Goal: Transaction & Acquisition: Obtain resource

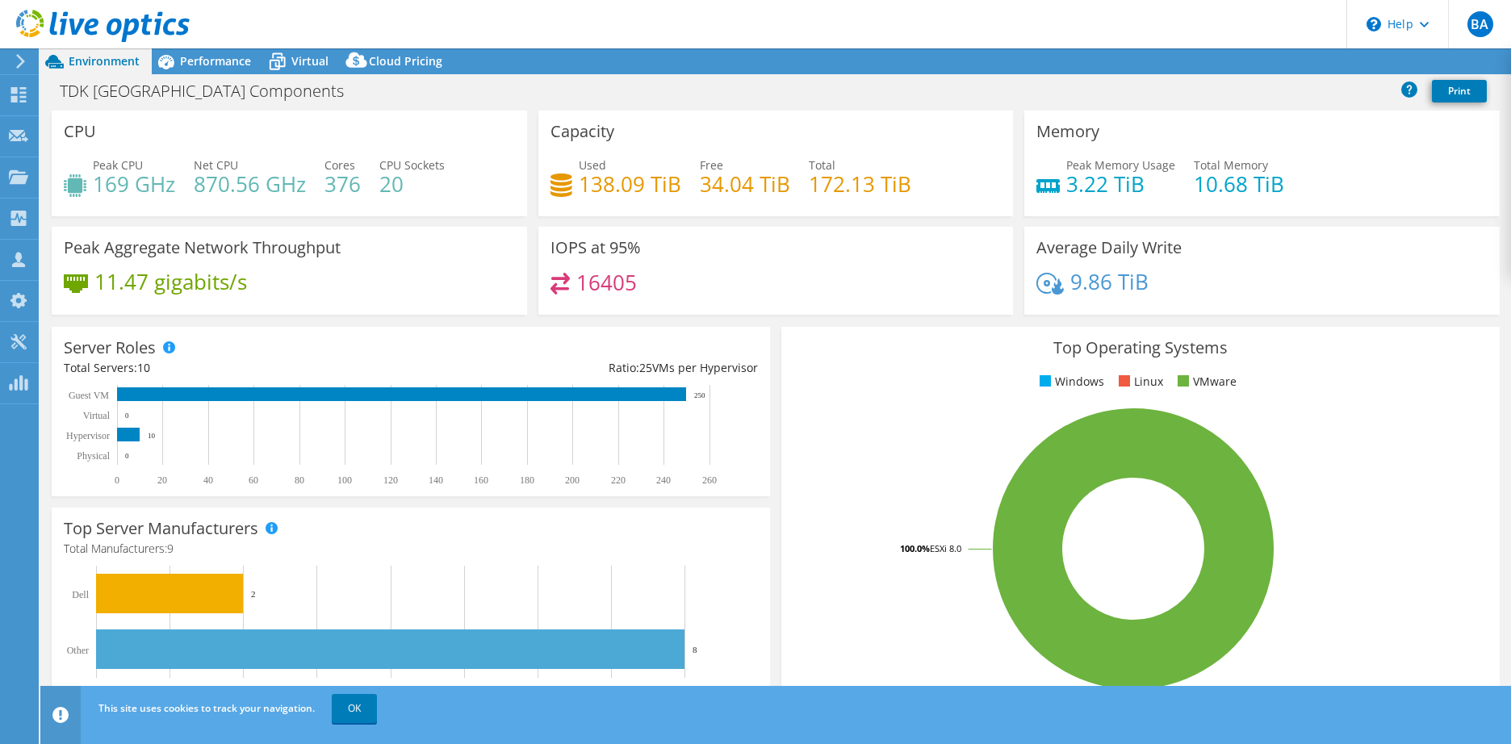
select select "USD"
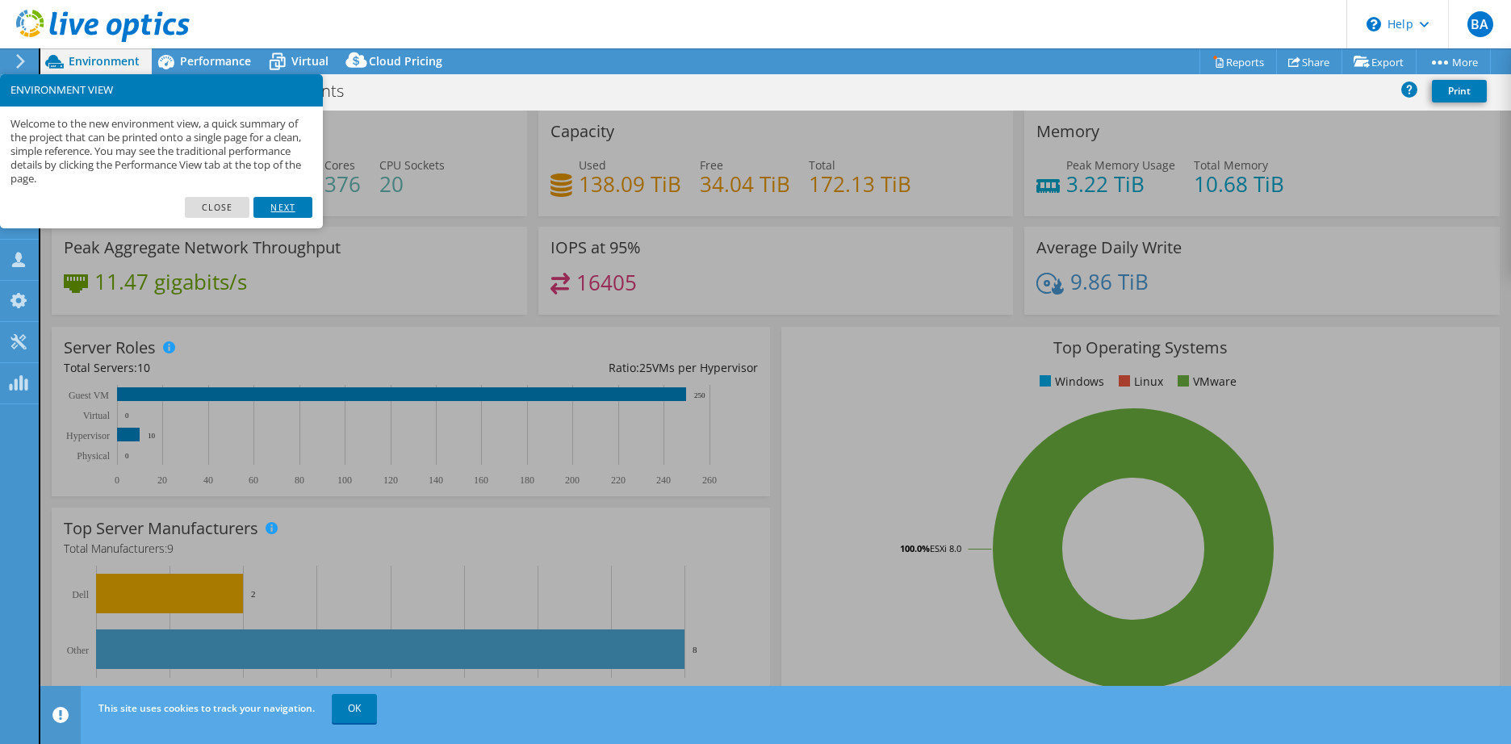
click at [295, 203] on link "Next" at bounding box center [282, 207] width 58 height 21
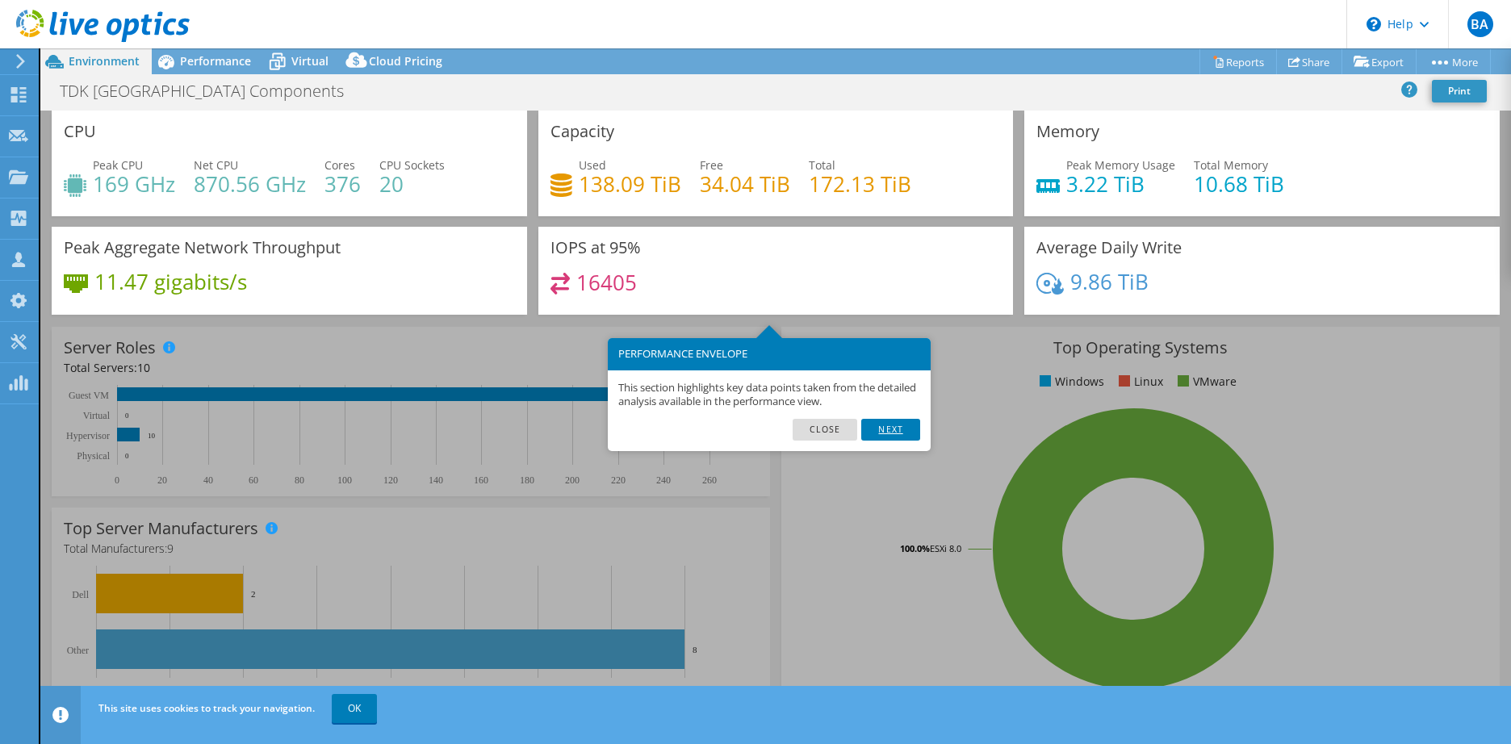
click at [883, 429] on link "Next" at bounding box center [890, 429] width 58 height 21
click at [884, 429] on div "Top Operating Systems Windows Linux VMware 100.0% ESXi 8.0" at bounding box center [1140, 520] width 718 height 387
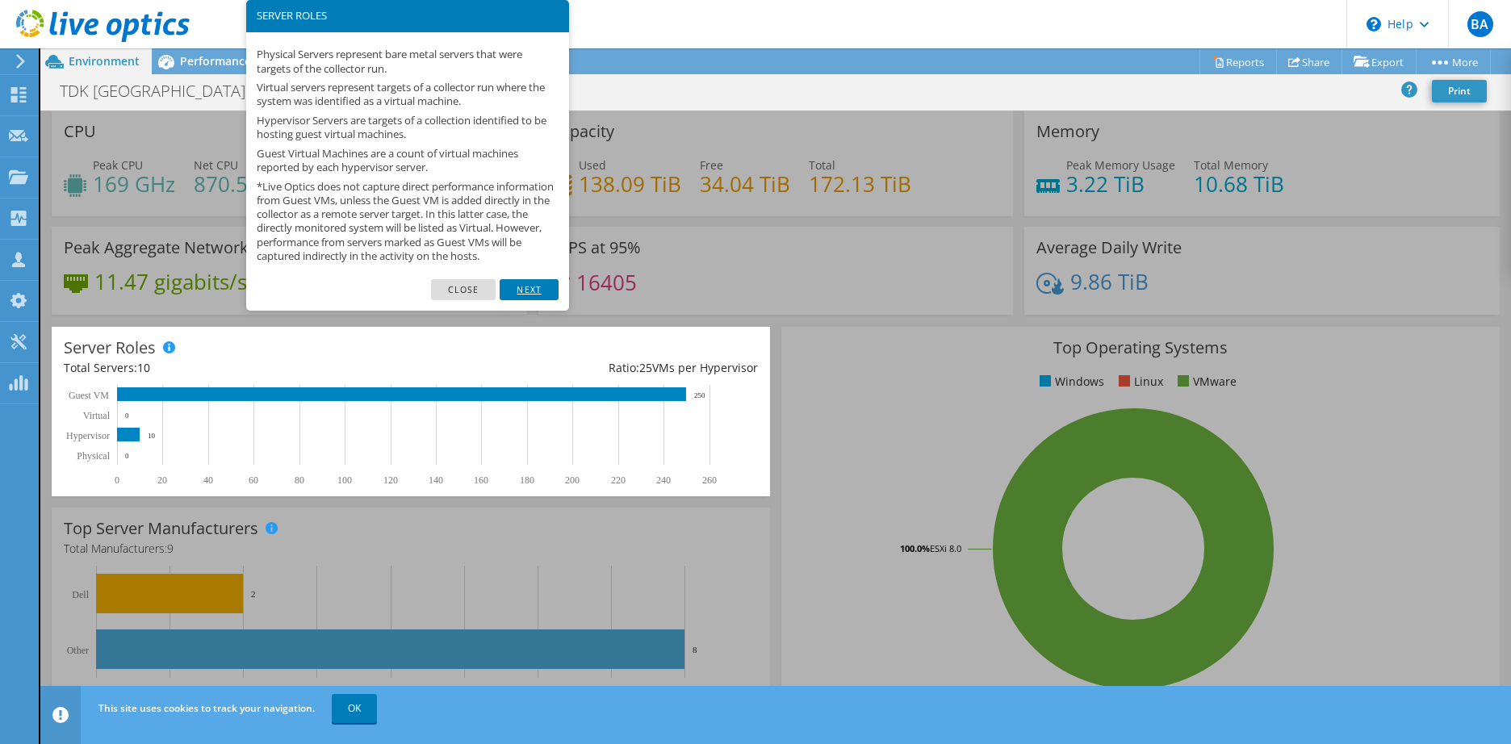
click at [539, 300] on link "Next" at bounding box center [529, 289] width 58 height 21
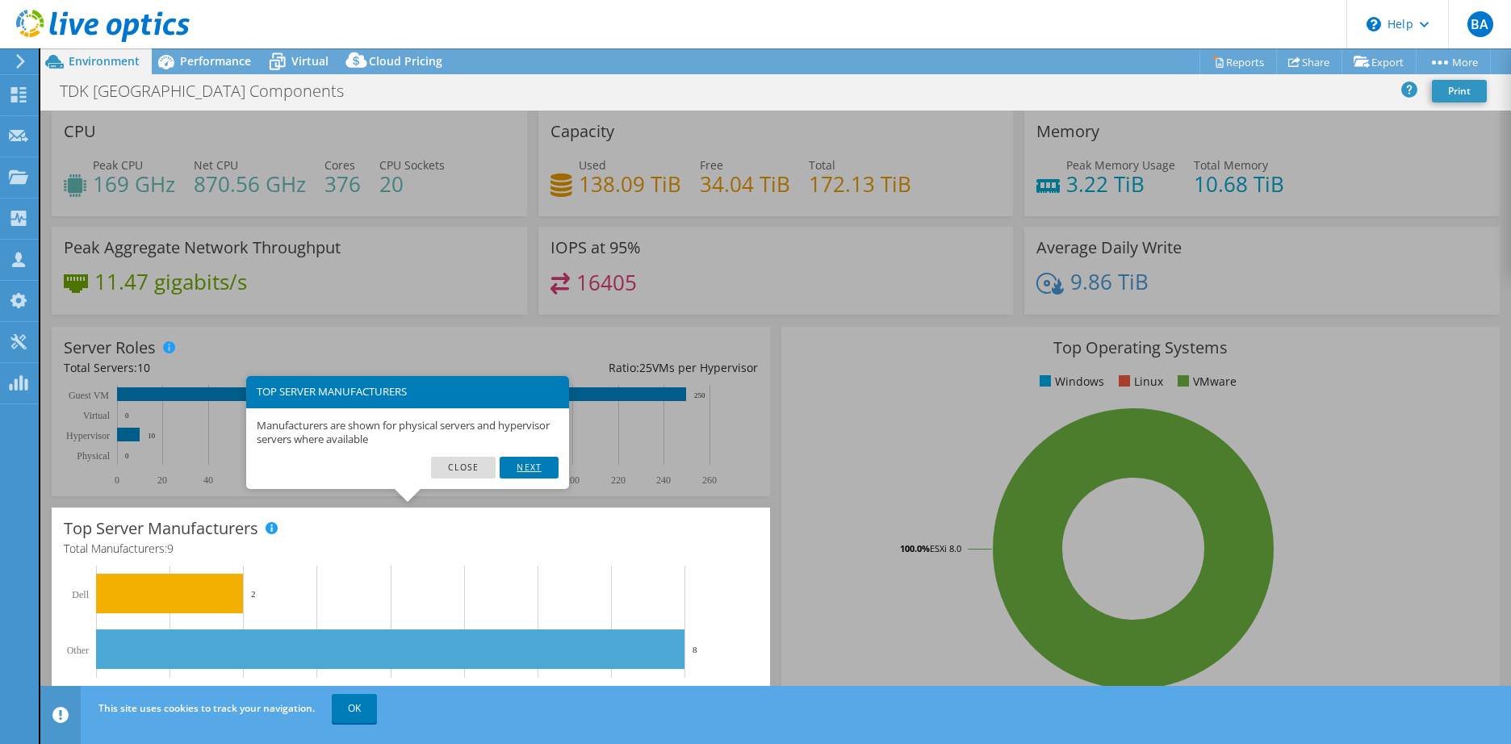
click at [538, 464] on link "Next" at bounding box center [529, 467] width 58 height 21
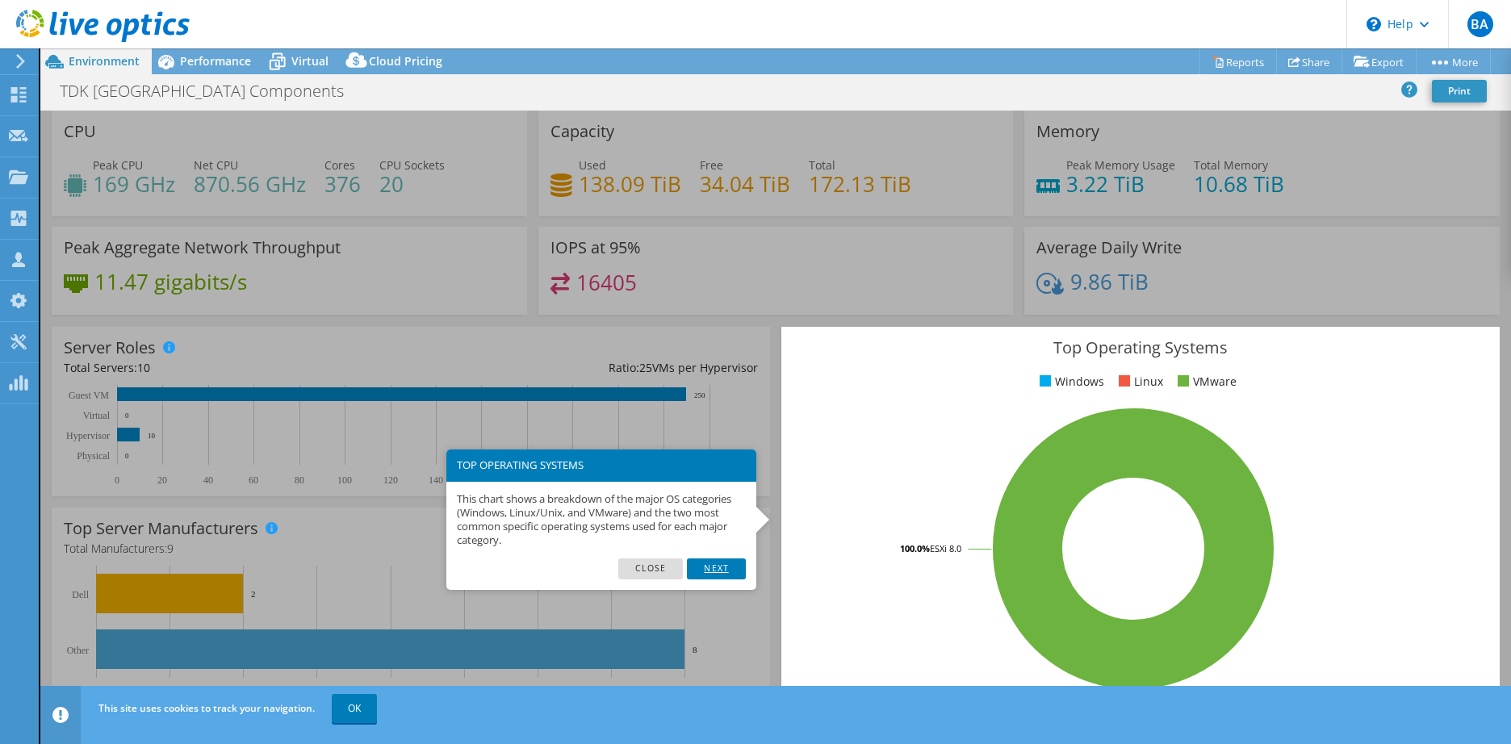
click at [701, 563] on link "Next" at bounding box center [716, 569] width 58 height 21
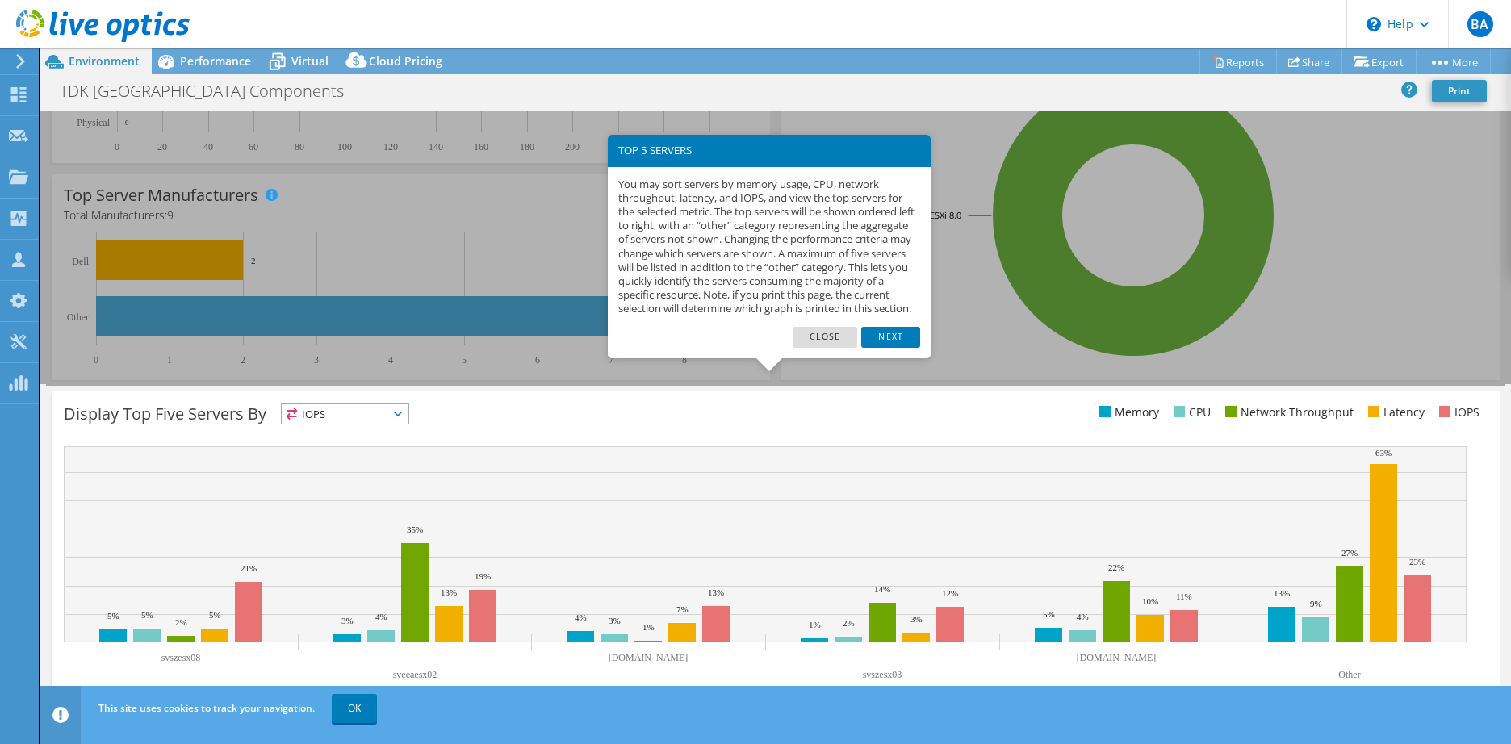
click at [901, 348] on link "Next" at bounding box center [890, 337] width 58 height 21
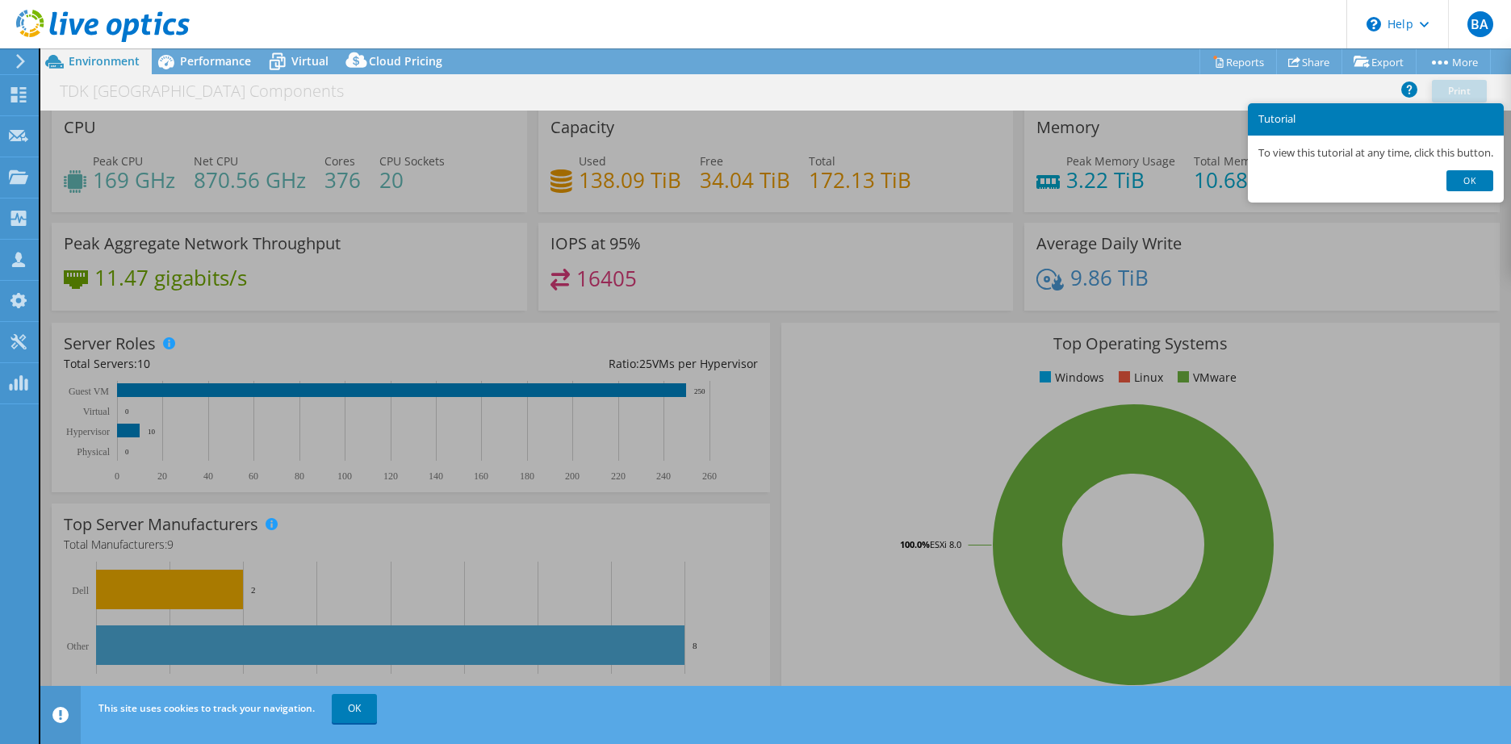
scroll to position [0, 0]
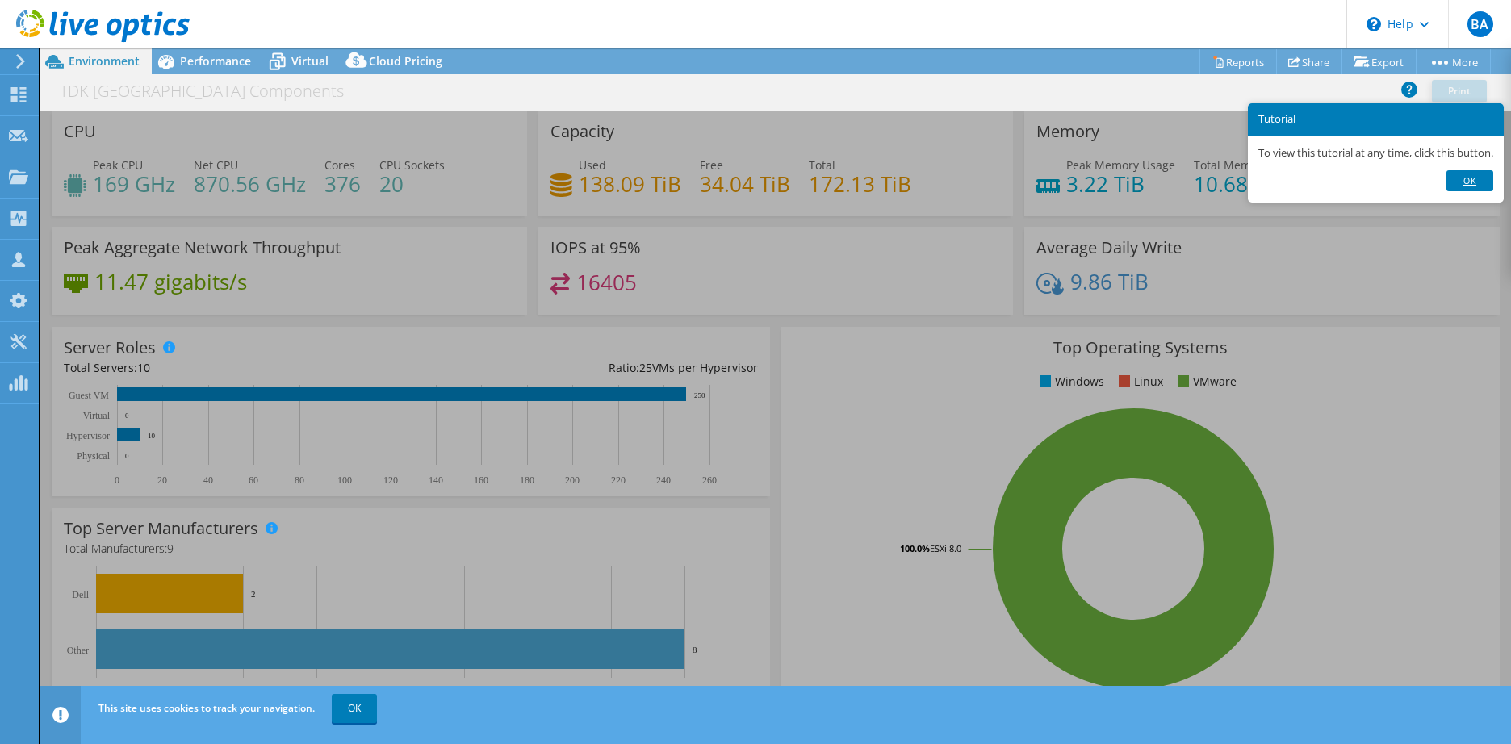
click at [1487, 185] on link "Ok" at bounding box center [1470, 180] width 47 height 21
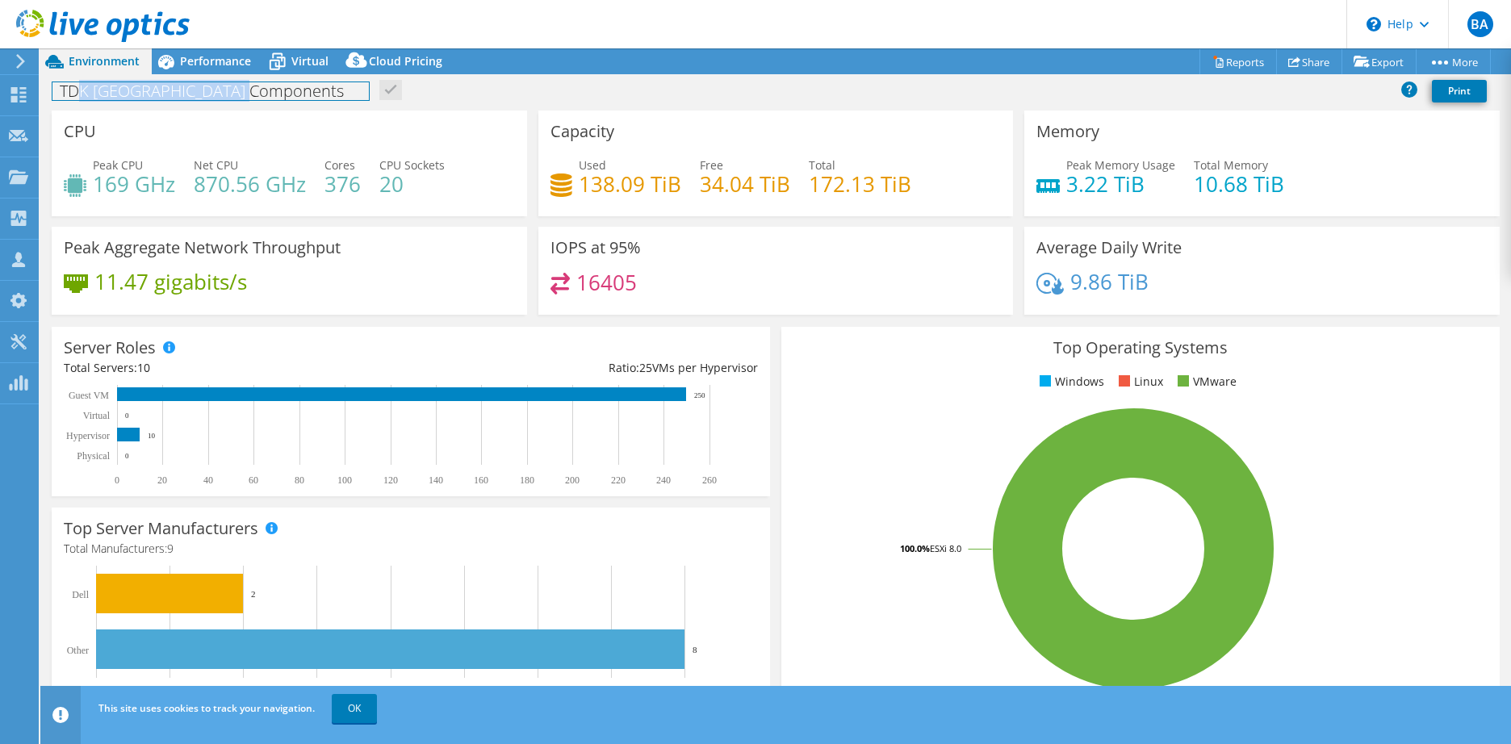
drag, startPoint x: 77, startPoint y: 89, endPoint x: 278, endPoint y: 98, distance: 201.2
click at [278, 98] on div "TDK Hungary Components Print" at bounding box center [775, 91] width 1471 height 30
click at [247, 186] on h4 "870.56 GHz" at bounding box center [250, 184] width 112 height 18
click at [234, 175] on h4 "870.56 GHz" at bounding box center [250, 184] width 112 height 18
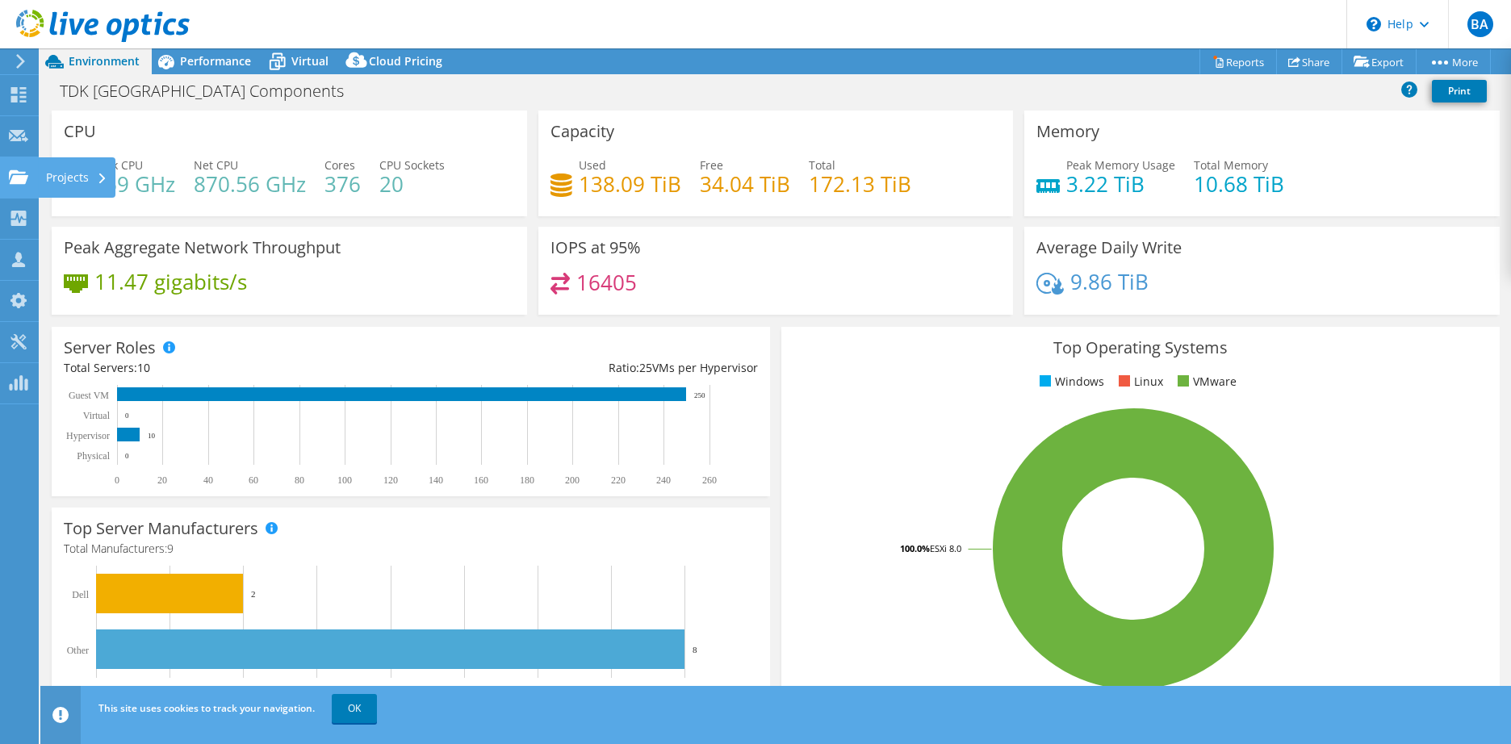
click at [85, 181] on div "Projects" at bounding box center [76, 177] width 77 height 40
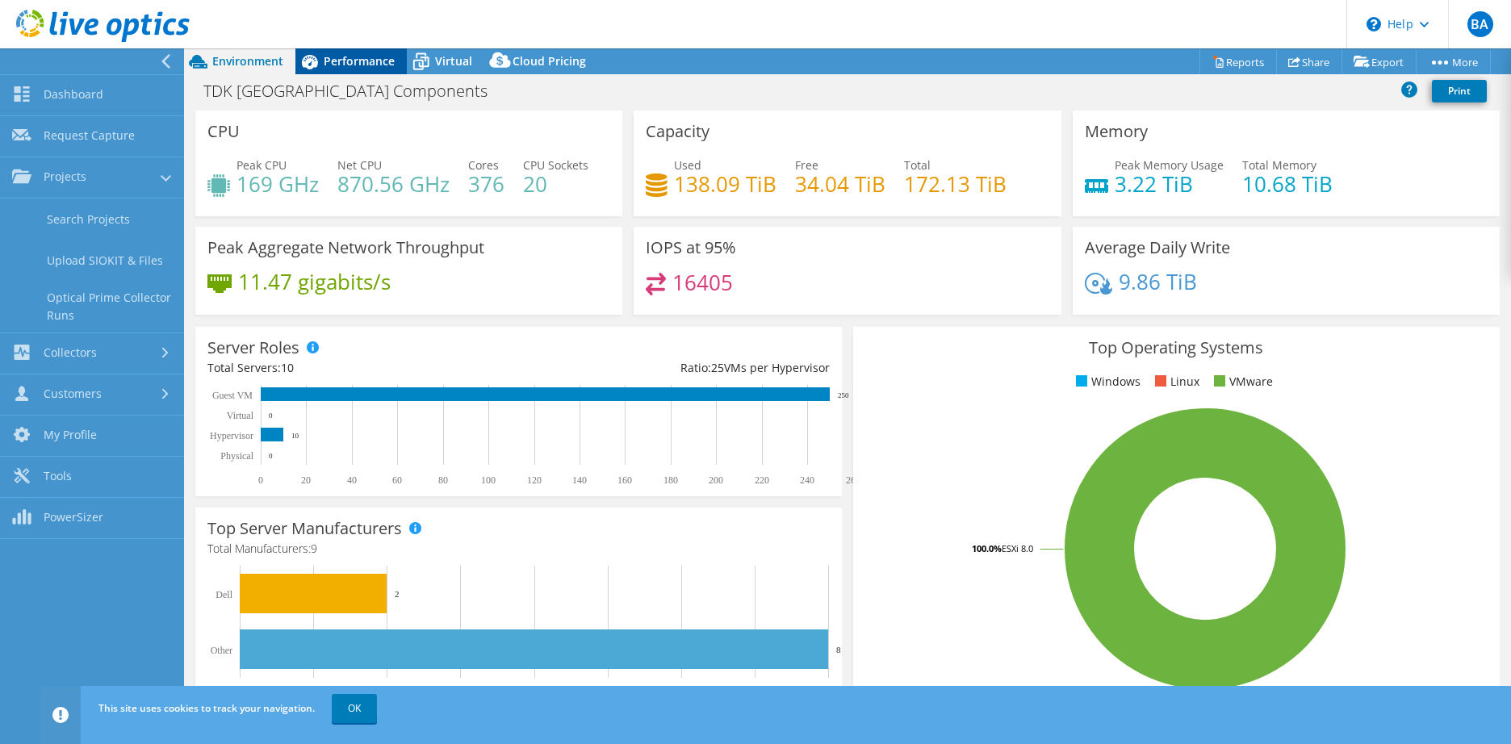
click at [349, 66] on span "Performance" at bounding box center [359, 60] width 71 height 15
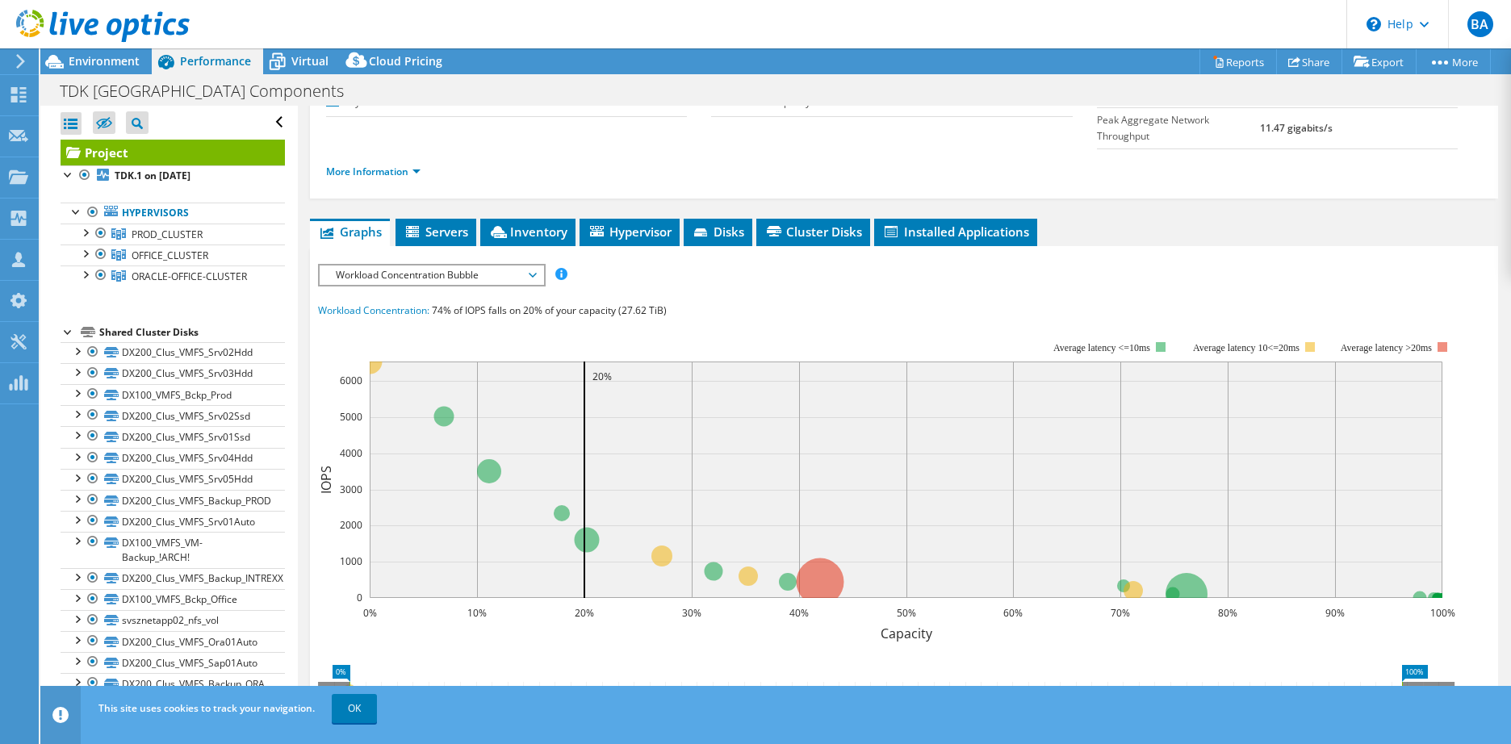
scroll to position [273, 0]
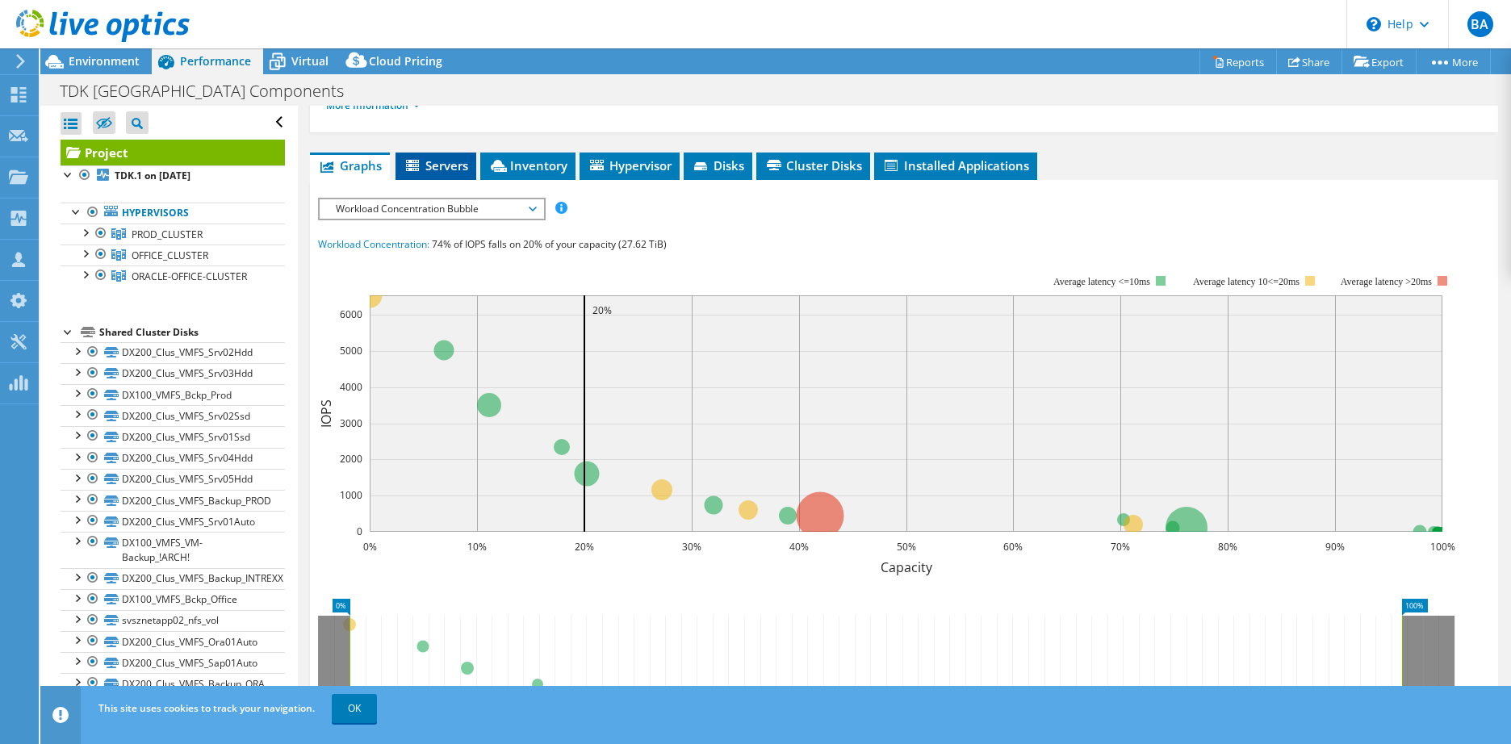
click at [433, 157] on span "Servers" at bounding box center [436, 165] width 65 height 16
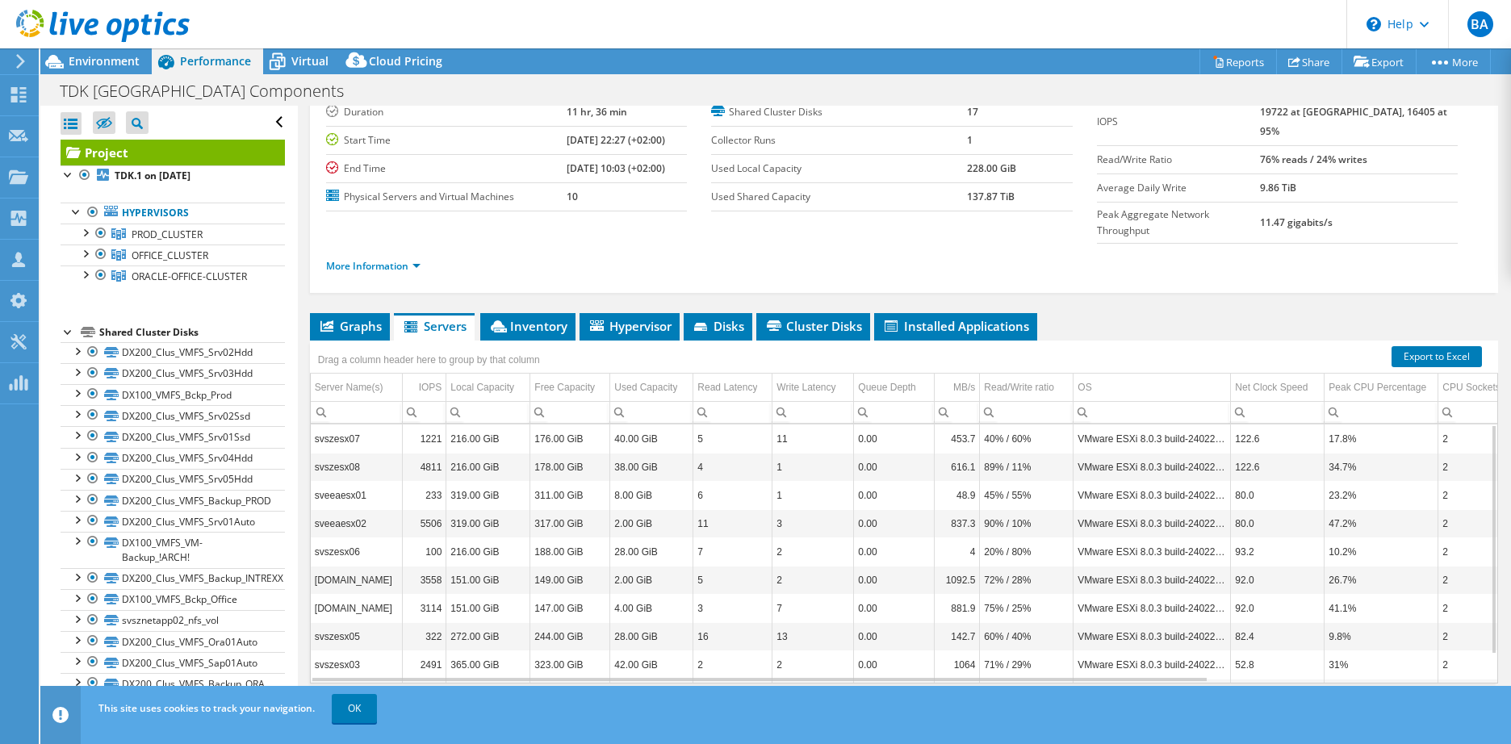
scroll to position [31, 0]
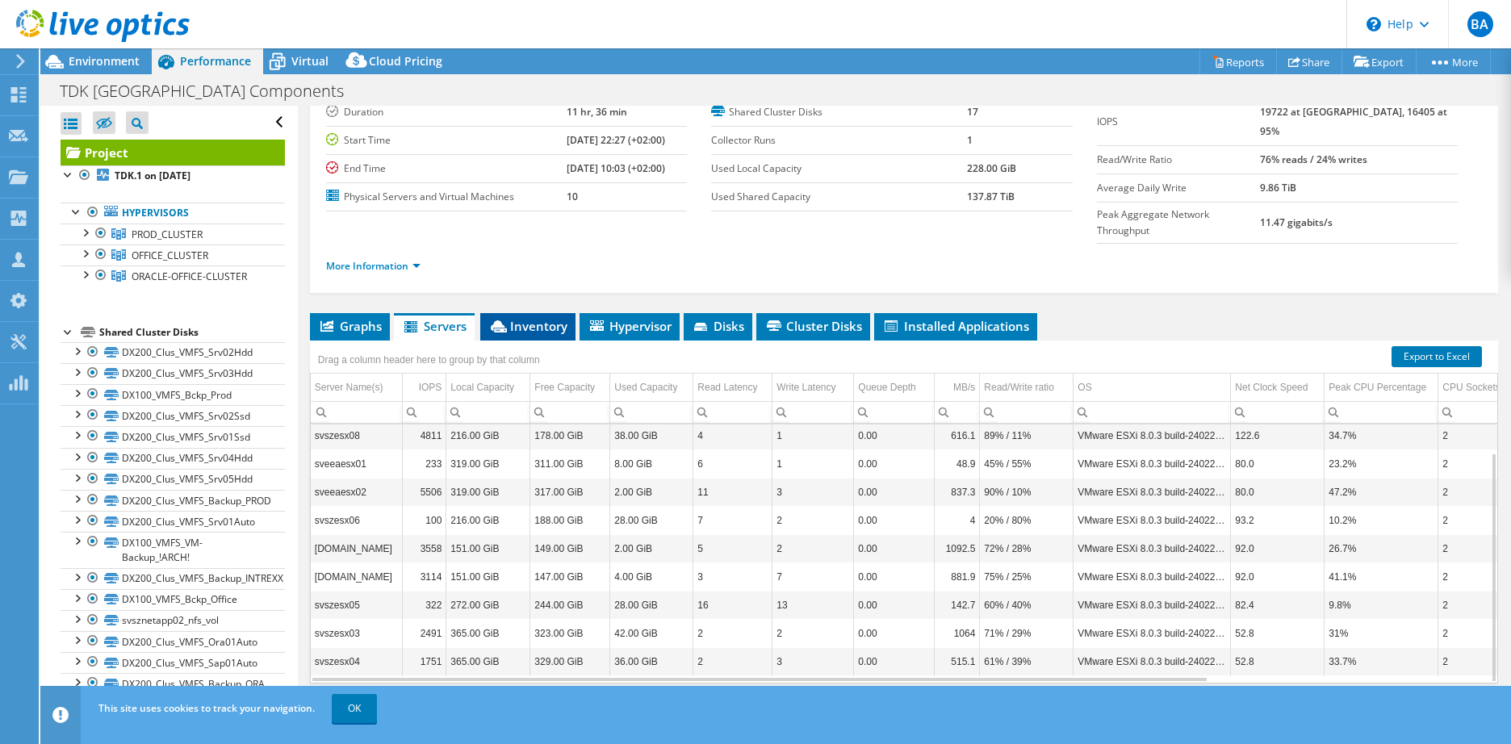
click at [544, 318] on span "Inventory" at bounding box center [527, 326] width 79 height 16
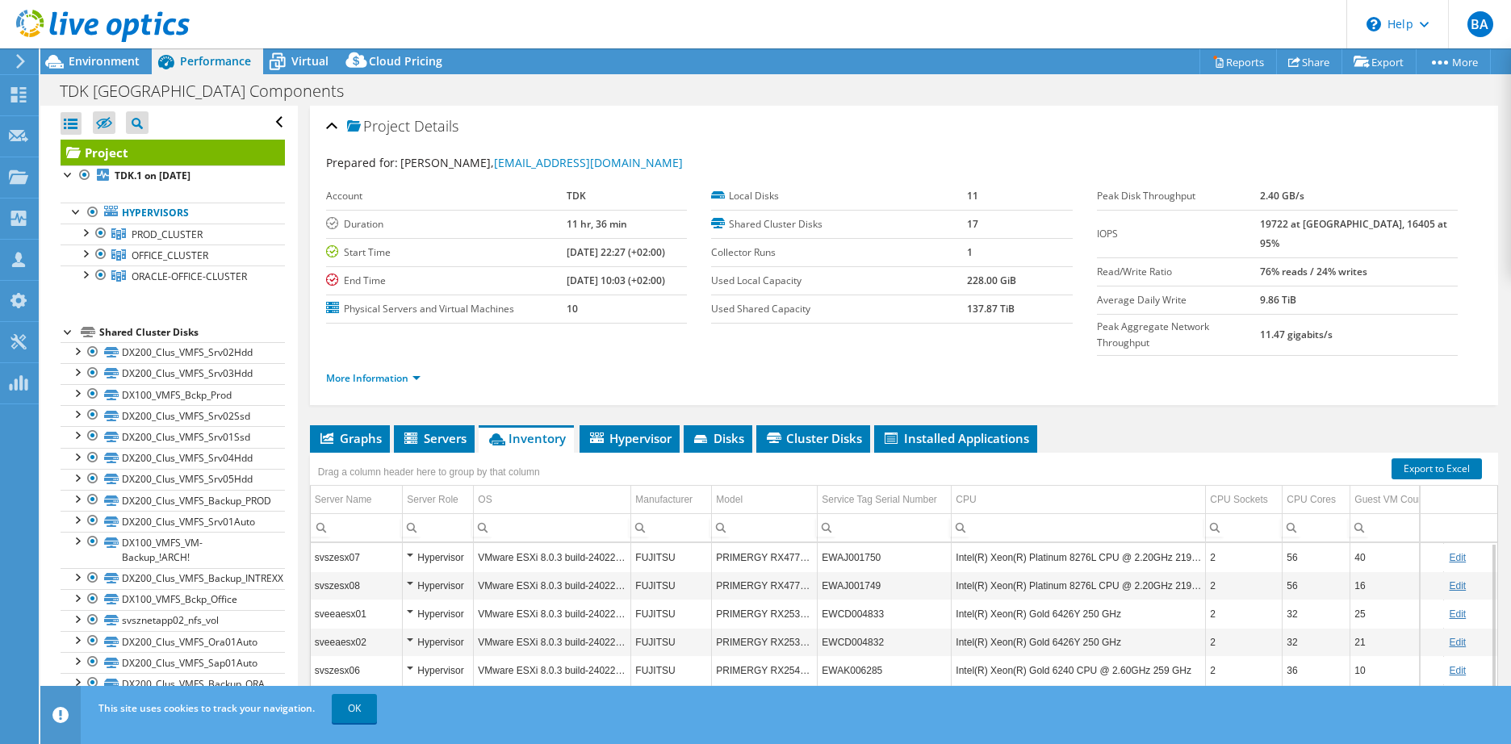
scroll to position [112, 0]
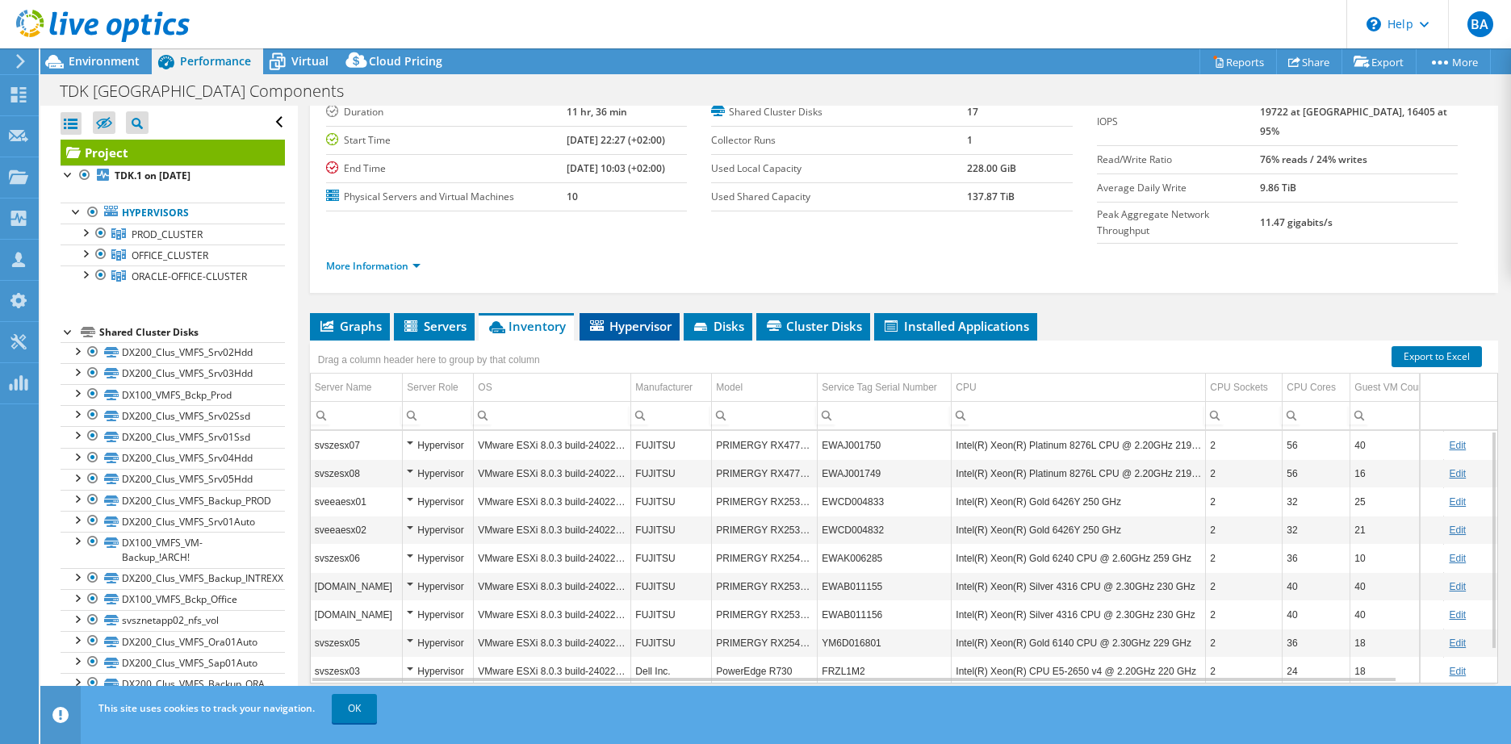
click at [624, 318] on span "Hypervisor" at bounding box center [630, 326] width 84 height 16
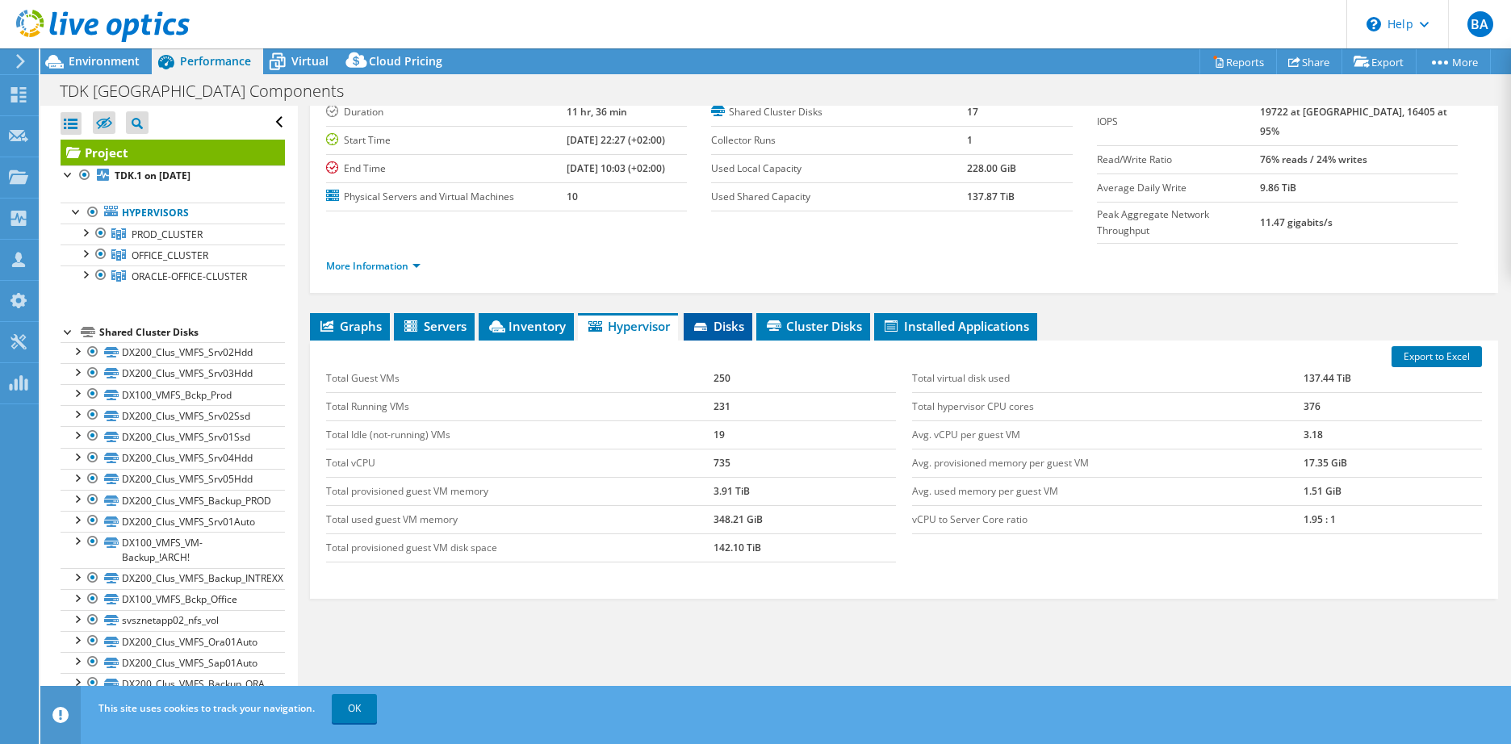
click at [720, 313] on li "Disks" at bounding box center [718, 326] width 69 height 27
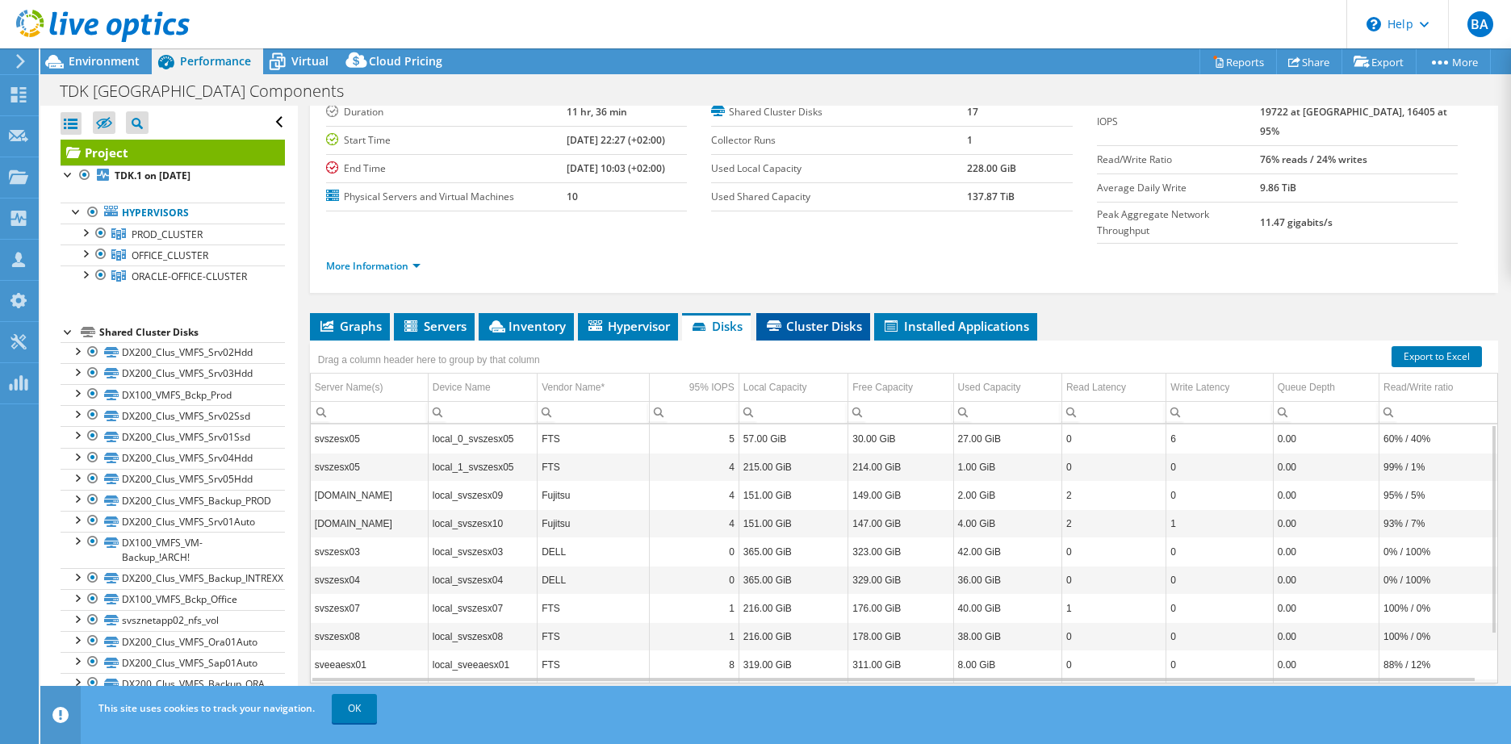
click at [828, 318] on span "Cluster Disks" at bounding box center [813, 326] width 98 height 16
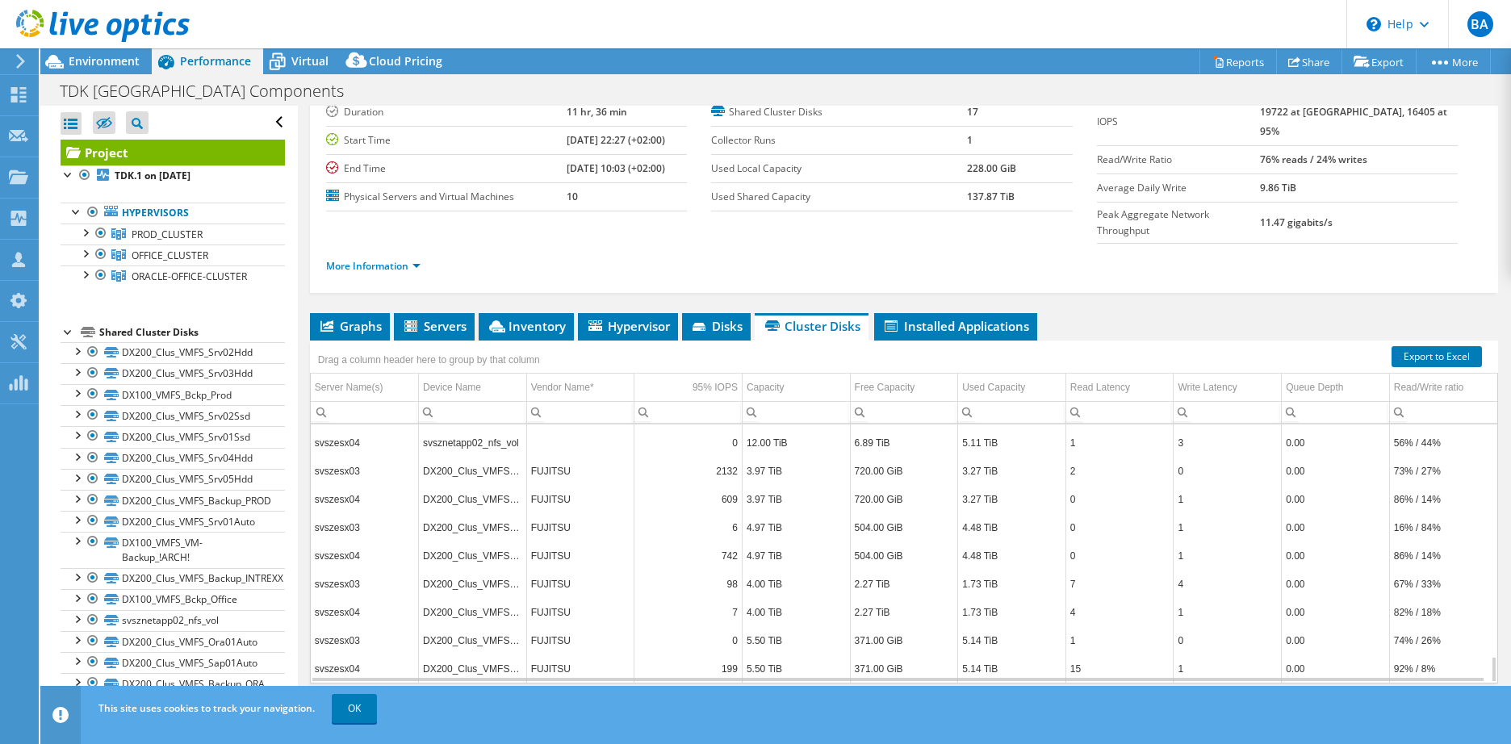
scroll to position [2229, 0]
click at [944, 313] on li "Installed Applications" at bounding box center [955, 326] width 163 height 27
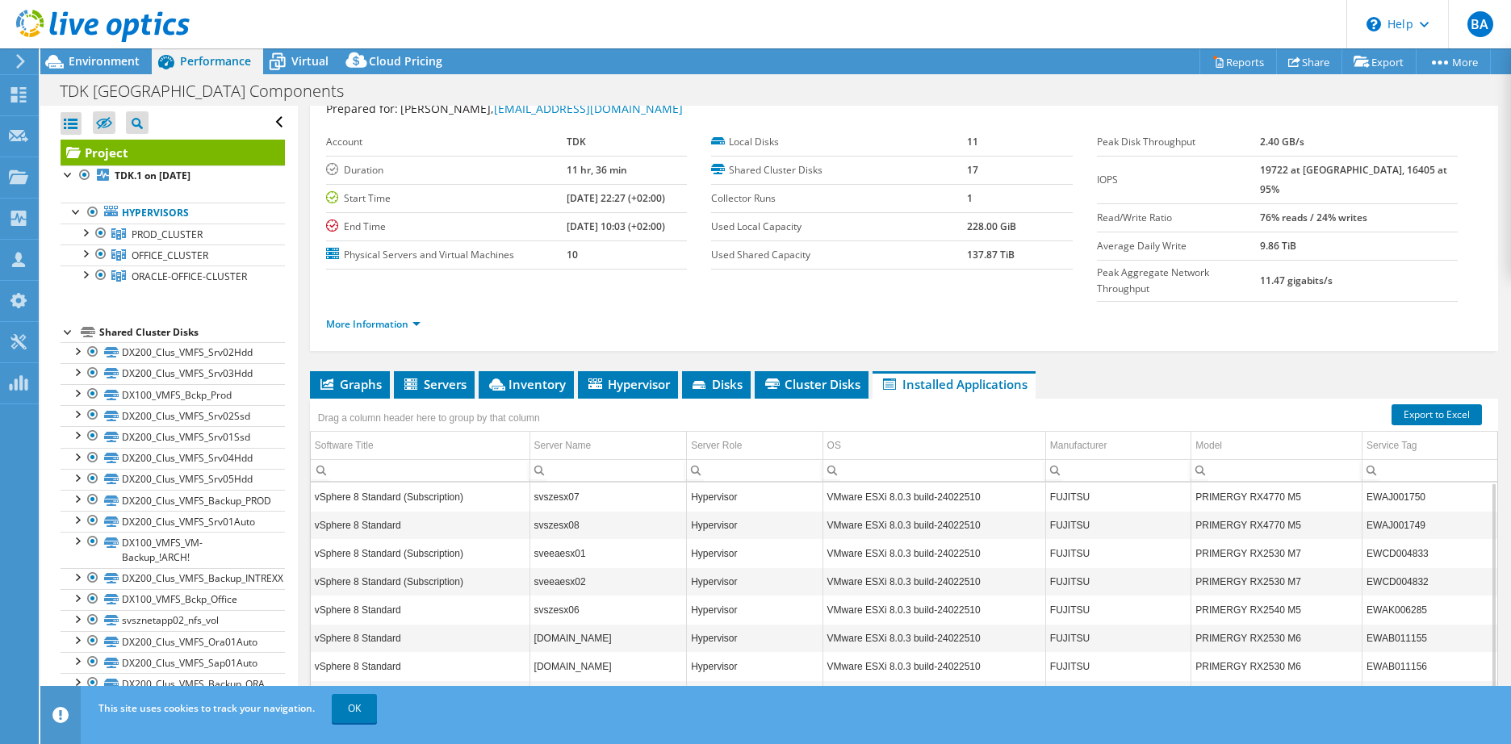
scroll to position [0, 0]
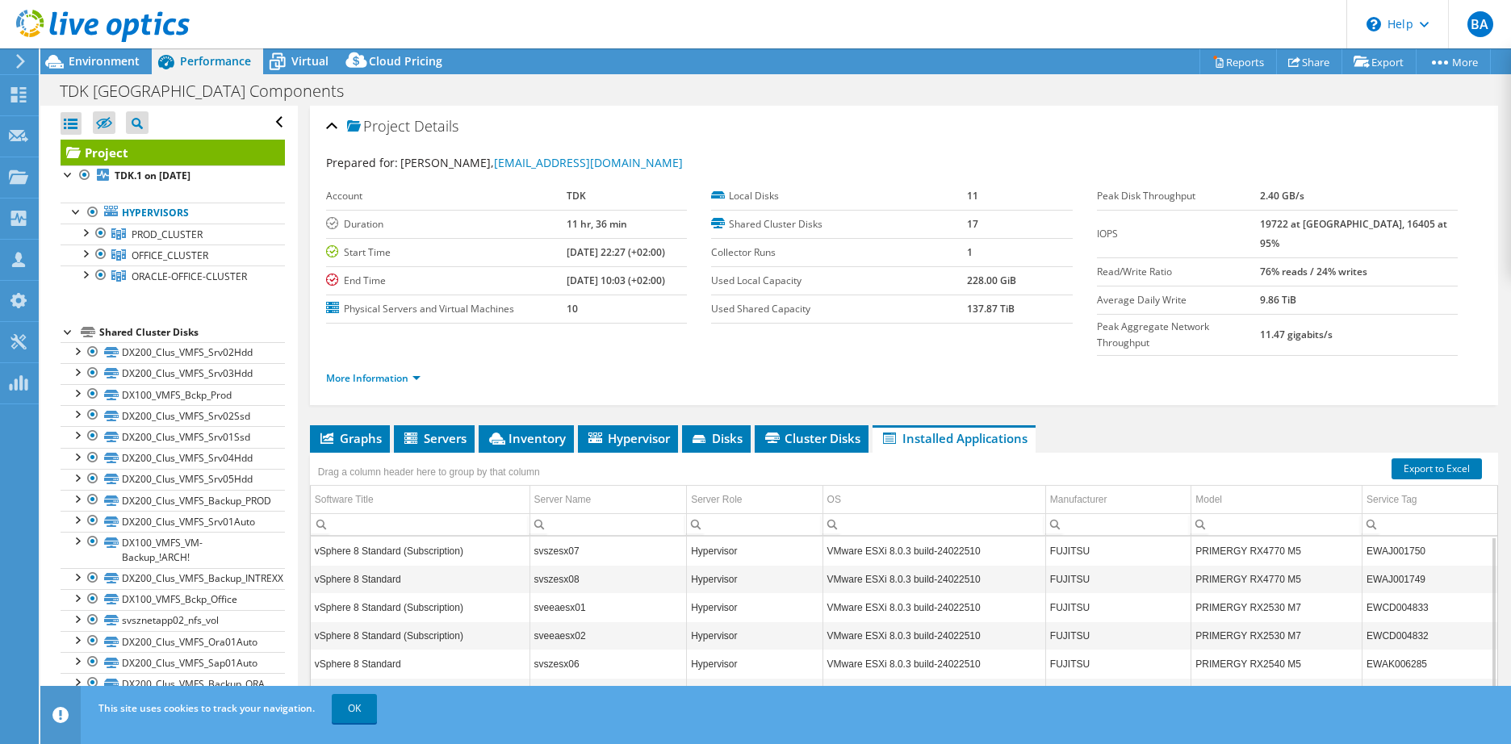
drag, startPoint x: 549, startPoint y: 252, endPoint x: 672, endPoint y: 255, distance: 122.7
click at [672, 255] on td "[DATE] 22:27 (+02:00)" at bounding box center [627, 252] width 121 height 28
drag, startPoint x: 672, startPoint y: 255, endPoint x: 727, endPoint y: 345, distance: 106.2
click at [728, 366] on ul "More Information" at bounding box center [904, 377] width 1156 height 22
click at [165, 231] on span "PROD_CLUSTER" at bounding box center [167, 235] width 71 height 14
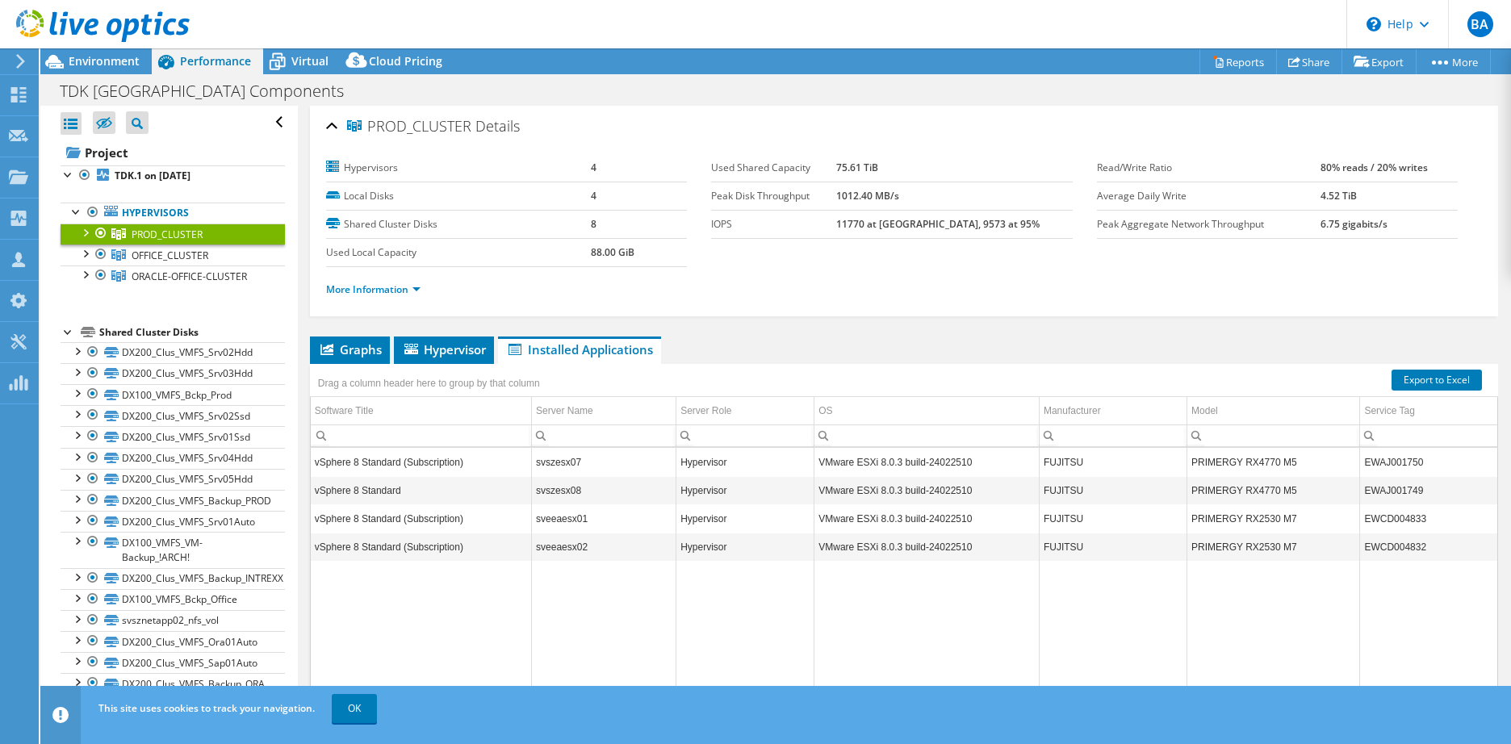
click at [89, 234] on div at bounding box center [85, 232] width 16 height 16
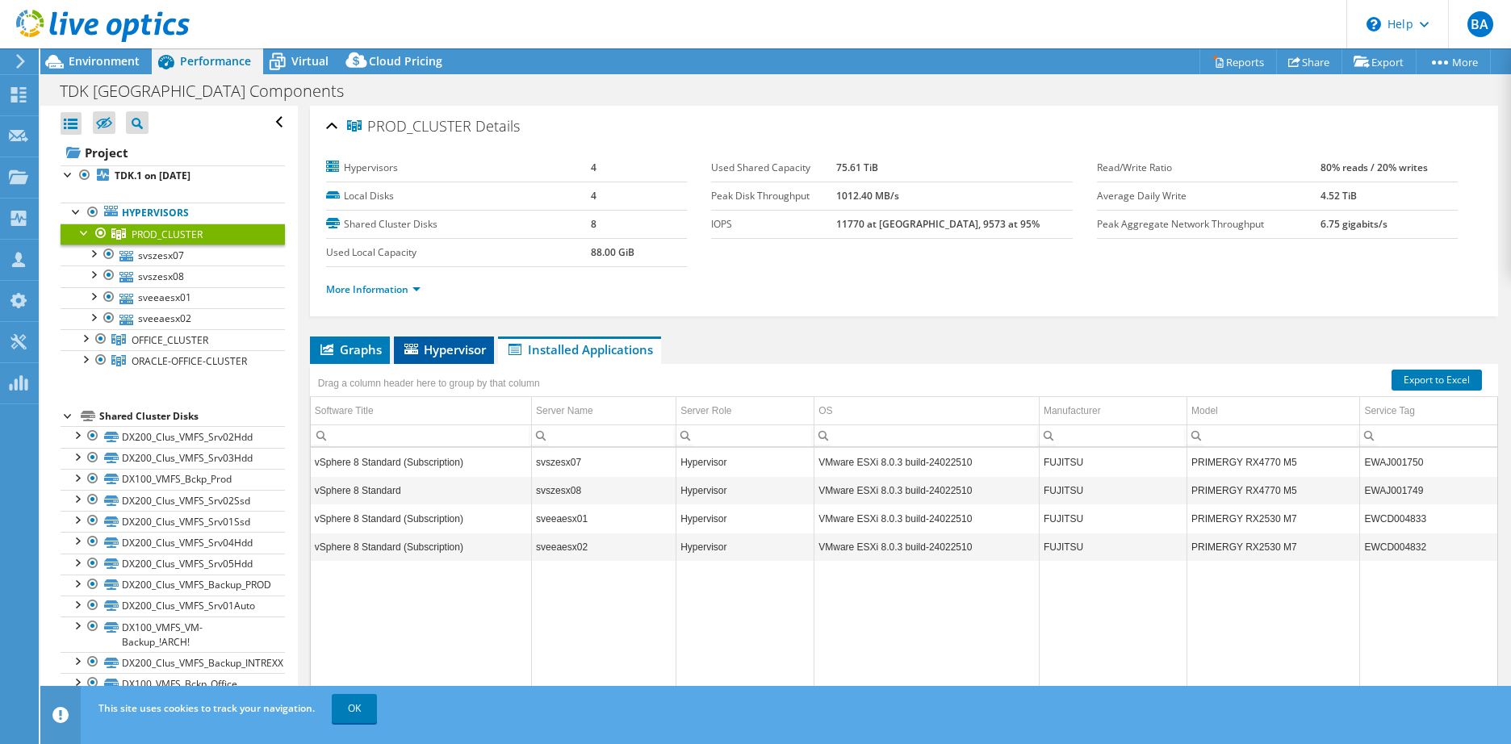
click at [431, 345] on span "Hypervisor" at bounding box center [444, 349] width 84 height 16
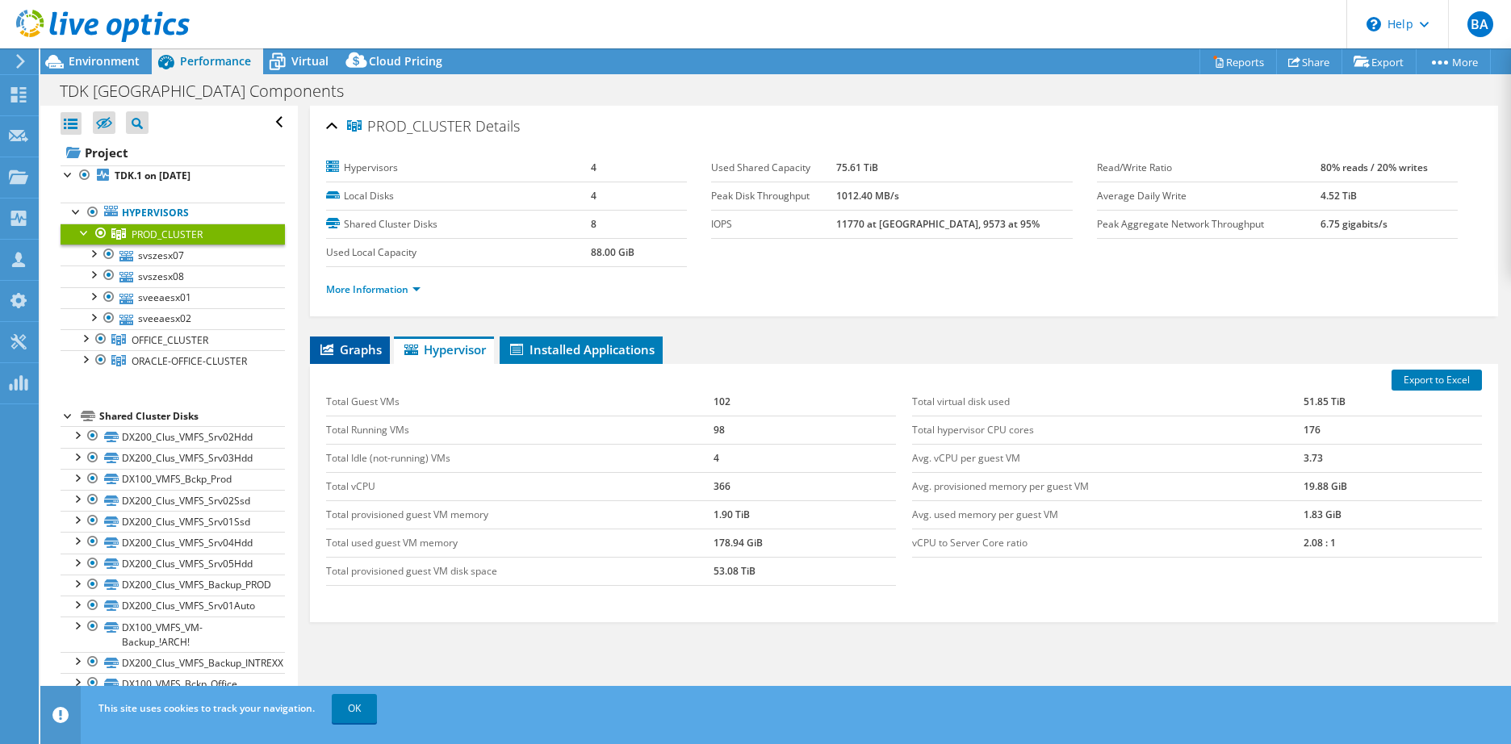
click at [324, 347] on icon at bounding box center [326, 349] width 13 height 11
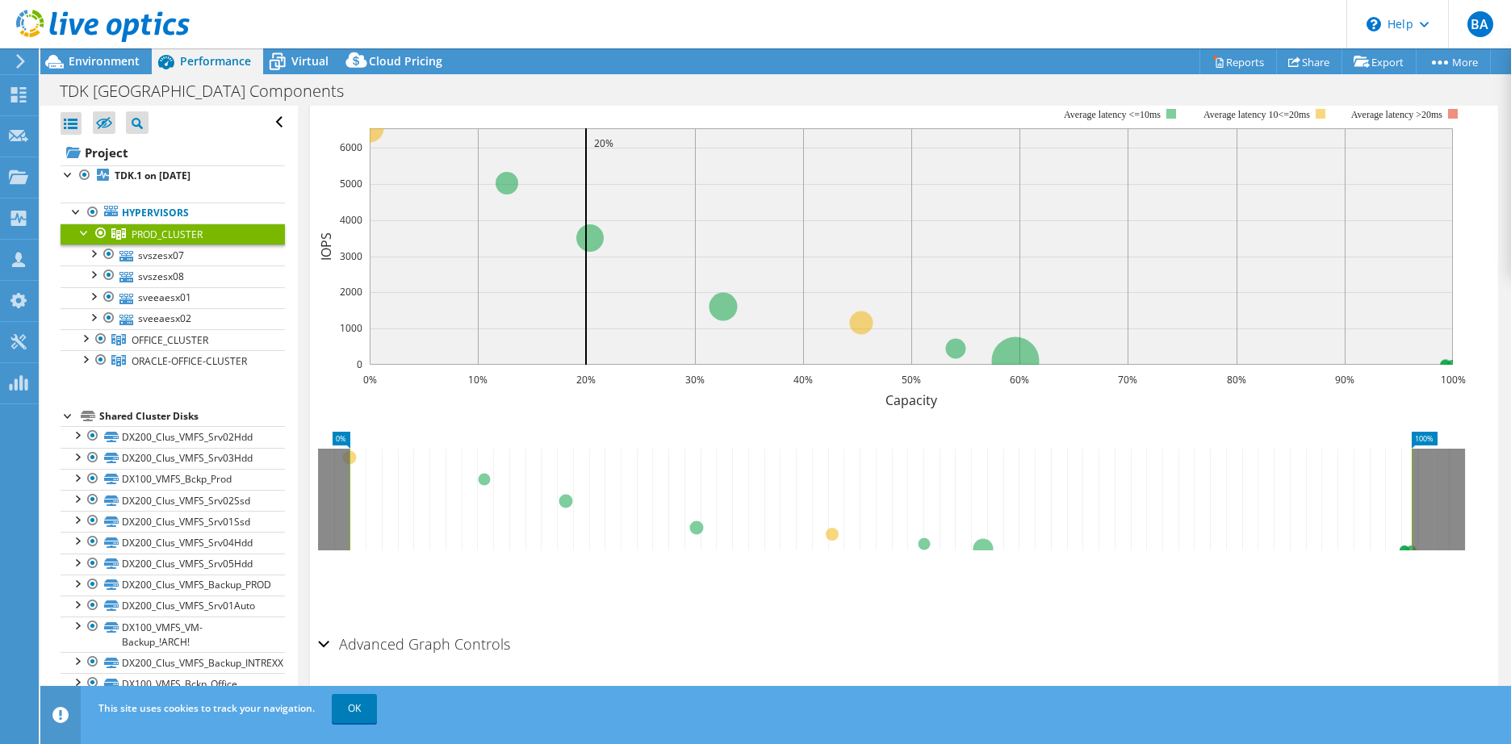
scroll to position [344, 0]
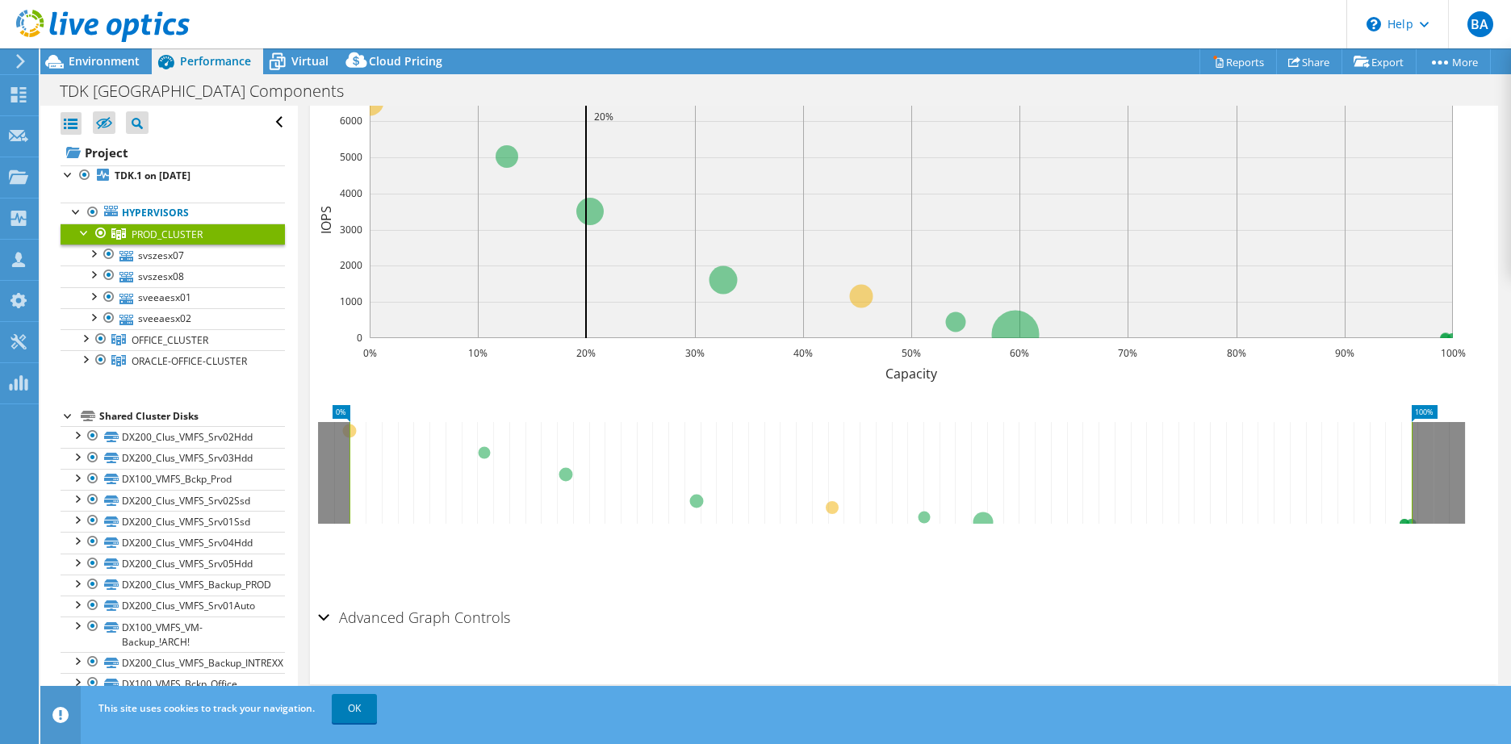
click at [324, 617] on div "Advanced Graph Controls" at bounding box center [904, 618] width 1172 height 35
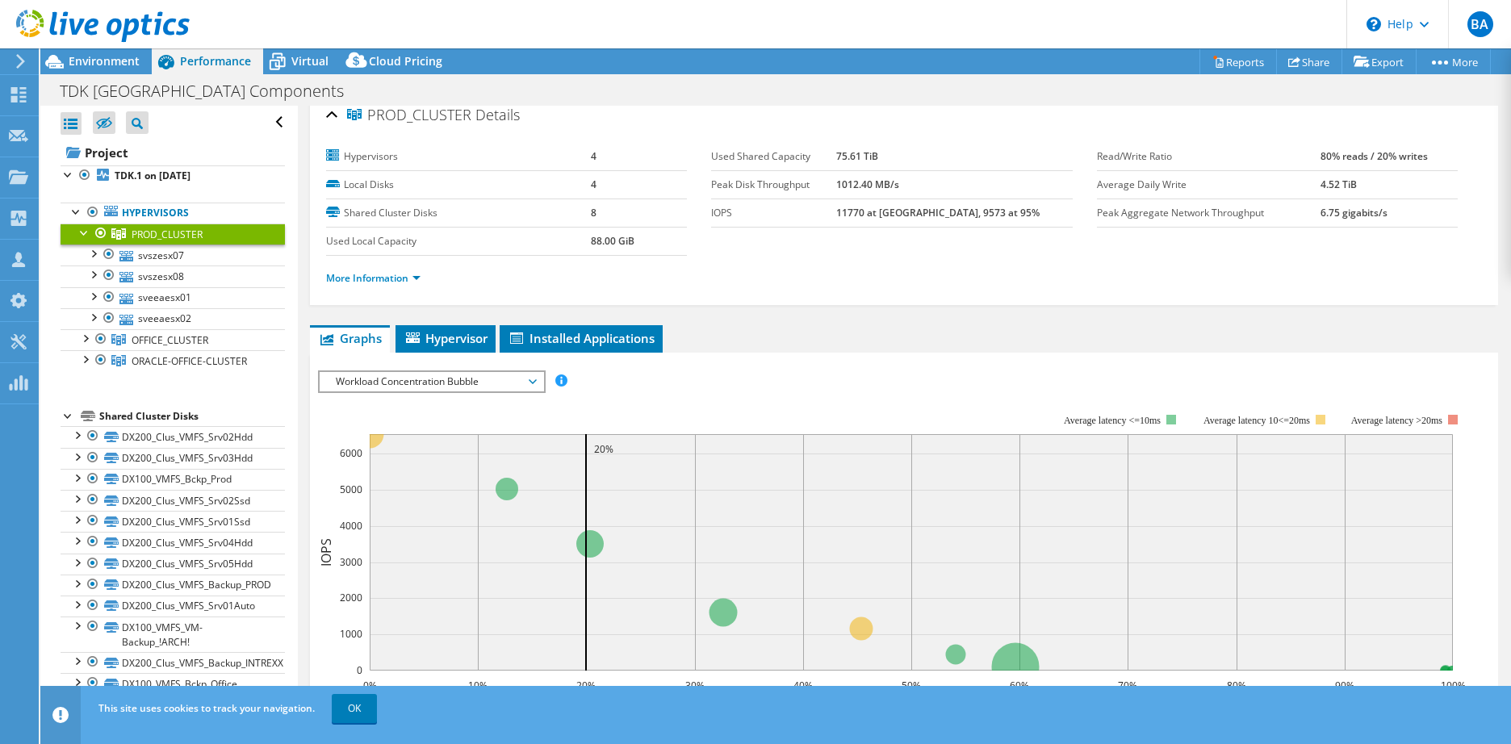
scroll to position [0, 0]
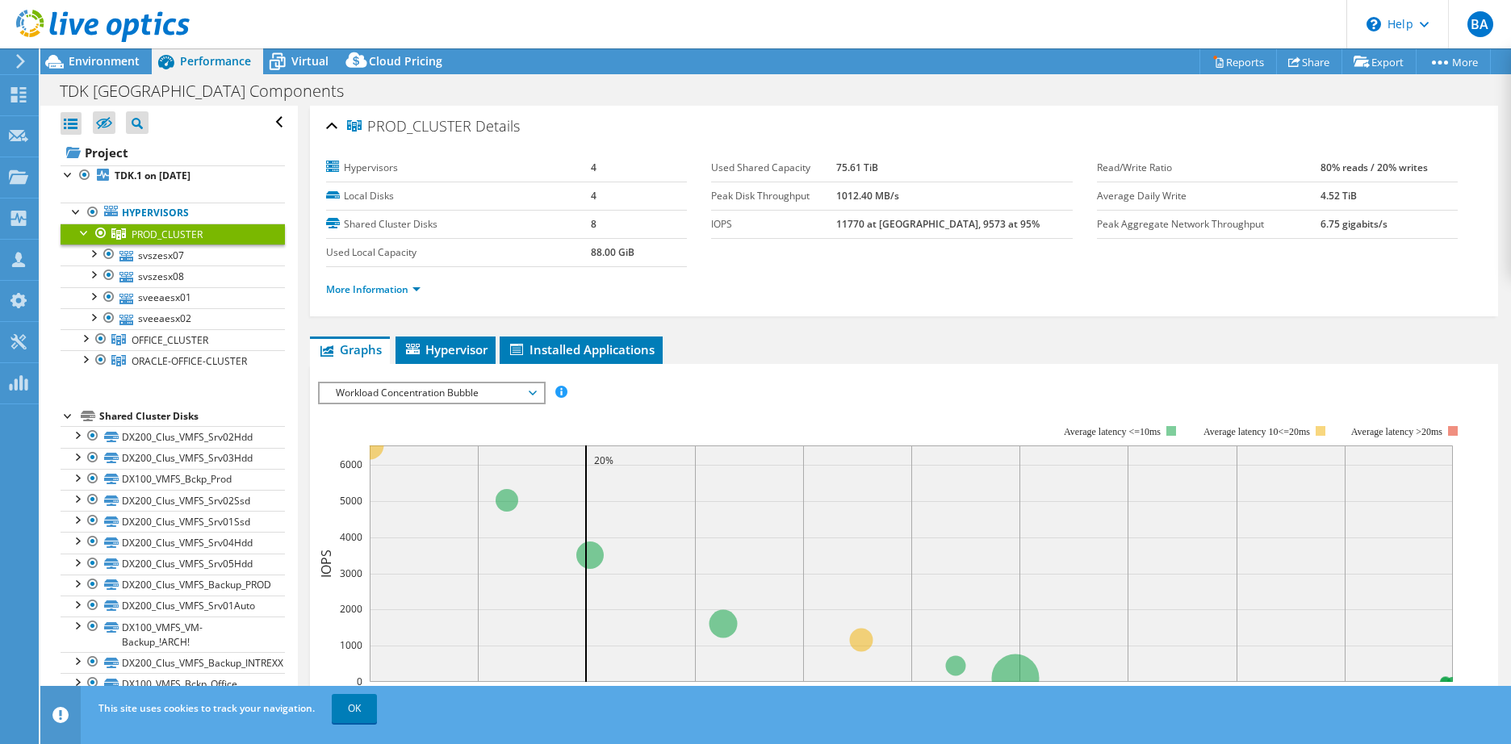
click at [412, 389] on span "Workload Concentration Bubble" at bounding box center [431, 392] width 207 height 19
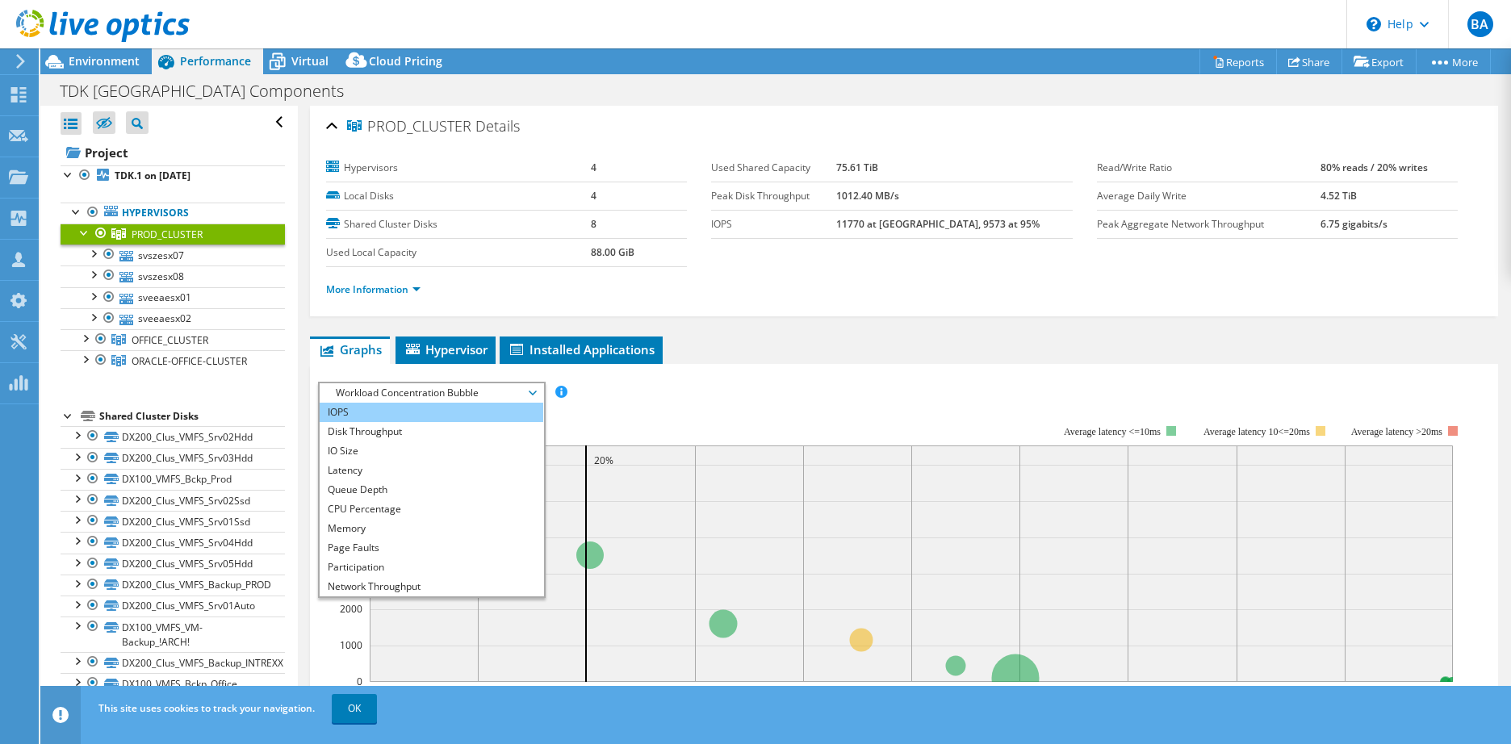
click at [387, 409] on li "IOPS" at bounding box center [432, 412] width 224 height 19
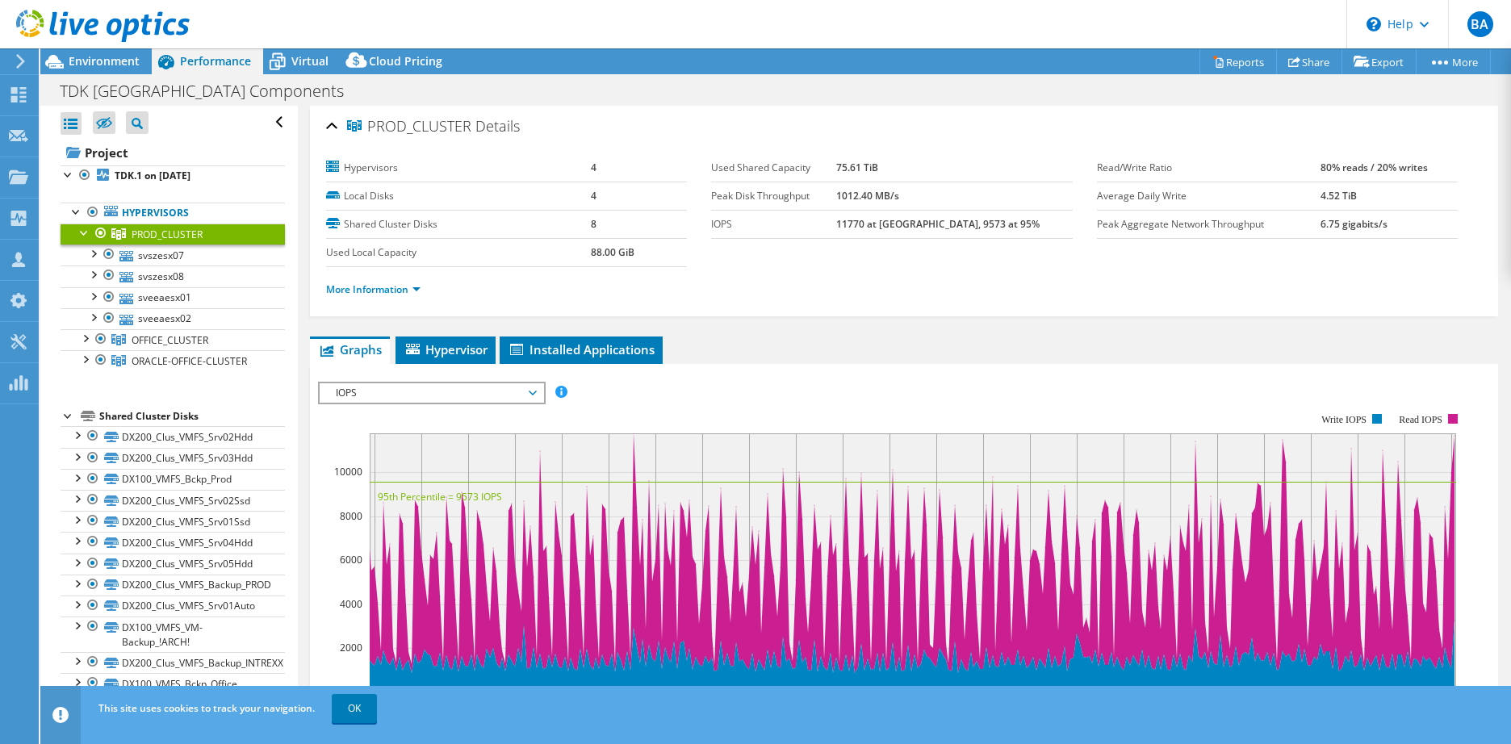
scroll to position [81, 0]
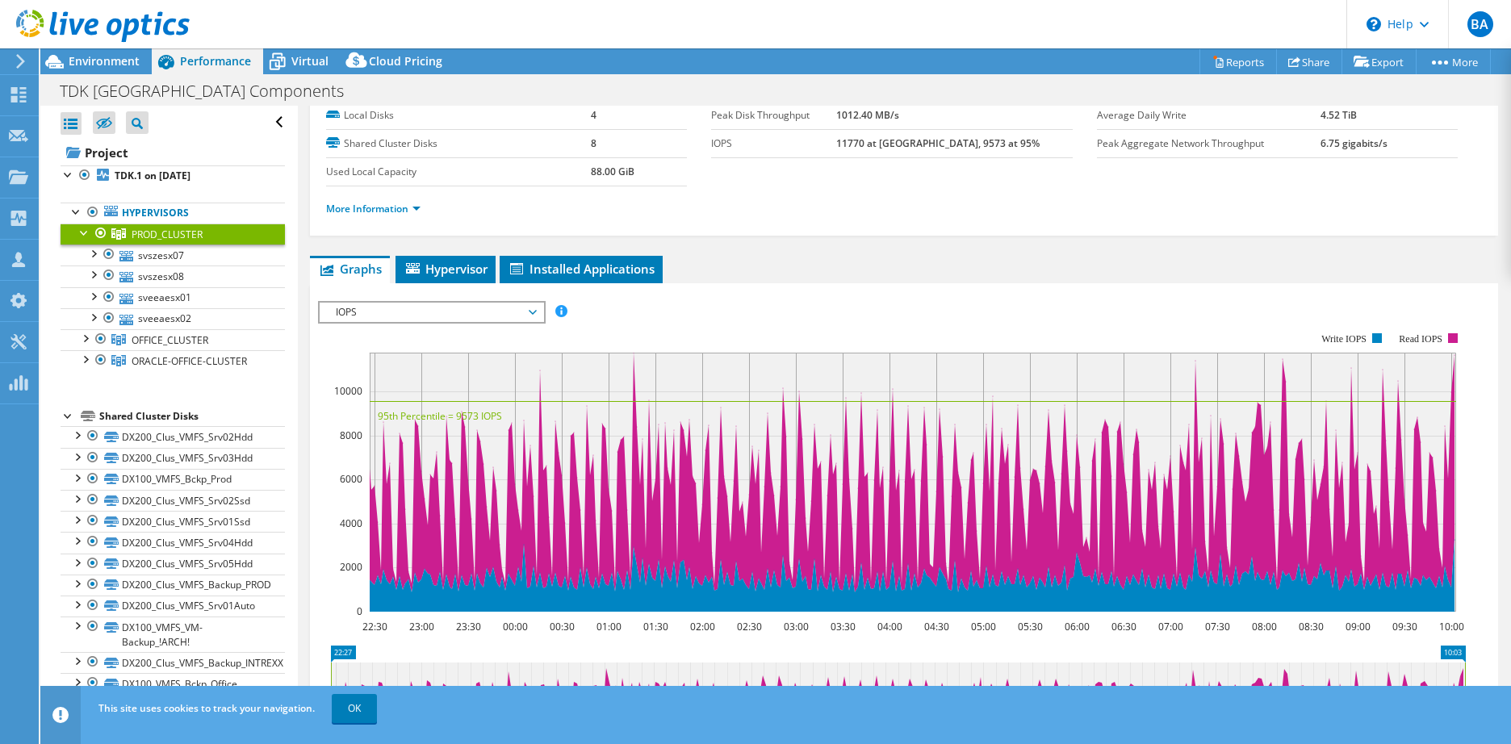
click at [501, 312] on span "IOPS" at bounding box center [431, 312] width 207 height 19
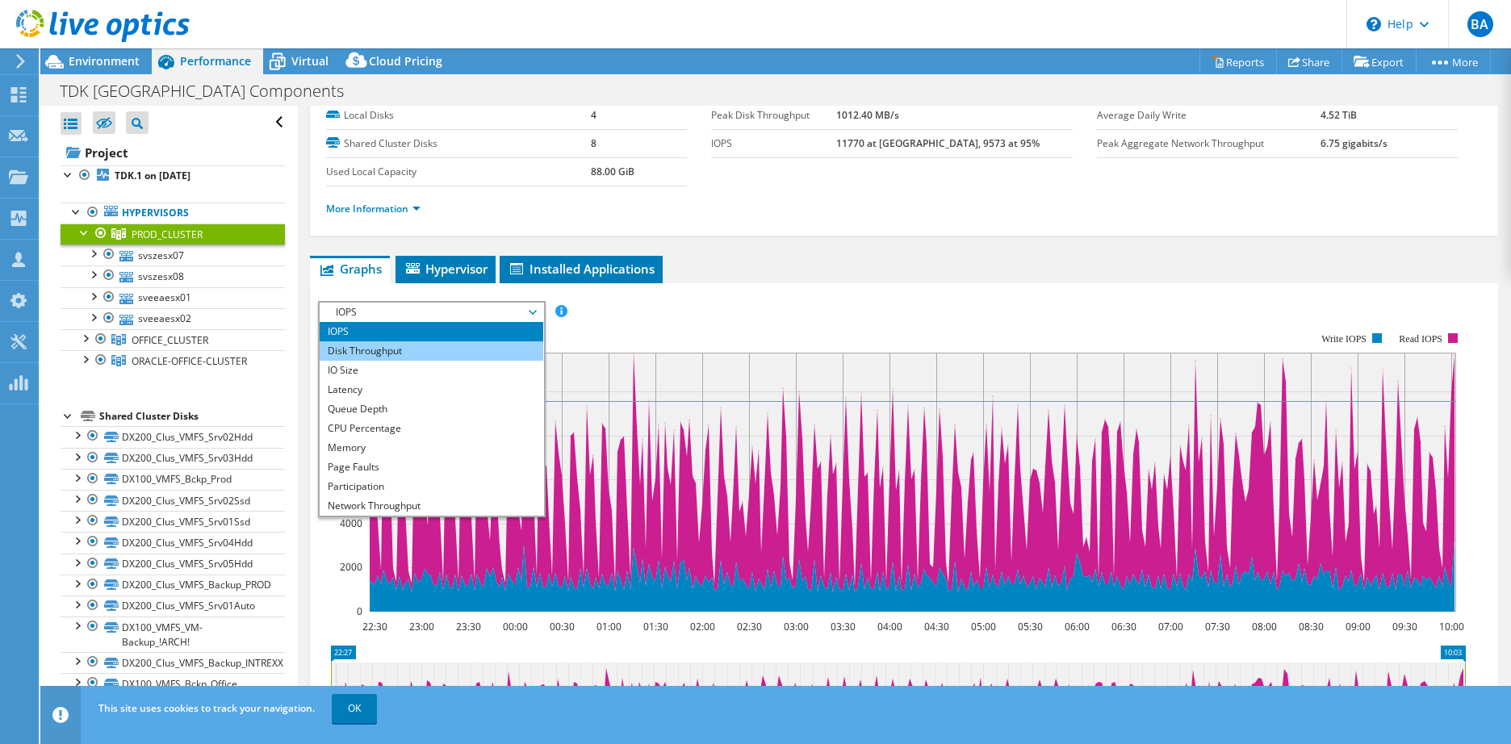
click at [415, 356] on li "Disk Throughput" at bounding box center [432, 350] width 224 height 19
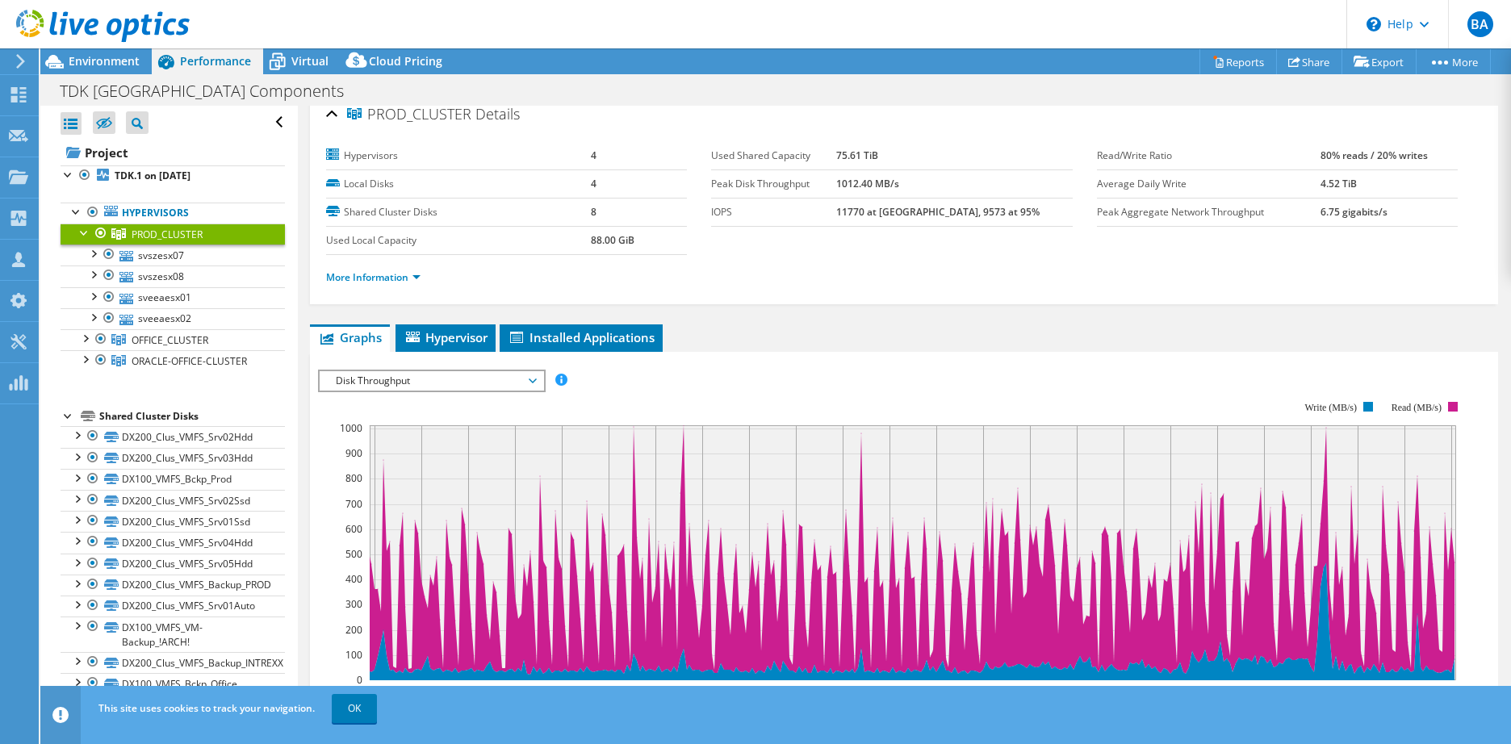
scroll to position [0, 0]
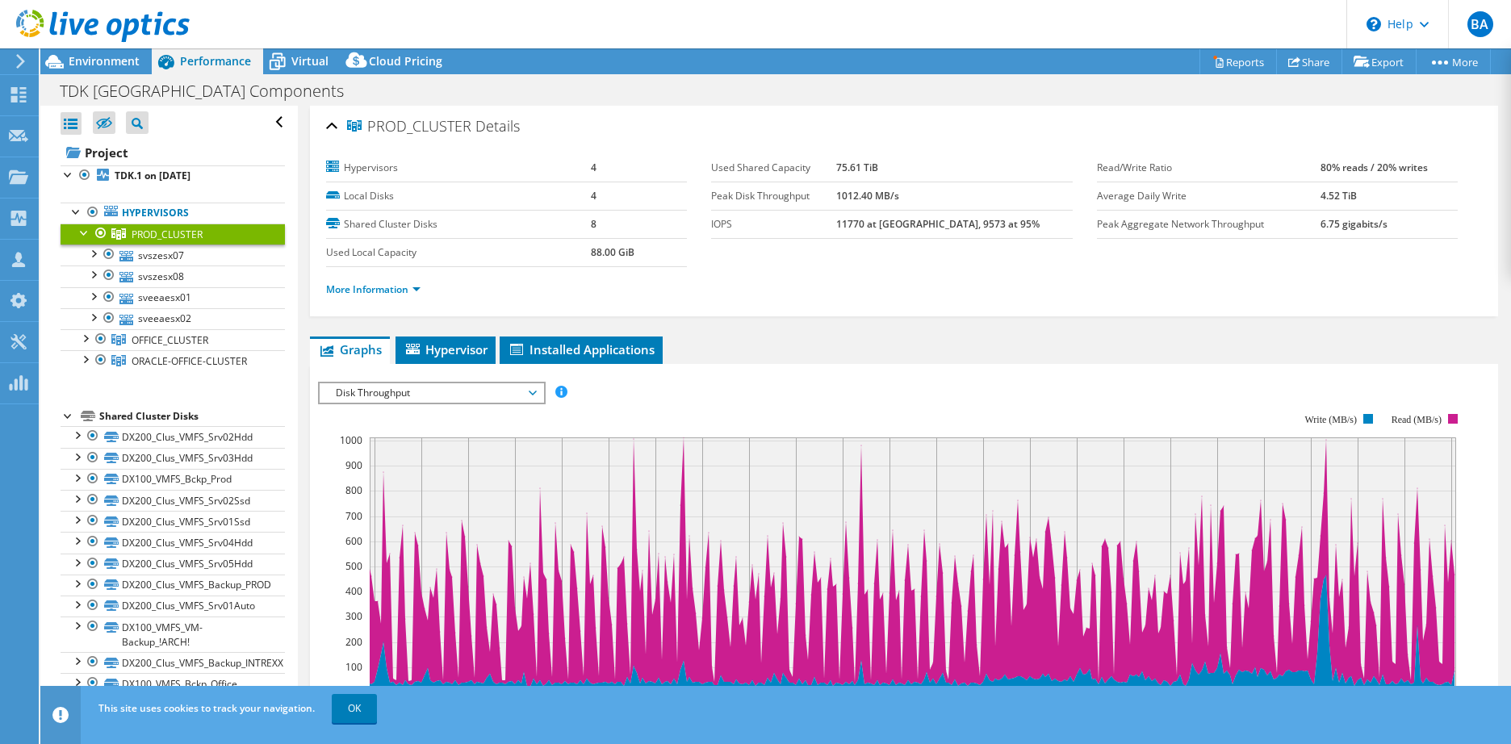
click at [411, 385] on span "Disk Throughput" at bounding box center [431, 392] width 207 height 19
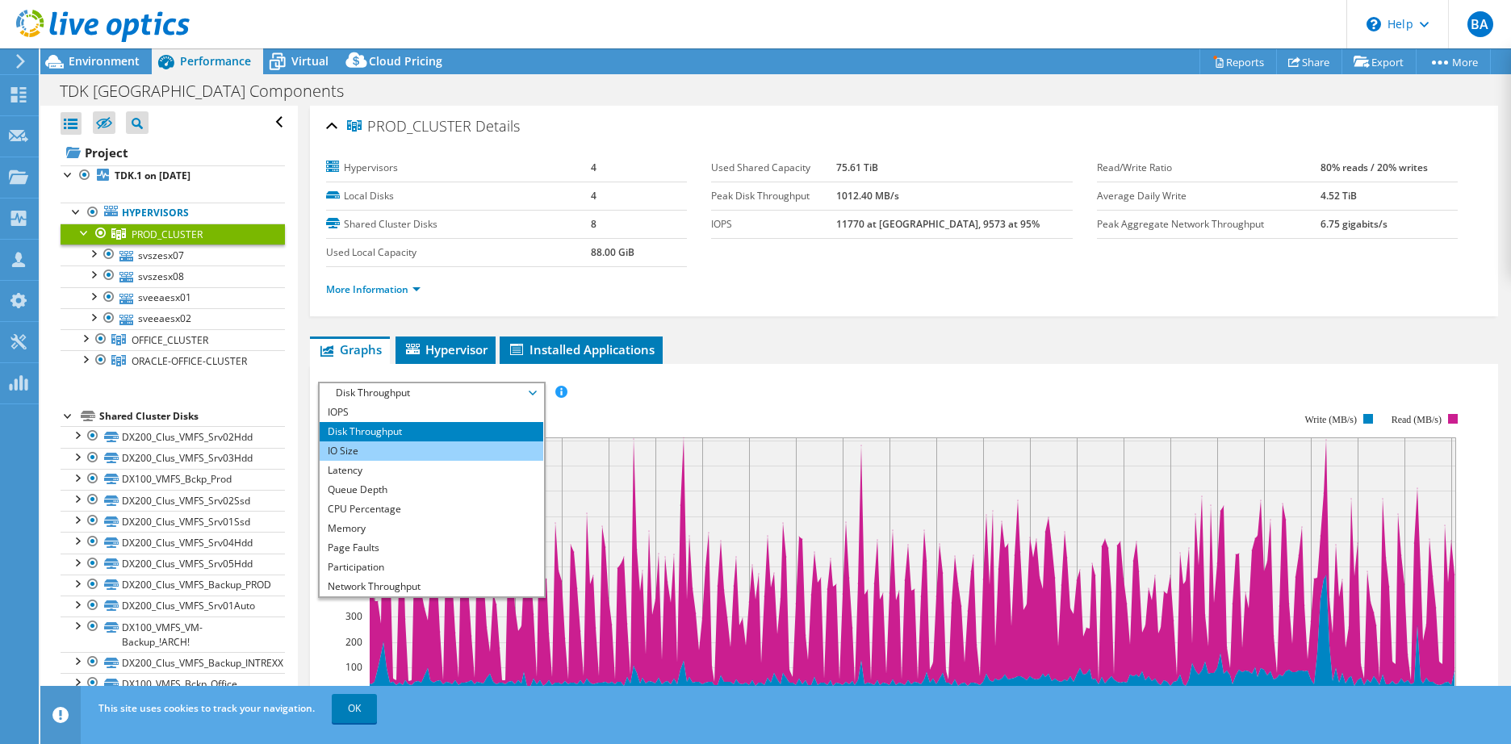
click at [355, 450] on li "IO Size" at bounding box center [432, 451] width 224 height 19
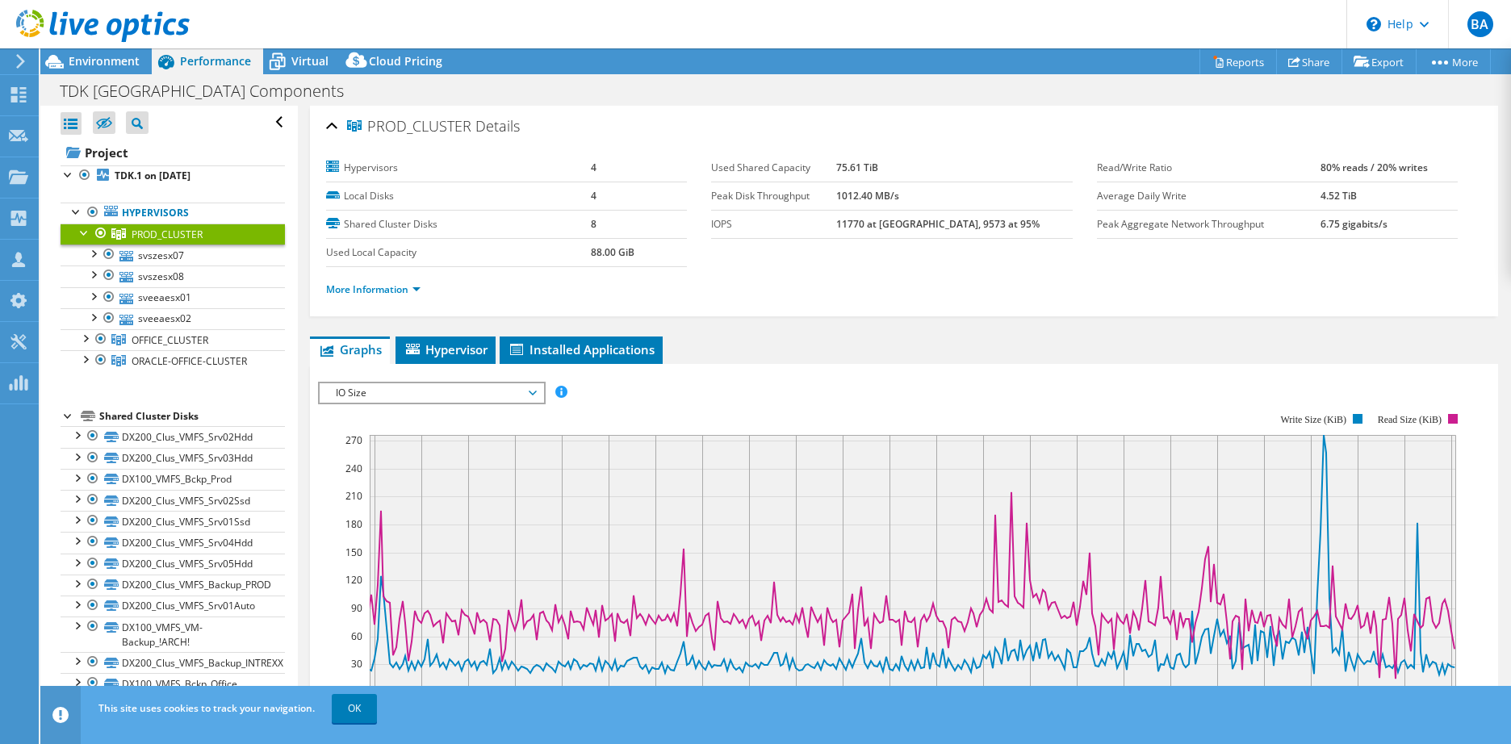
click at [403, 392] on span "IO Size" at bounding box center [431, 392] width 207 height 19
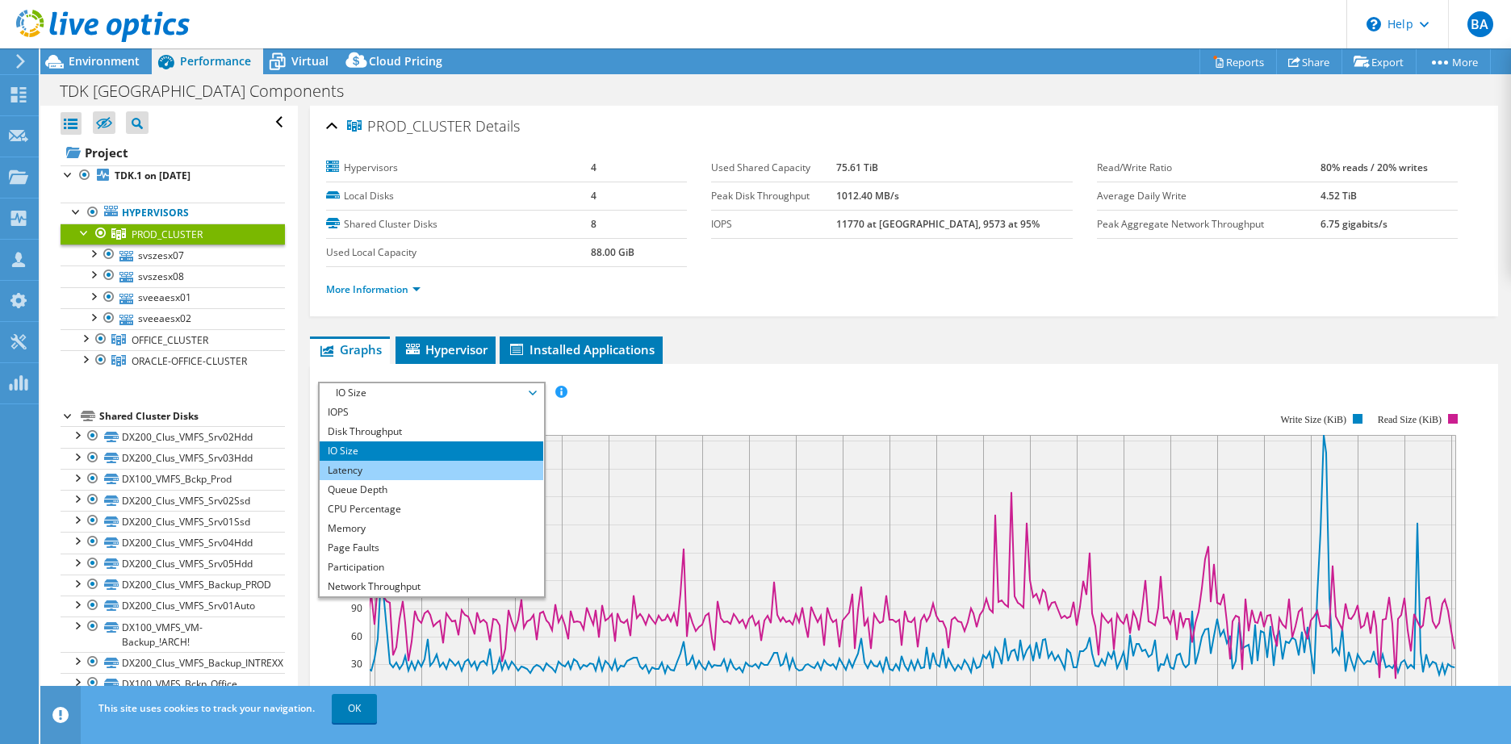
click at [372, 476] on li "Latency" at bounding box center [432, 470] width 224 height 19
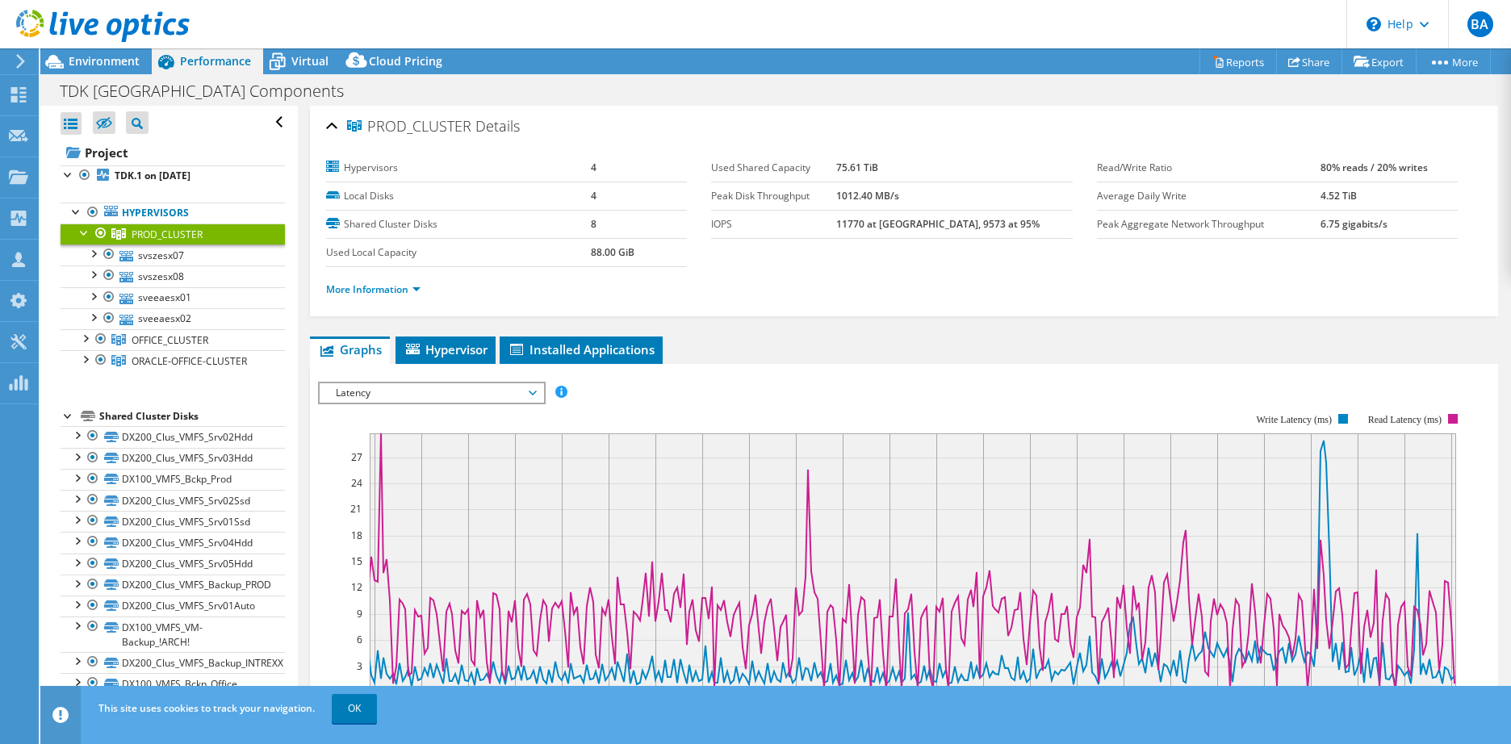
click at [454, 393] on span "Latency" at bounding box center [431, 392] width 207 height 19
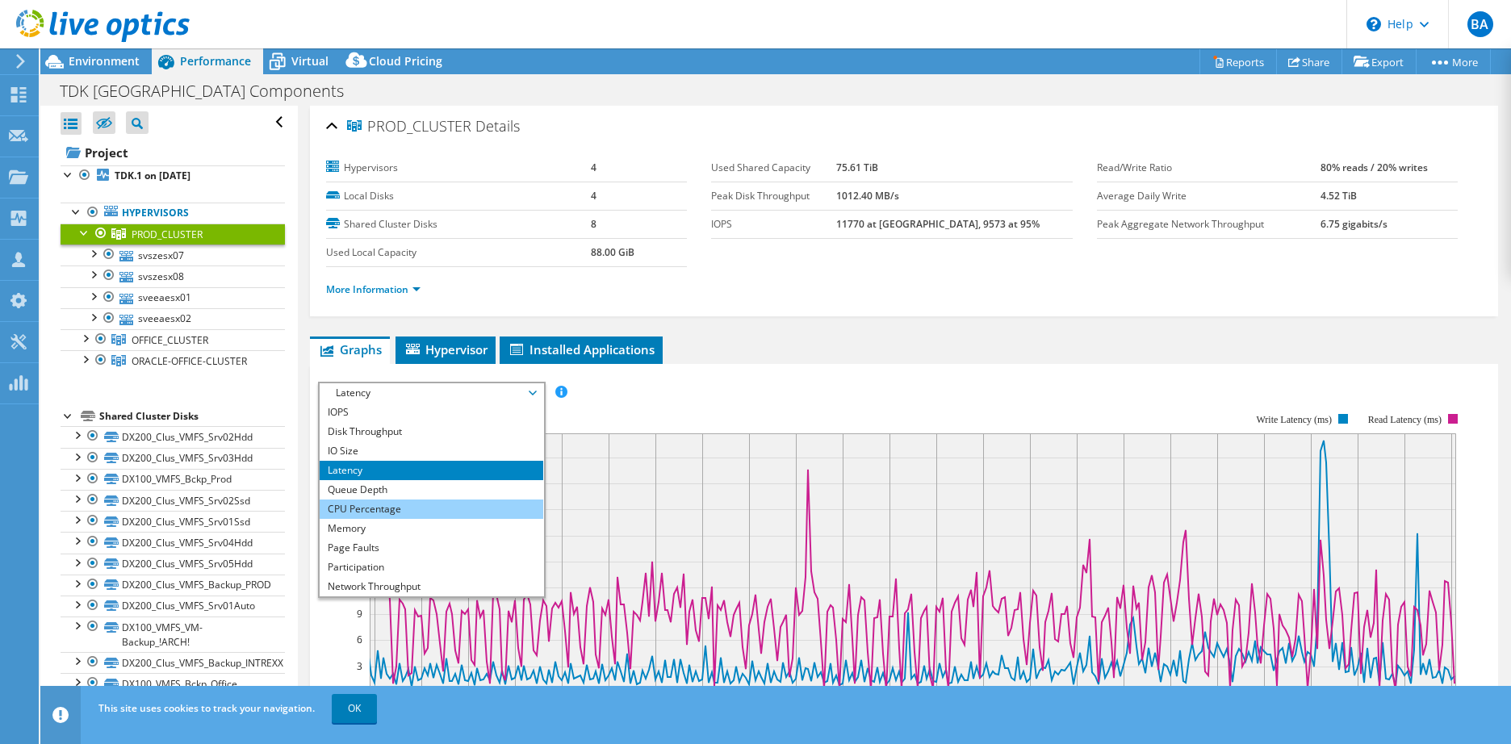
click at [396, 510] on li "CPU Percentage" at bounding box center [432, 509] width 224 height 19
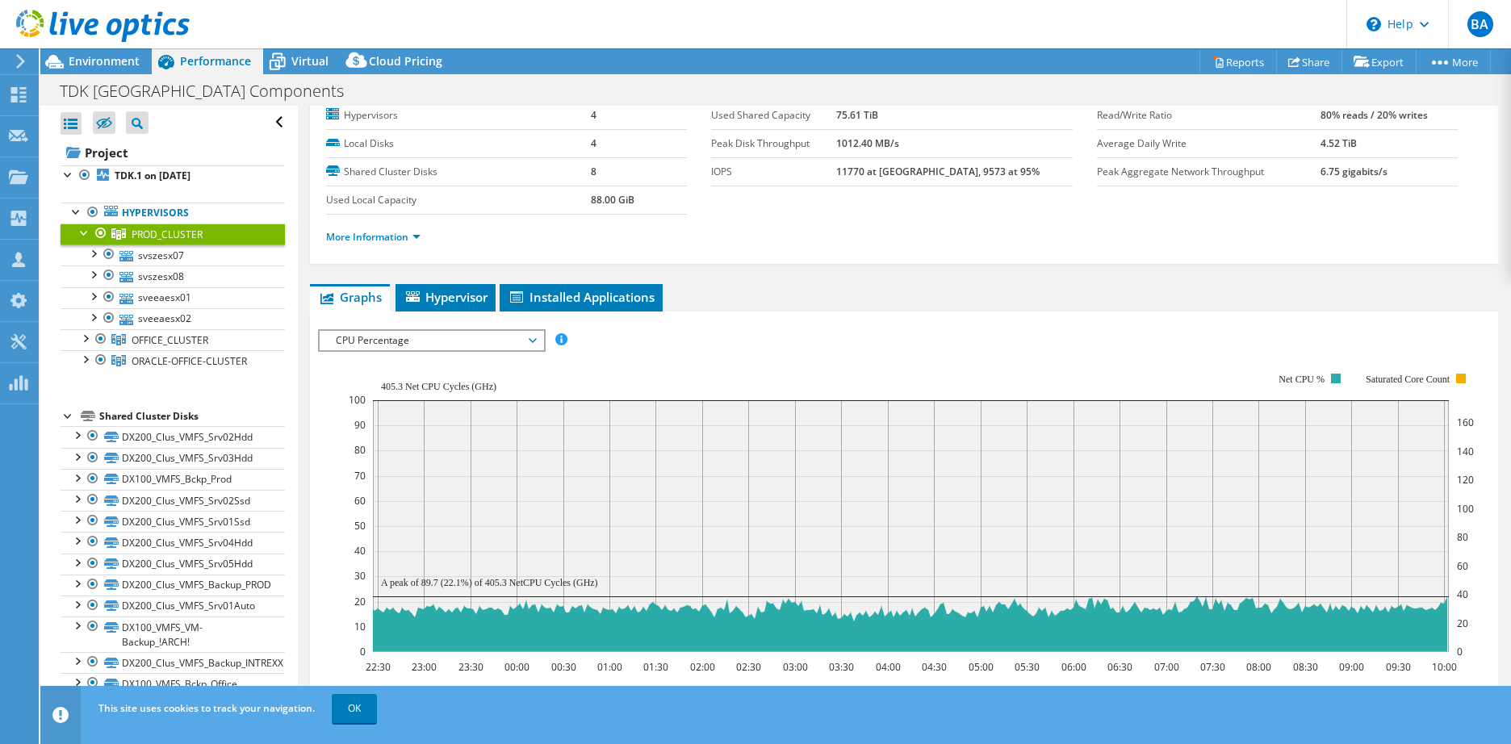
scroll to position [81, 0]
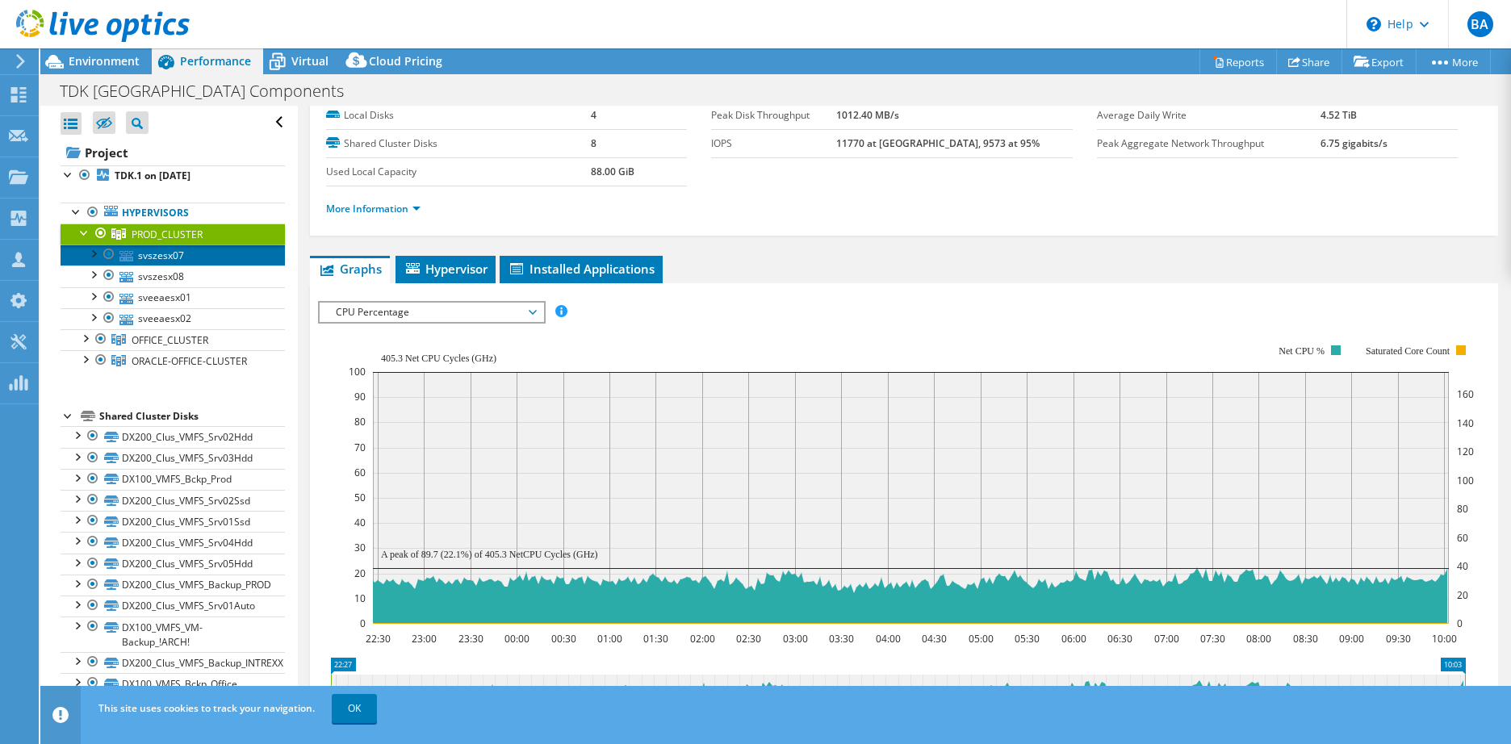
click at [144, 261] on link "svszesx07" at bounding box center [173, 255] width 224 height 21
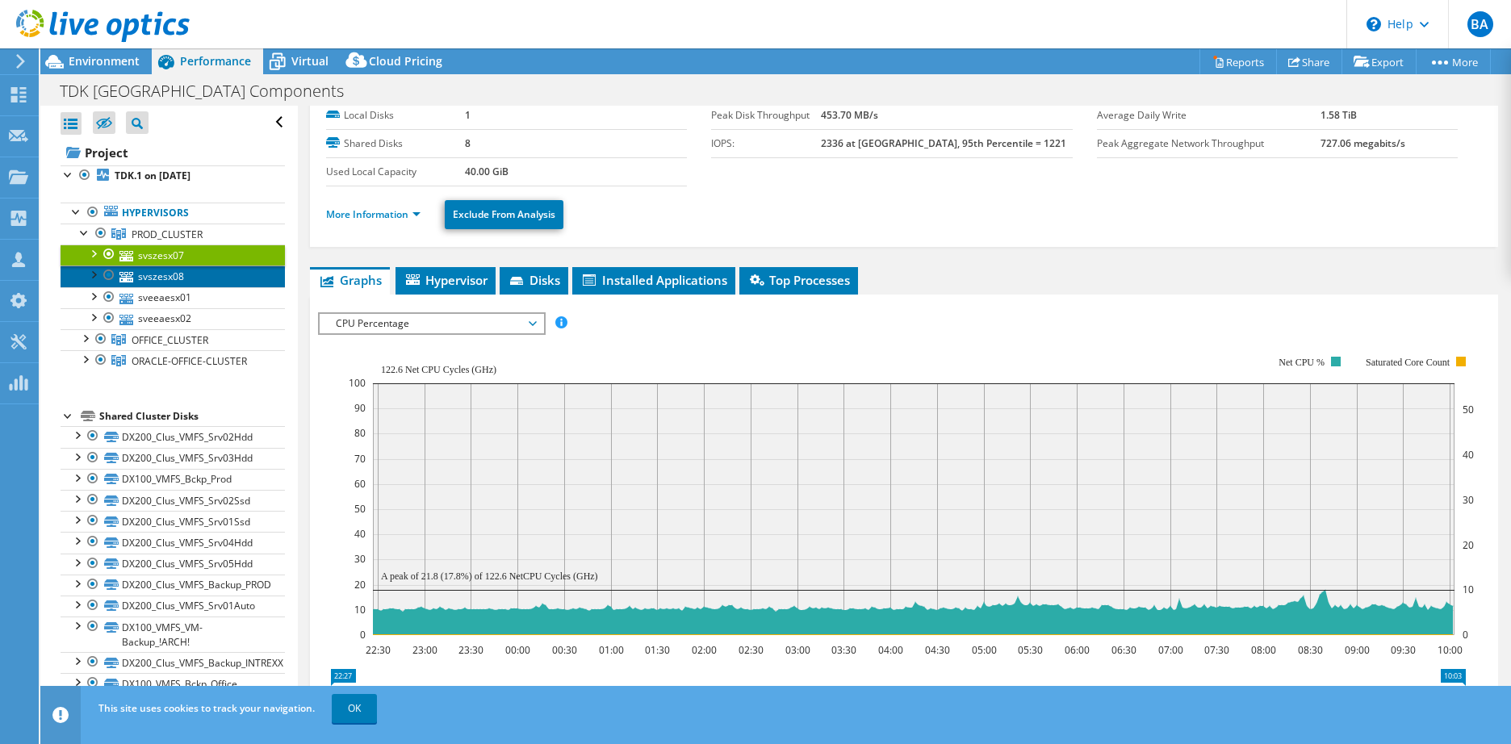
click at [143, 276] on link "svszesx08" at bounding box center [173, 276] width 224 height 21
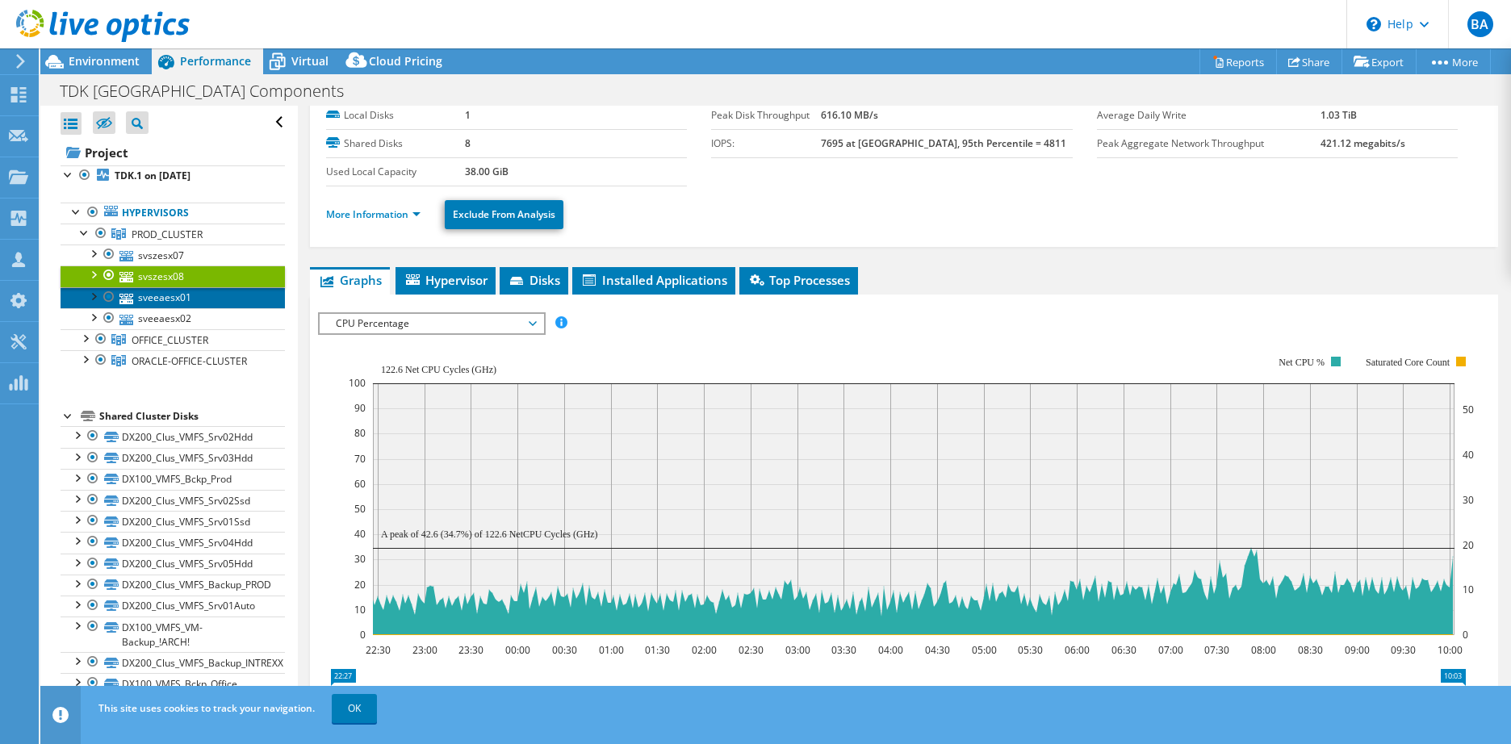
click at [167, 294] on link "sveeaesx01" at bounding box center [173, 297] width 224 height 21
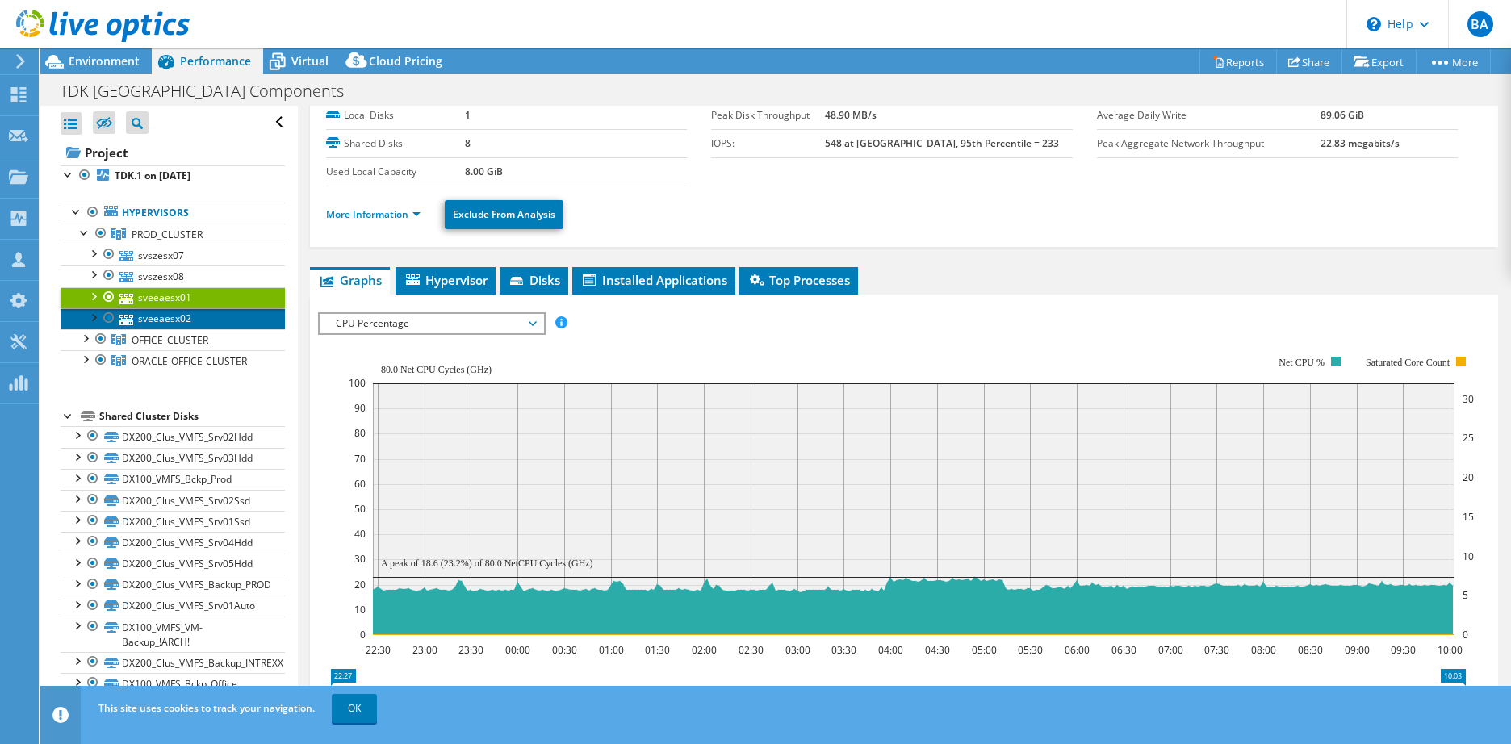
click at [170, 315] on link "sveeaesx02" at bounding box center [173, 318] width 224 height 21
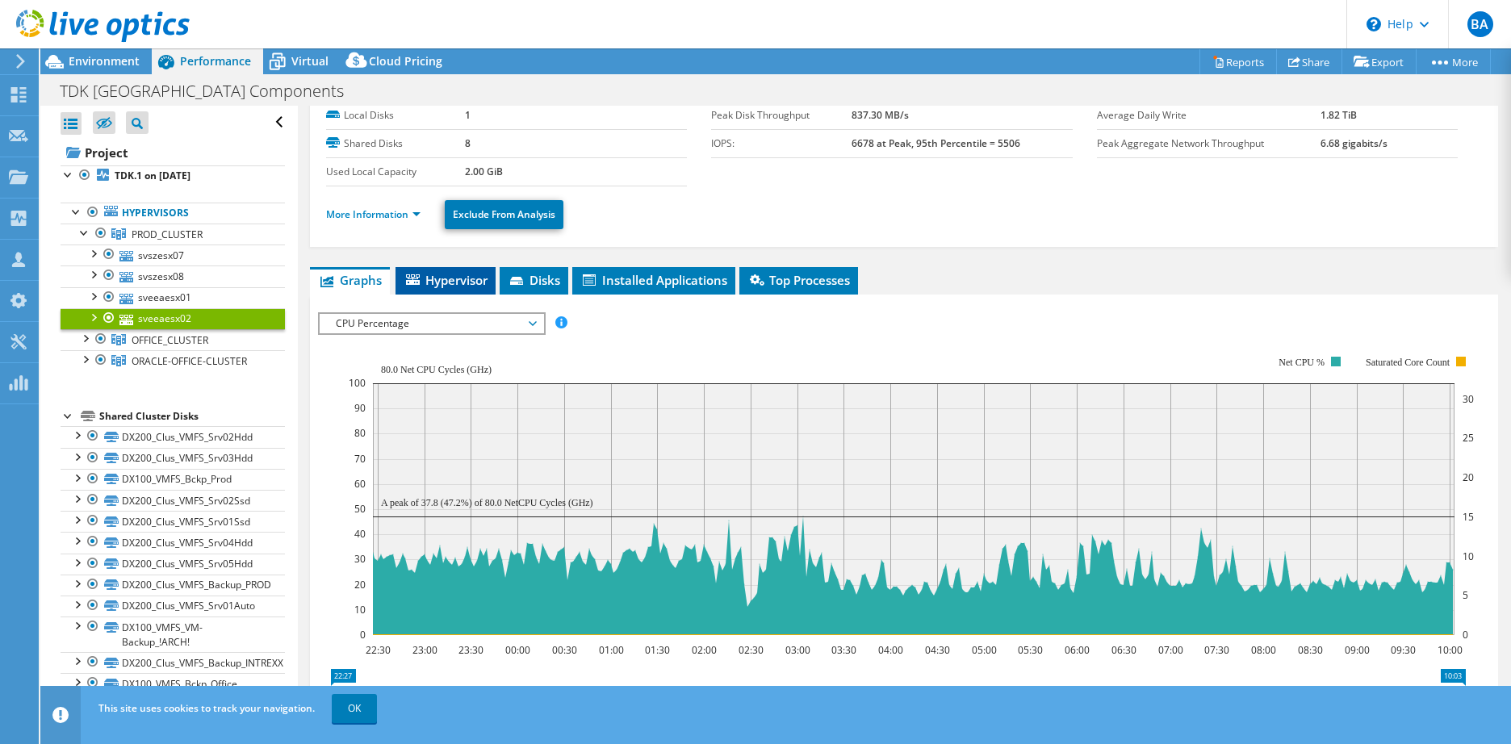
click at [454, 282] on span "Hypervisor" at bounding box center [446, 280] width 84 height 16
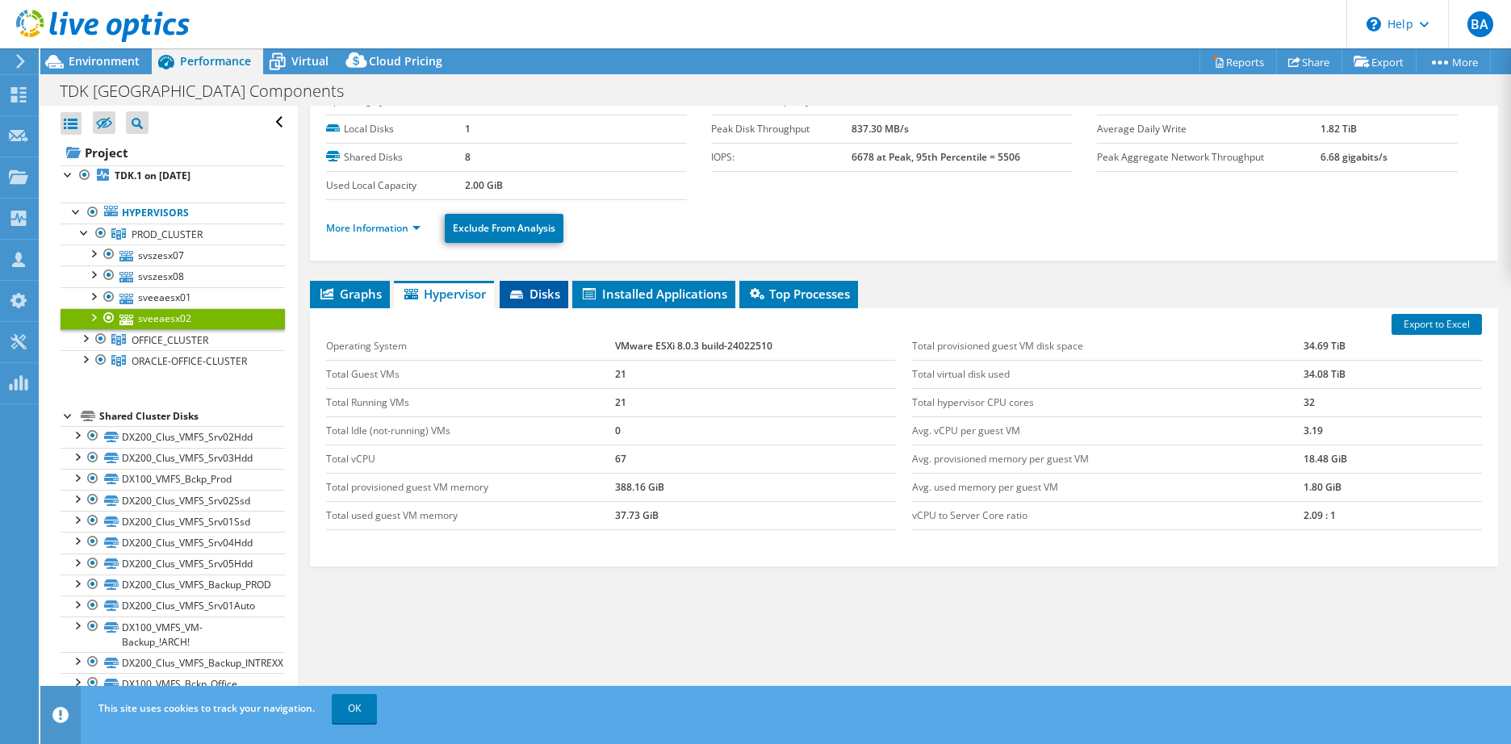
click at [542, 289] on span "Disks" at bounding box center [534, 294] width 52 height 16
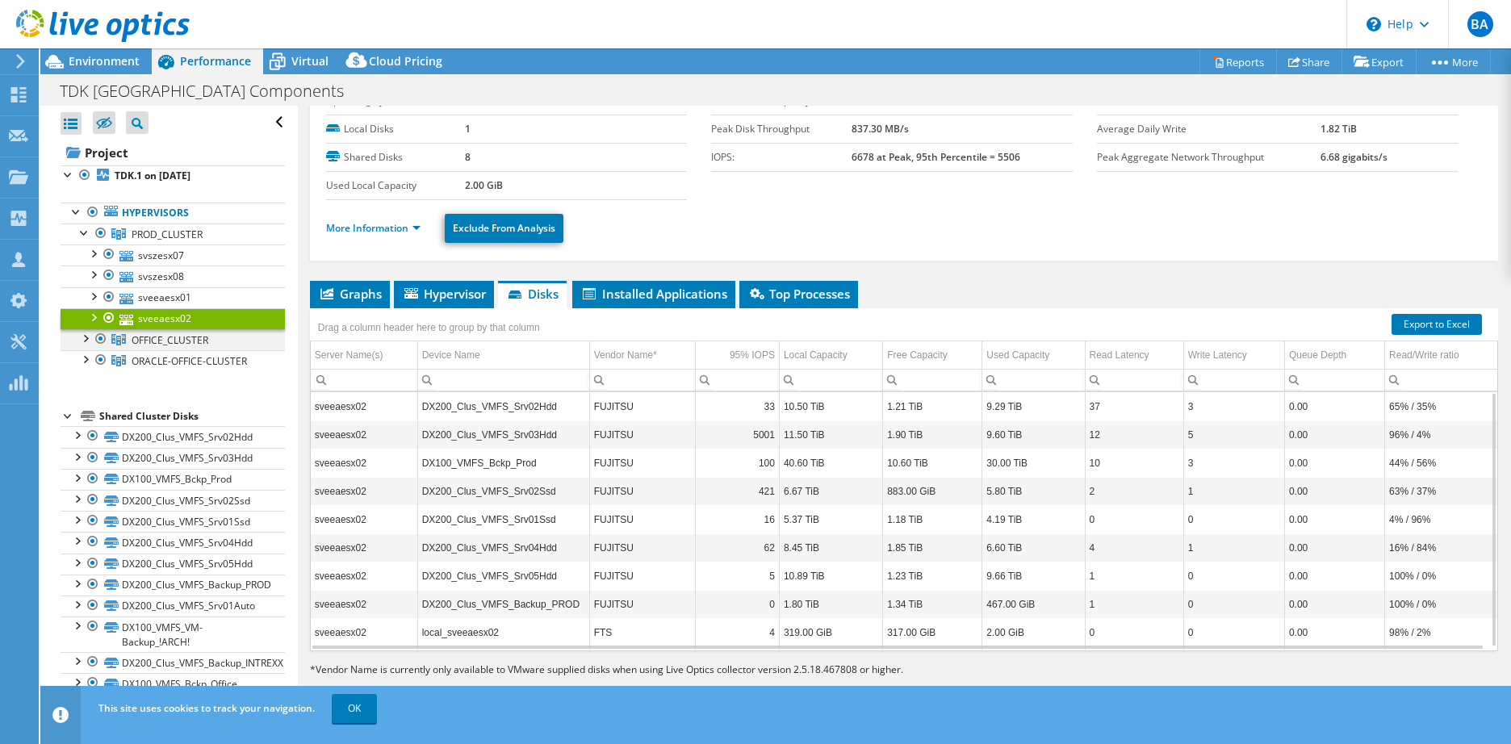
click at [92, 334] on div at bounding box center [85, 337] width 16 height 16
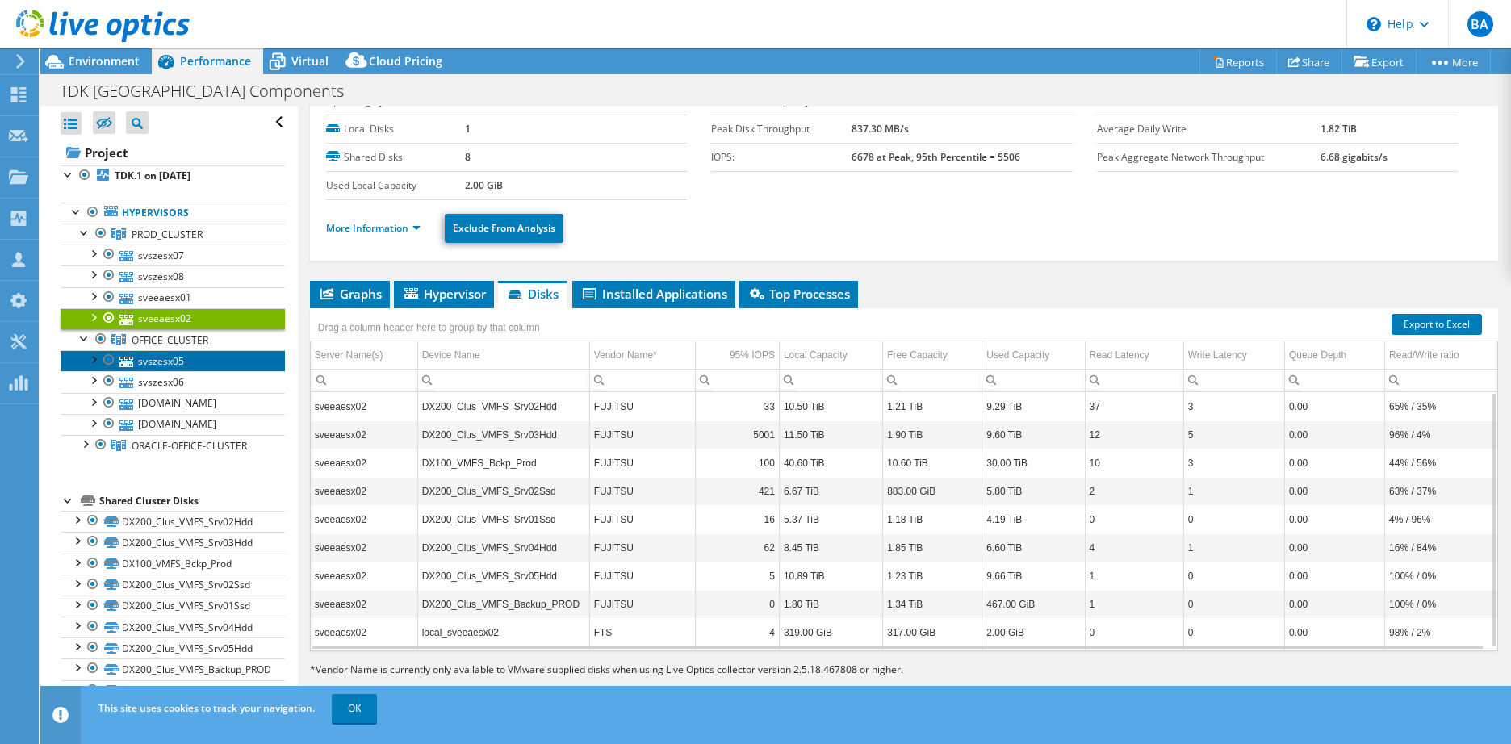
click at [182, 362] on link "svszesx05" at bounding box center [173, 360] width 224 height 21
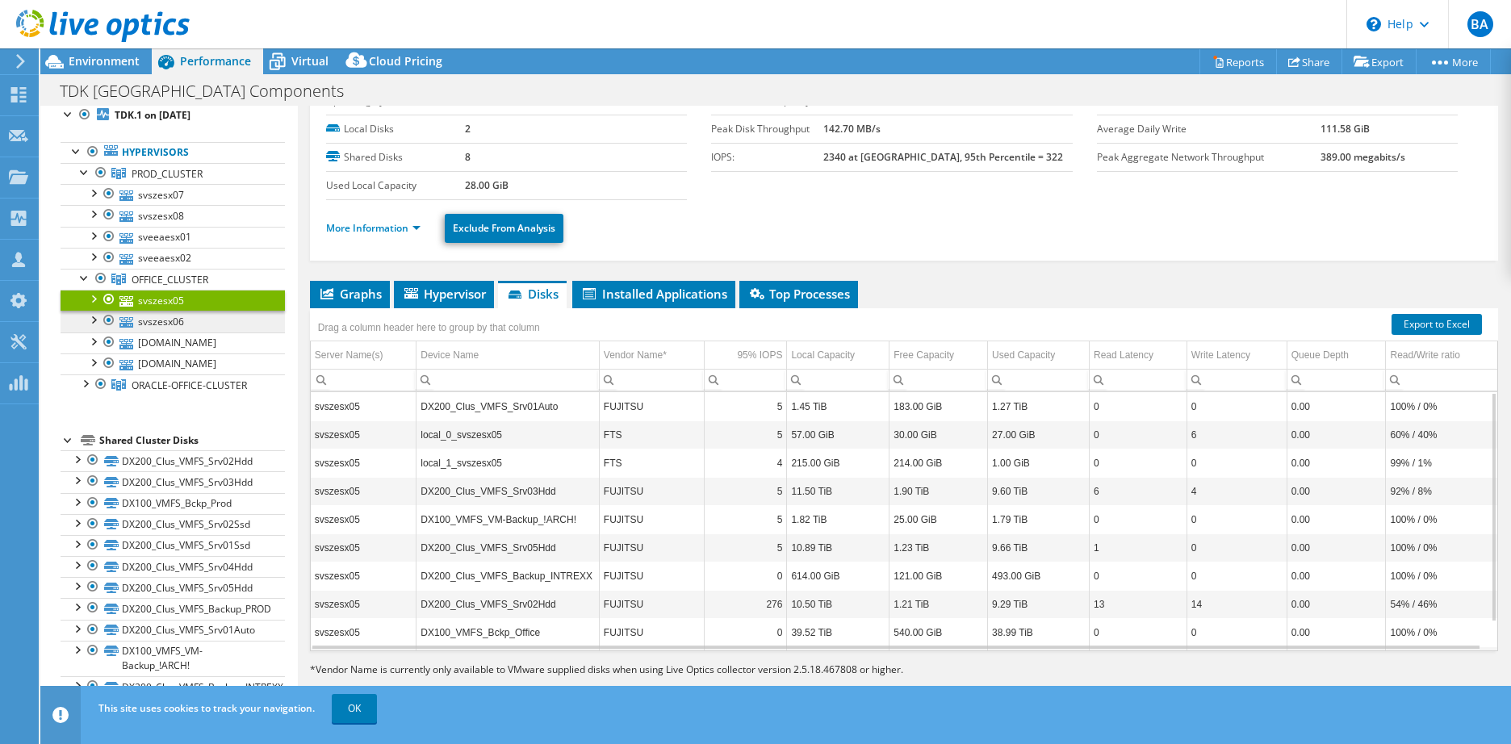
scroll to position [81, 0]
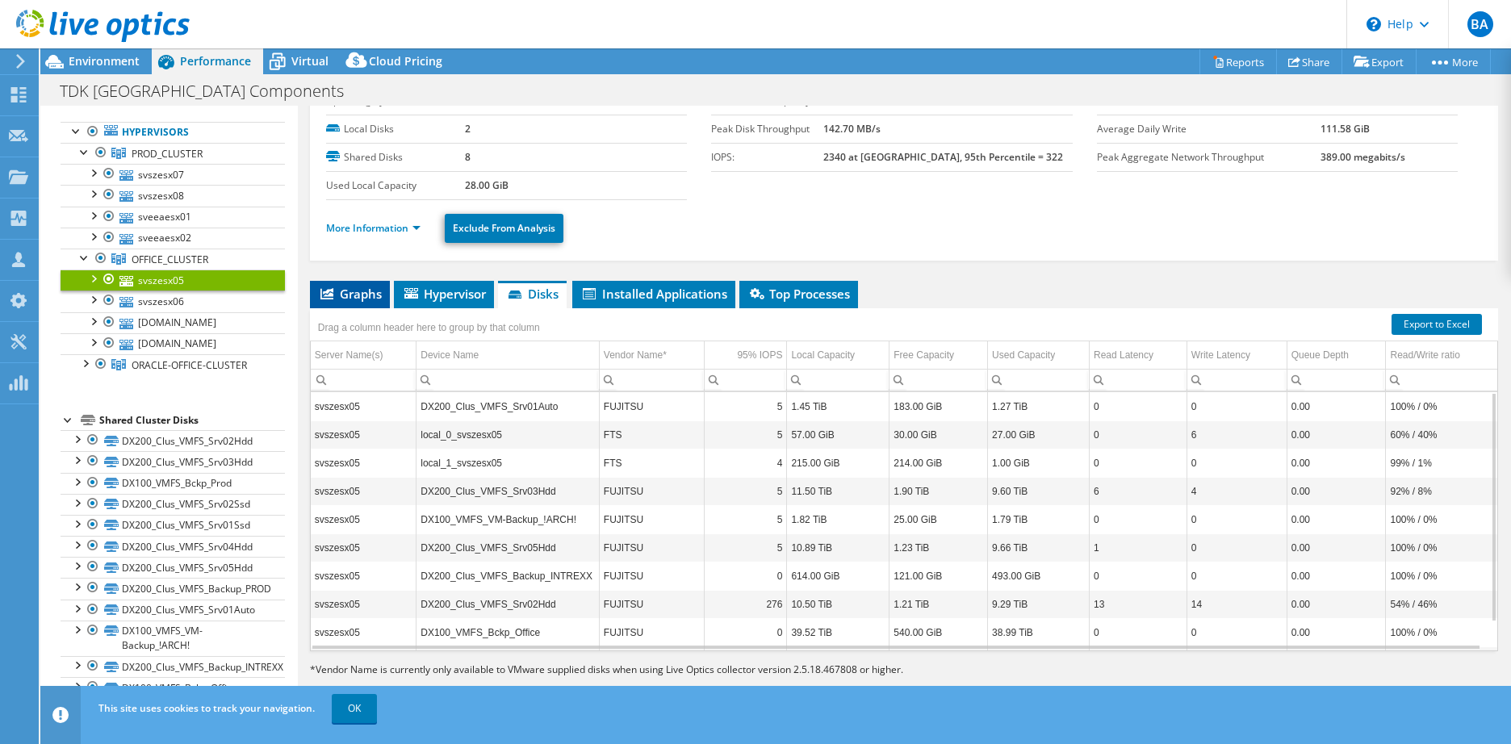
click at [358, 295] on span "Graphs" at bounding box center [350, 294] width 64 height 16
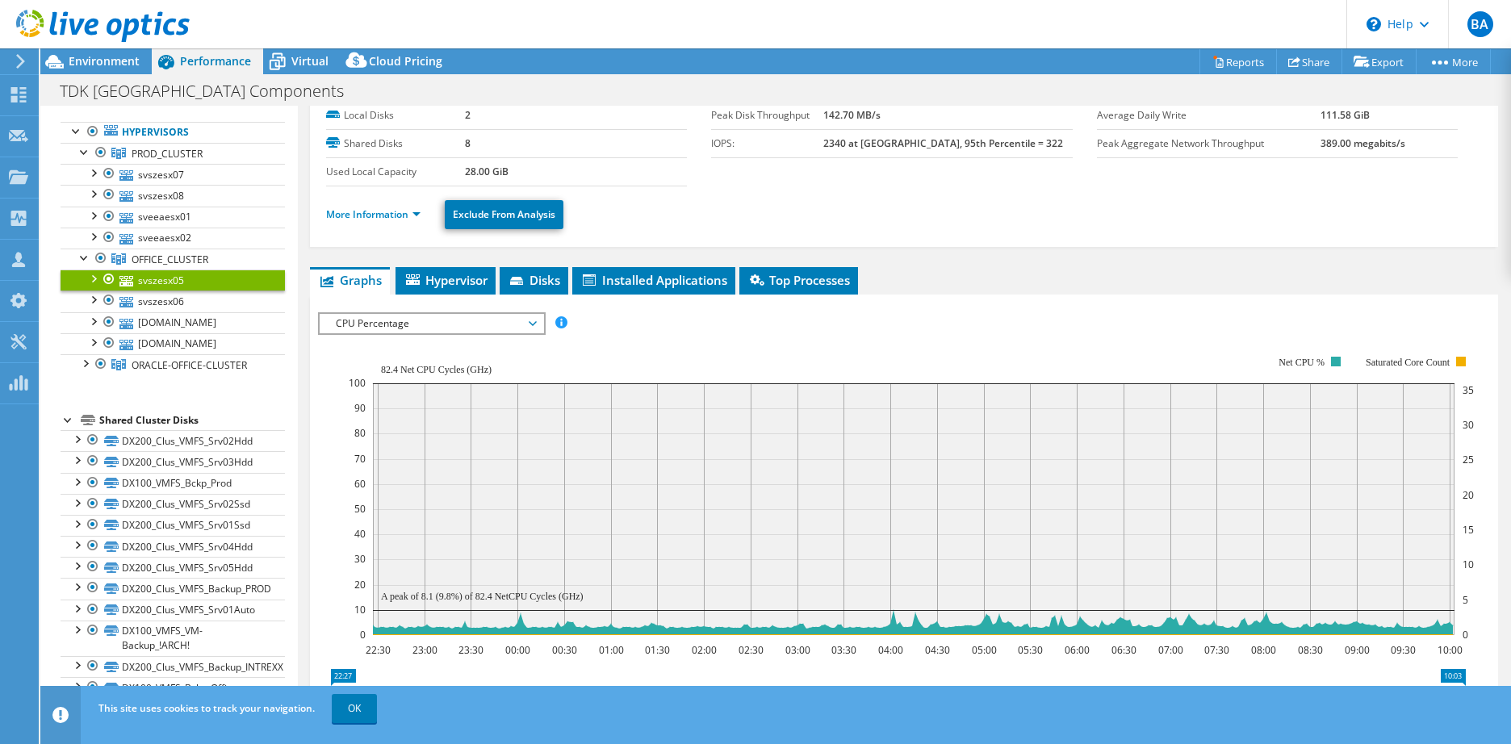
click at [401, 329] on span "CPU Percentage" at bounding box center [431, 323] width 207 height 19
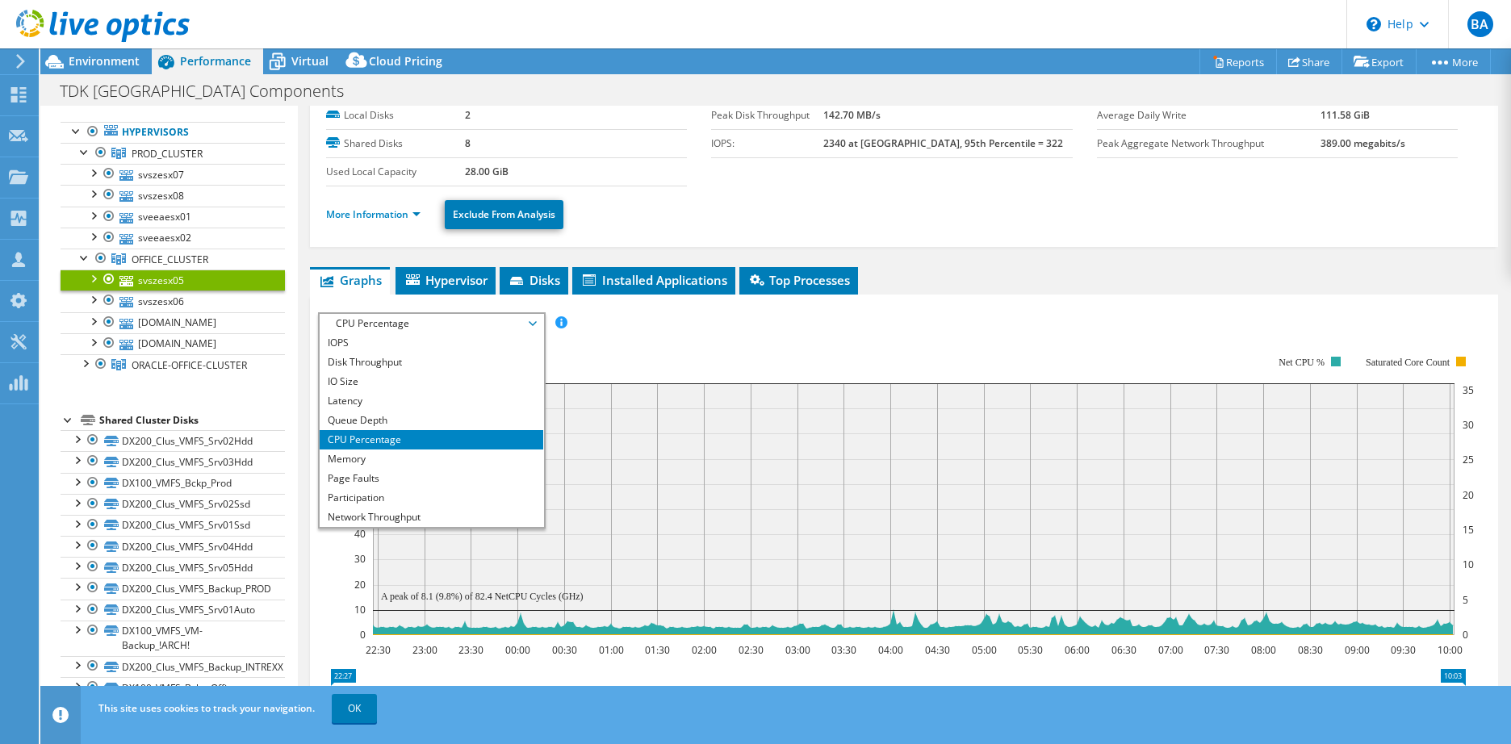
click at [704, 326] on div "IOPS Disk Throughput IO Size Latency Queue Depth CPU Percentage Memory Page Fau…" at bounding box center [904, 323] width 1172 height 22
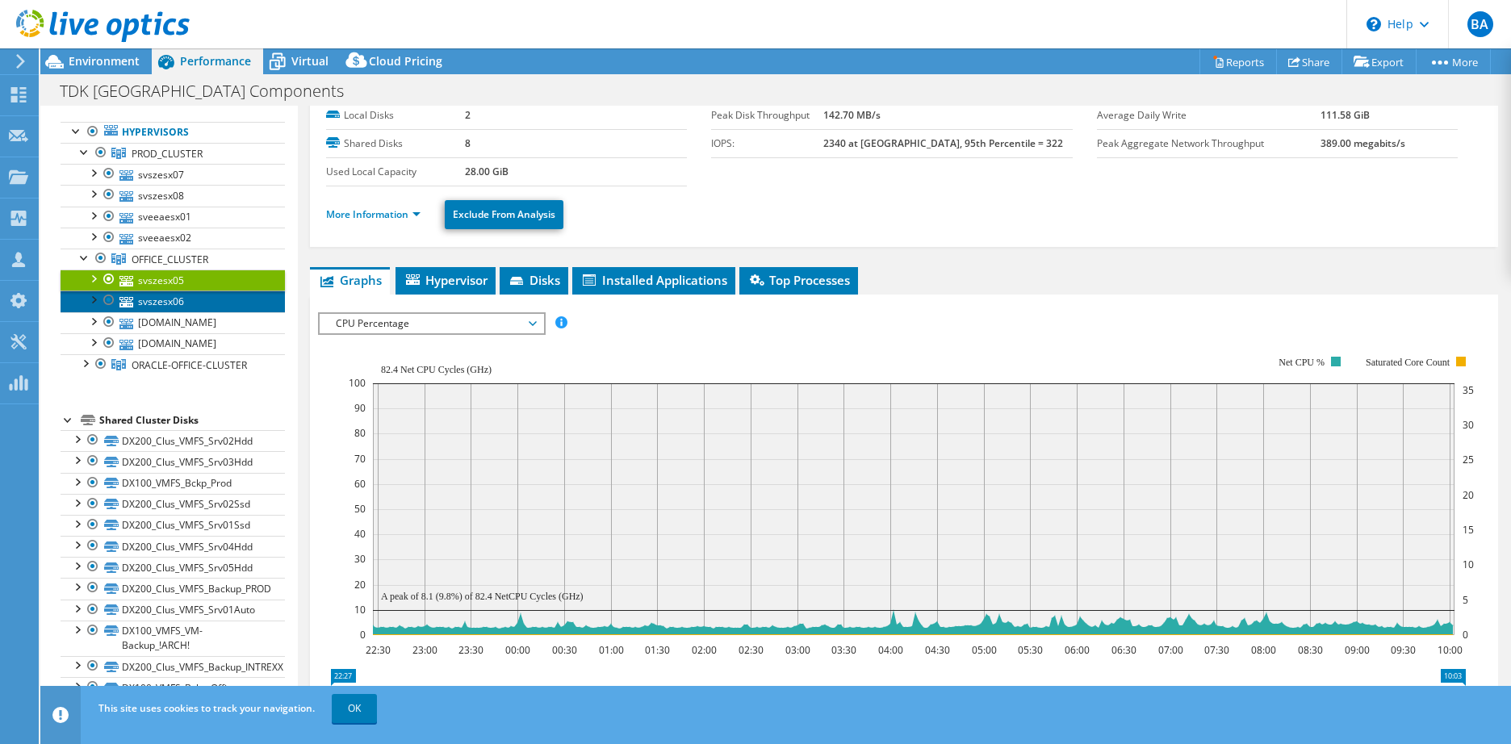
click at [140, 301] on link "svszesx06" at bounding box center [173, 301] width 224 height 21
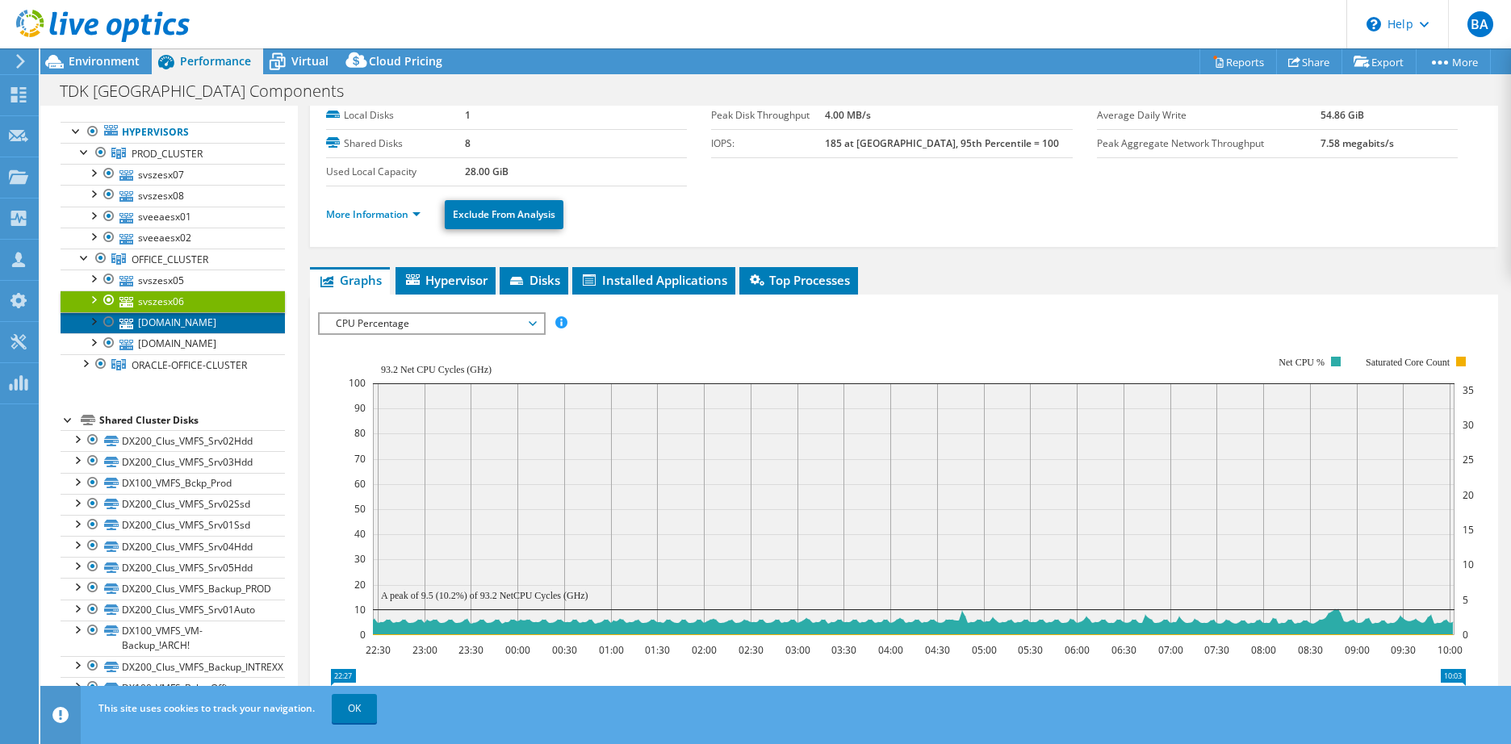
click at [159, 327] on link "[DOMAIN_NAME]" at bounding box center [173, 322] width 224 height 21
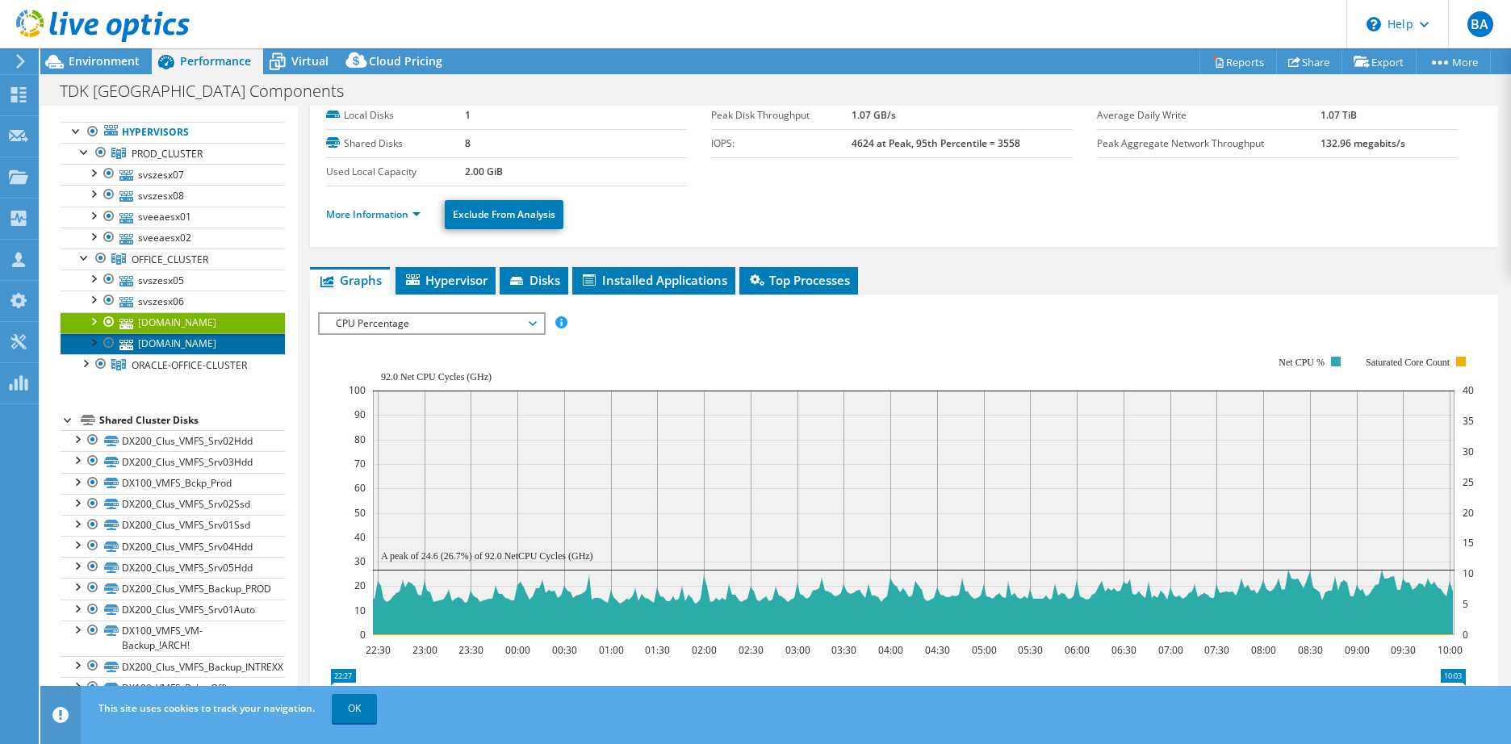
click at [168, 342] on link "[DOMAIN_NAME]" at bounding box center [173, 343] width 224 height 21
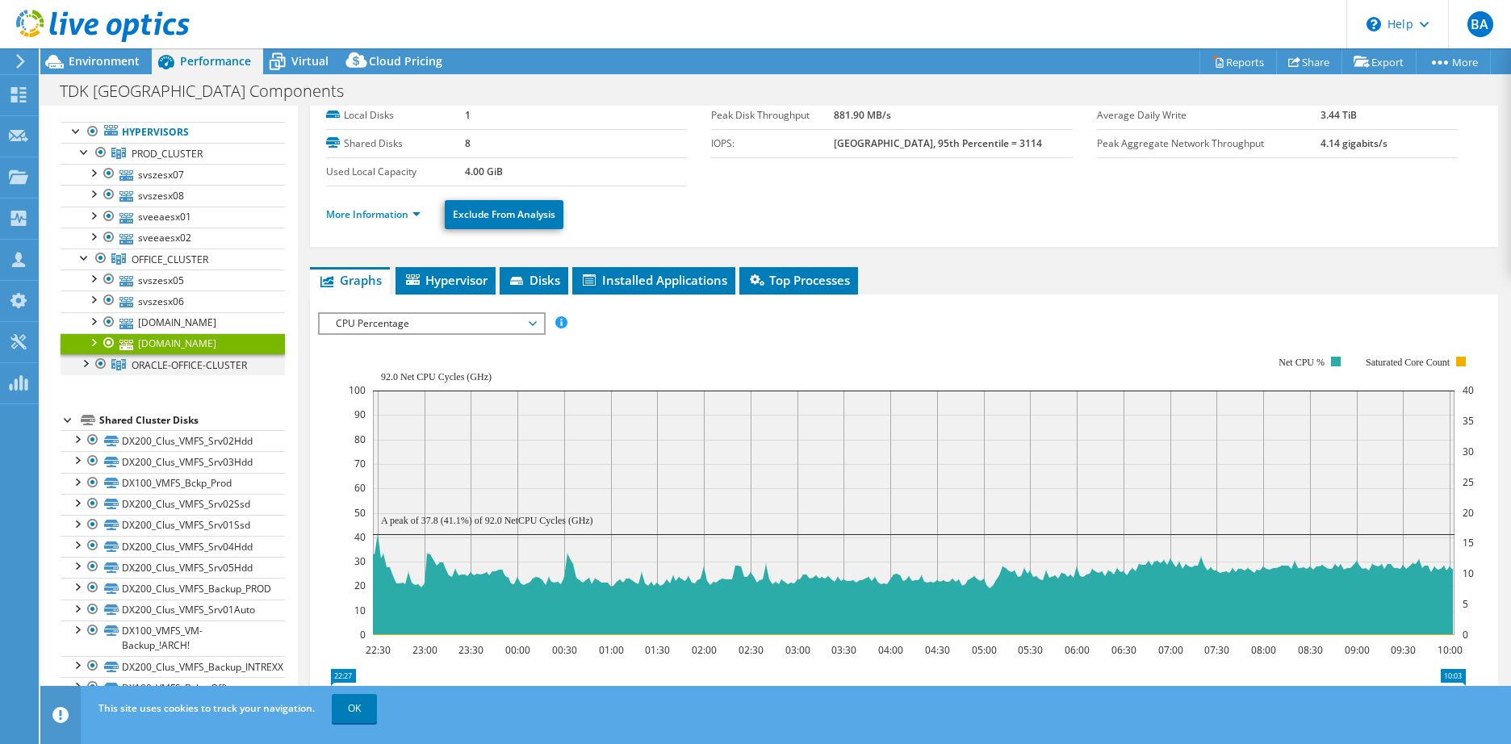
click at [91, 365] on div at bounding box center [85, 362] width 16 height 16
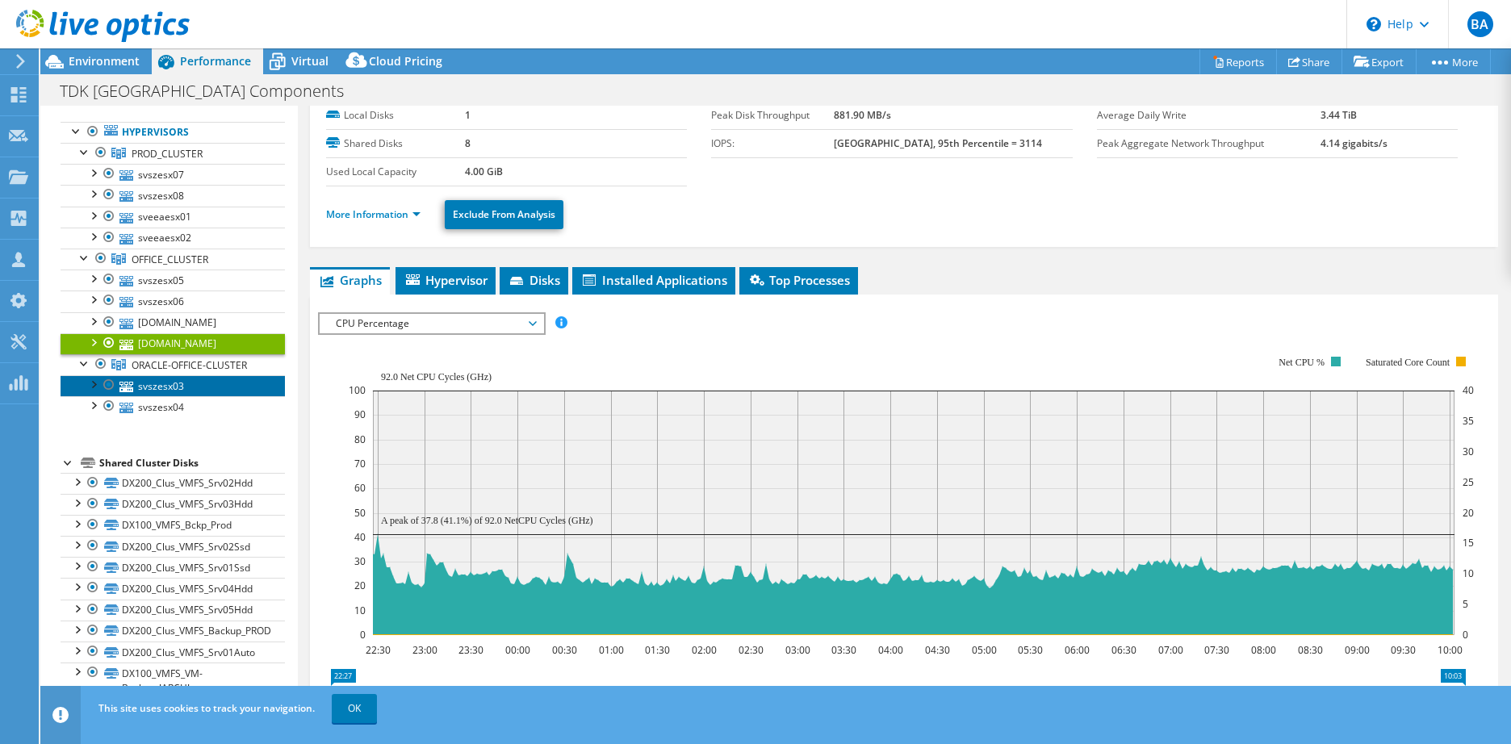
click at [143, 387] on link "svszesx03" at bounding box center [173, 385] width 224 height 21
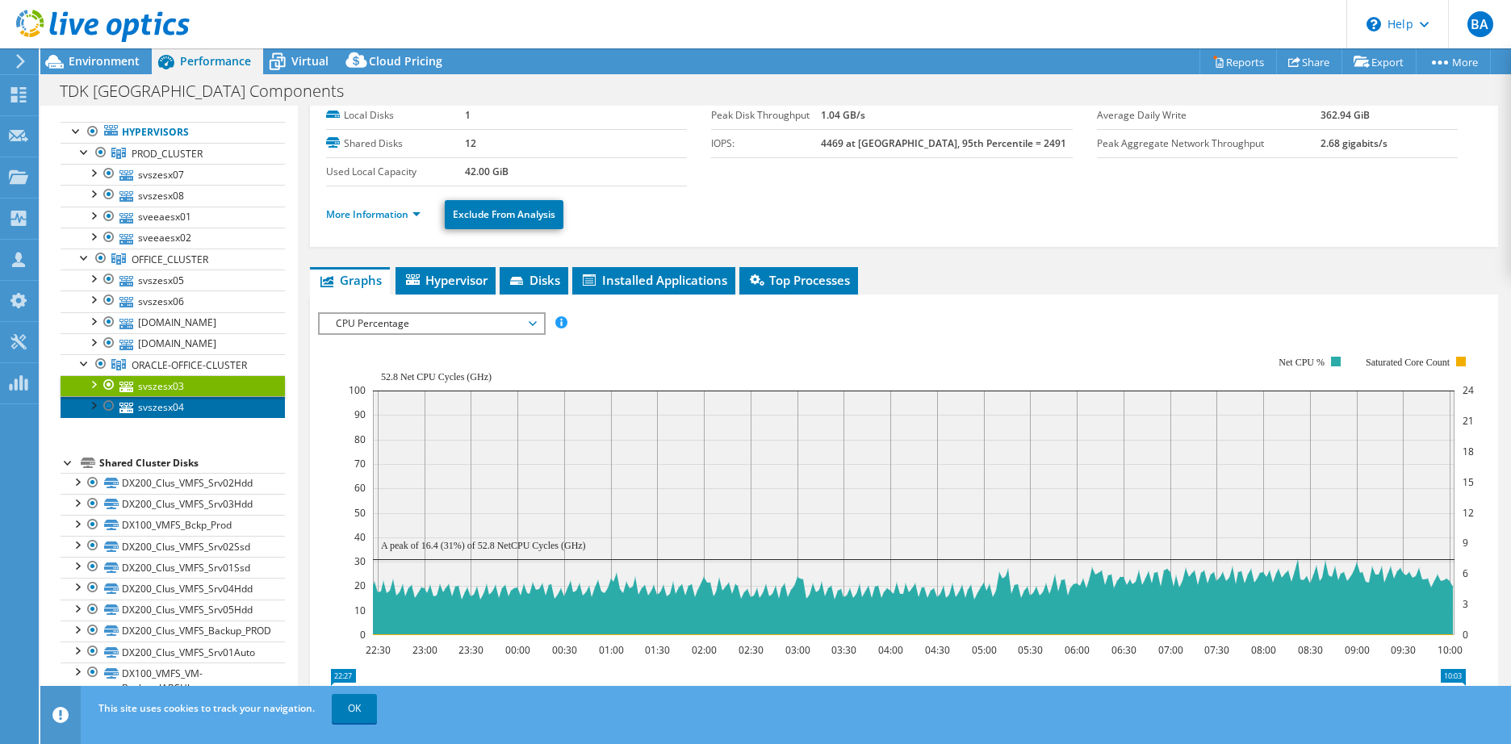
click at [165, 408] on link "svszesx04" at bounding box center [173, 406] width 224 height 21
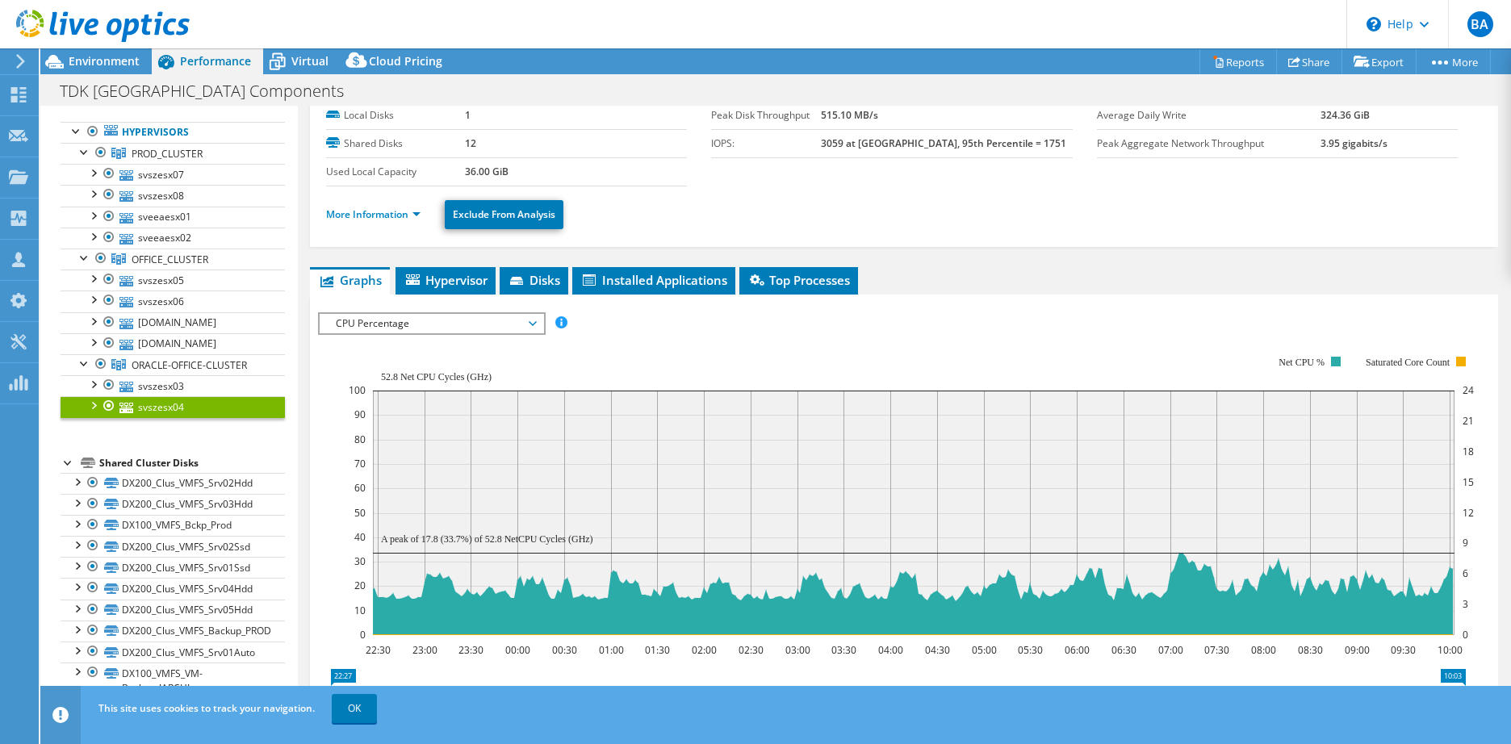
click at [434, 327] on span "CPU Percentage" at bounding box center [431, 323] width 207 height 19
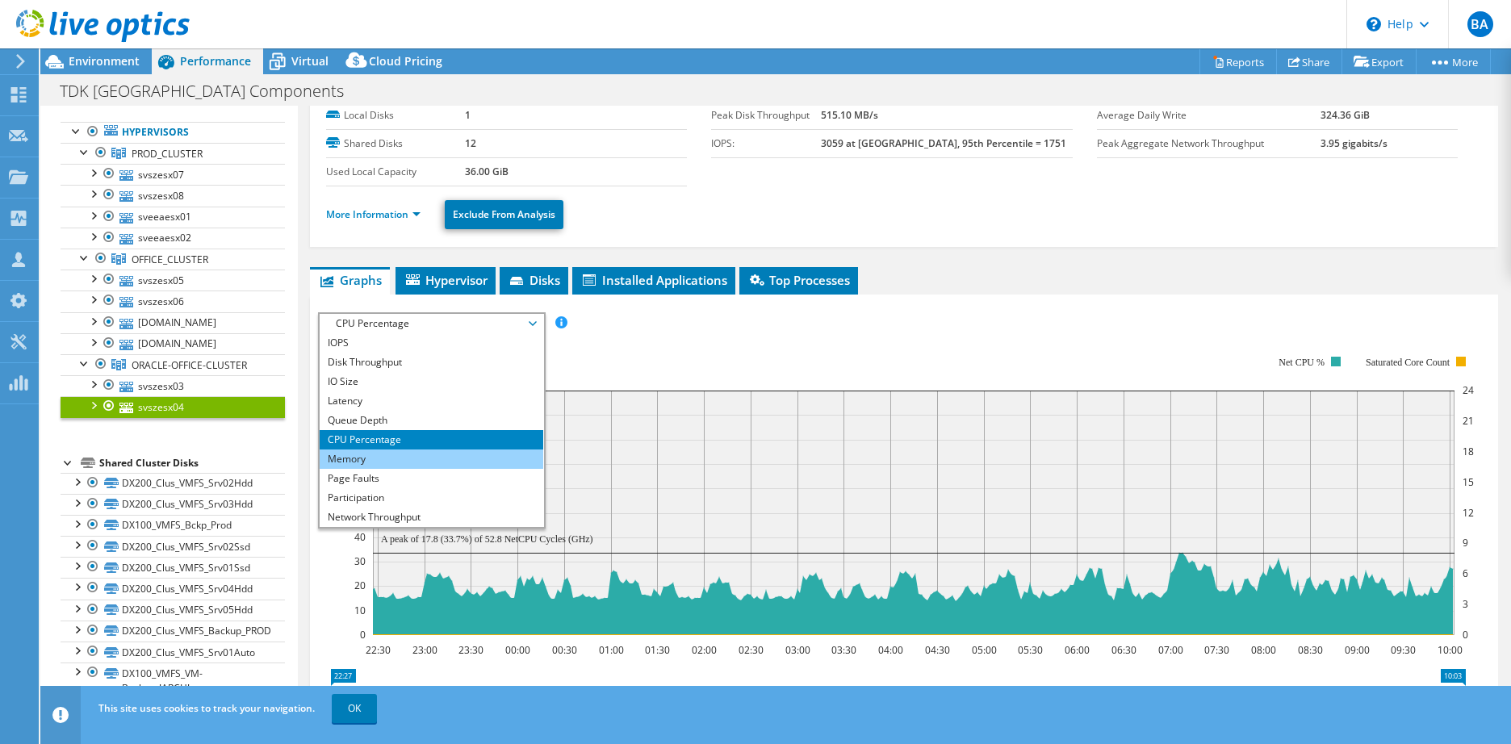
click at [371, 458] on li "Memory" at bounding box center [432, 459] width 224 height 19
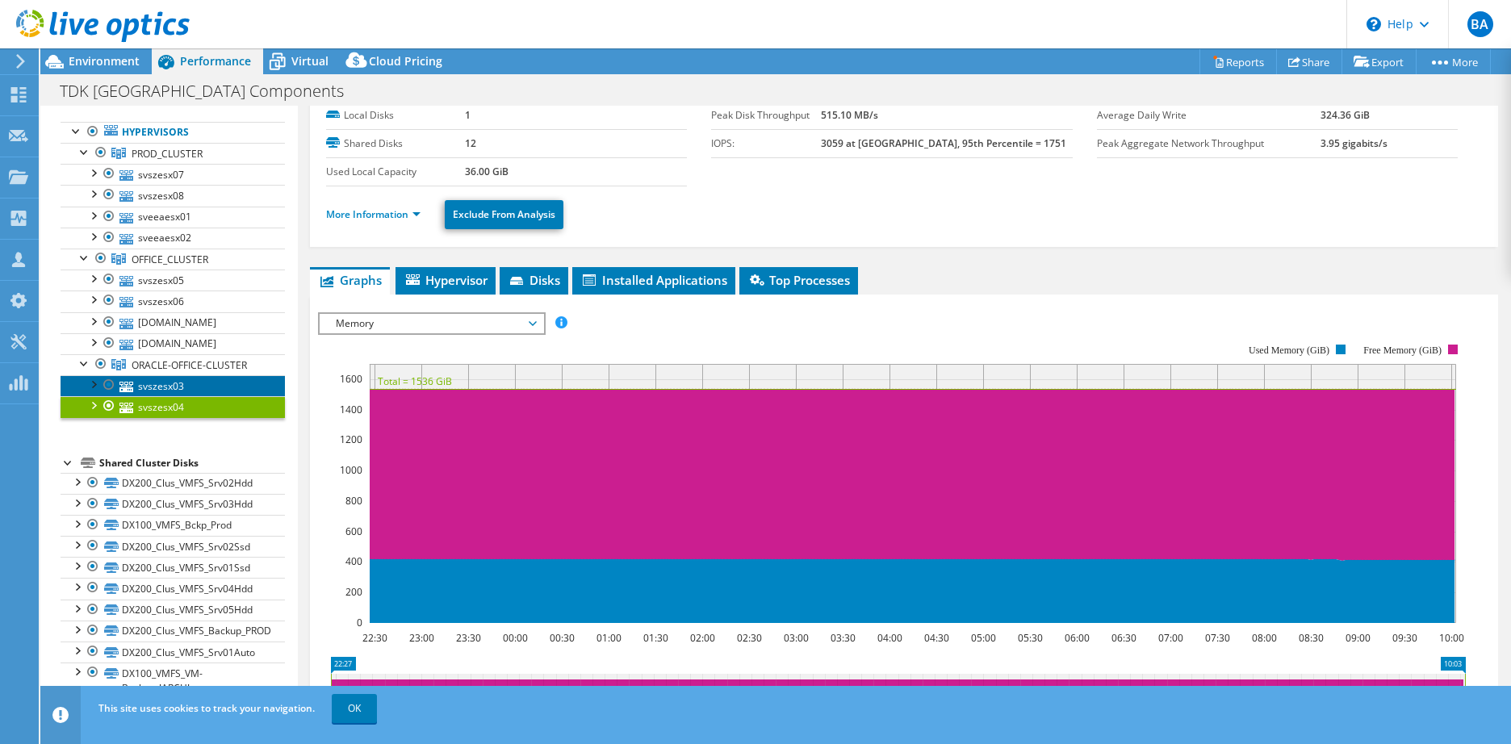
click at [145, 387] on link "svszesx03" at bounding box center [173, 385] width 224 height 21
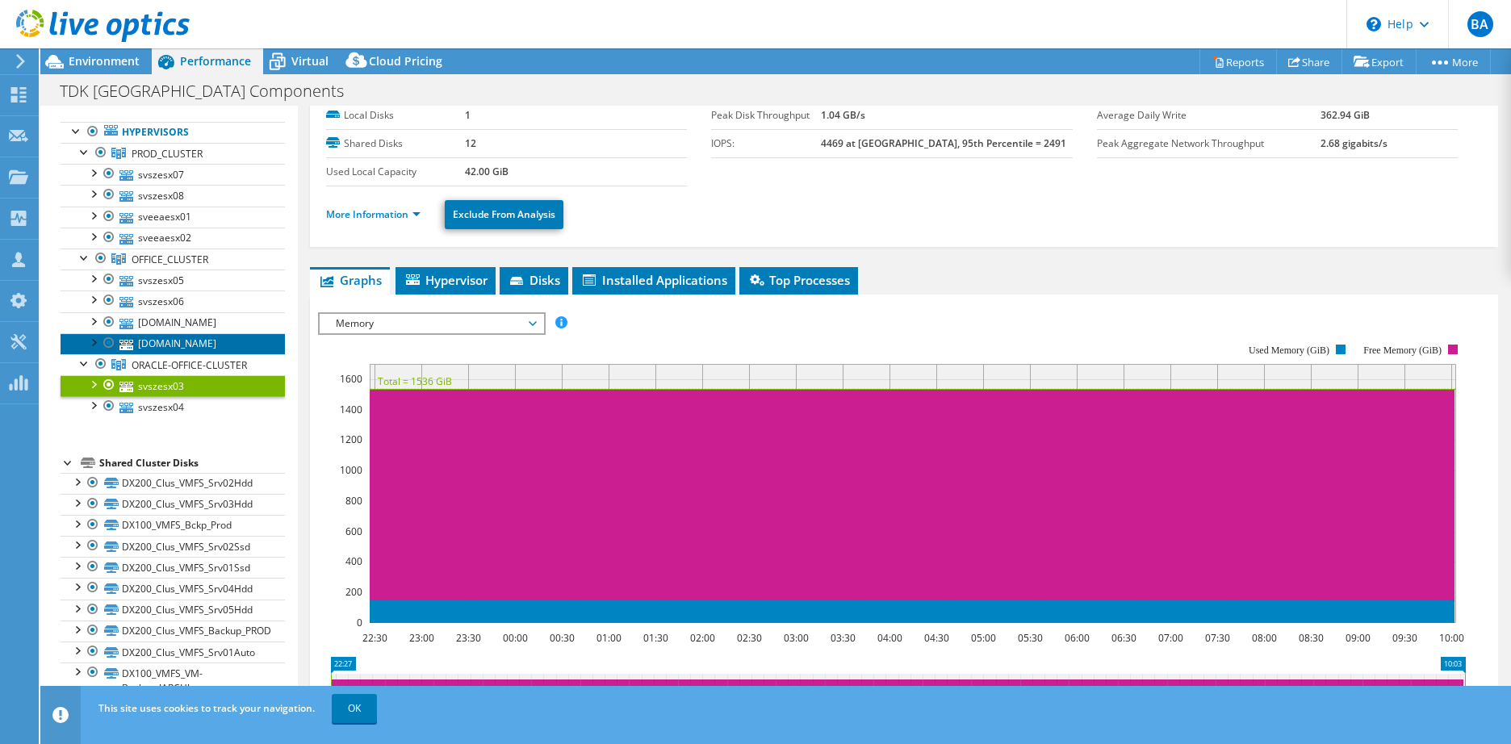
click at [145, 340] on link "[DOMAIN_NAME]" at bounding box center [173, 343] width 224 height 21
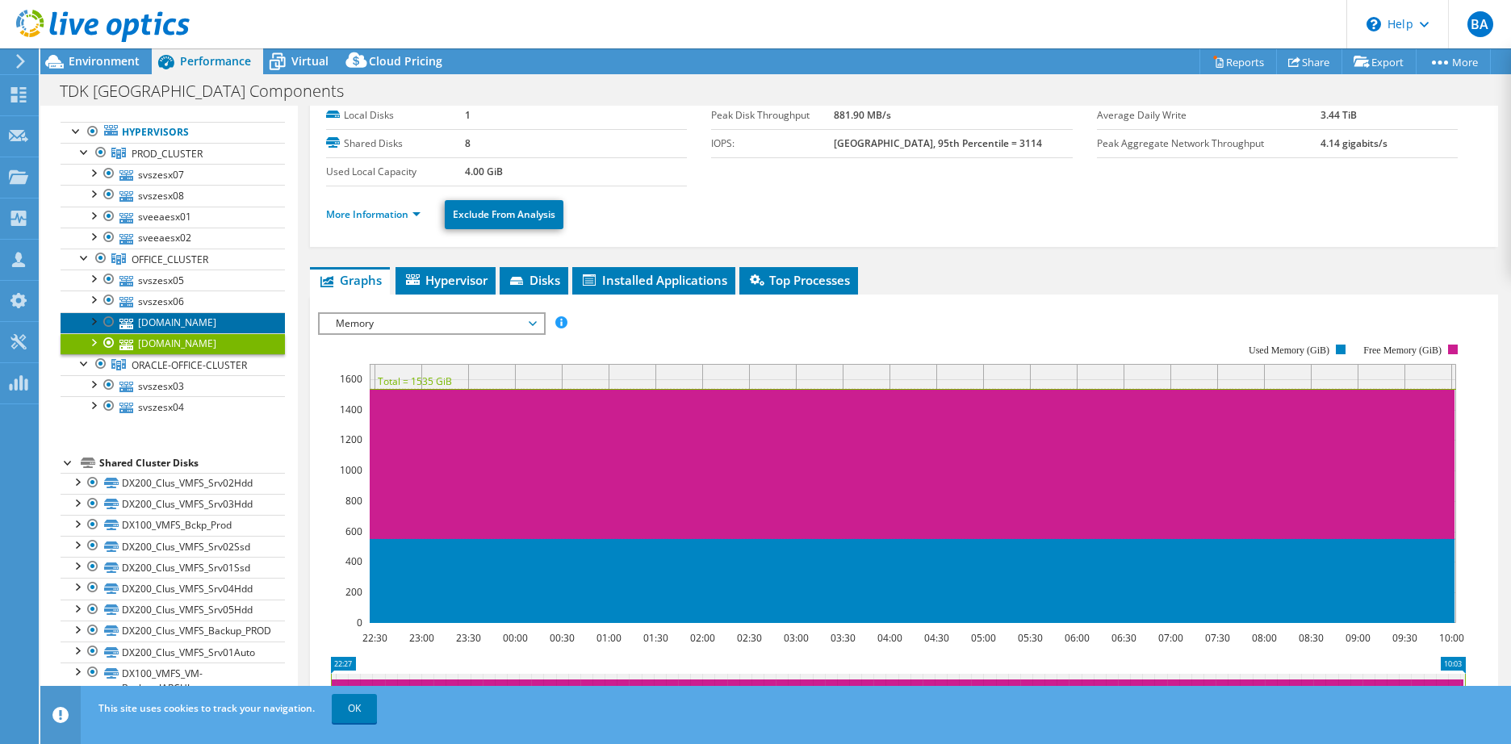
click at [152, 329] on link "[DOMAIN_NAME]" at bounding box center [173, 322] width 224 height 21
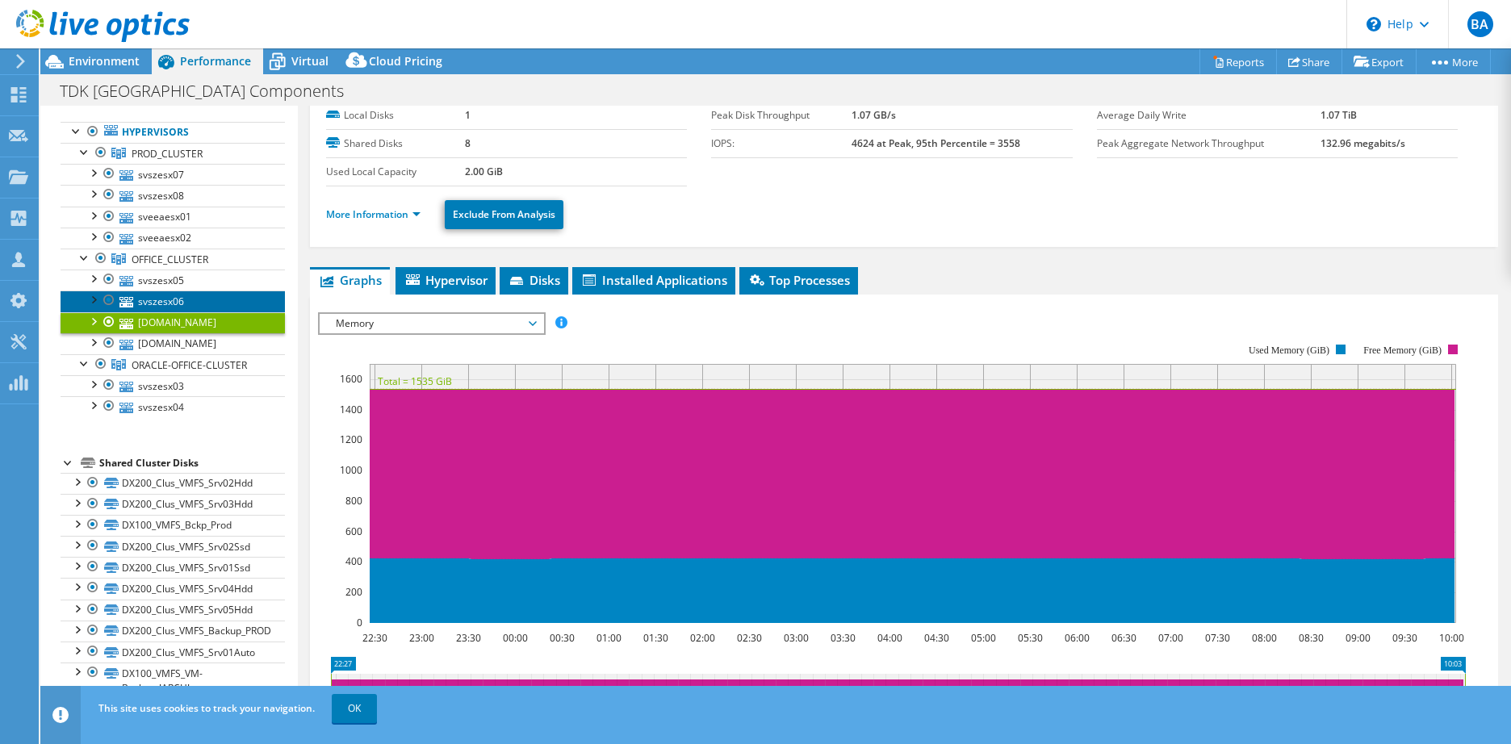
click at [161, 306] on link "svszesx06" at bounding box center [173, 301] width 224 height 21
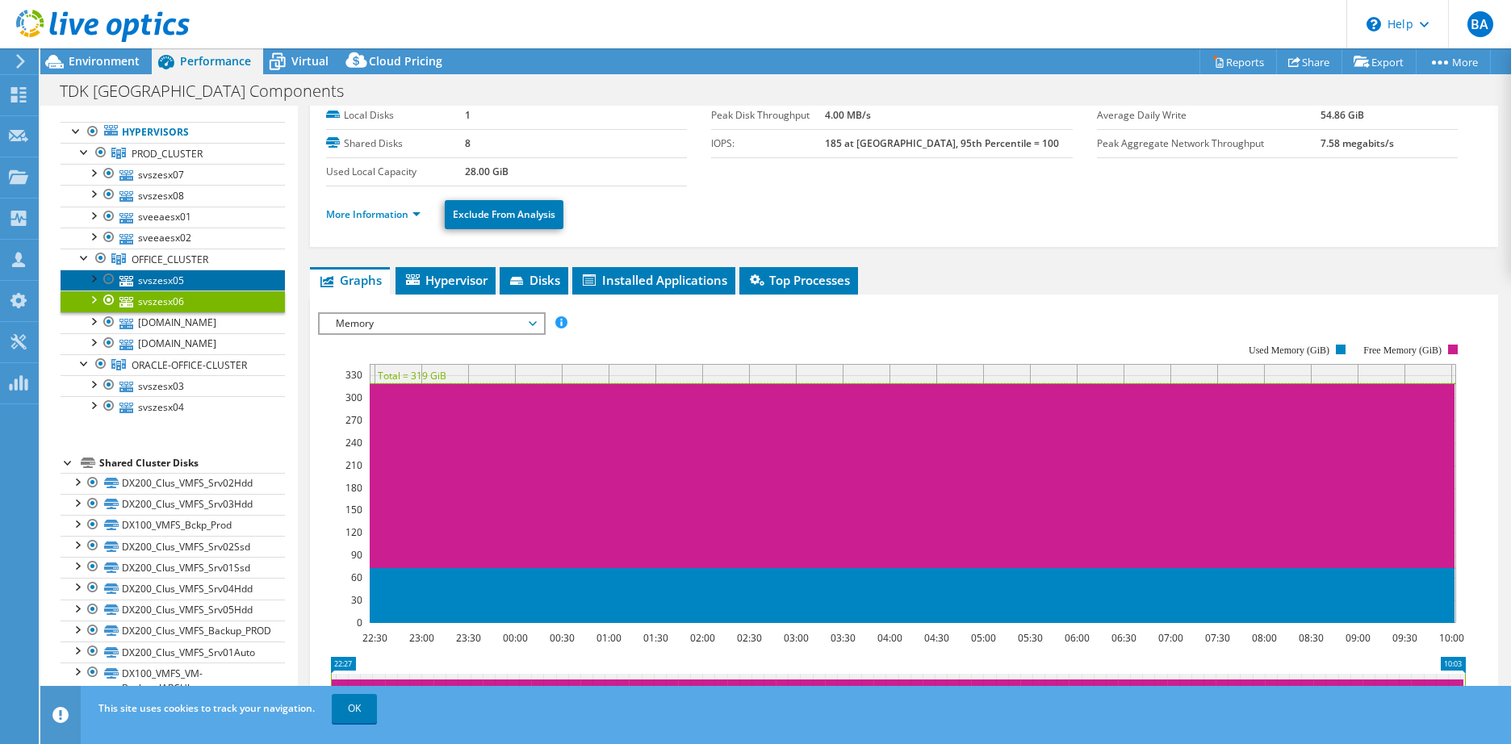
click at [157, 281] on link "svszesx05" at bounding box center [173, 280] width 224 height 21
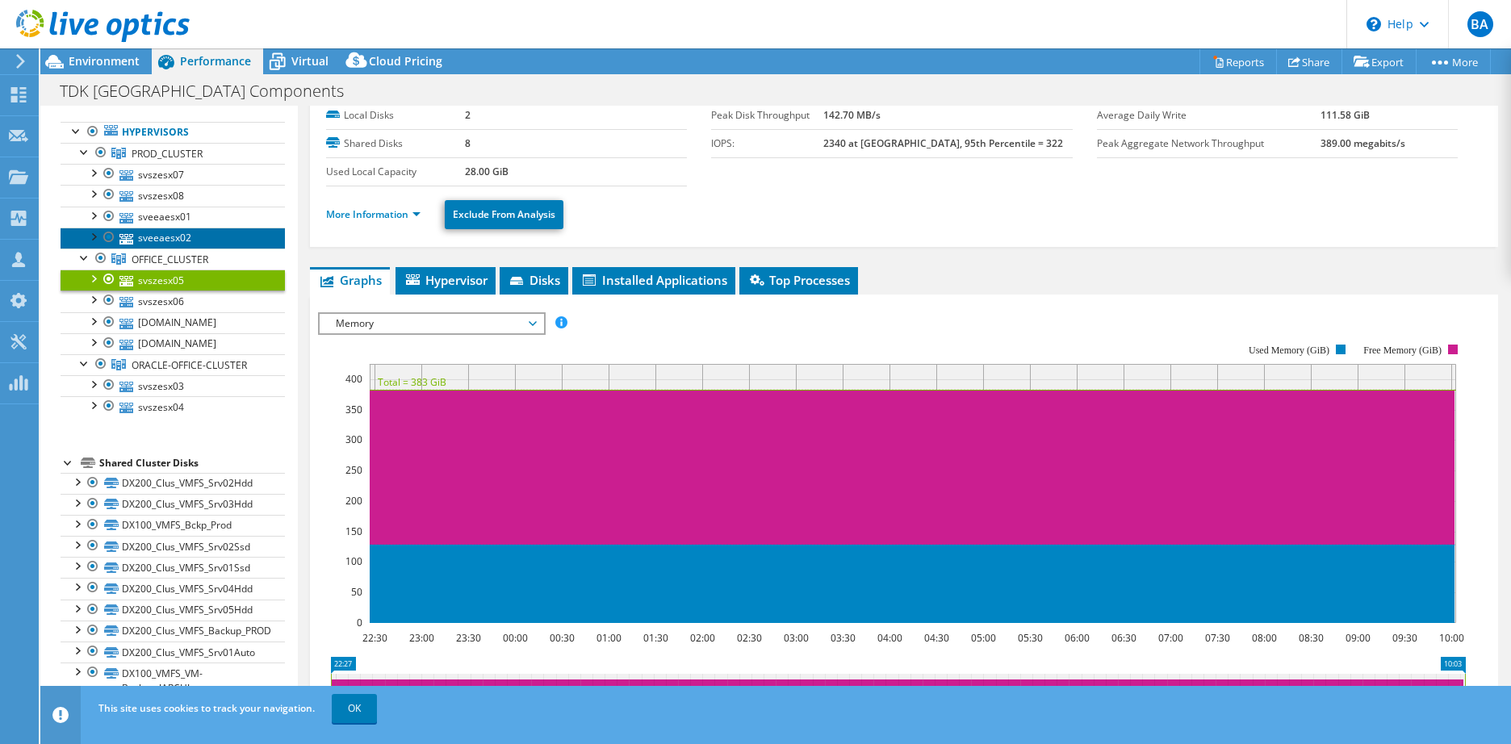
click at [159, 233] on link "sveeaesx02" at bounding box center [173, 238] width 224 height 21
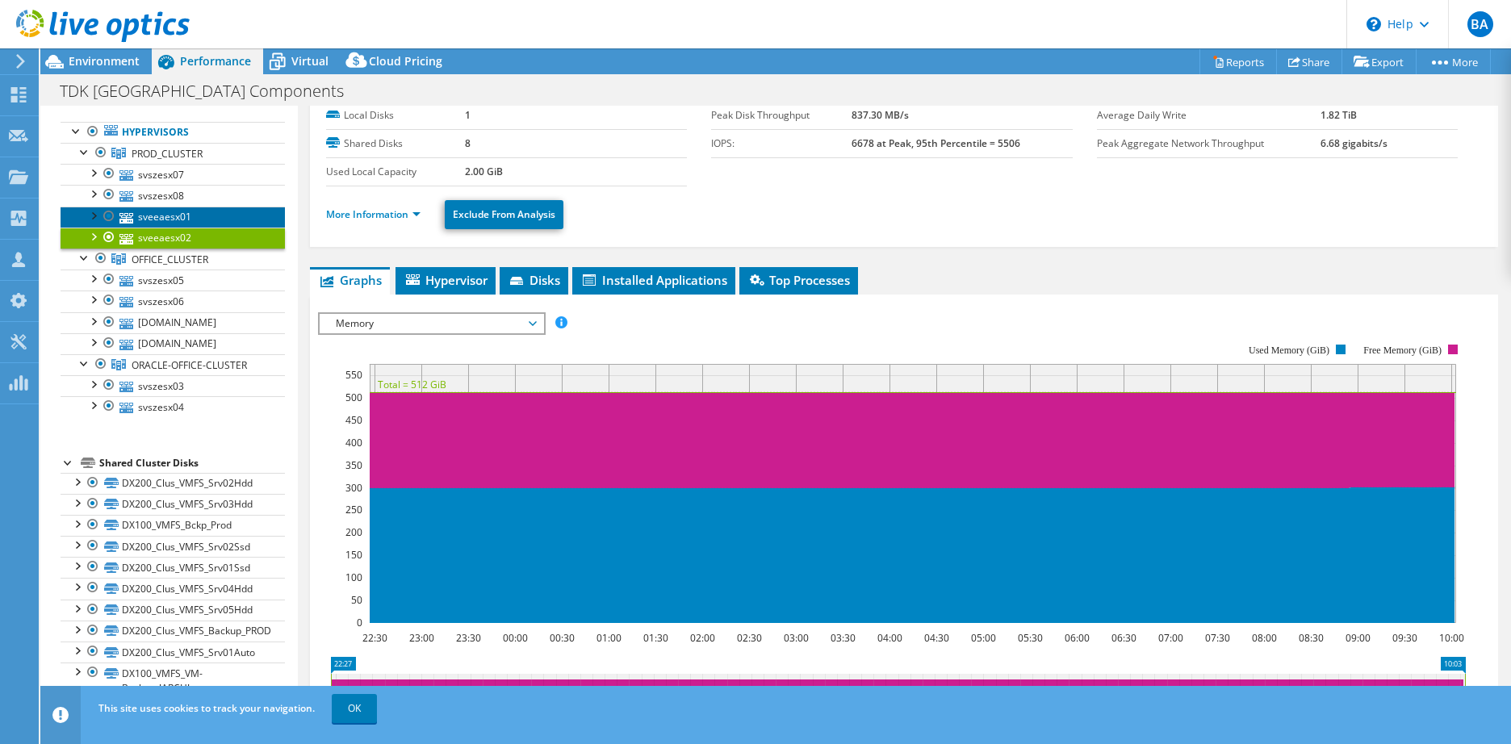
click at [167, 219] on link "sveeaesx01" at bounding box center [173, 217] width 224 height 21
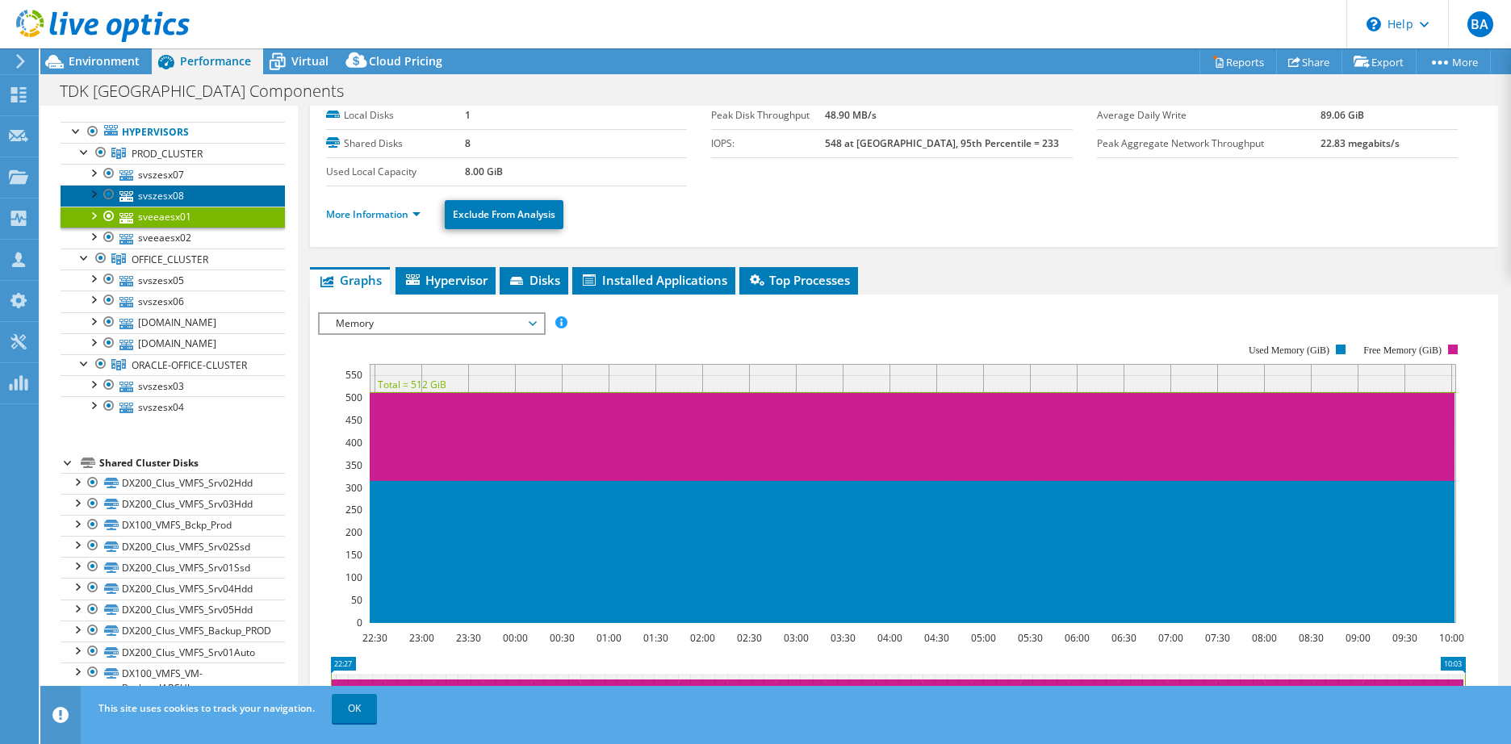
click at [166, 203] on link "svszesx08" at bounding box center [173, 195] width 224 height 21
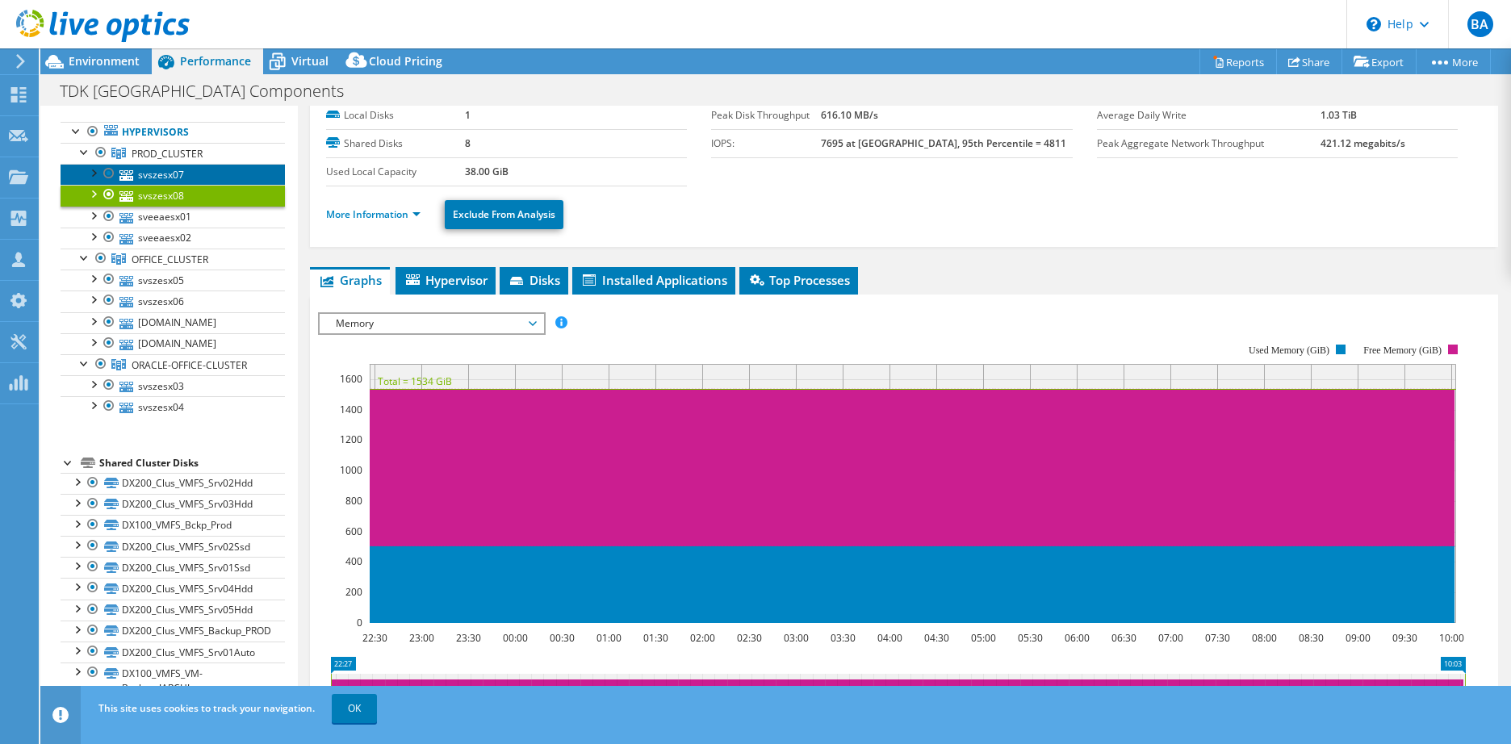
click at [163, 178] on link "svszesx07" at bounding box center [173, 174] width 224 height 21
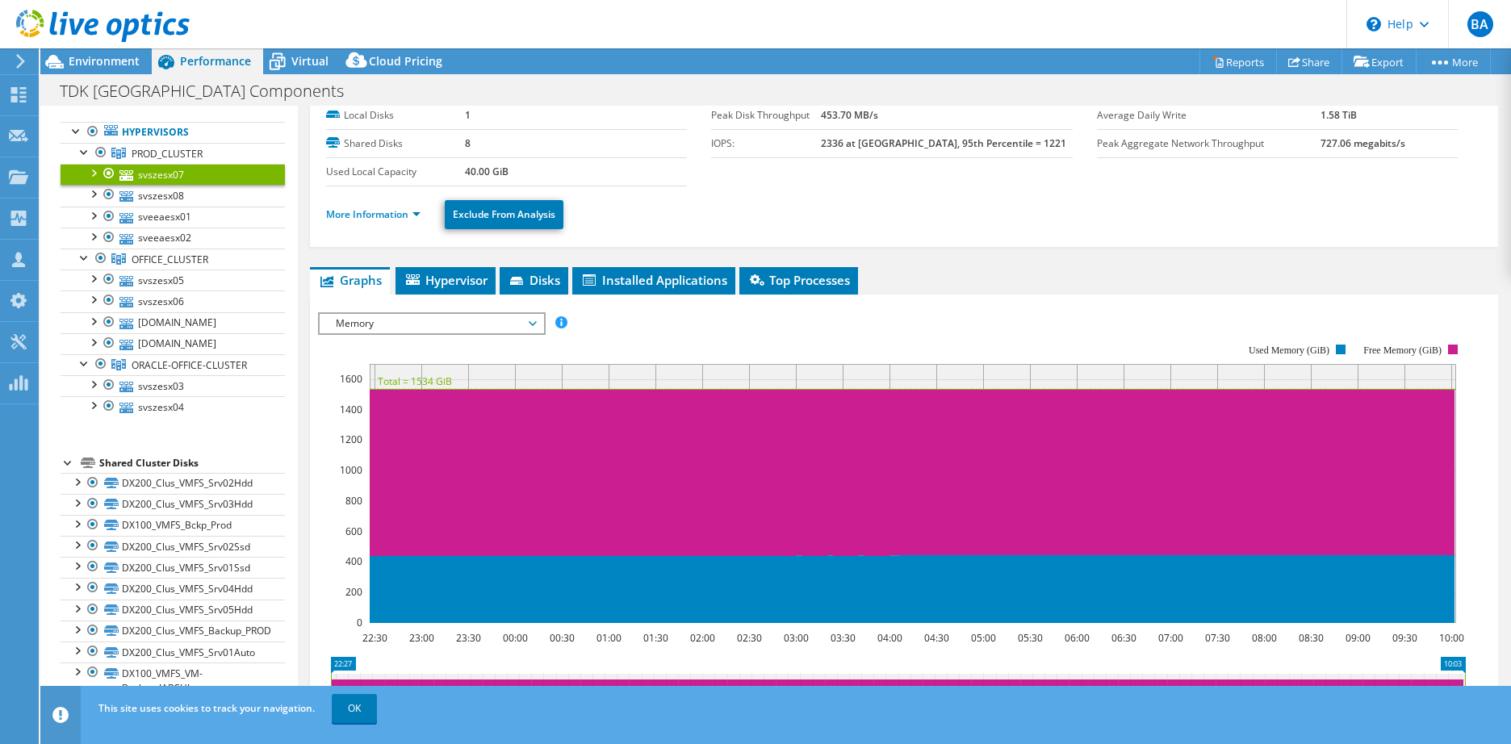
click at [458, 331] on span "Memory" at bounding box center [431, 323] width 207 height 19
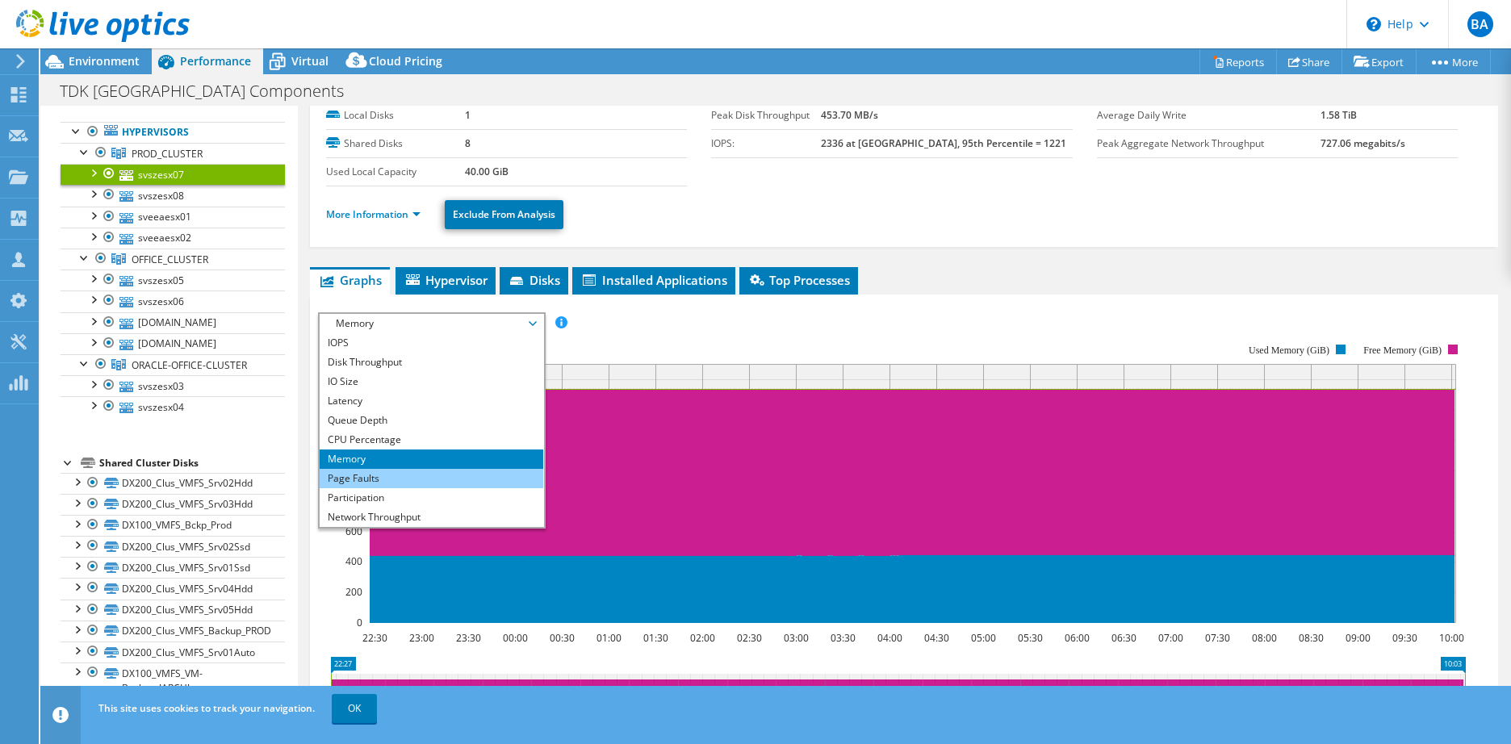
click at [359, 478] on li "Page Faults" at bounding box center [432, 478] width 224 height 19
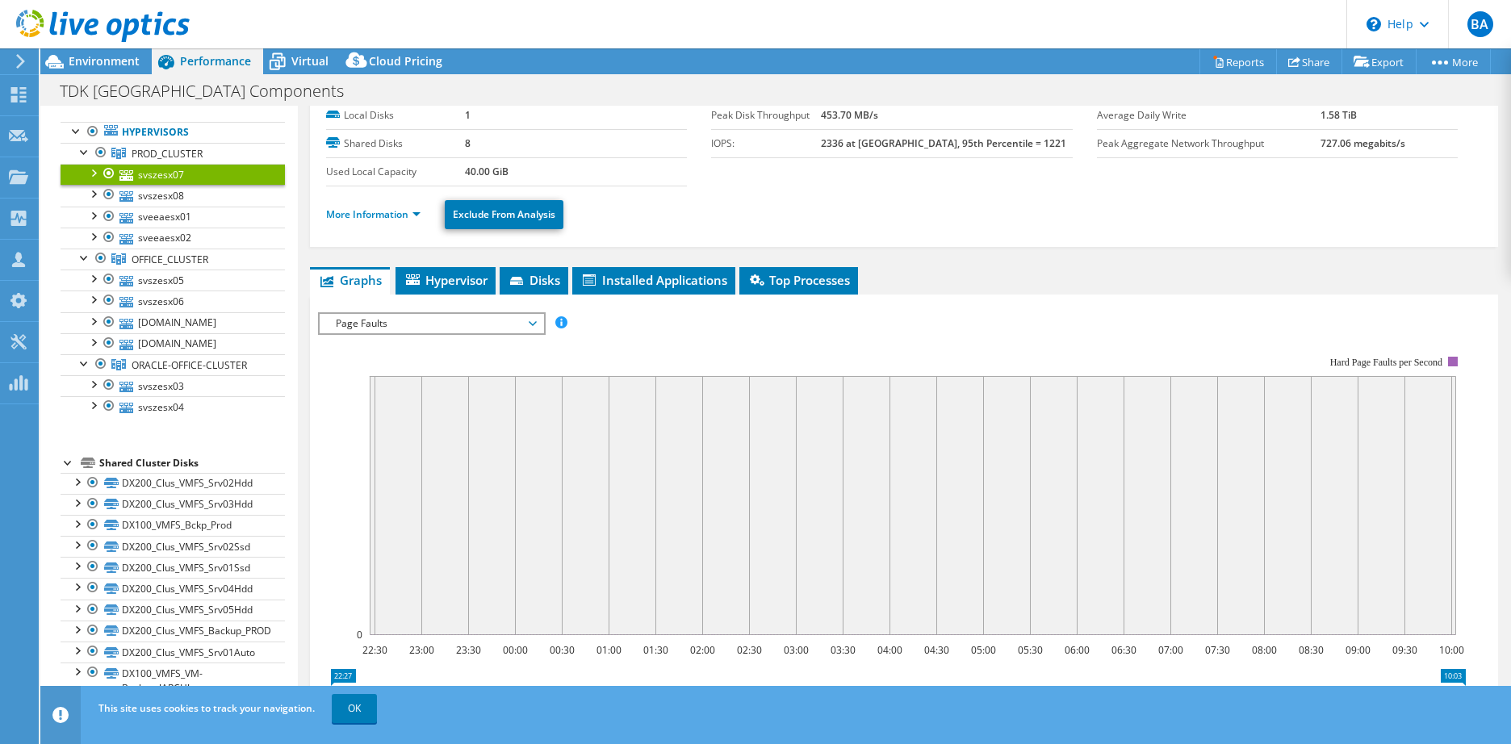
click at [397, 329] on span "Page Faults" at bounding box center [431, 323] width 207 height 19
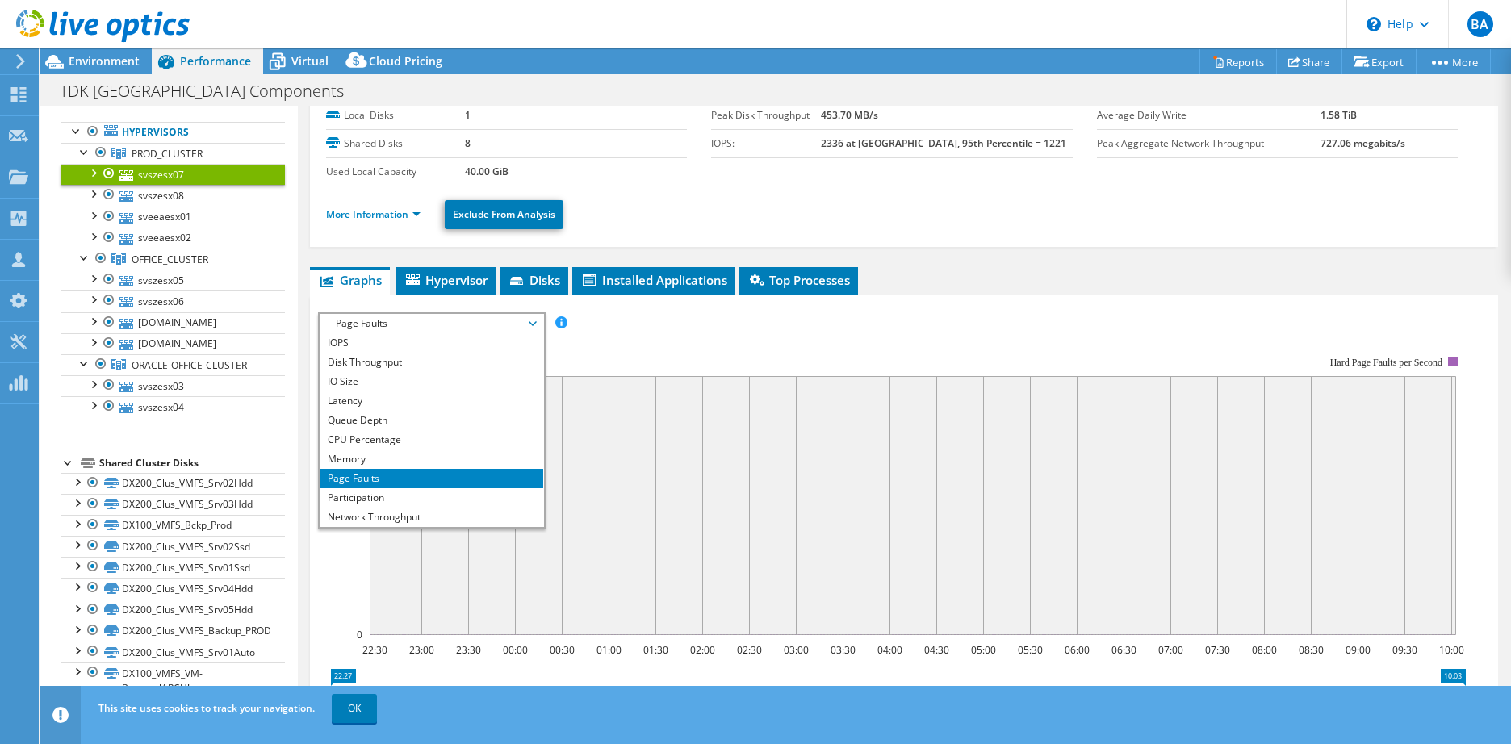
click at [397, 329] on span "Page Faults" at bounding box center [431, 323] width 207 height 19
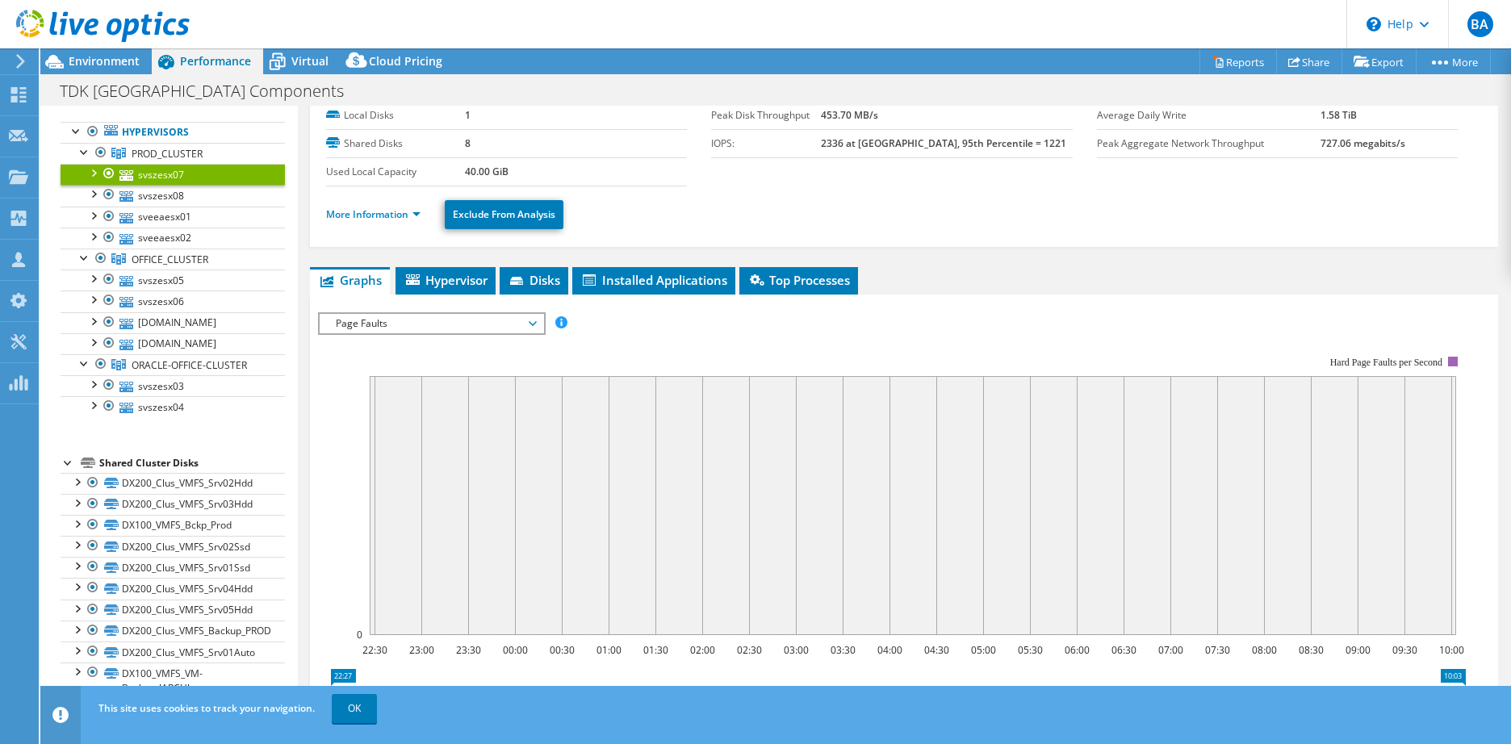
click at [364, 326] on span "Page Faults" at bounding box center [431, 323] width 207 height 19
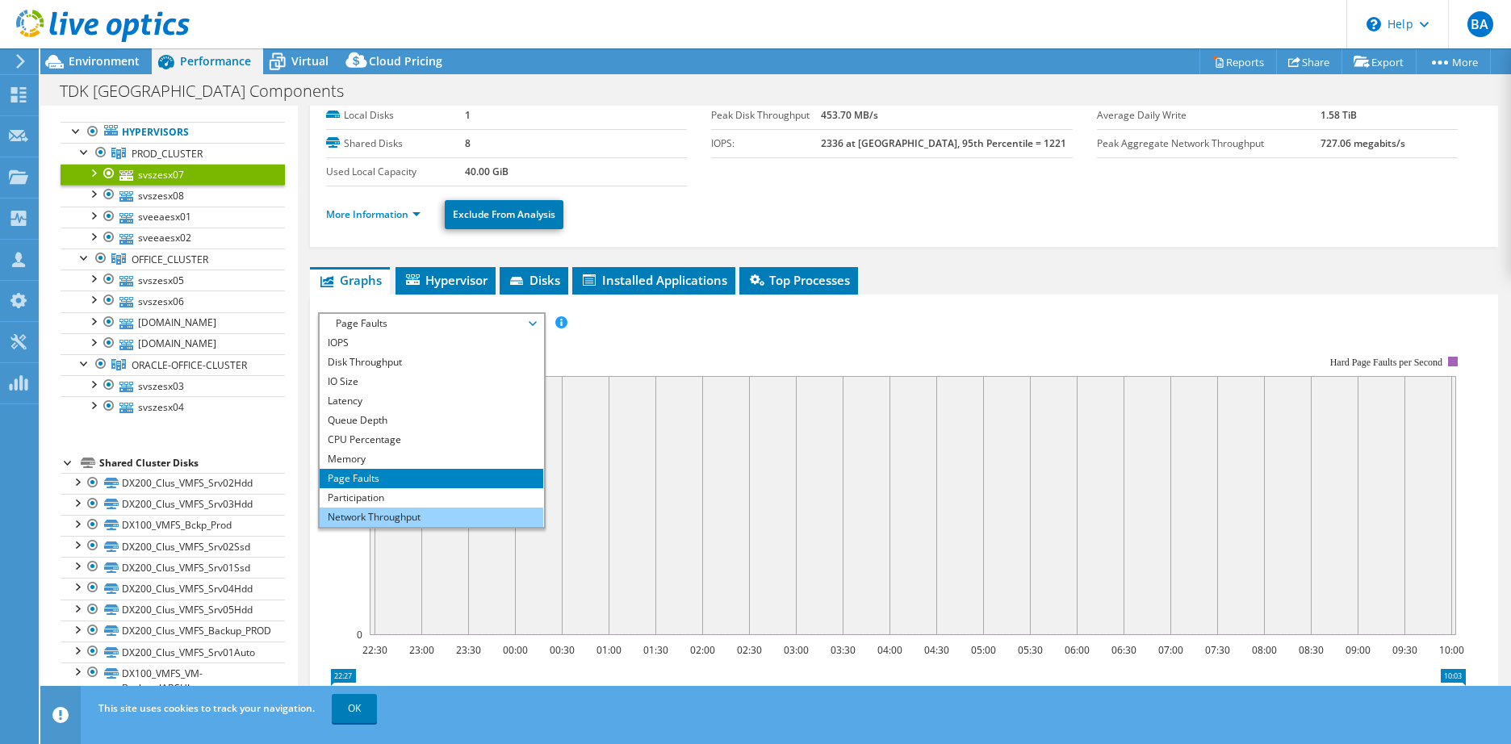
click at [380, 518] on li "Network Throughput" at bounding box center [432, 517] width 224 height 19
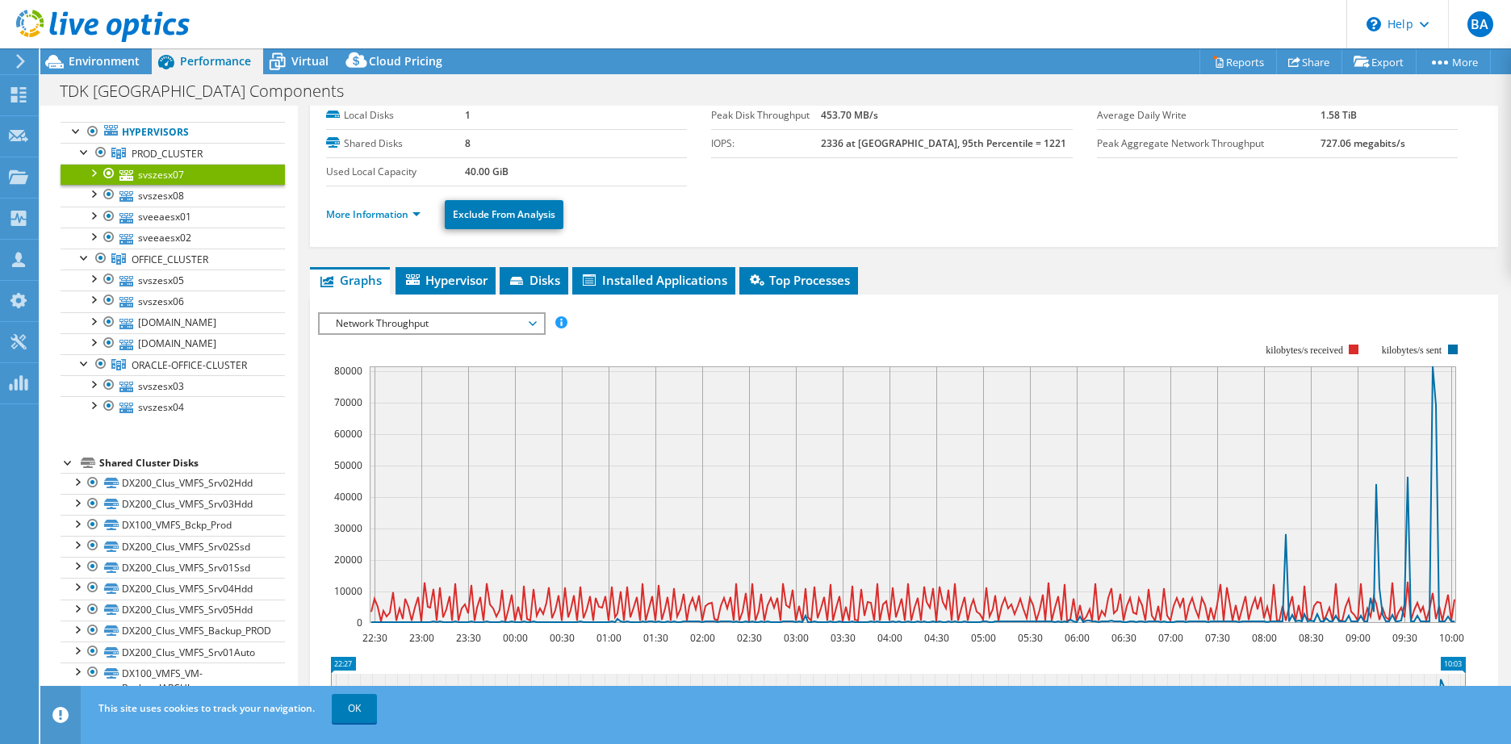
click at [487, 323] on span "Network Throughput" at bounding box center [431, 323] width 207 height 19
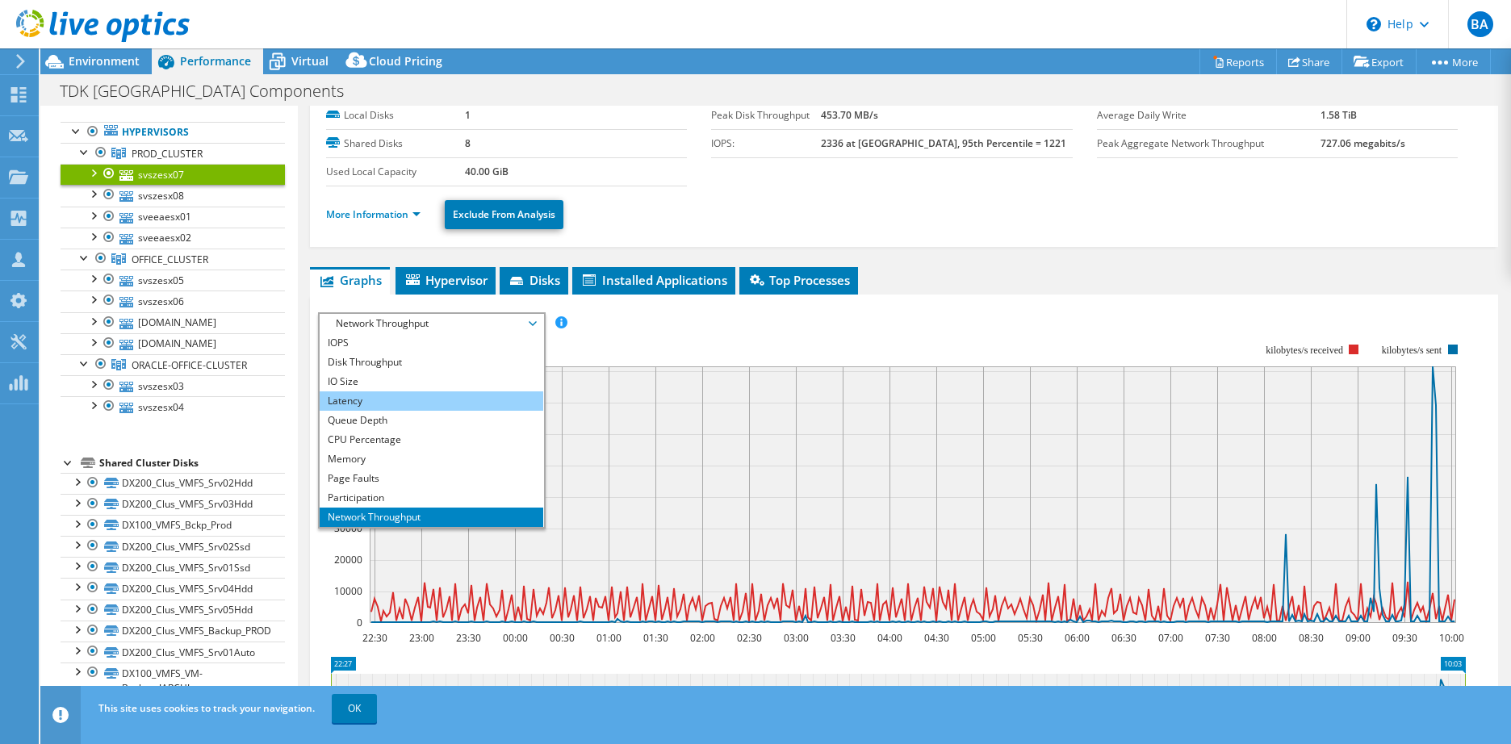
scroll to position [58, 0]
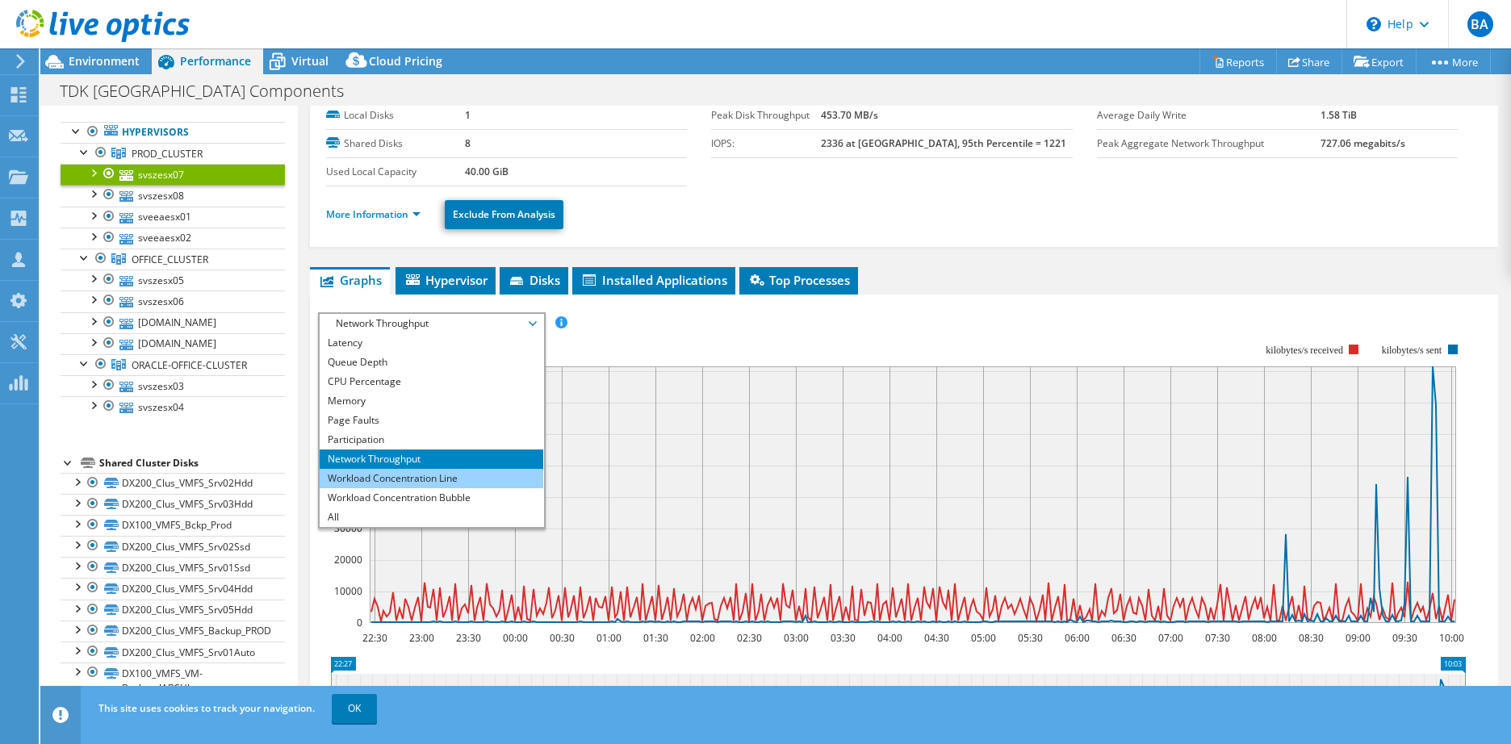
click at [423, 483] on li "Workload Concentration Line" at bounding box center [432, 478] width 224 height 19
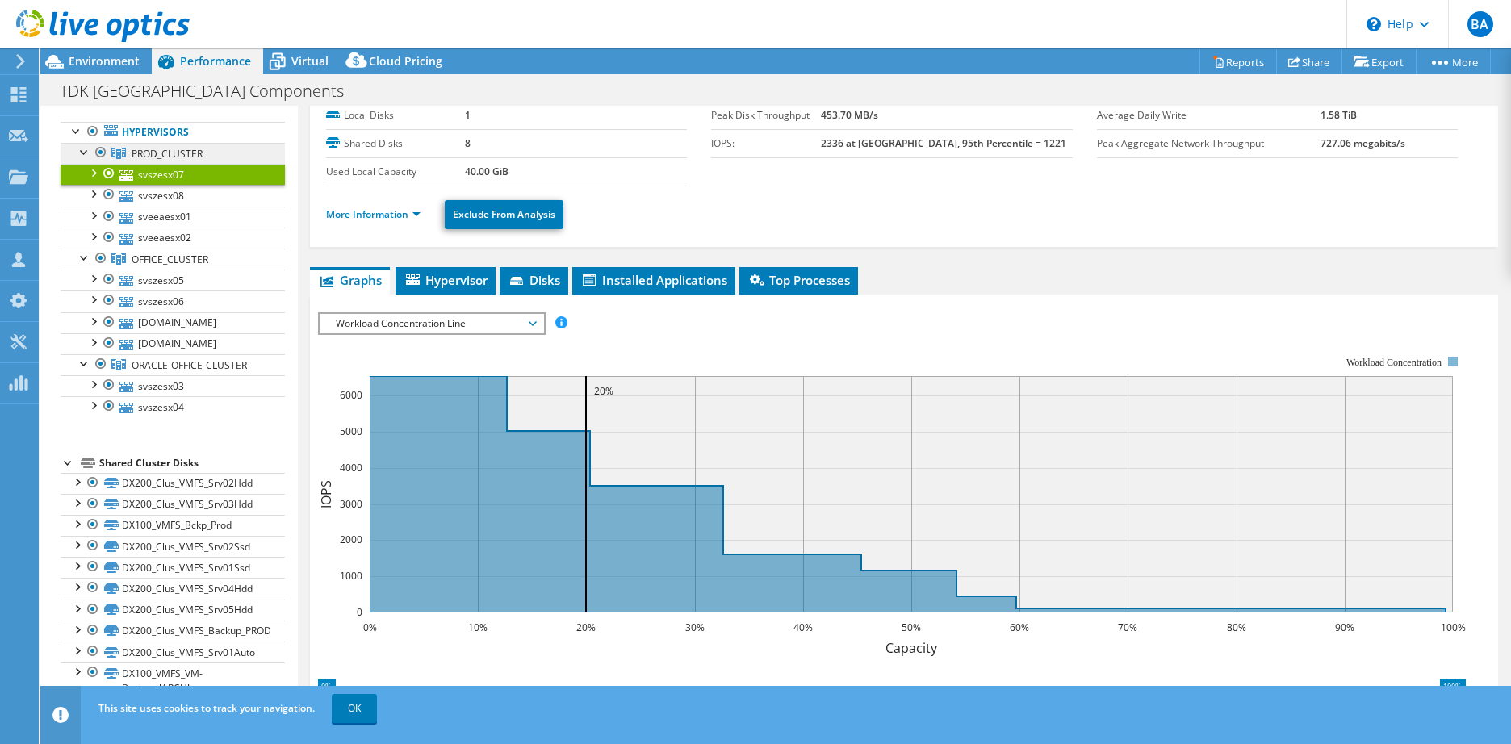
click at [161, 157] on span "PROD_CLUSTER" at bounding box center [167, 154] width 71 height 14
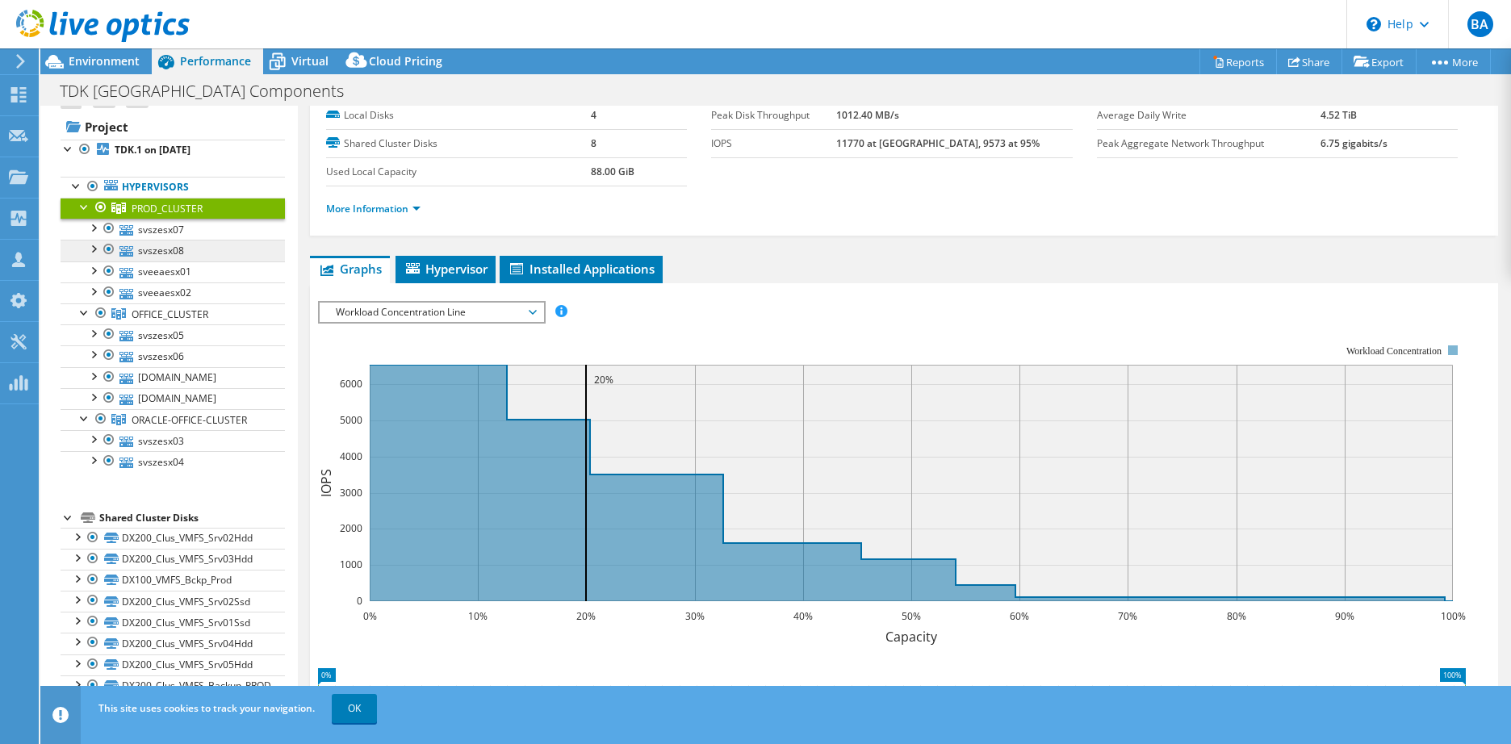
scroll to position [0, 0]
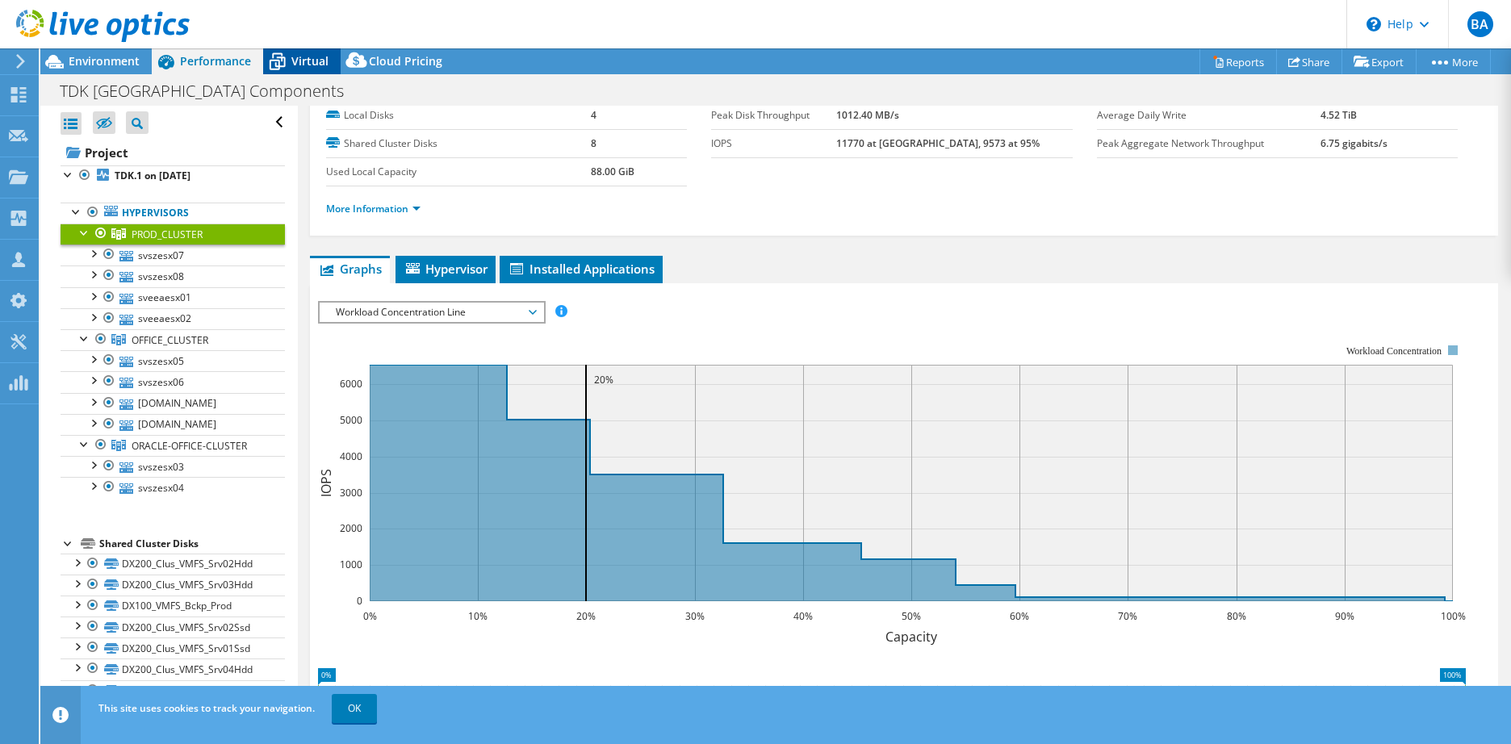
click at [308, 65] on span "Virtual" at bounding box center [309, 60] width 37 height 15
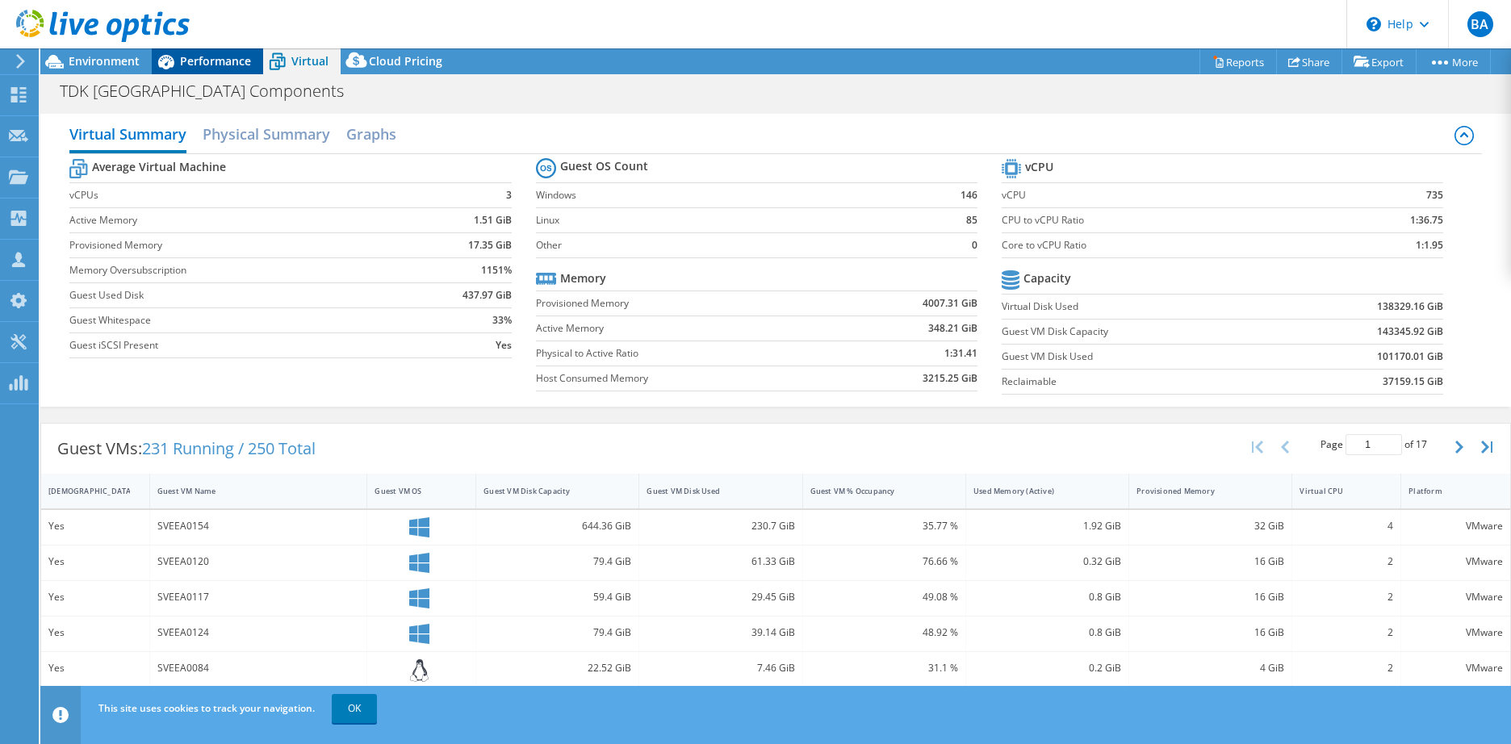
click at [198, 65] on span "Performance" at bounding box center [215, 60] width 71 height 15
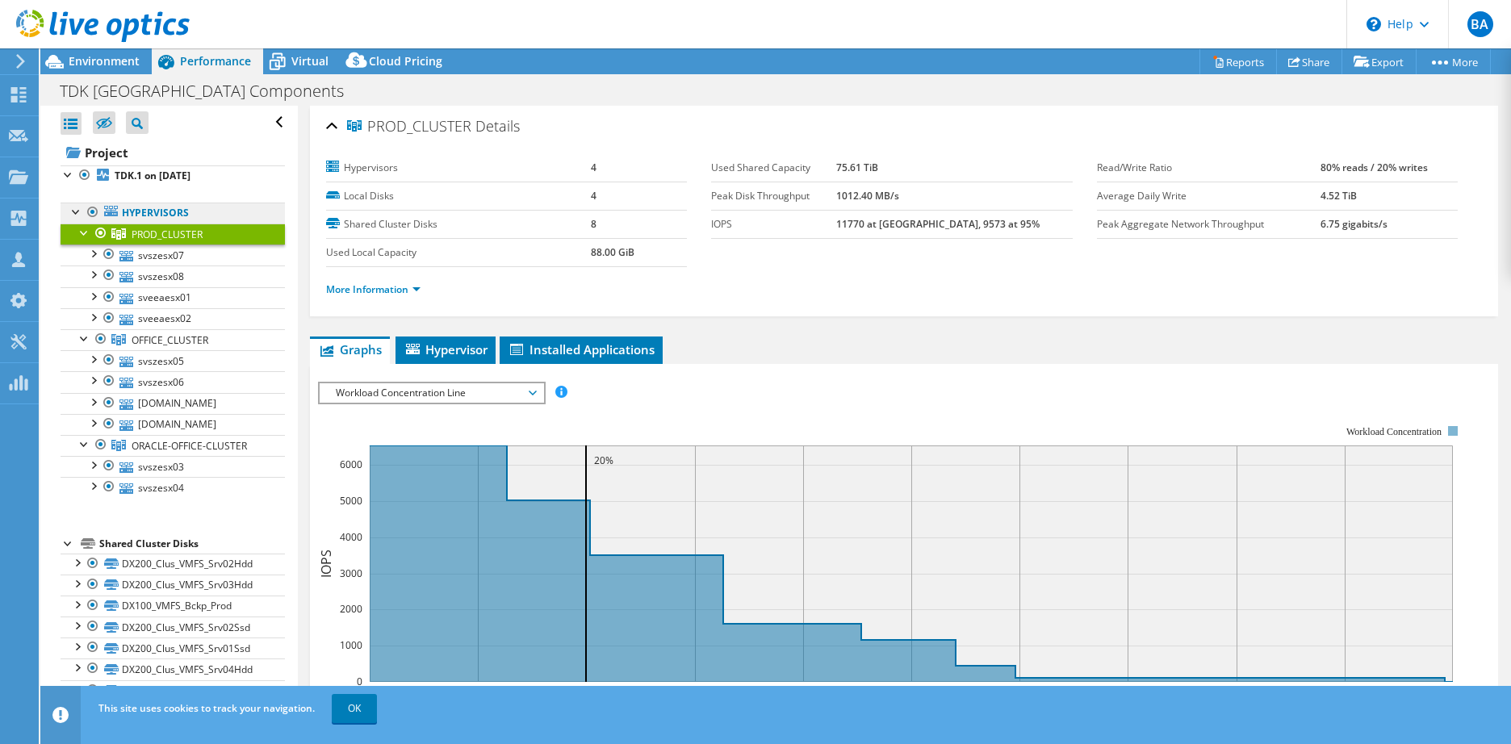
click at [146, 211] on link "Hypervisors" at bounding box center [173, 213] width 224 height 21
click at [61, 173] on div at bounding box center [69, 173] width 16 height 16
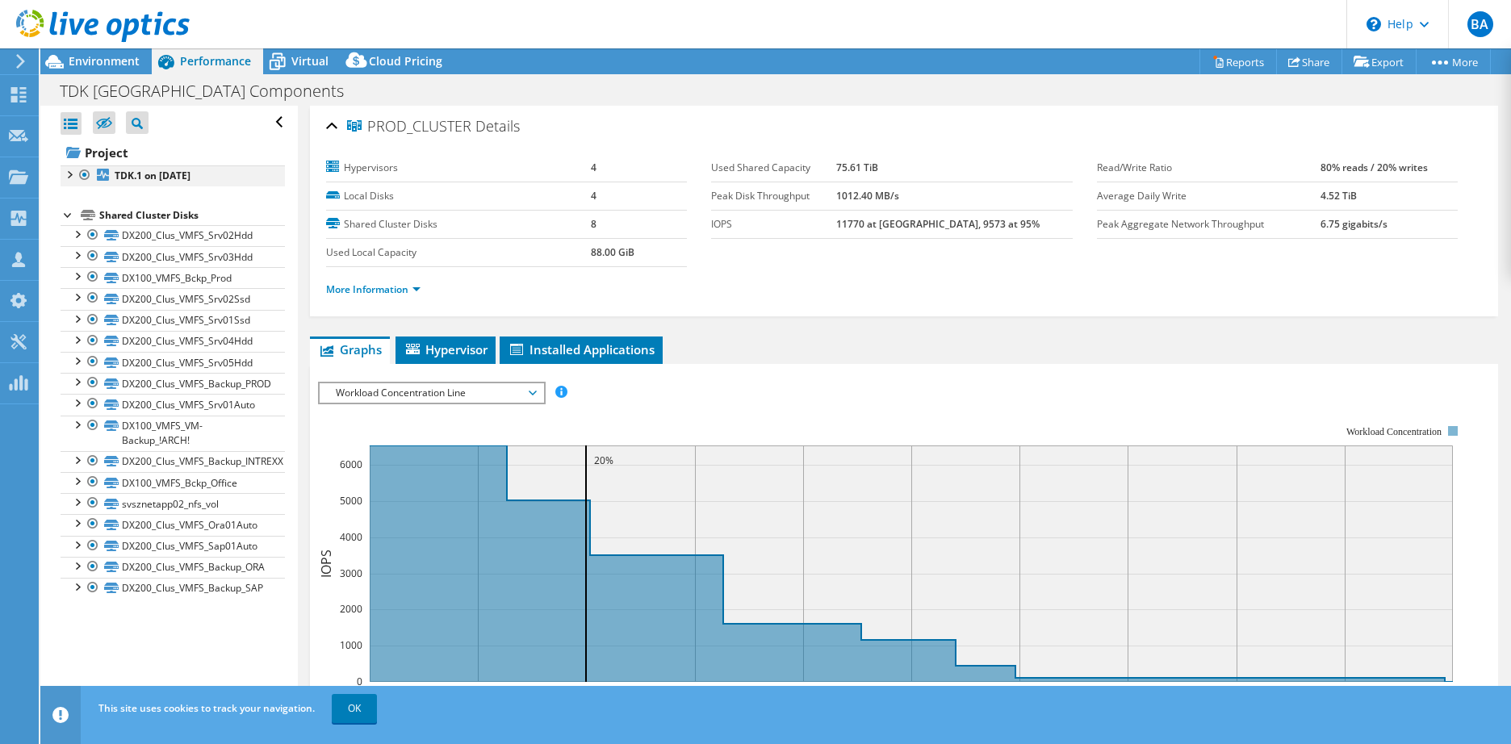
click at [74, 173] on div at bounding box center [69, 173] width 16 height 16
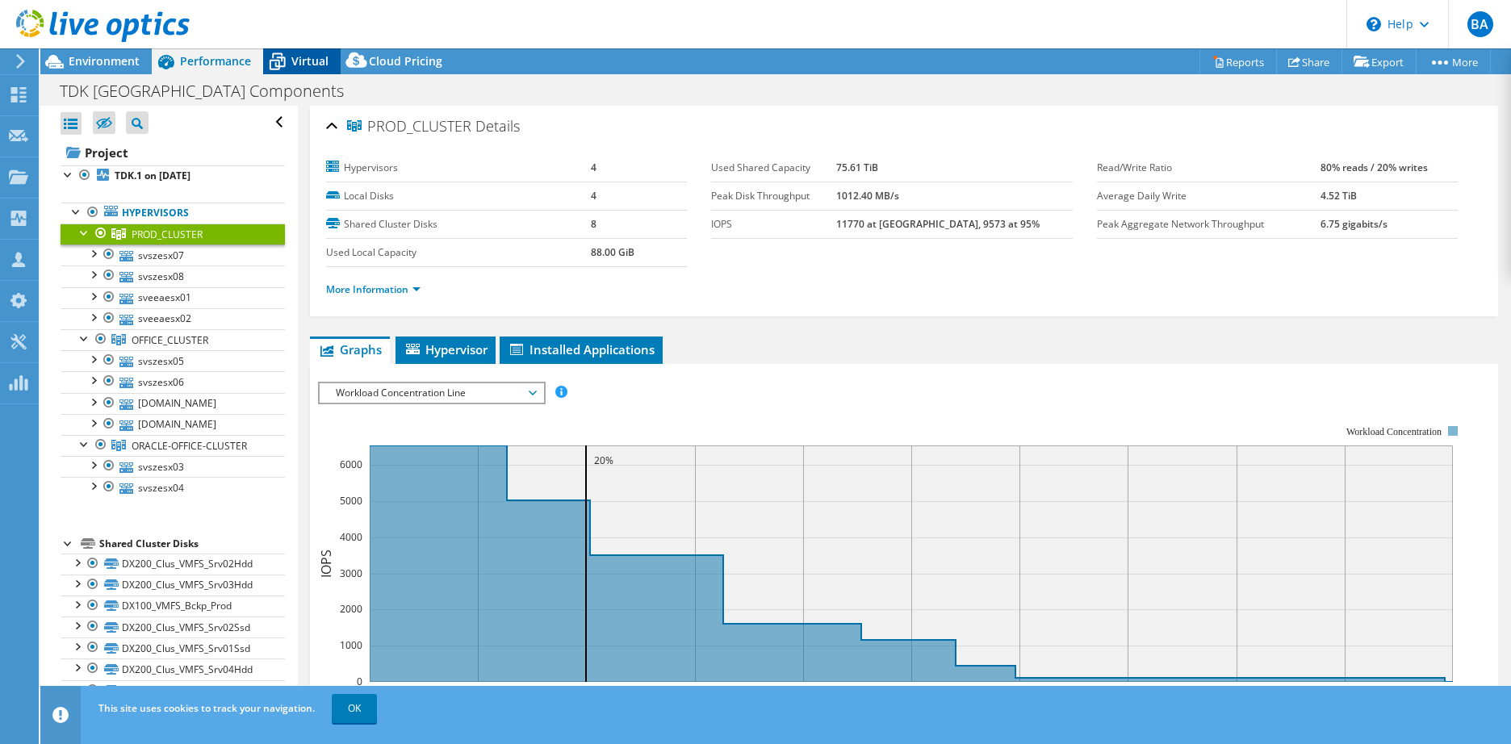
click at [306, 67] on span "Virtual" at bounding box center [309, 60] width 37 height 15
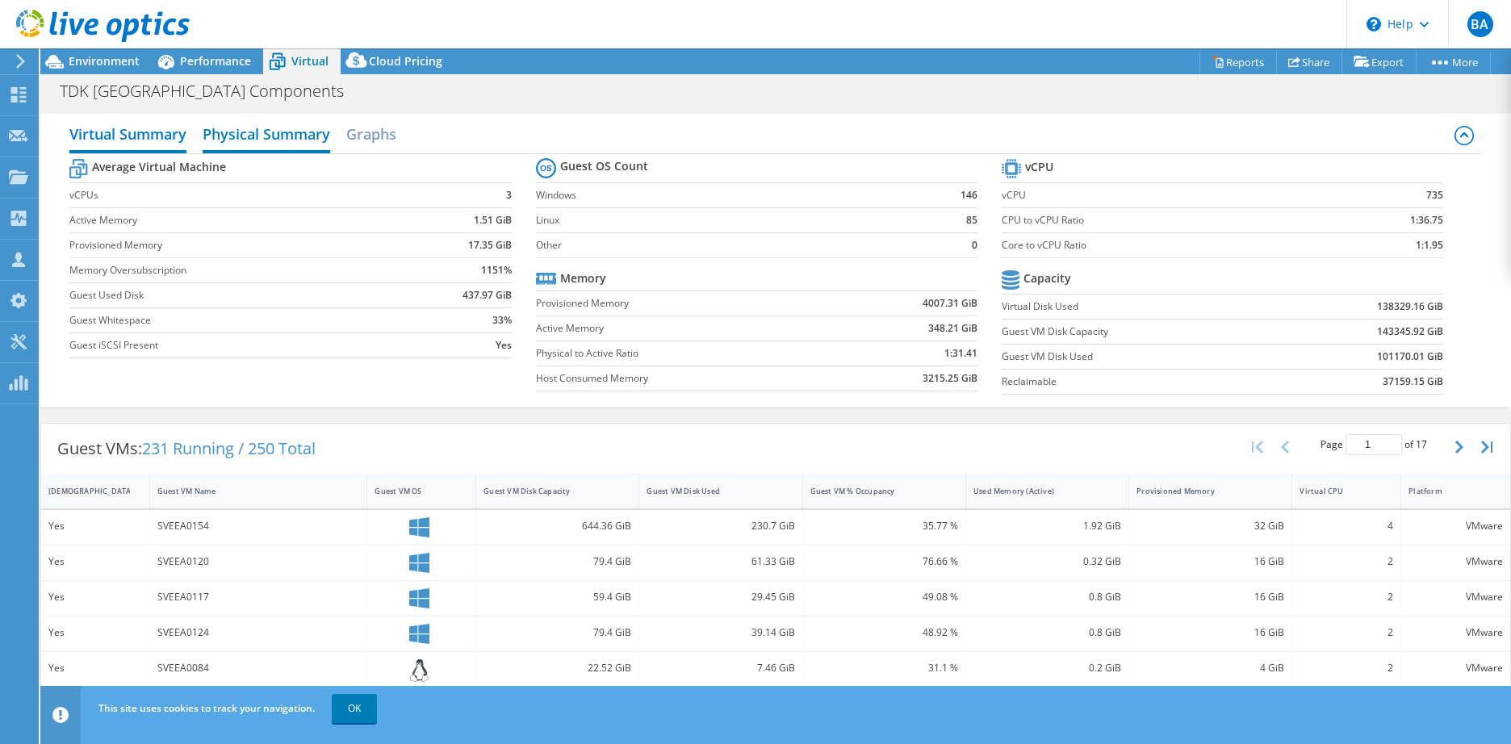
click at [272, 128] on h2 "Physical Summary" at bounding box center [267, 136] width 128 height 36
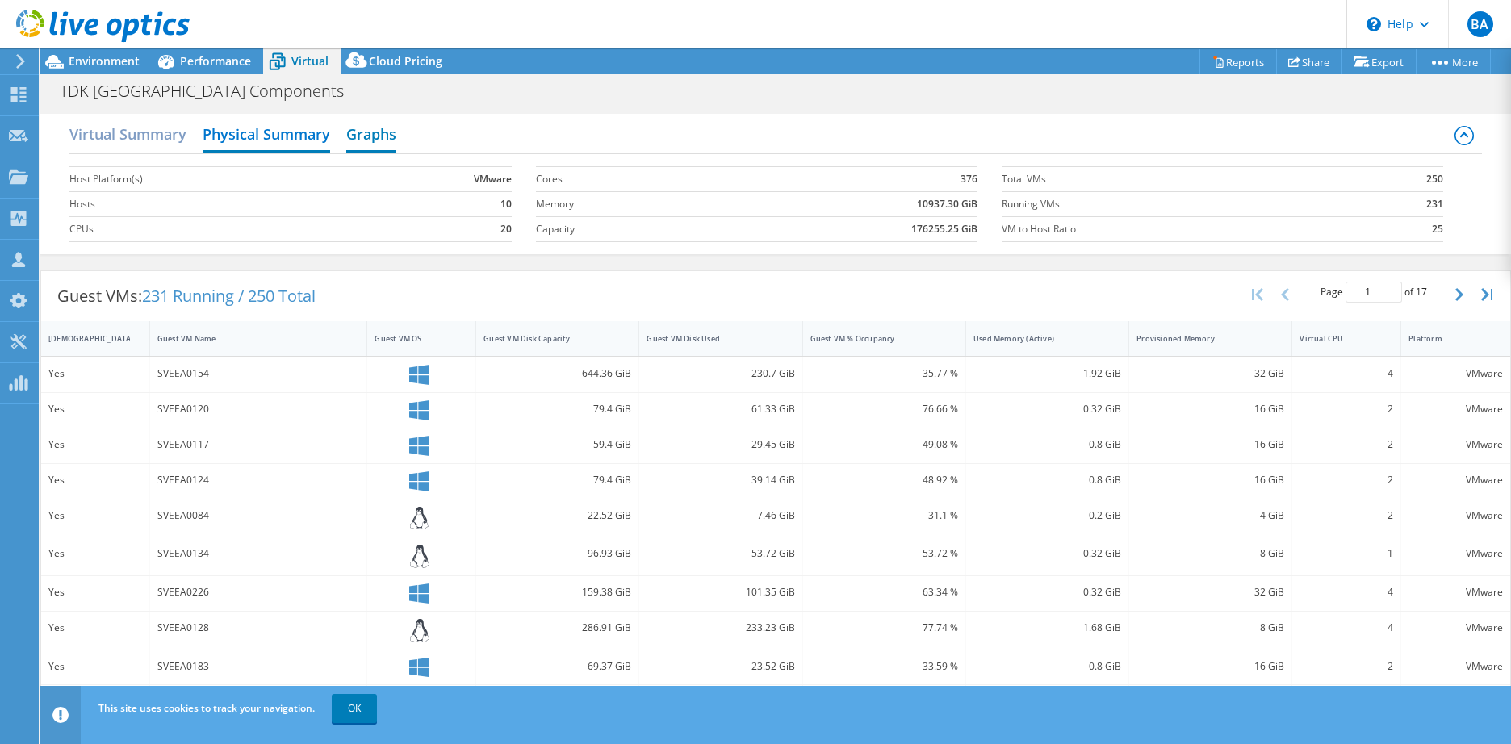
click at [383, 131] on h2 "Graphs" at bounding box center [371, 136] width 50 height 36
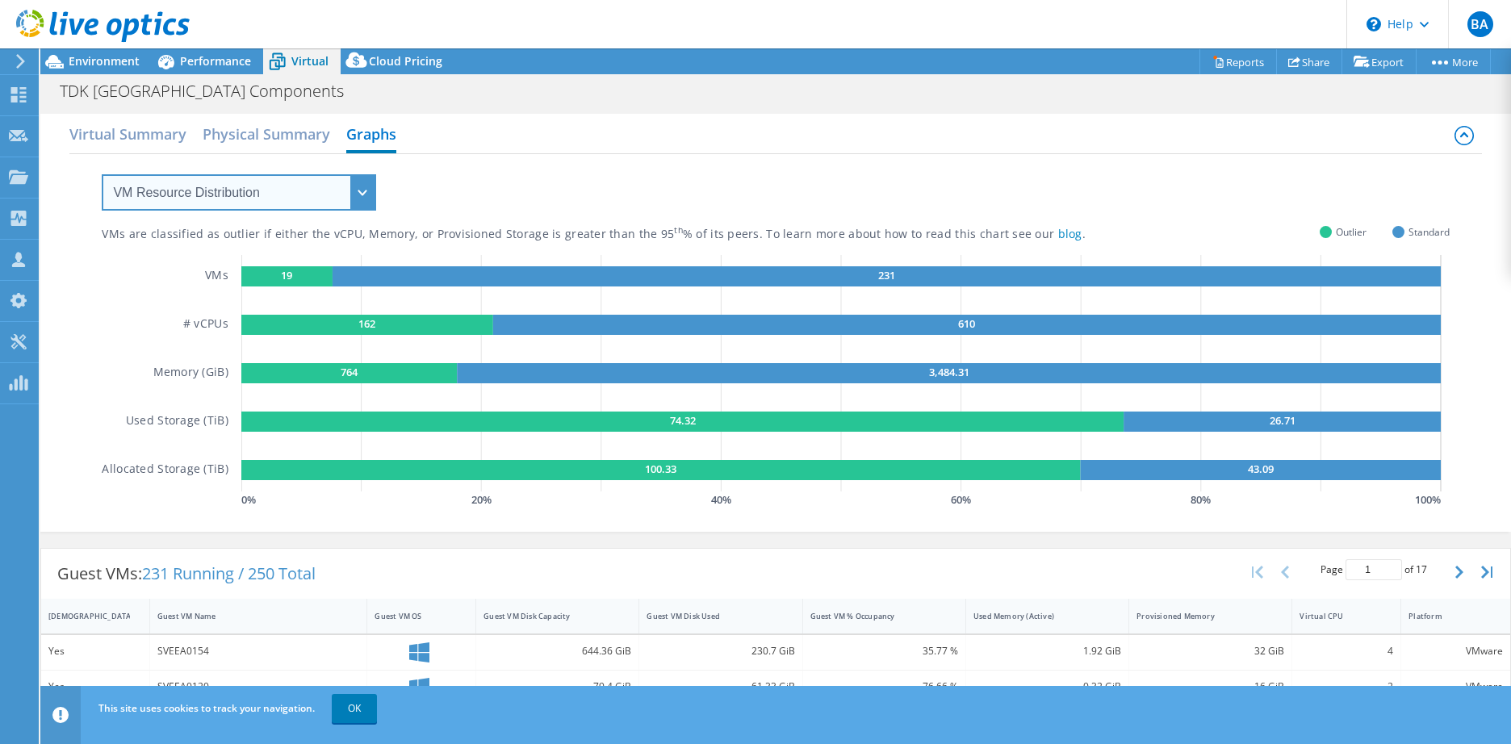
click at [227, 192] on select "VM Resource Distribution Provisioning Contrast Over Provisioning" at bounding box center [239, 192] width 274 height 36
select select "Provisioning Contrast"
click at [102, 174] on select "VM Resource Distribution Provisioning Contrast Over Provisioning" at bounding box center [239, 192] width 274 height 36
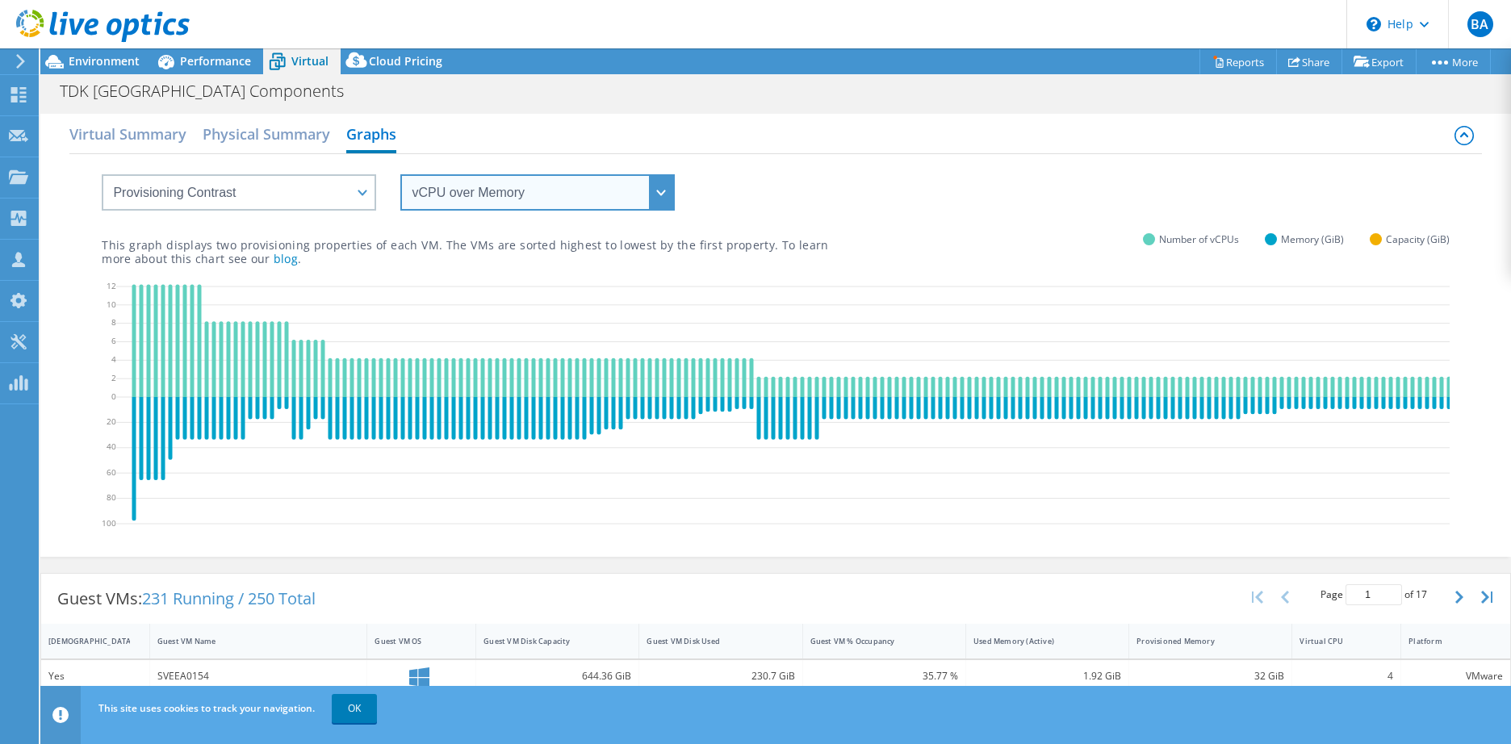
click at [532, 203] on select "vCPU over Memory vCPU over Capacity Memory over vCPU Memory over Capacity Capac…" at bounding box center [537, 192] width 274 height 36
select select "vCPU over Capacity"
click at [400, 174] on select "vCPU over Memory vCPU over Capacity Memory over vCPU Memory over Capacity Capac…" at bounding box center [537, 192] width 274 height 36
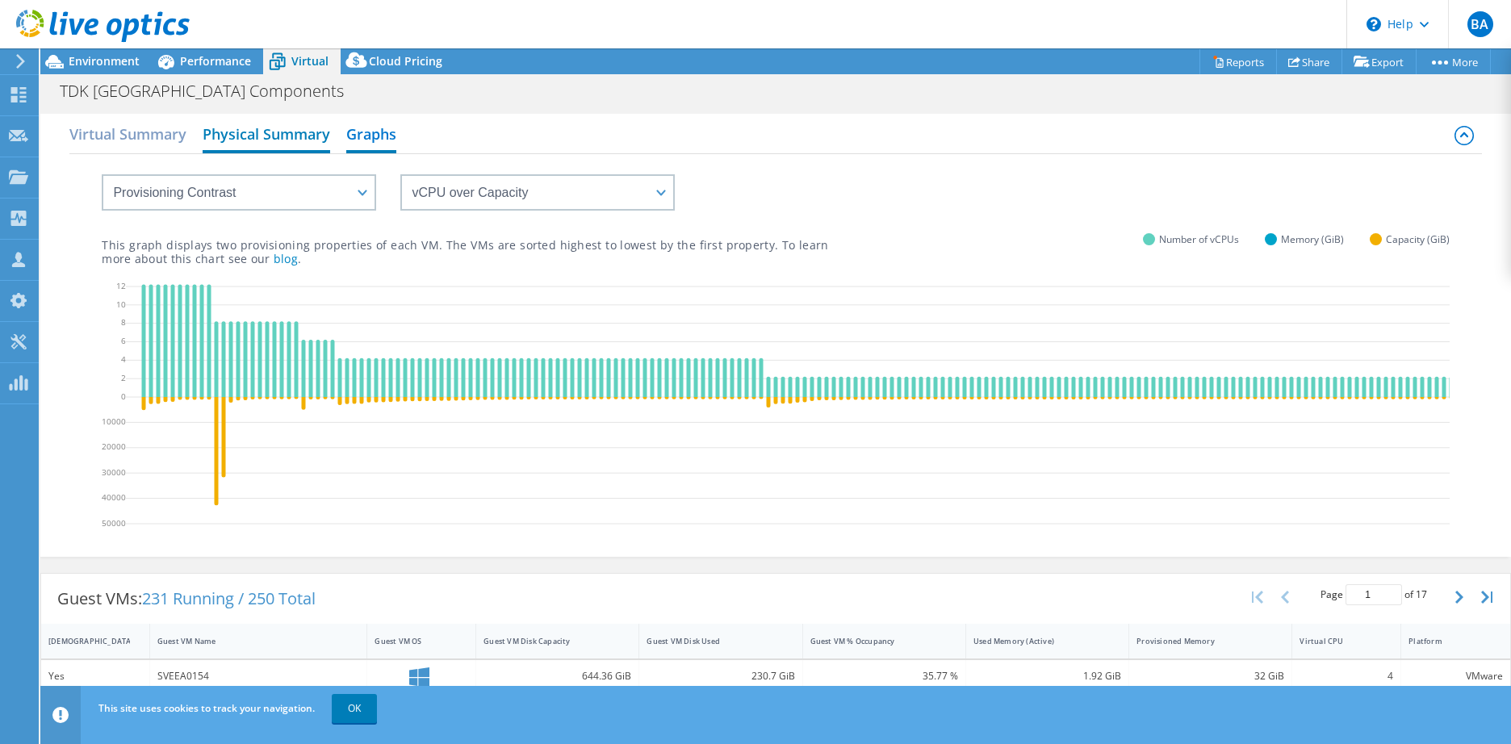
click at [274, 132] on h2 "Physical Summary" at bounding box center [267, 136] width 128 height 36
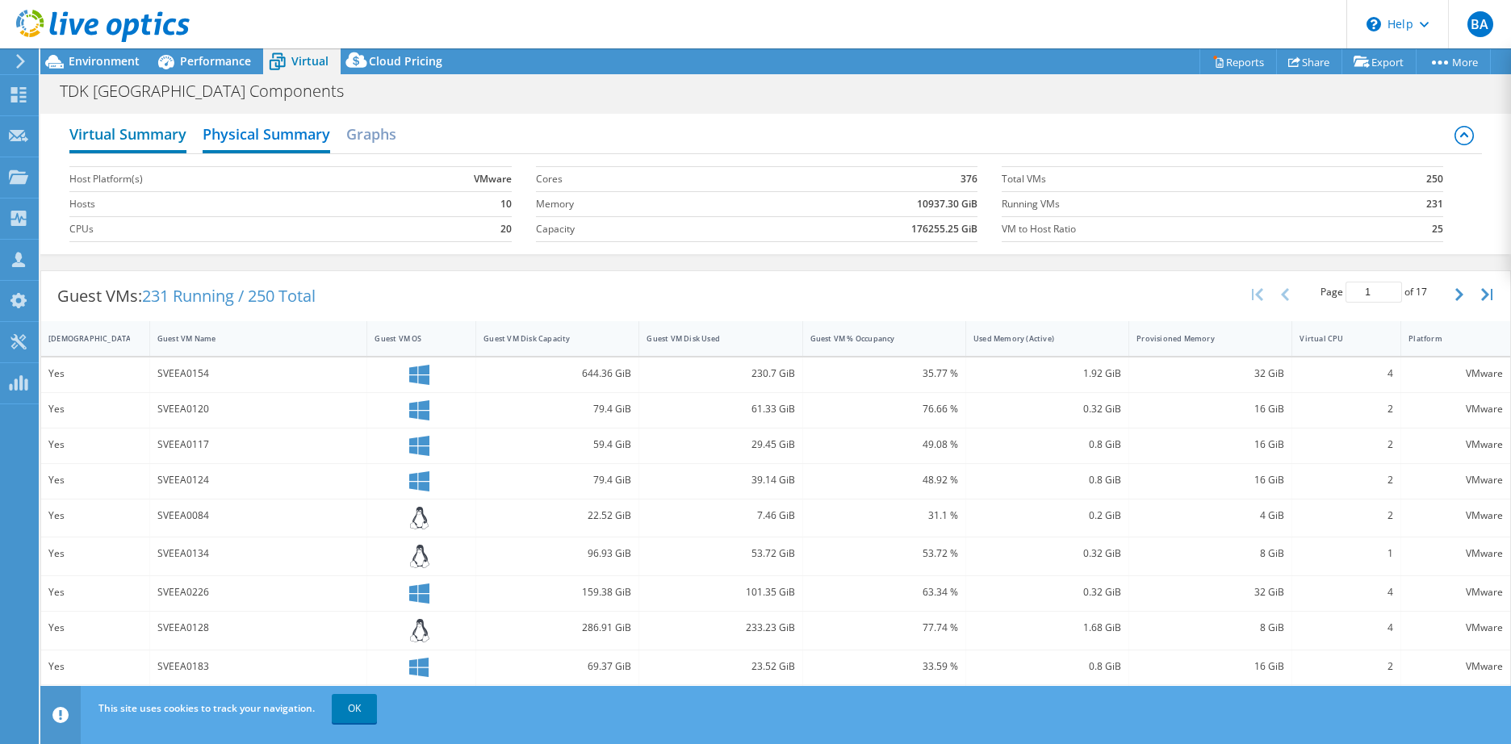
click at [170, 132] on h2 "Virtual Summary" at bounding box center [127, 136] width 117 height 36
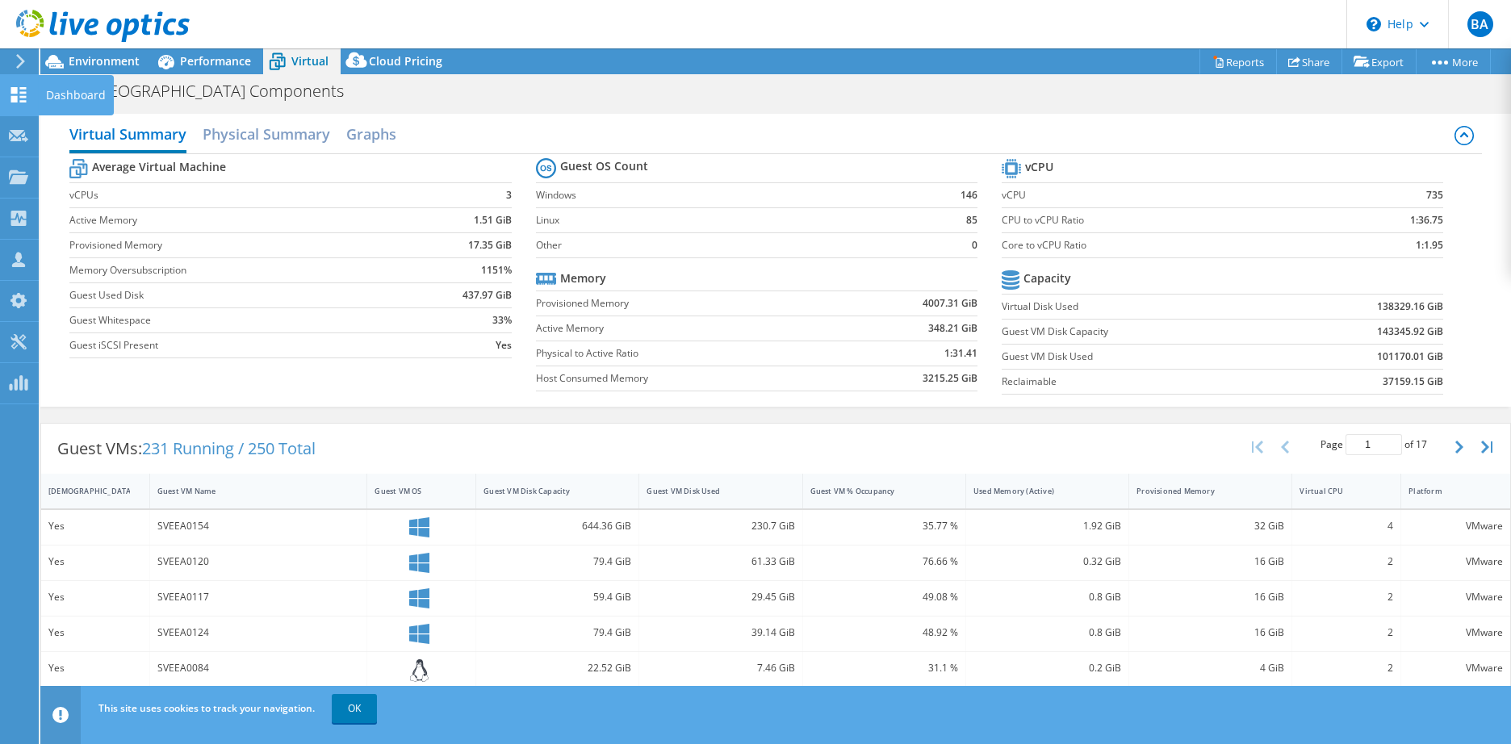
click at [27, 94] on icon at bounding box center [18, 94] width 19 height 15
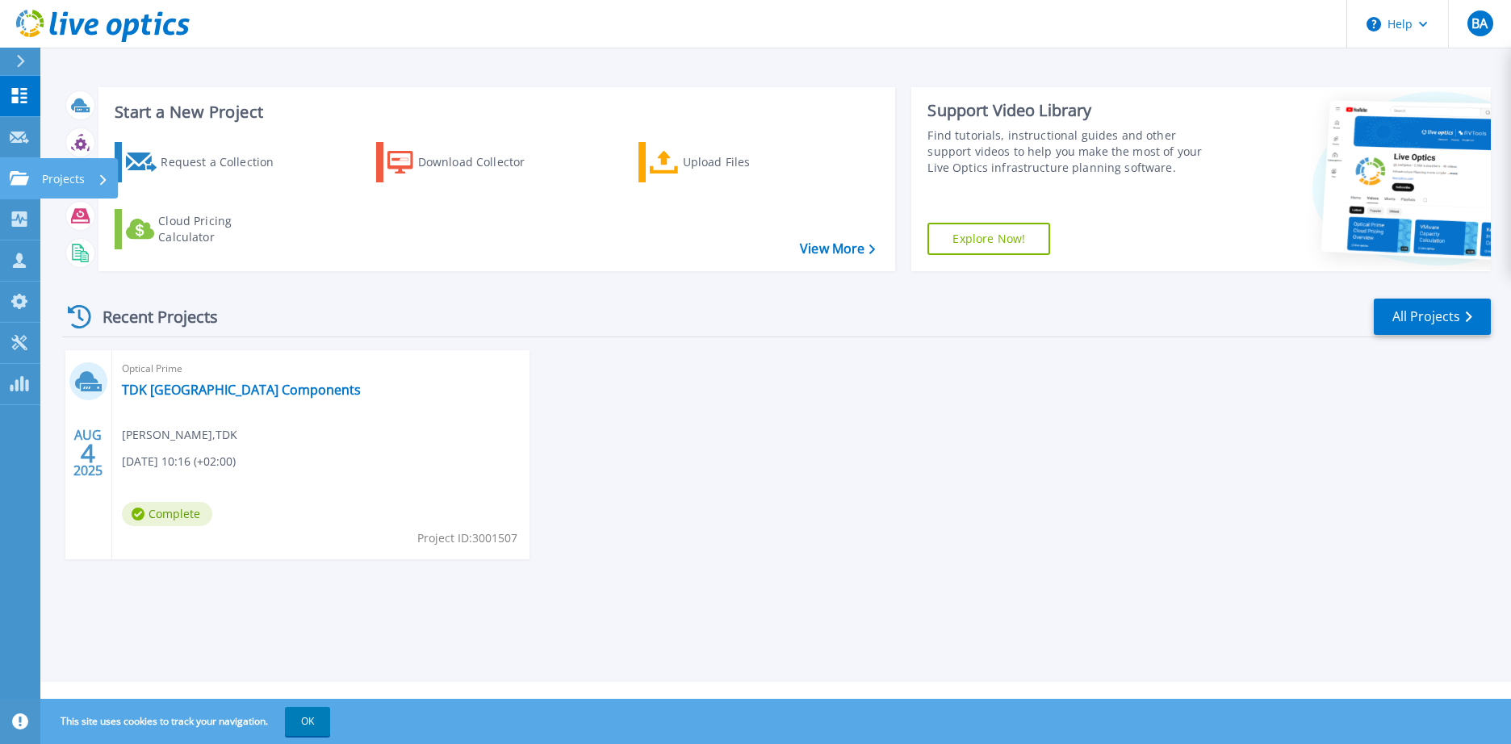
click at [43, 186] on p "Projects" at bounding box center [63, 179] width 43 height 42
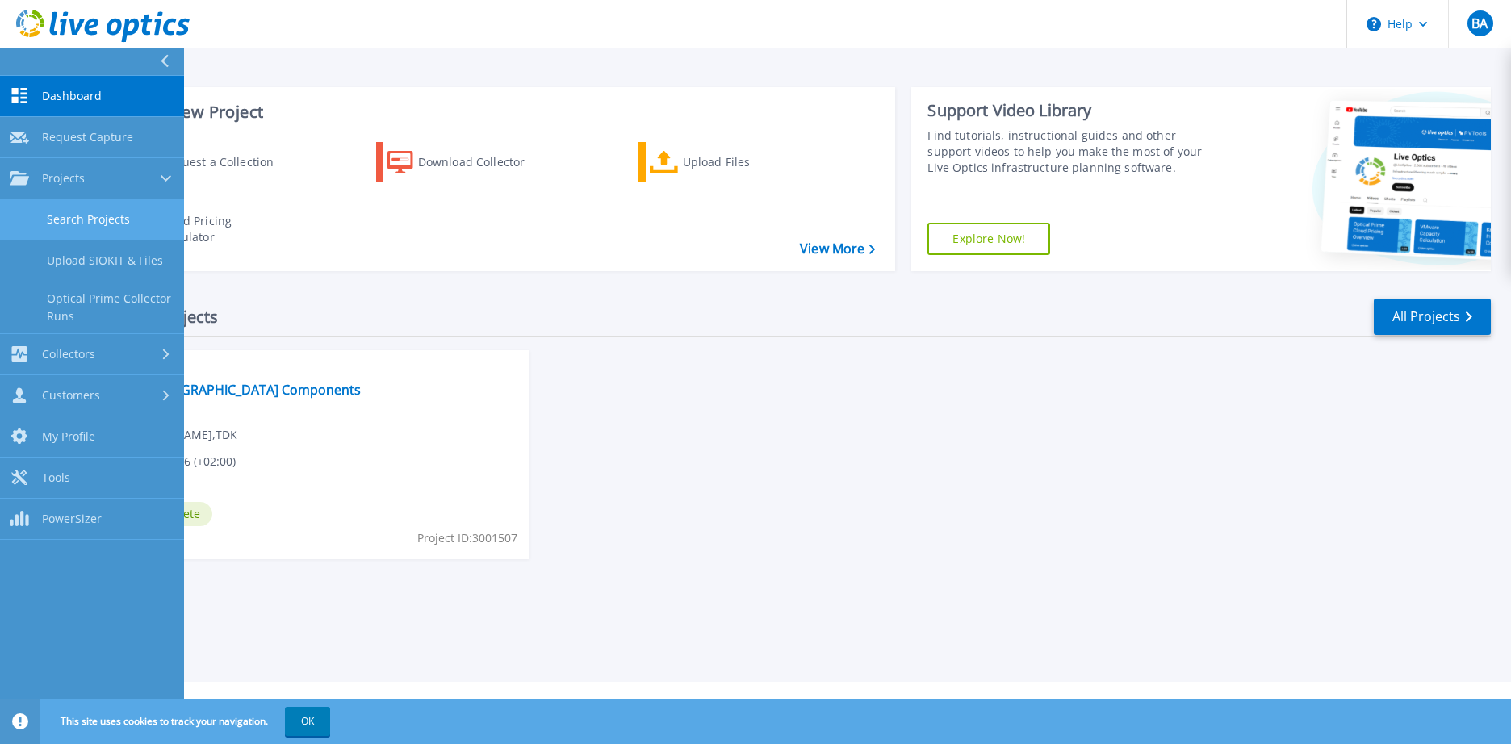
click at [97, 227] on link "Search Projects" at bounding box center [92, 219] width 184 height 41
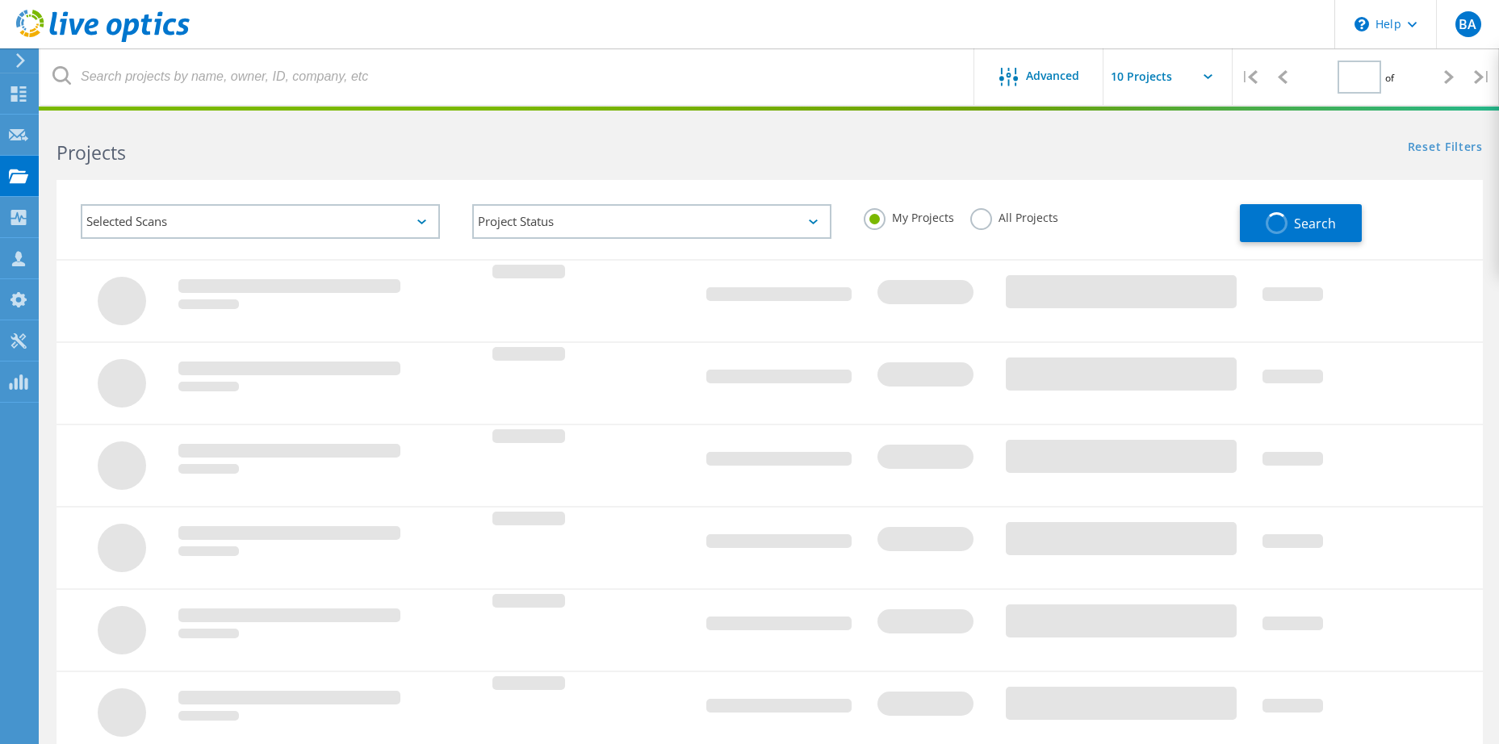
type input "1"
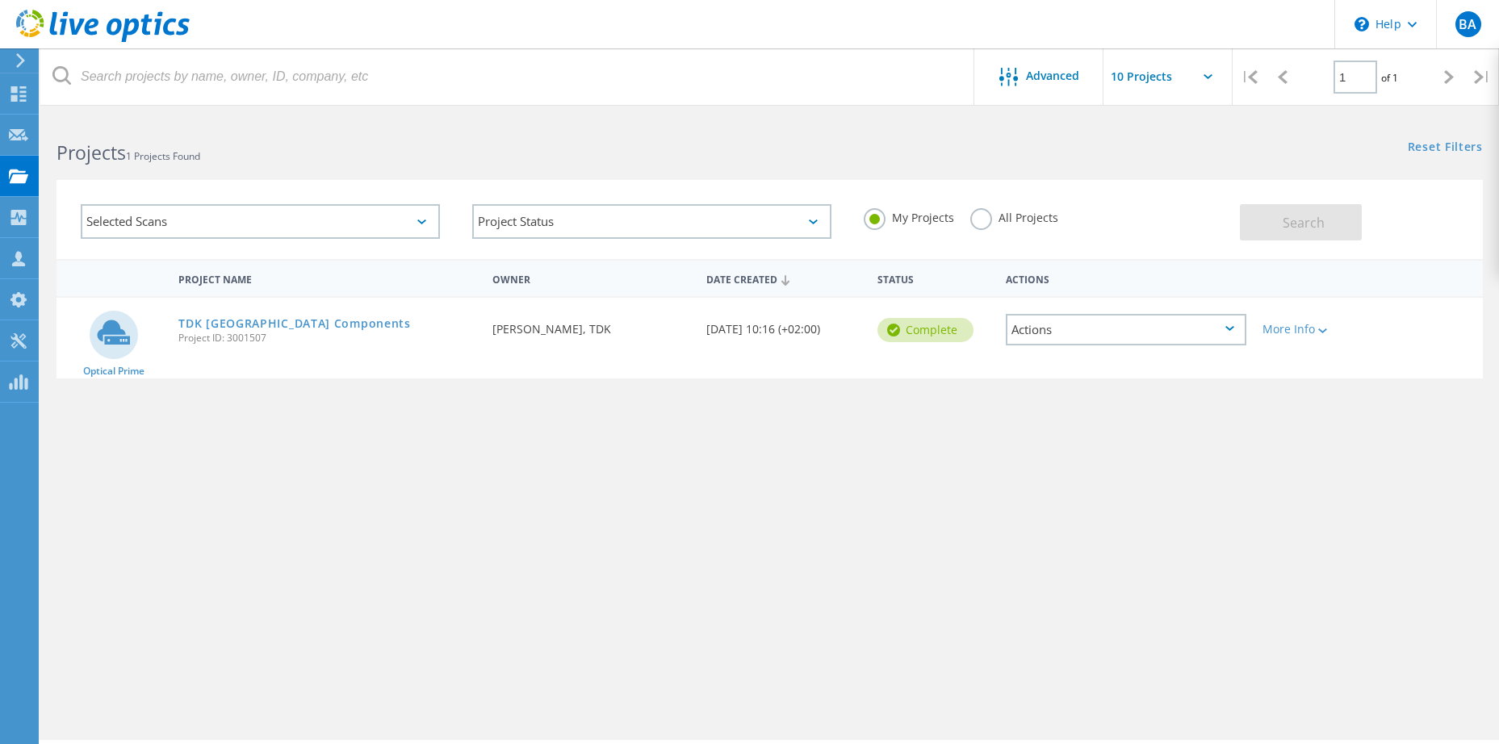
click at [230, 333] on span "Project ID: 3001507" at bounding box center [327, 338] width 298 height 10
click at [113, 333] on icon at bounding box center [113, 332] width 33 height 24
click at [103, 379] on div "Optical Prime" at bounding box center [114, 338] width 114 height 81
click at [243, 318] on link "TDK Hungary Components" at bounding box center [294, 323] width 232 height 11
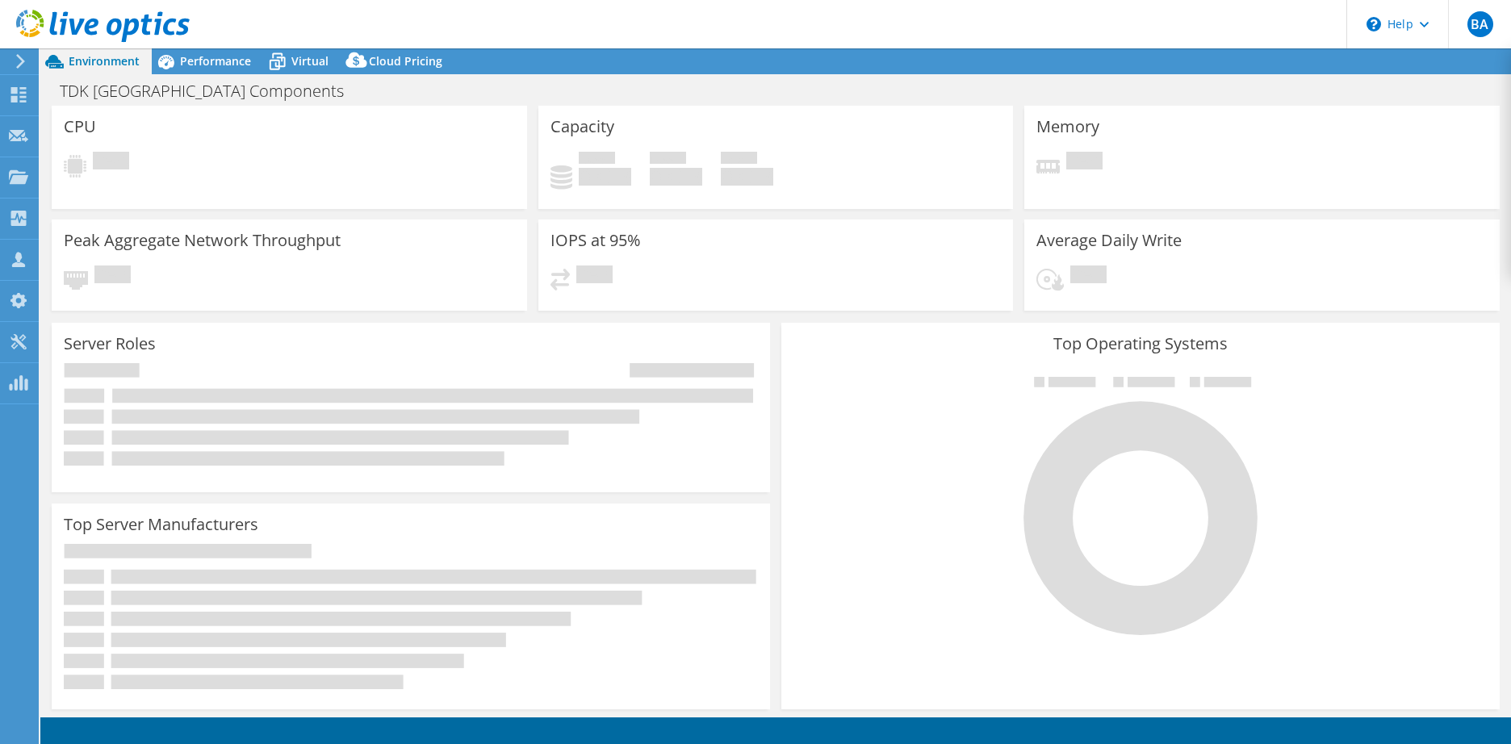
select select "USD"
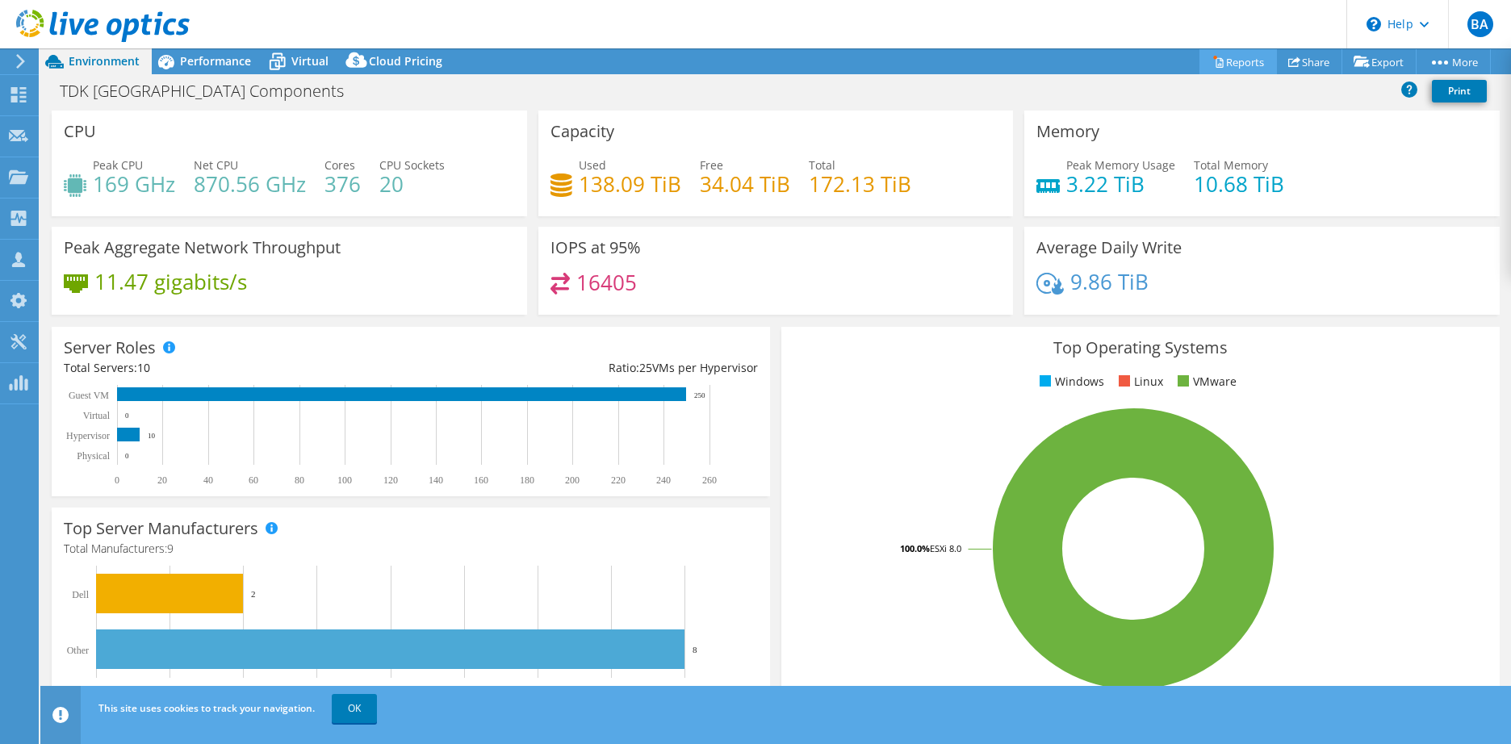
click at [1234, 65] on link "Reports" at bounding box center [1238, 61] width 77 height 25
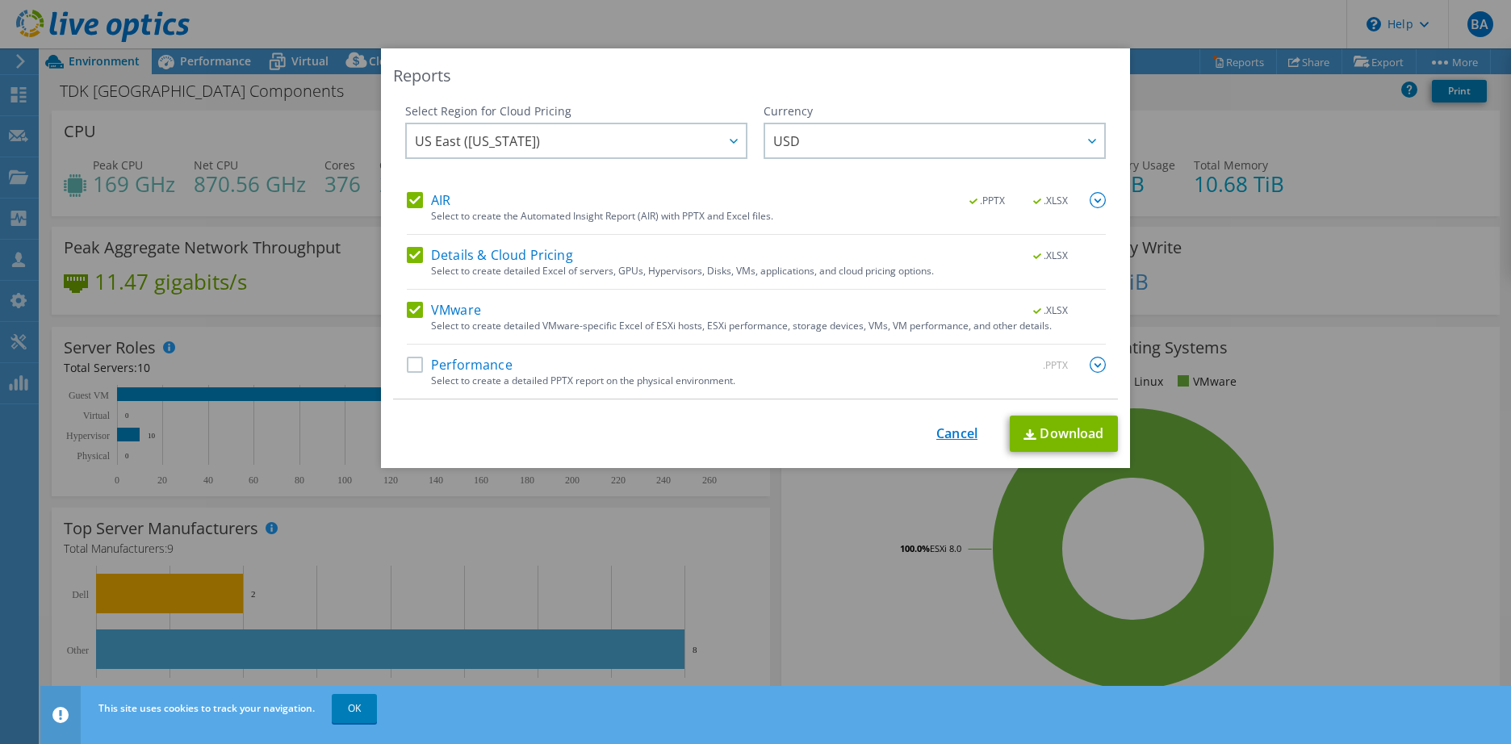
click at [949, 426] on link "Cancel" at bounding box center [956, 433] width 41 height 15
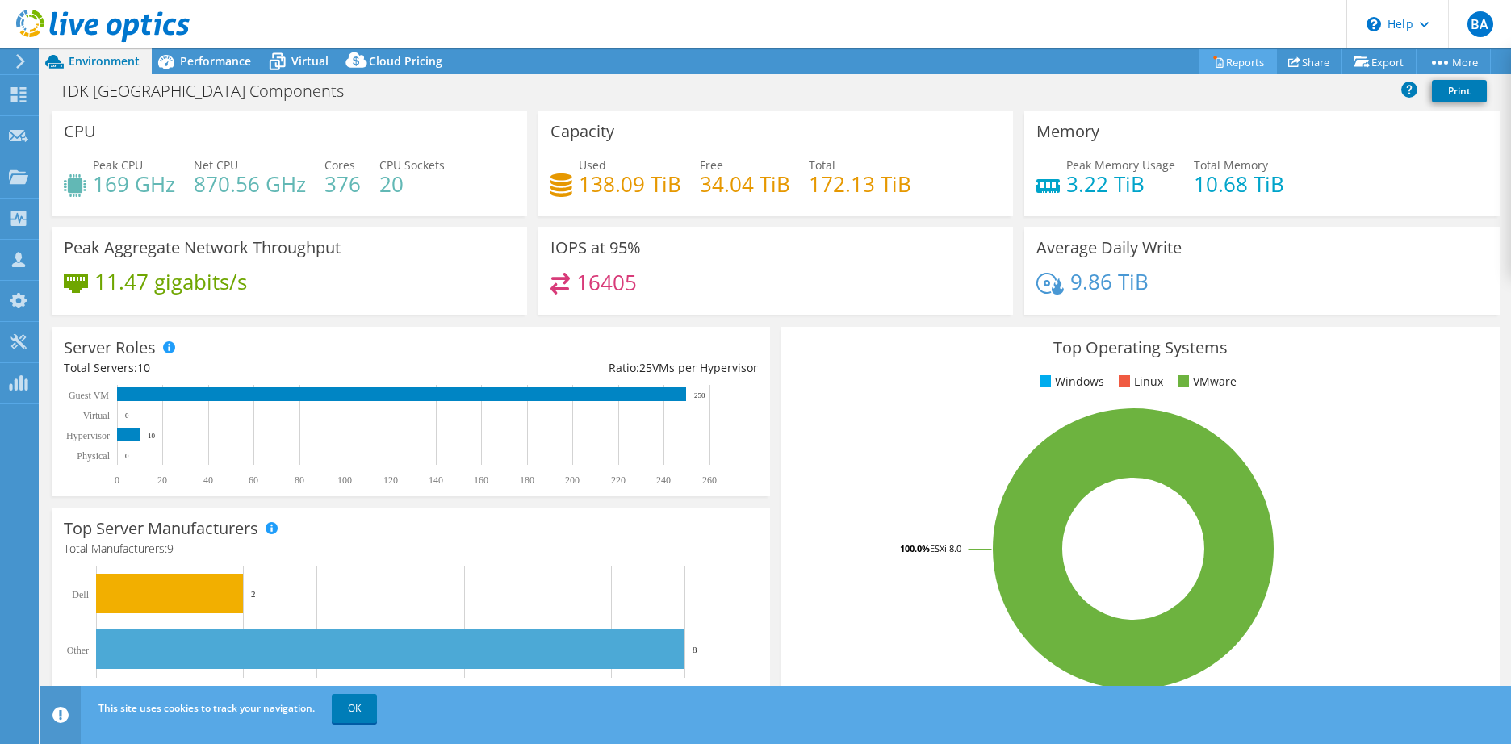
click at [1219, 62] on link "Reports" at bounding box center [1238, 61] width 77 height 25
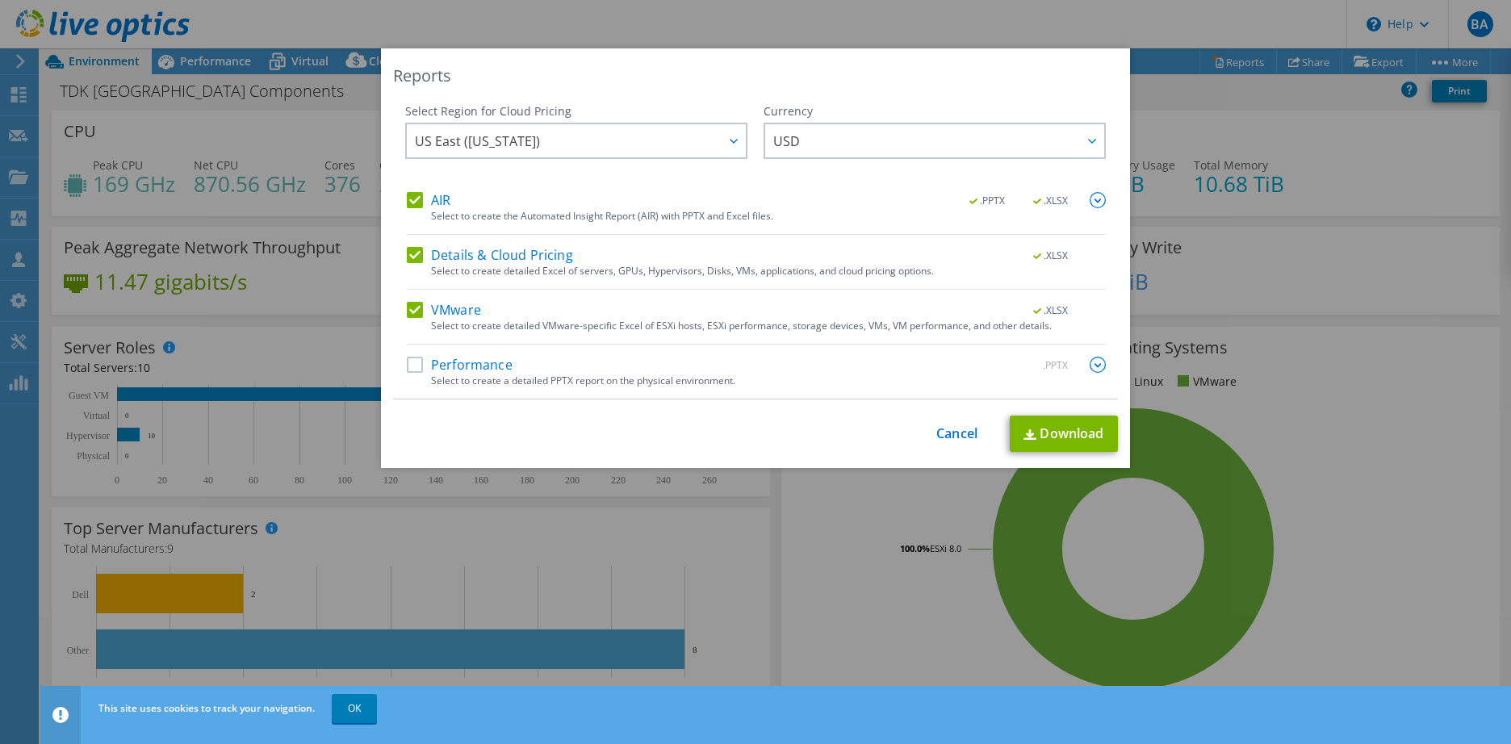
click at [412, 253] on label "Details & Cloud Pricing" at bounding box center [490, 255] width 166 height 16
click at [0, 0] on input "Details & Cloud Pricing" at bounding box center [0, 0] width 0 height 0
click at [408, 192] on label "AIR" at bounding box center [429, 200] width 44 height 16
click at [0, 0] on input "AIR" at bounding box center [0, 0] width 0 height 0
click at [1090, 366] on img at bounding box center [1098, 365] width 16 height 16
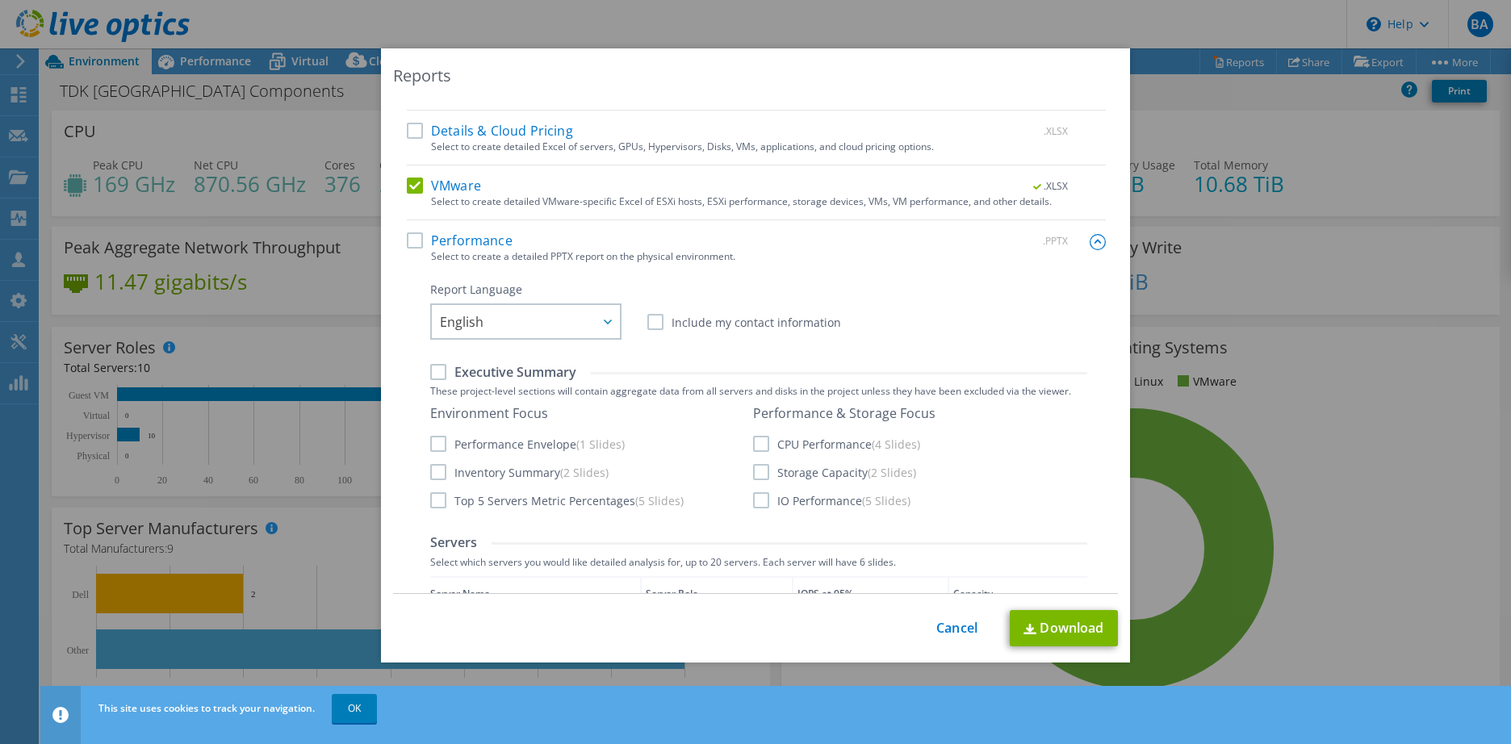
scroll to position [161, 0]
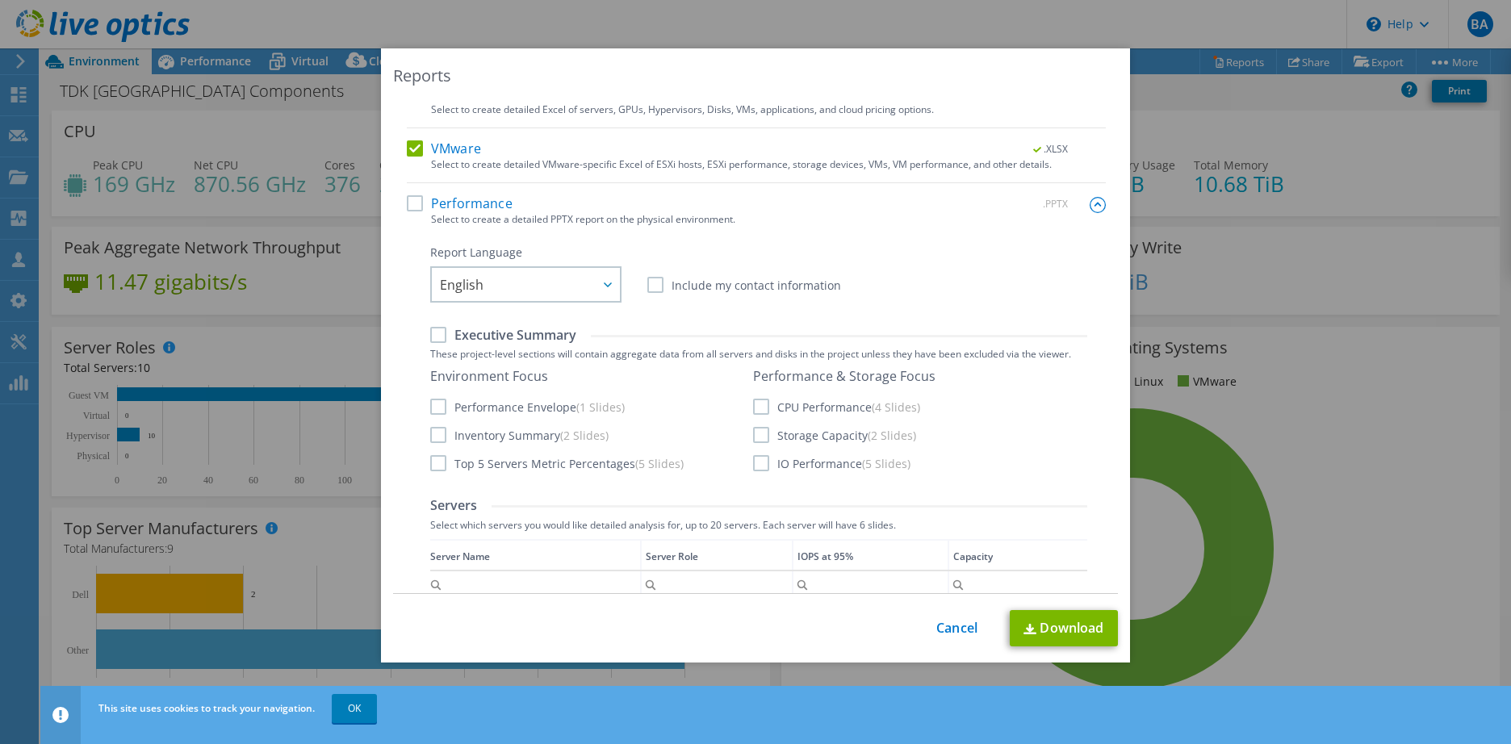
click at [412, 205] on label "Performance" at bounding box center [460, 203] width 106 height 16
click at [0, 0] on input "Performance" at bounding box center [0, 0] width 0 height 0
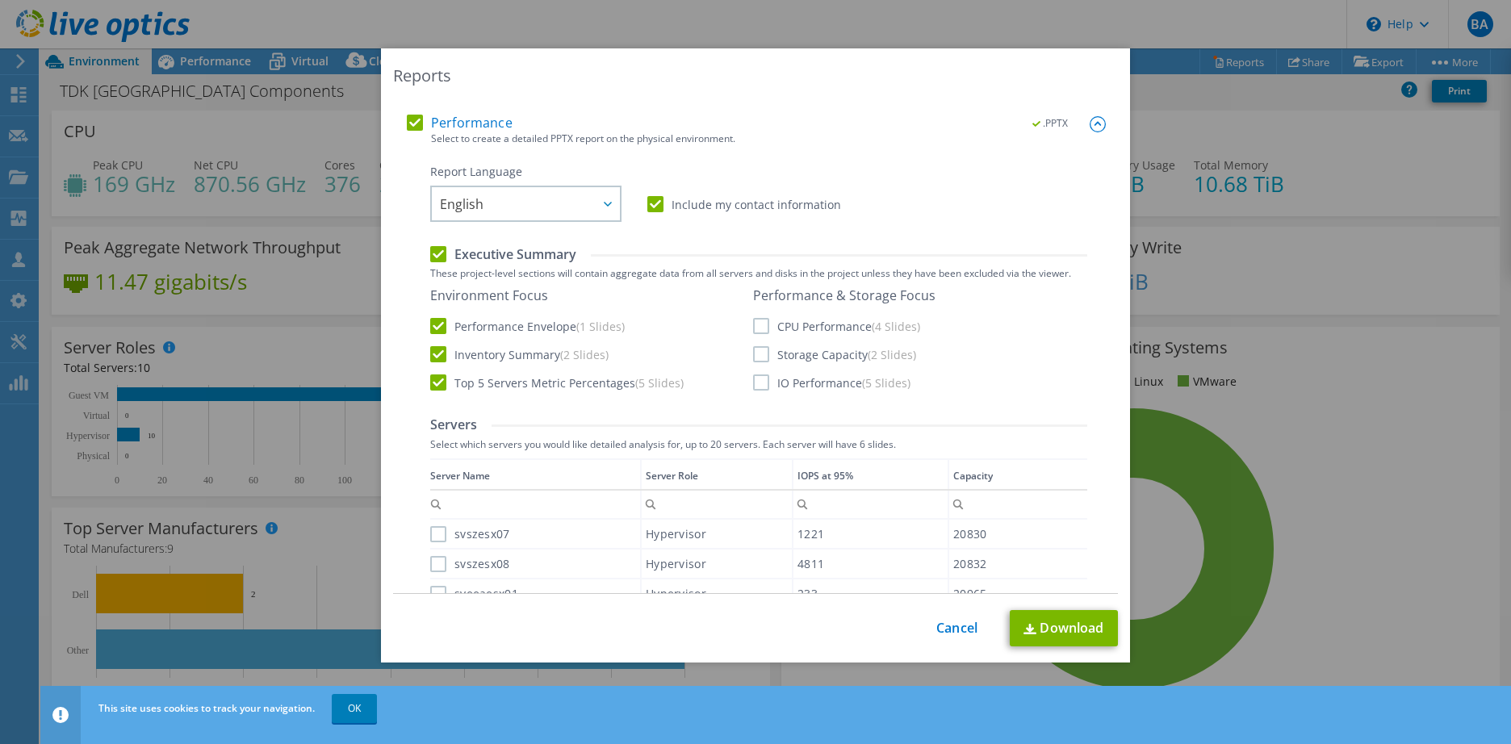
click at [754, 356] on label "Storage Capacity (2 Slides)" at bounding box center [834, 354] width 163 height 16
click at [0, 0] on input "Storage Capacity (2 Slides)" at bounding box center [0, 0] width 0 height 0
click at [756, 319] on label "CPU Performance (4 Slides)" at bounding box center [836, 326] width 167 height 16
click at [0, 0] on input "CPU Performance (4 Slides)" at bounding box center [0, 0] width 0 height 0
click at [754, 383] on label "IO Performance (5 Slides)" at bounding box center [831, 383] width 157 height 16
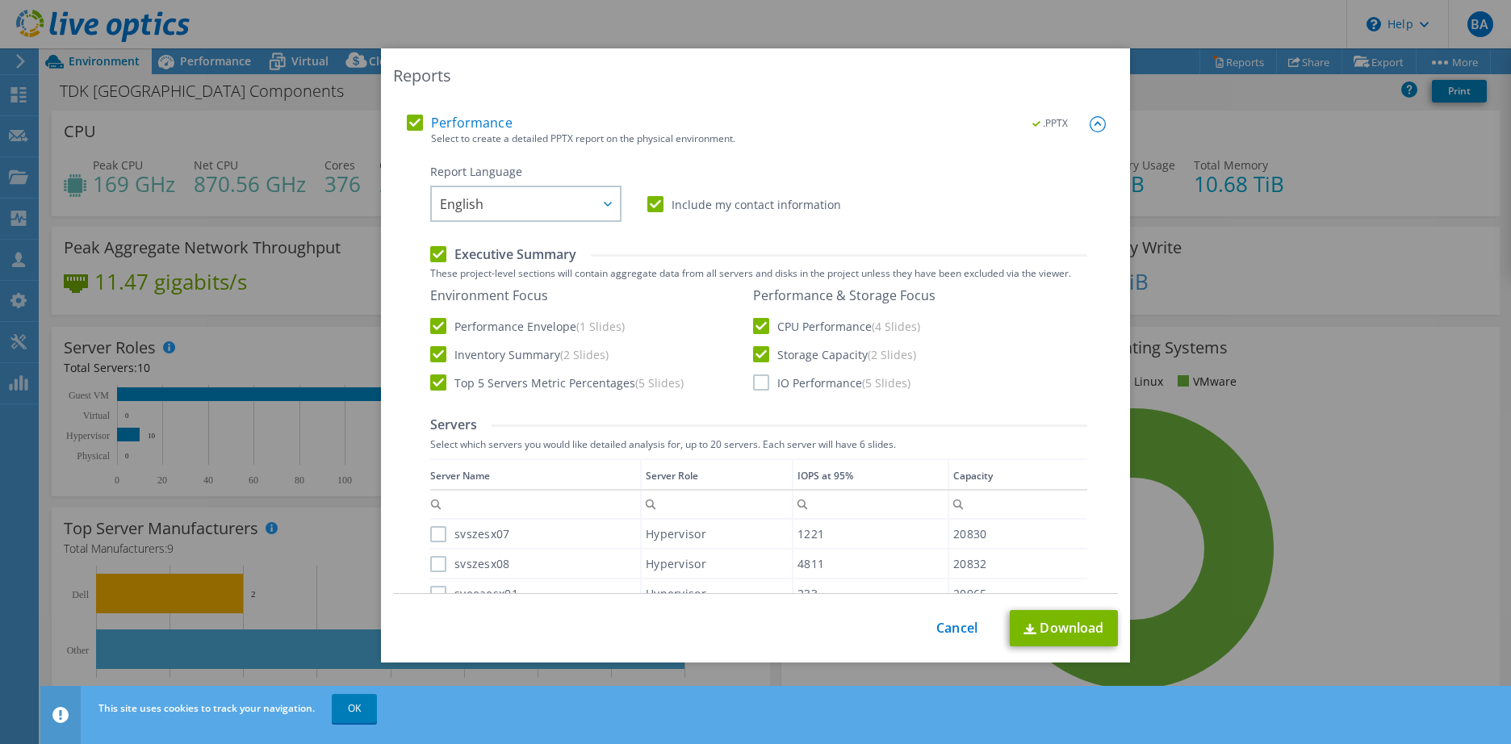
click at [0, 0] on input "IO Performance (5 Slides)" at bounding box center [0, 0] width 0 height 0
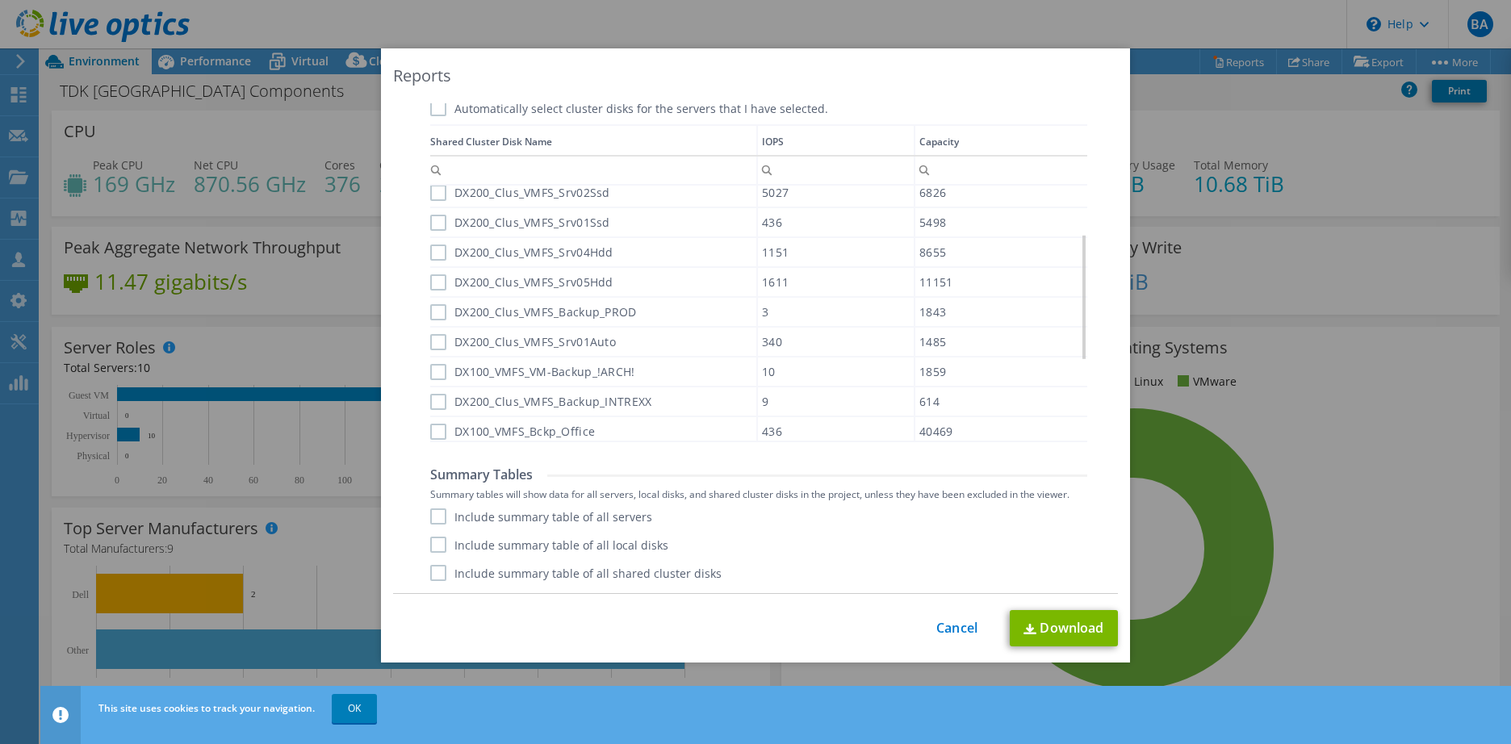
scroll to position [194, 0]
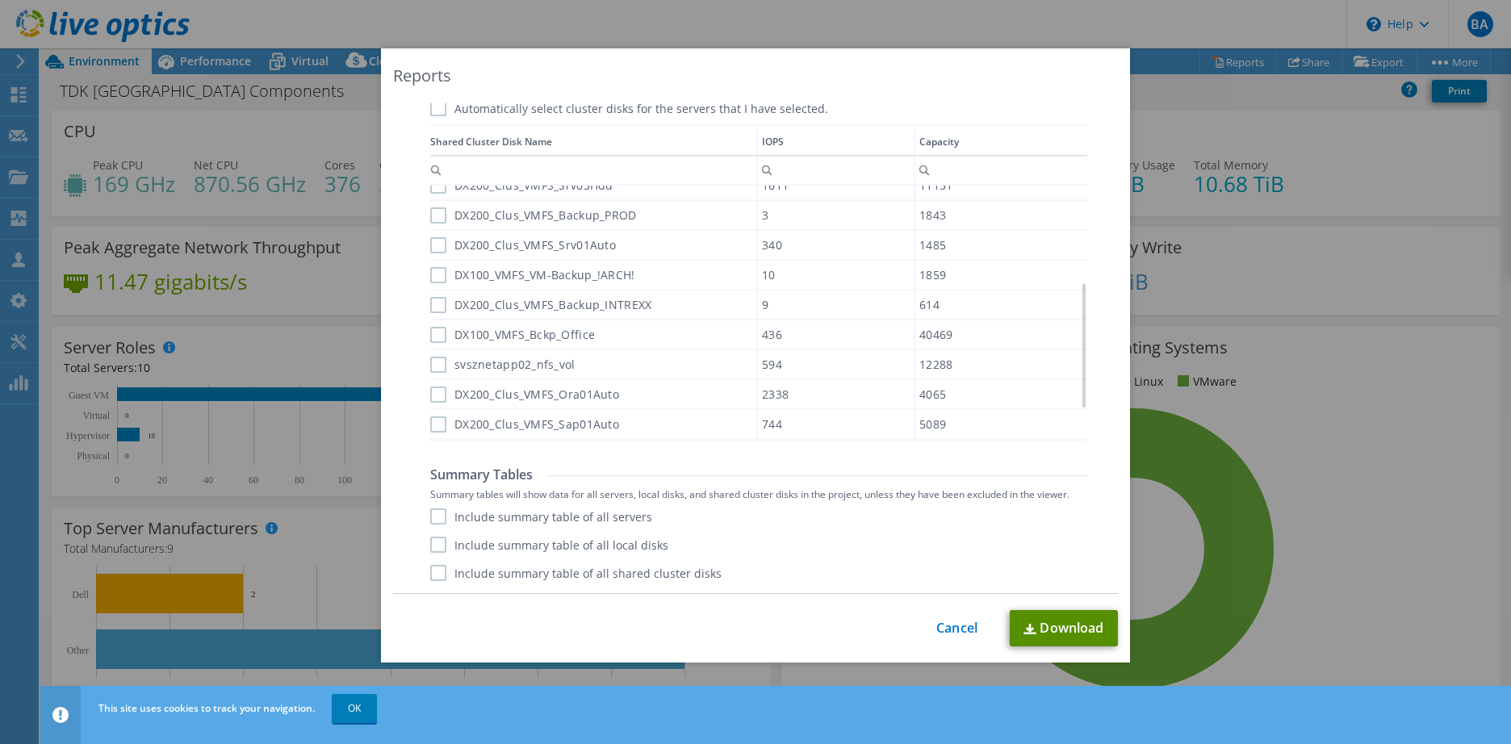
click at [1060, 620] on link "Download" at bounding box center [1064, 628] width 108 height 36
click at [1388, 170] on div "Reports Select Region for Cloud Pricing Asia Pacific (Hong Kong) Asia Pacific (…" at bounding box center [755, 371] width 1511 height 647
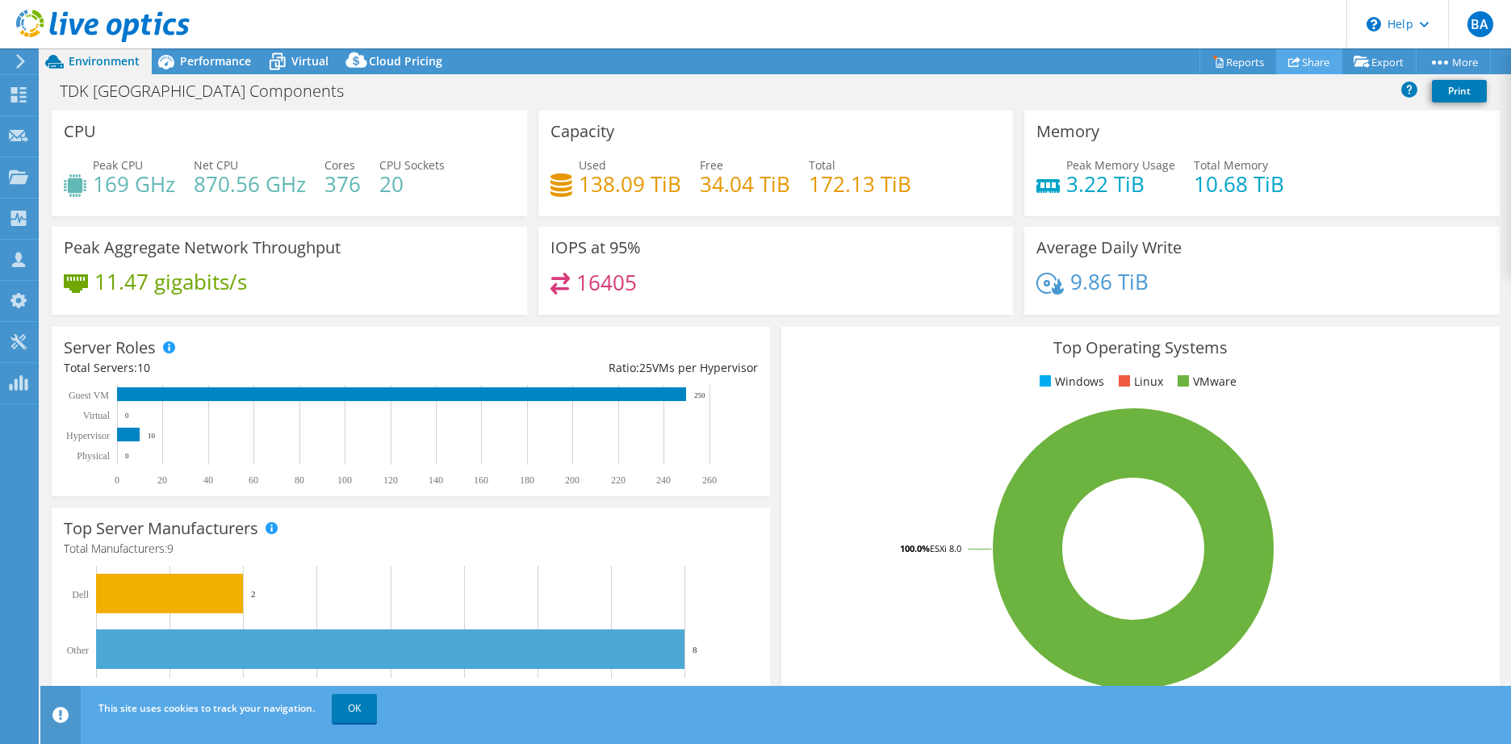
click at [1309, 66] on link "Share" at bounding box center [1309, 61] width 66 height 25
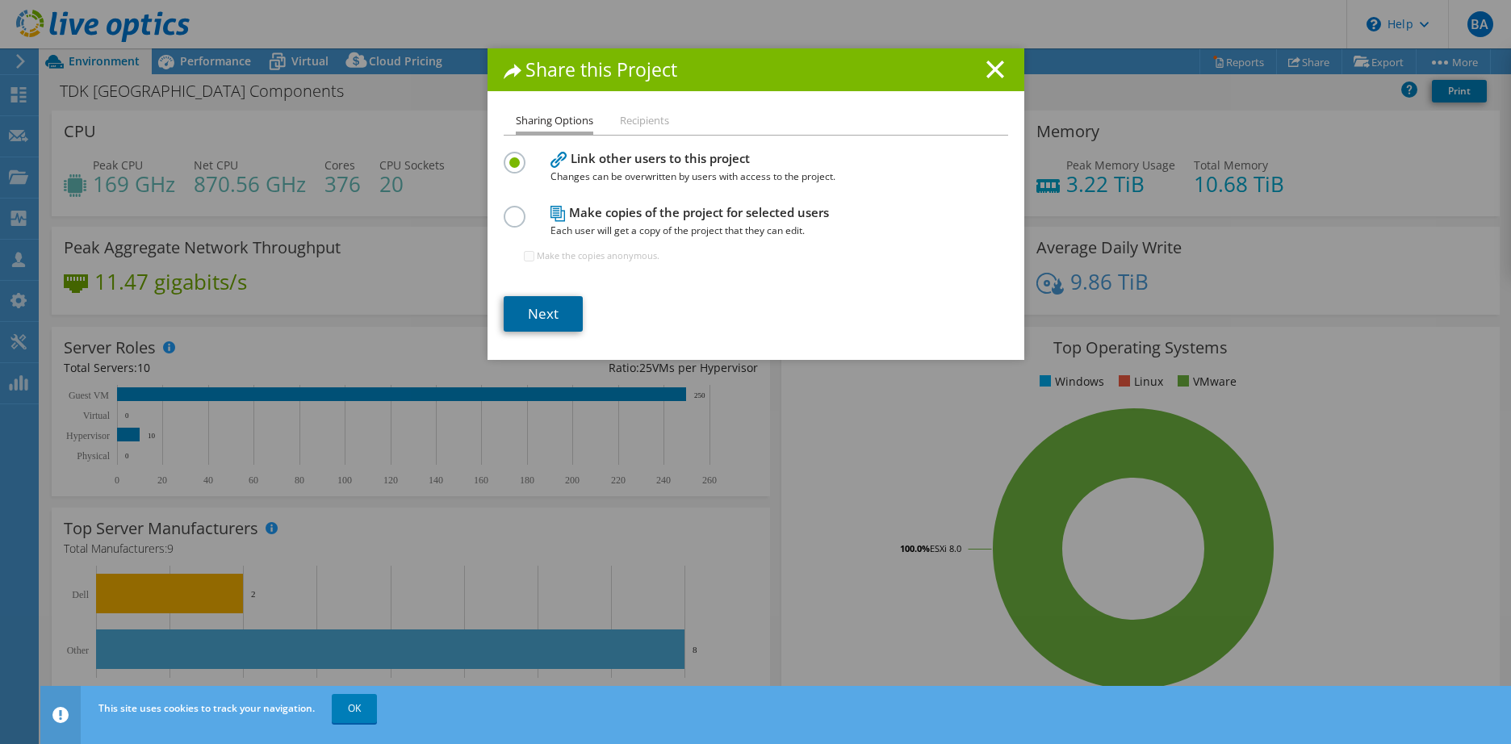
click at [531, 315] on link "Next" at bounding box center [543, 314] width 79 height 36
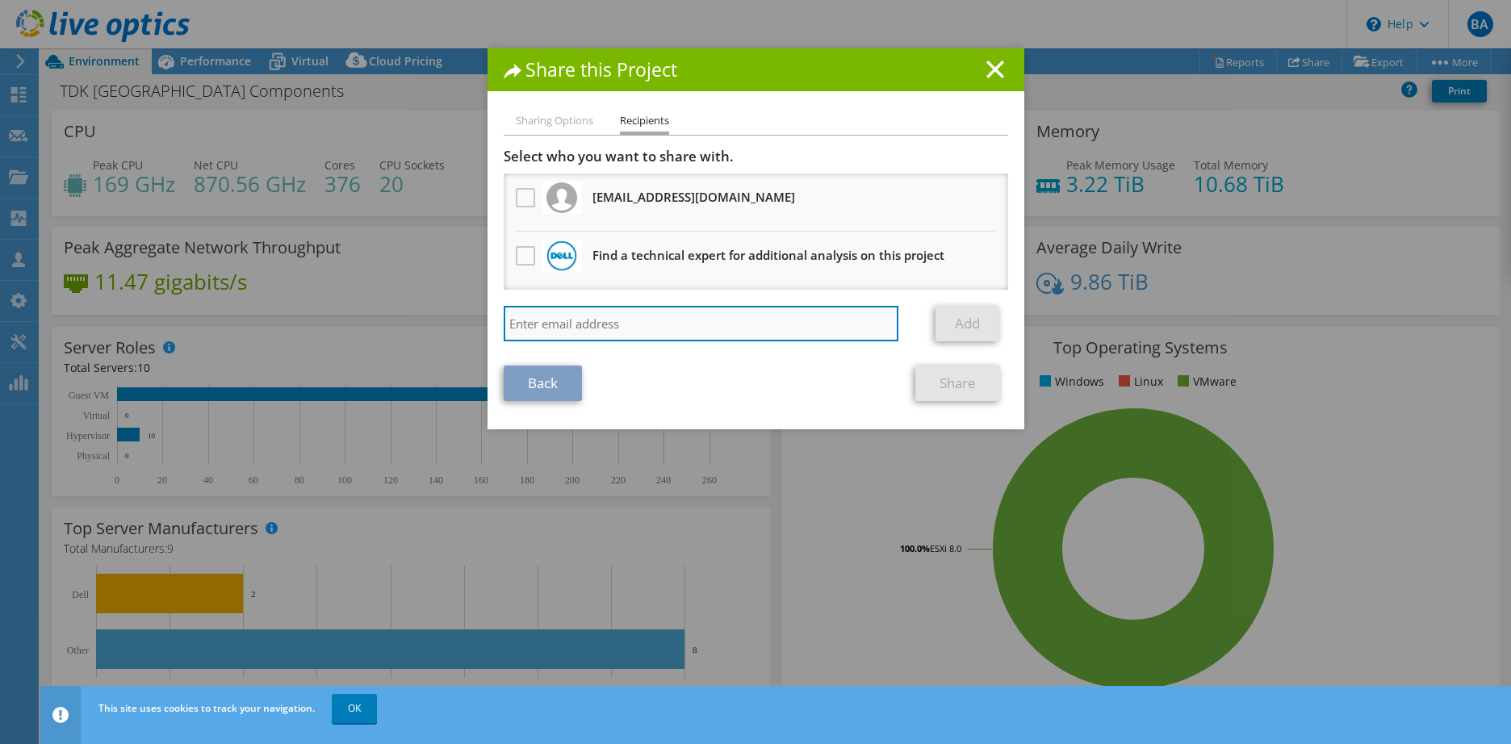
click at [572, 326] on input "search" at bounding box center [702, 324] width 396 height 36
type input "m"
type input "kineth.laszlo@si.telekom.hu"
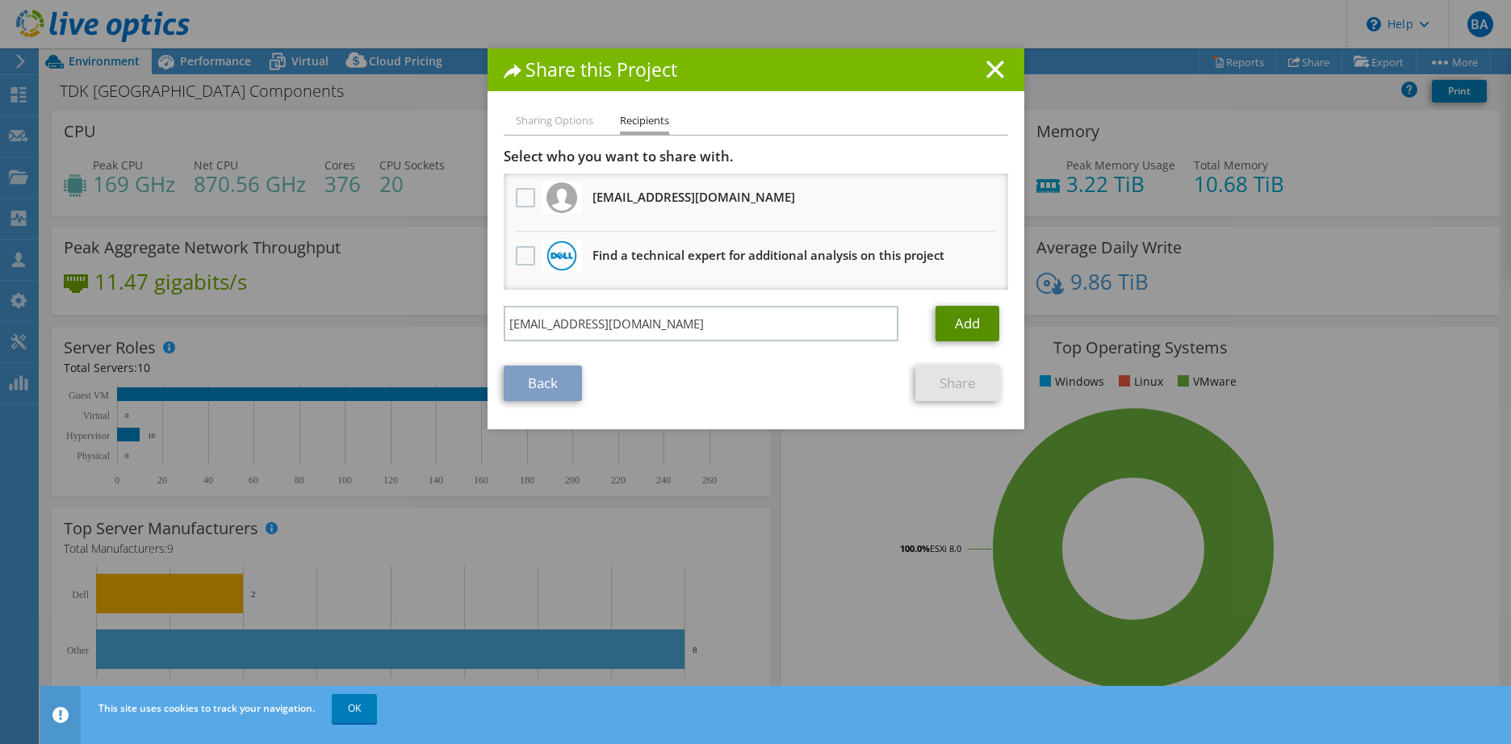
click at [969, 329] on link "Add" at bounding box center [968, 324] width 64 height 36
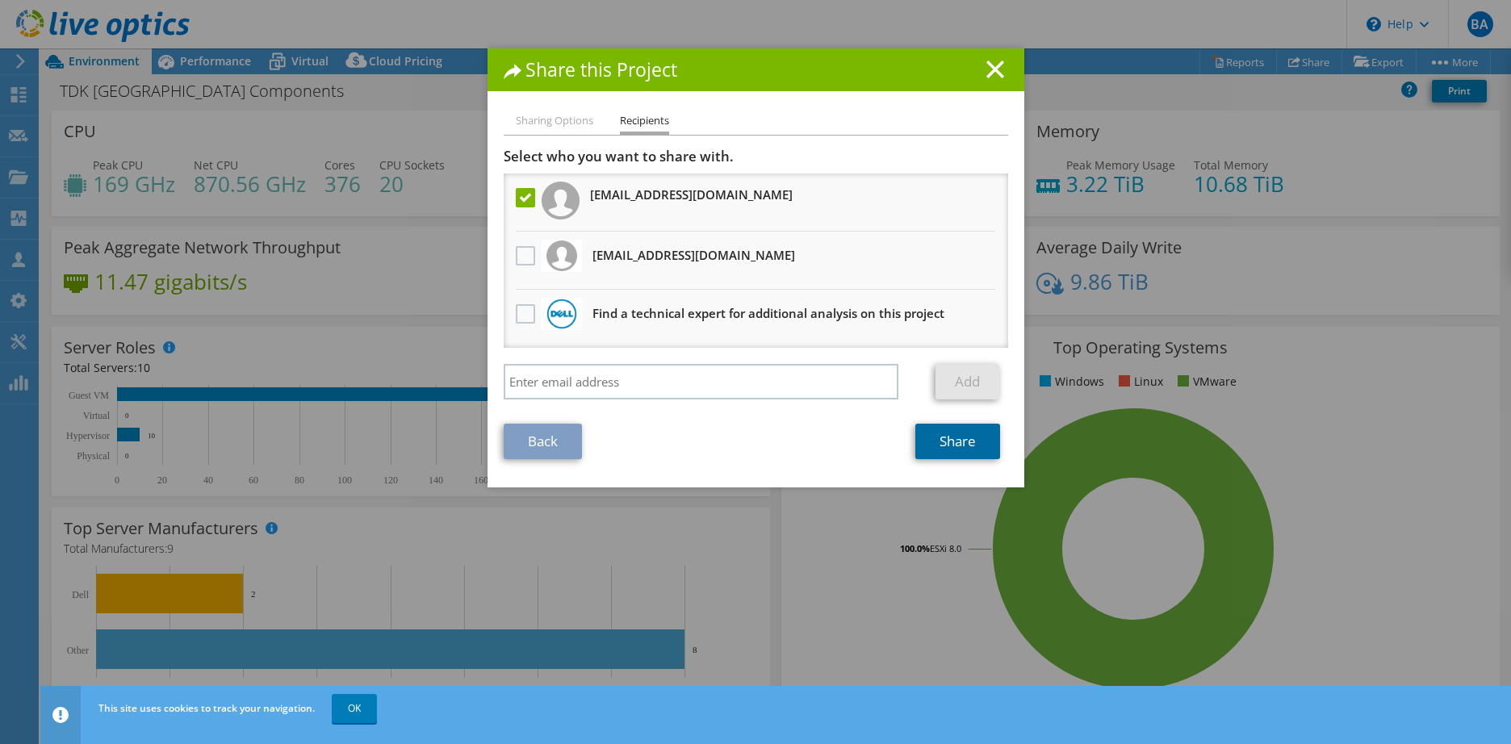
click at [921, 440] on link "Share" at bounding box center [957, 442] width 85 height 36
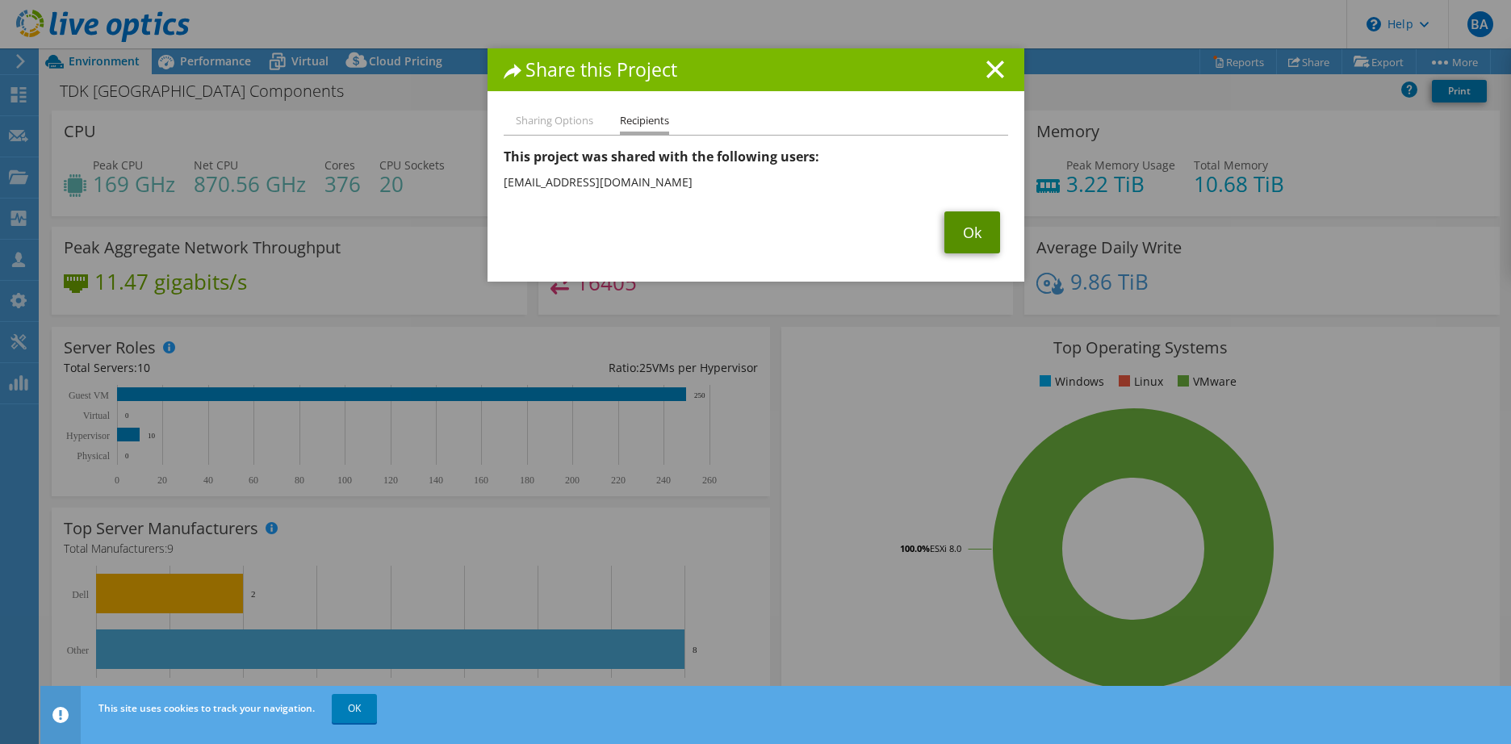
click at [957, 253] on link "Ok" at bounding box center [972, 232] width 56 height 42
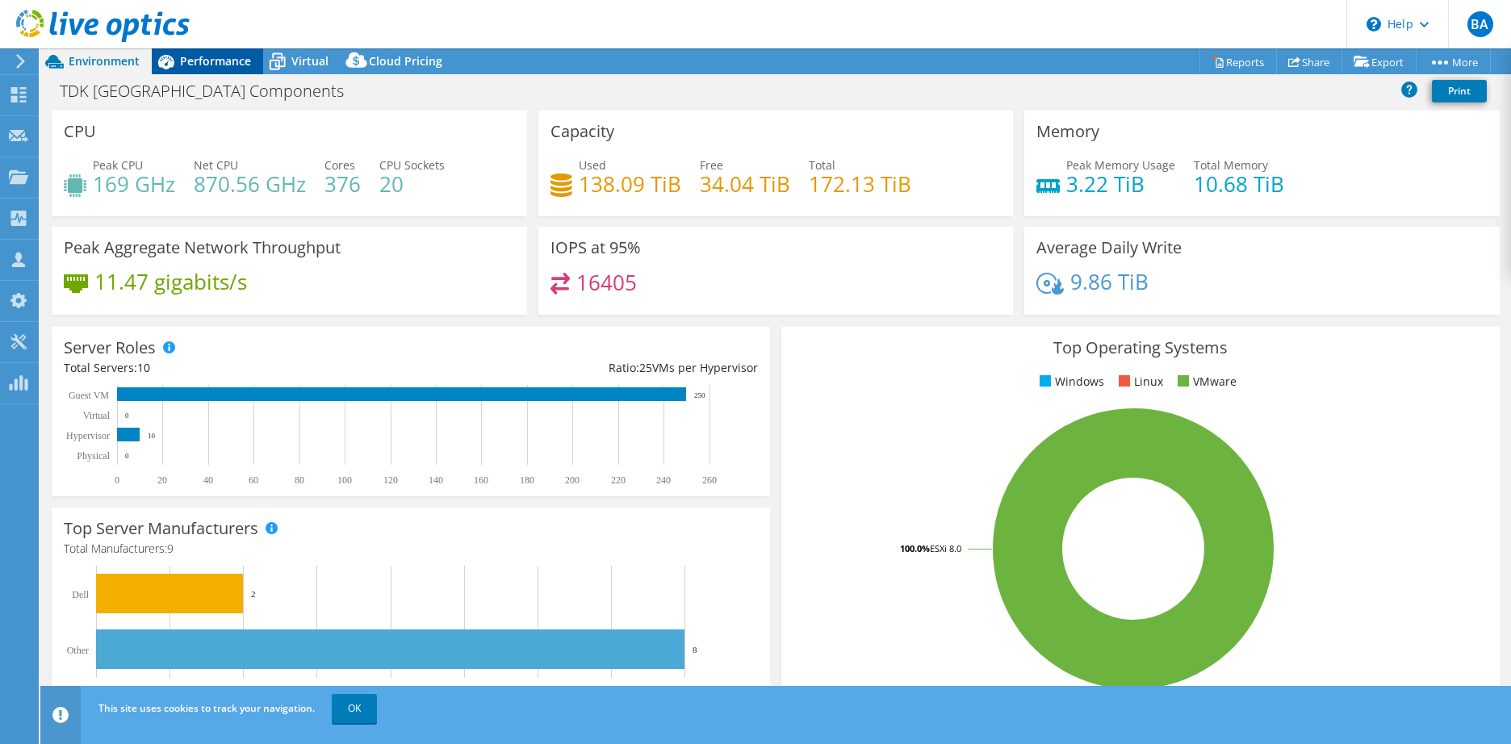
click at [213, 62] on span "Performance" at bounding box center [215, 60] width 71 height 15
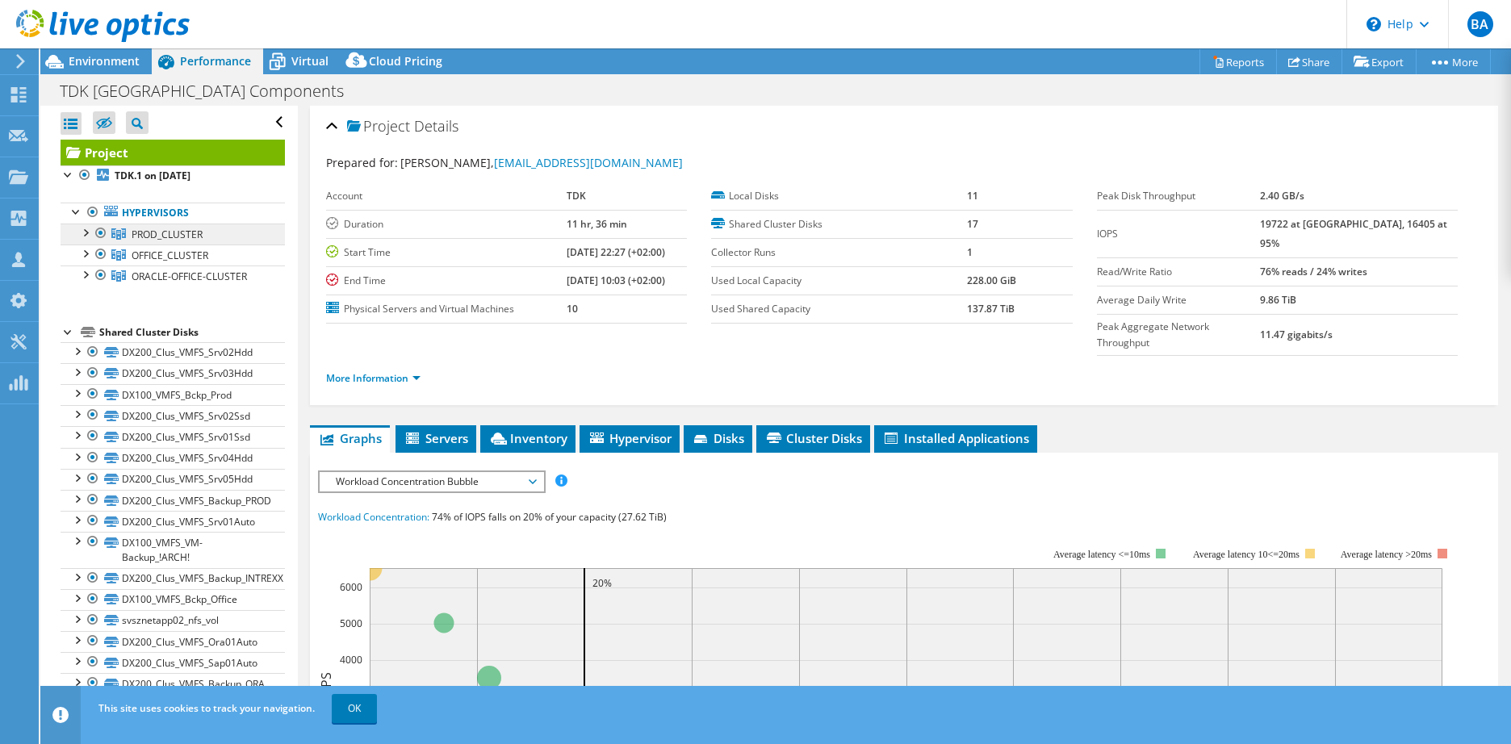
click at [153, 232] on span "PROD_CLUSTER" at bounding box center [167, 235] width 71 height 14
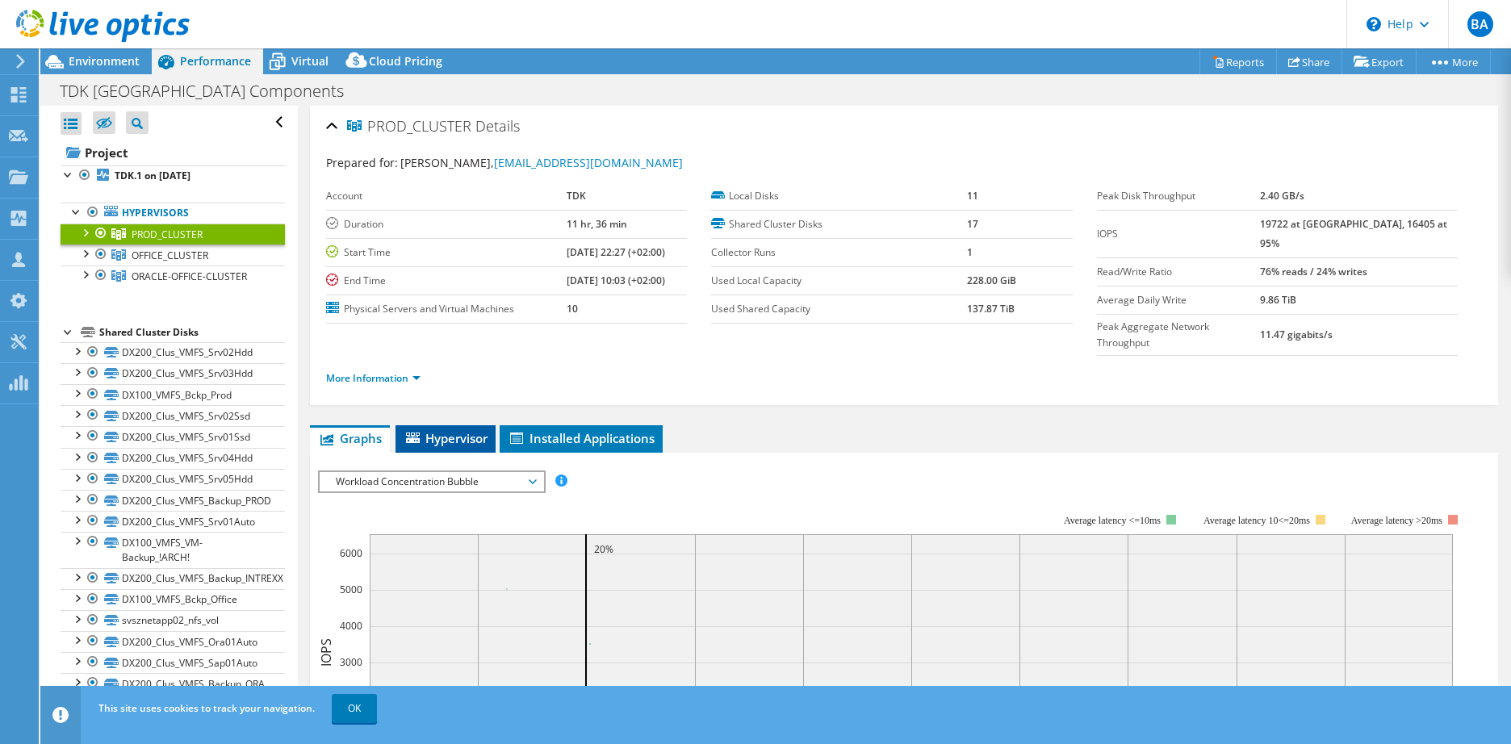
click at [449, 430] on span "Hypervisor" at bounding box center [446, 438] width 84 height 16
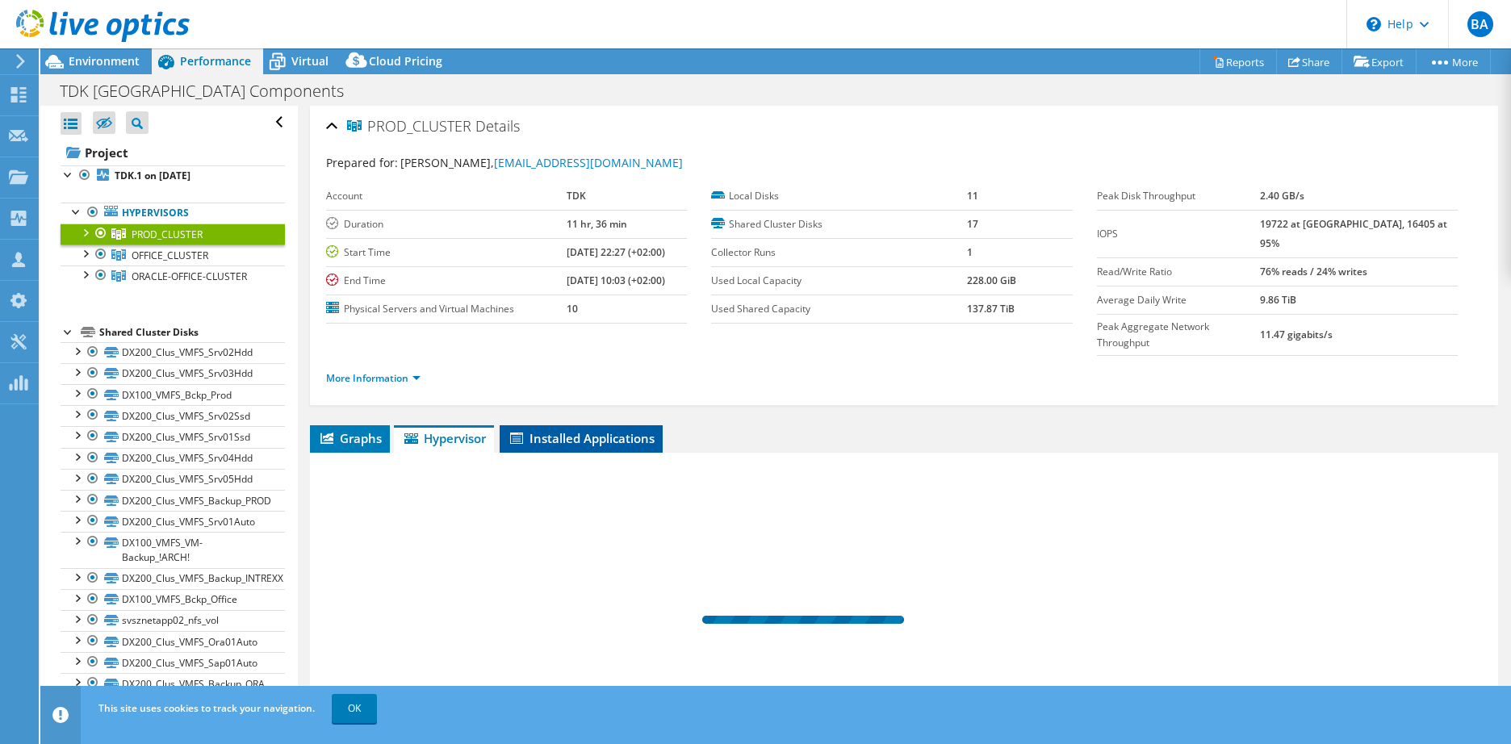
click at [597, 430] on span "Installed Applications" at bounding box center [581, 438] width 147 height 16
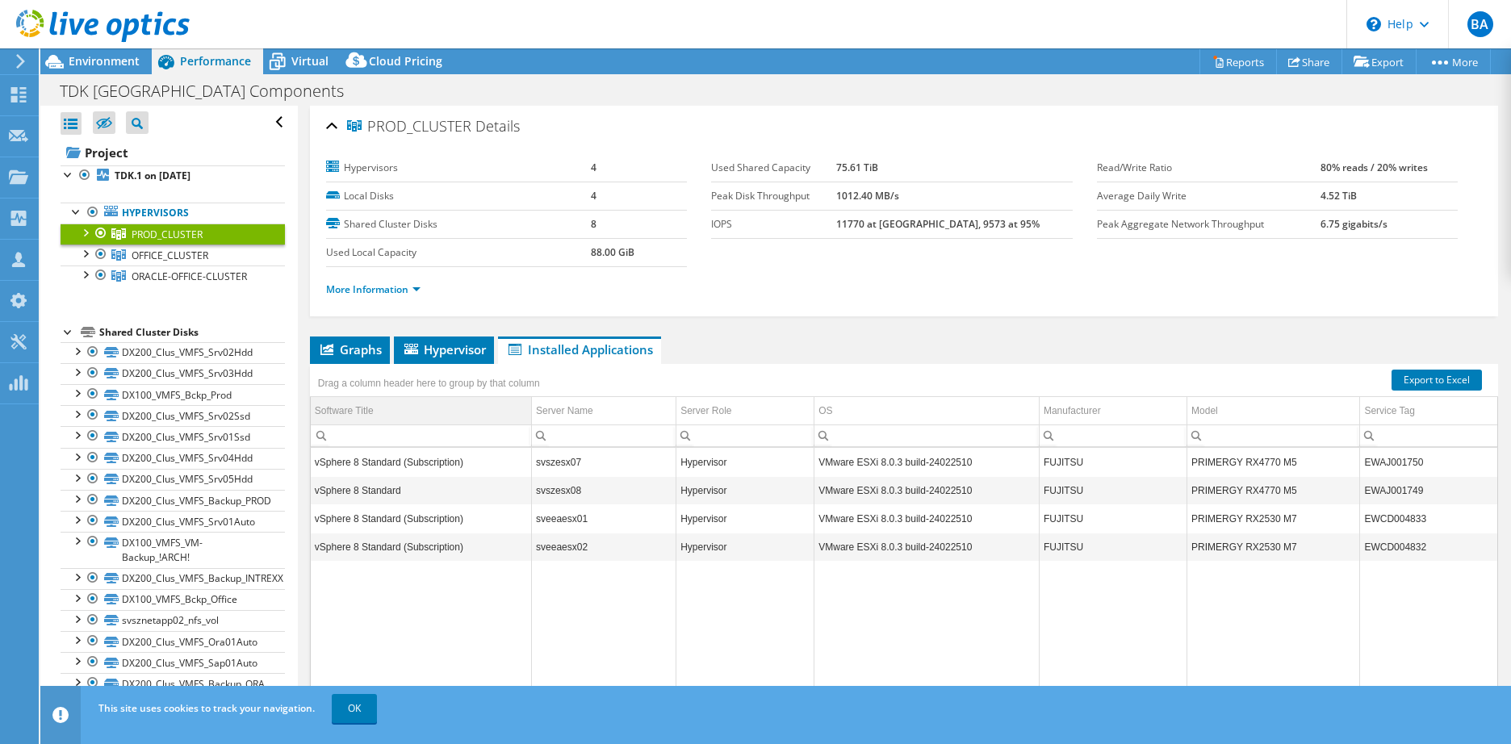
click at [364, 401] on div "Software Title" at bounding box center [344, 410] width 59 height 19
click at [351, 345] on span "Graphs" at bounding box center [350, 349] width 64 height 16
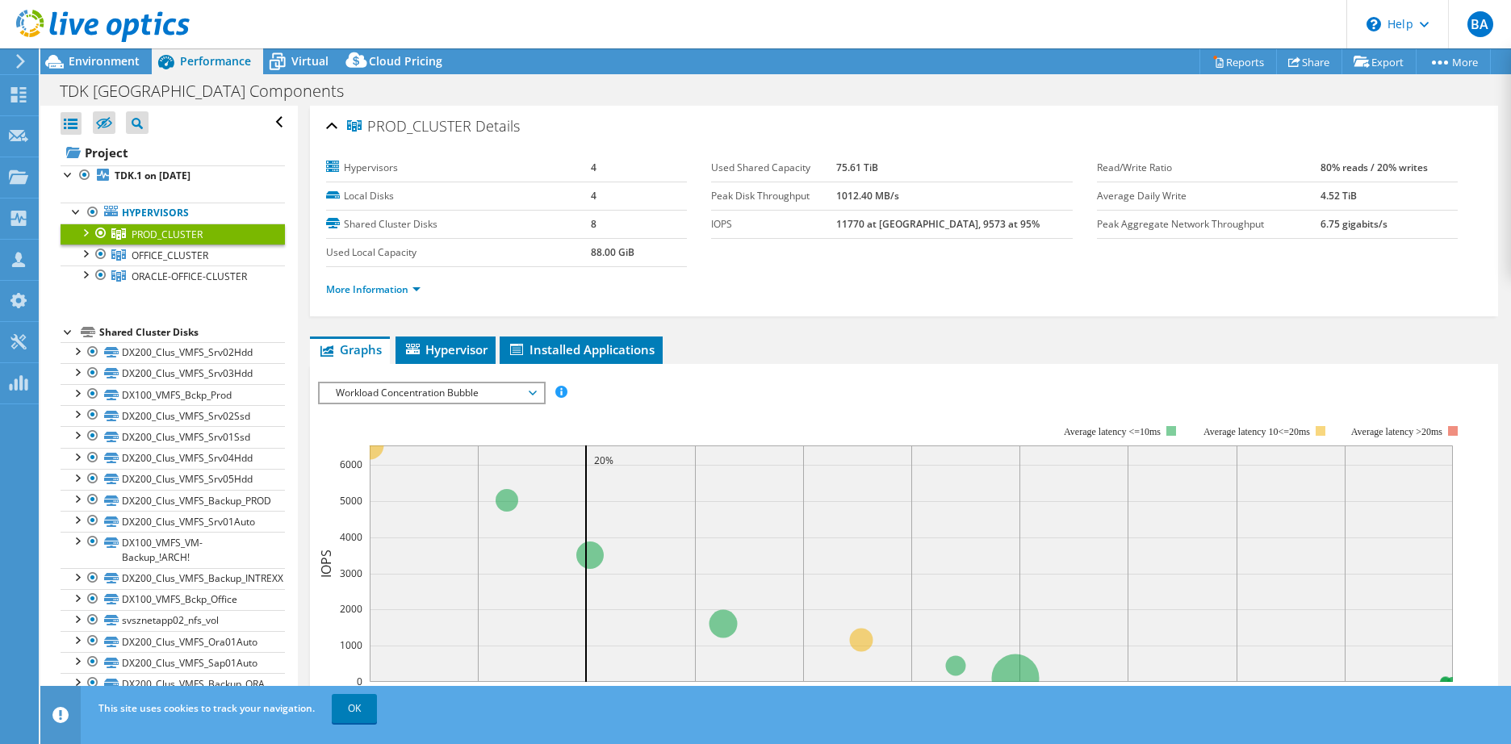
scroll to position [81, 0]
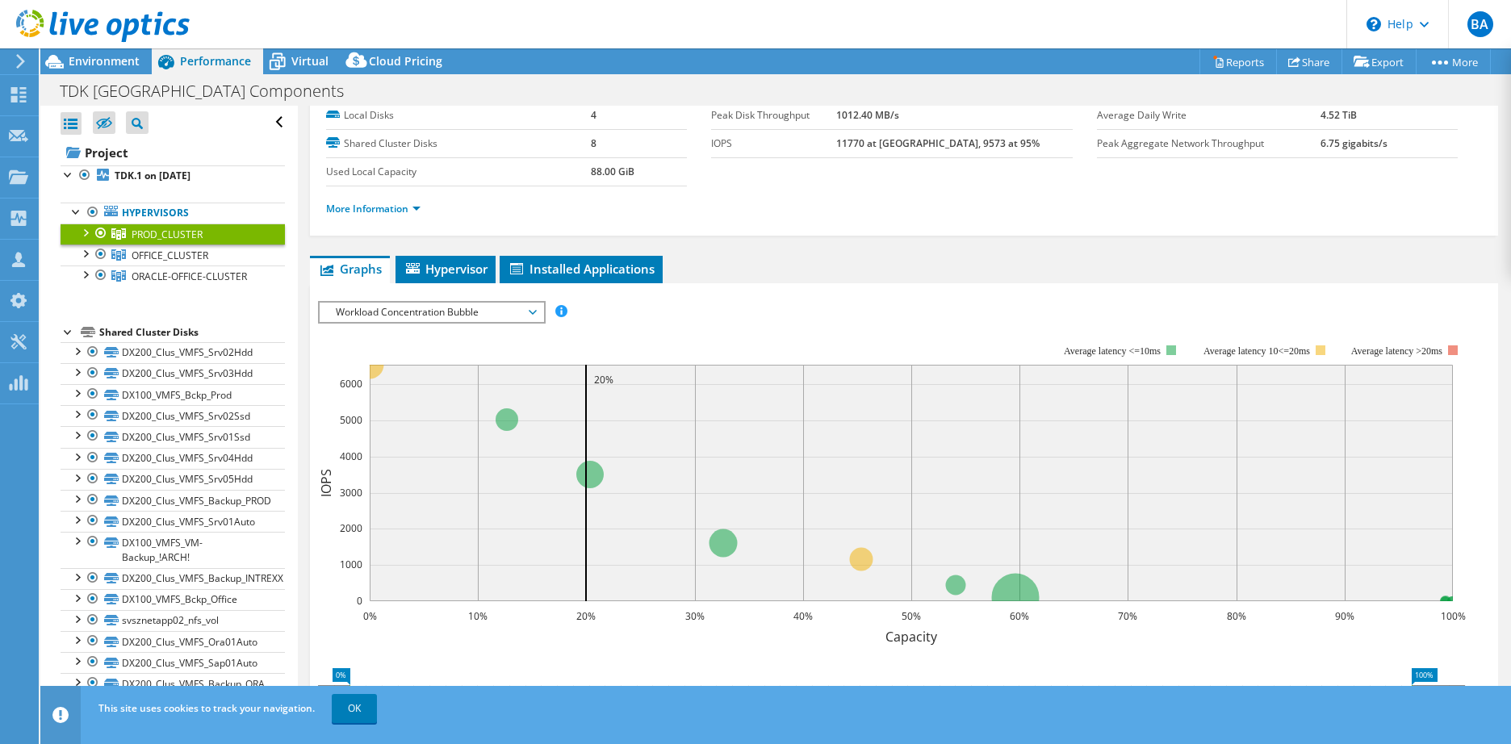
click at [479, 313] on span "Workload Concentration Bubble" at bounding box center [431, 312] width 207 height 19
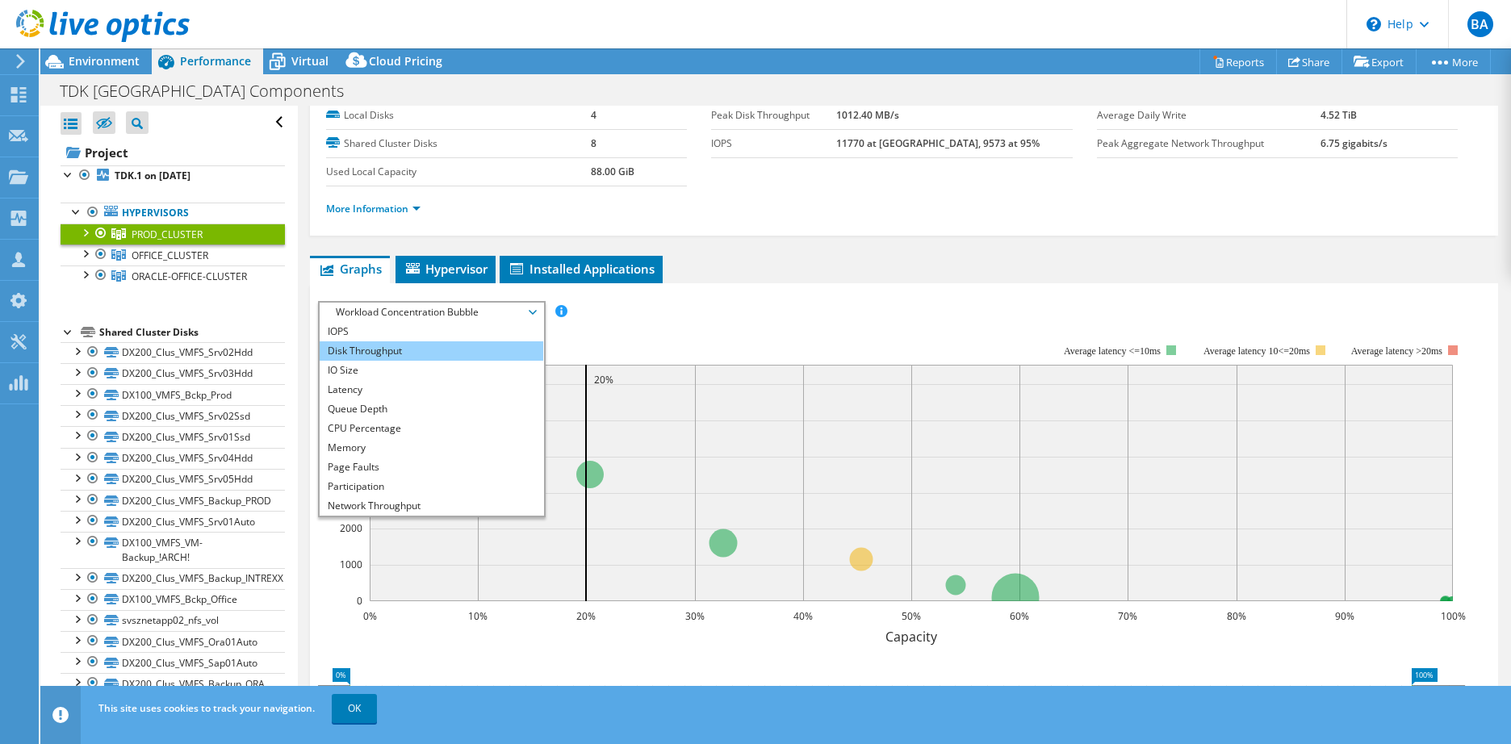
click at [356, 352] on li "Disk Throughput" at bounding box center [432, 350] width 224 height 19
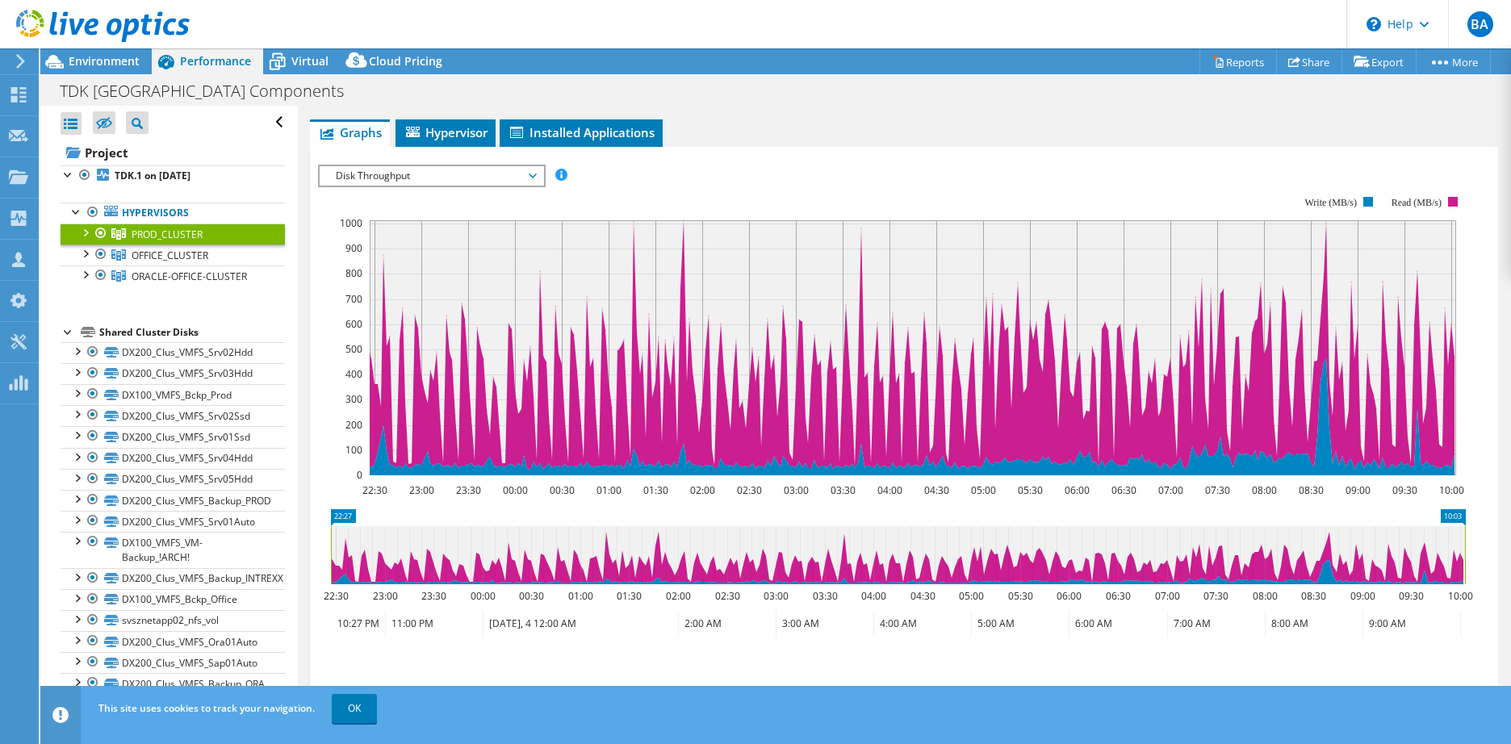
scroll to position [0, 0]
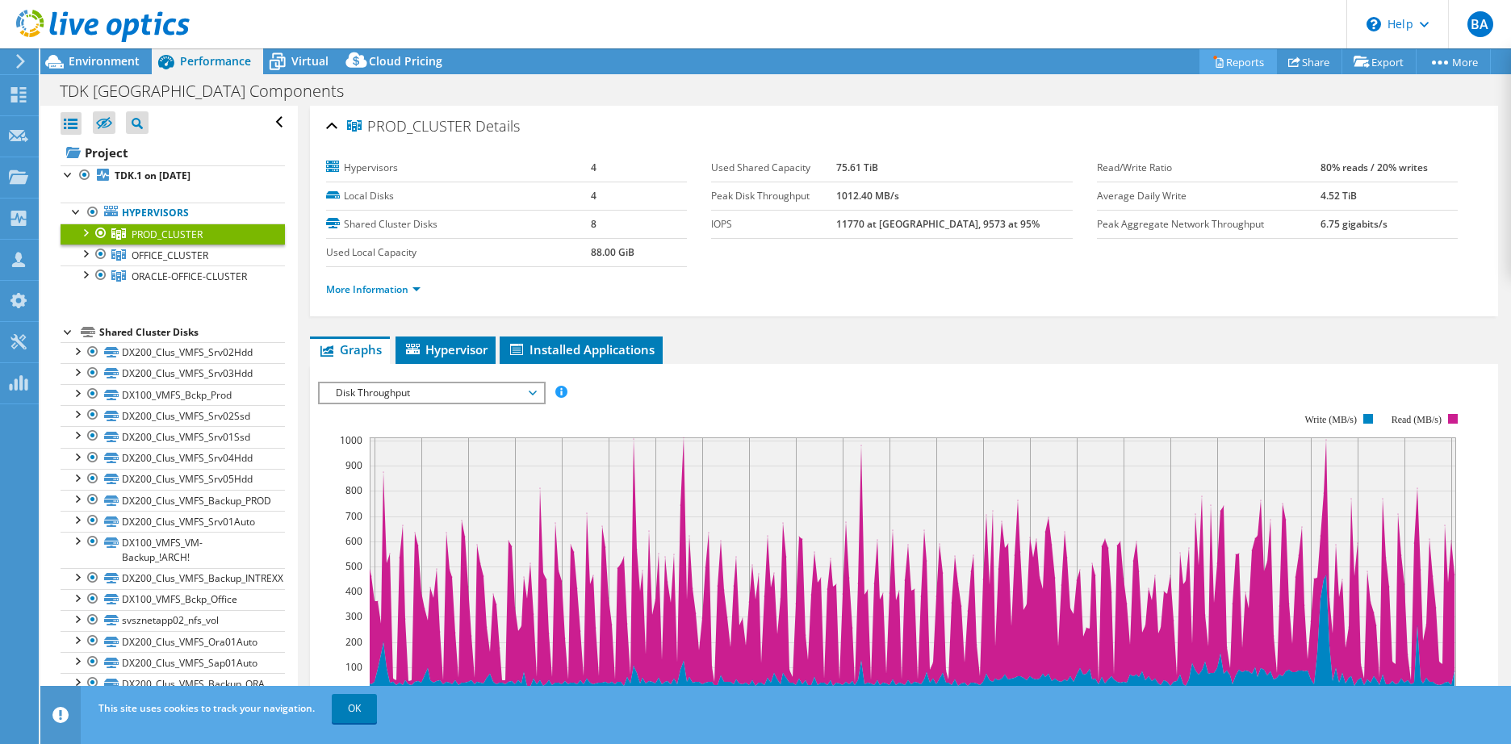
click at [1237, 69] on link "Reports" at bounding box center [1238, 61] width 77 height 25
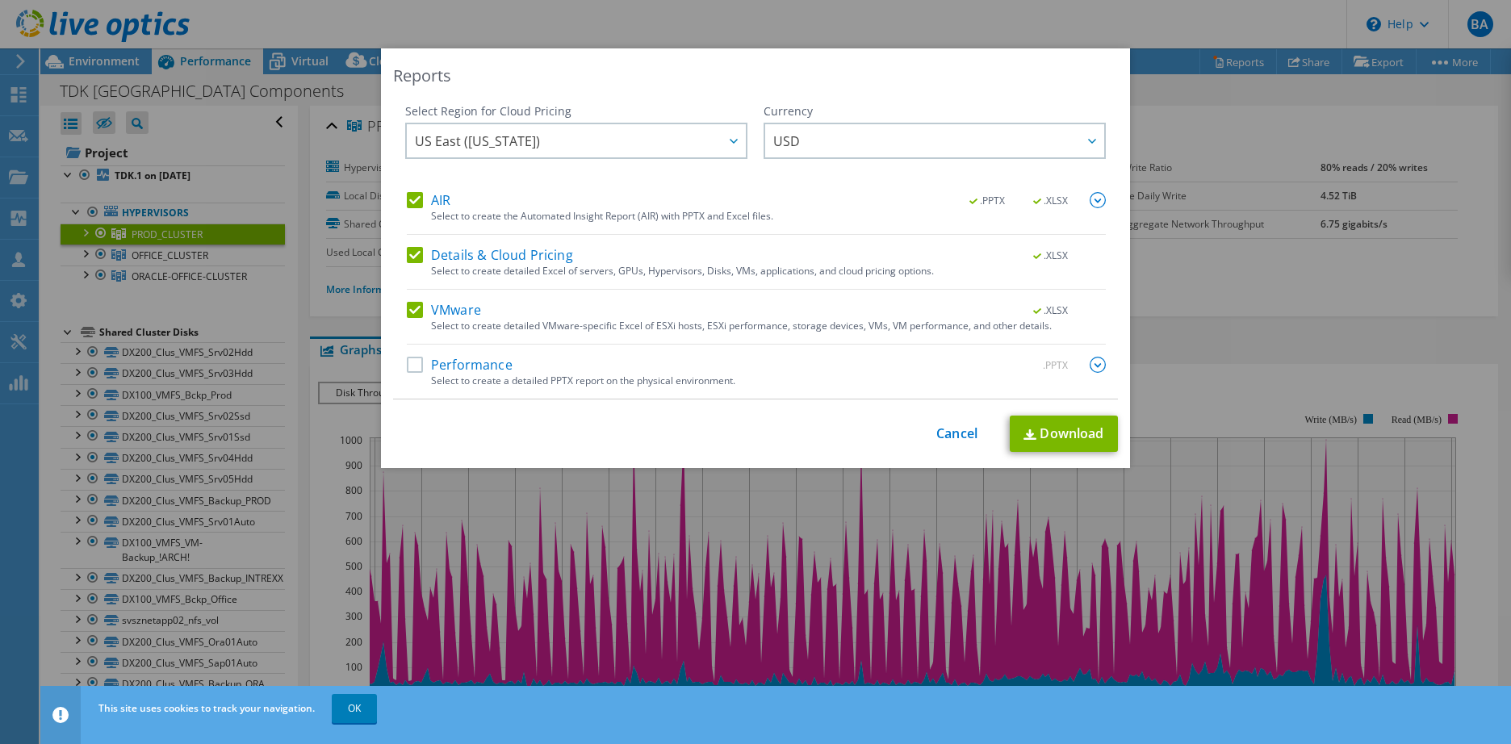
click at [409, 249] on label "Details & Cloud Pricing" at bounding box center [490, 255] width 166 height 16
click at [0, 0] on input "Details & Cloud Pricing" at bounding box center [0, 0] width 0 height 0
click at [413, 195] on label "AIR" at bounding box center [429, 200] width 44 height 16
click at [0, 0] on input "AIR" at bounding box center [0, 0] width 0 height 0
click at [589, 140] on div "US East (Virginia) Asia Pacific (Hong Kong) Asia Pacific (Mumbai) Asia Pacific …" at bounding box center [576, 143] width 342 height 40
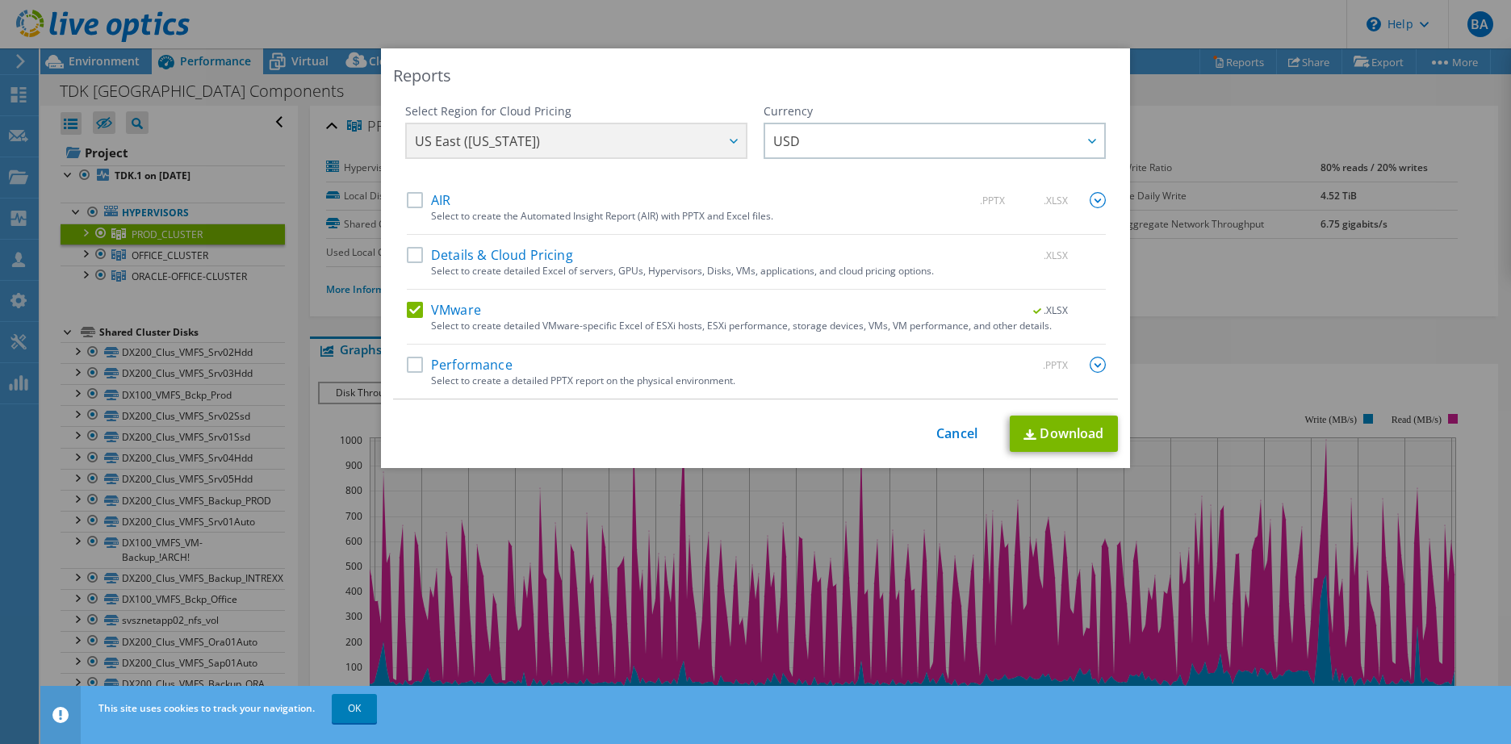
click at [407, 359] on label "Performance" at bounding box center [460, 365] width 106 height 16
click at [0, 0] on input "Performance" at bounding box center [0, 0] width 0 height 0
click at [949, 426] on link "Cancel" at bounding box center [956, 433] width 41 height 15
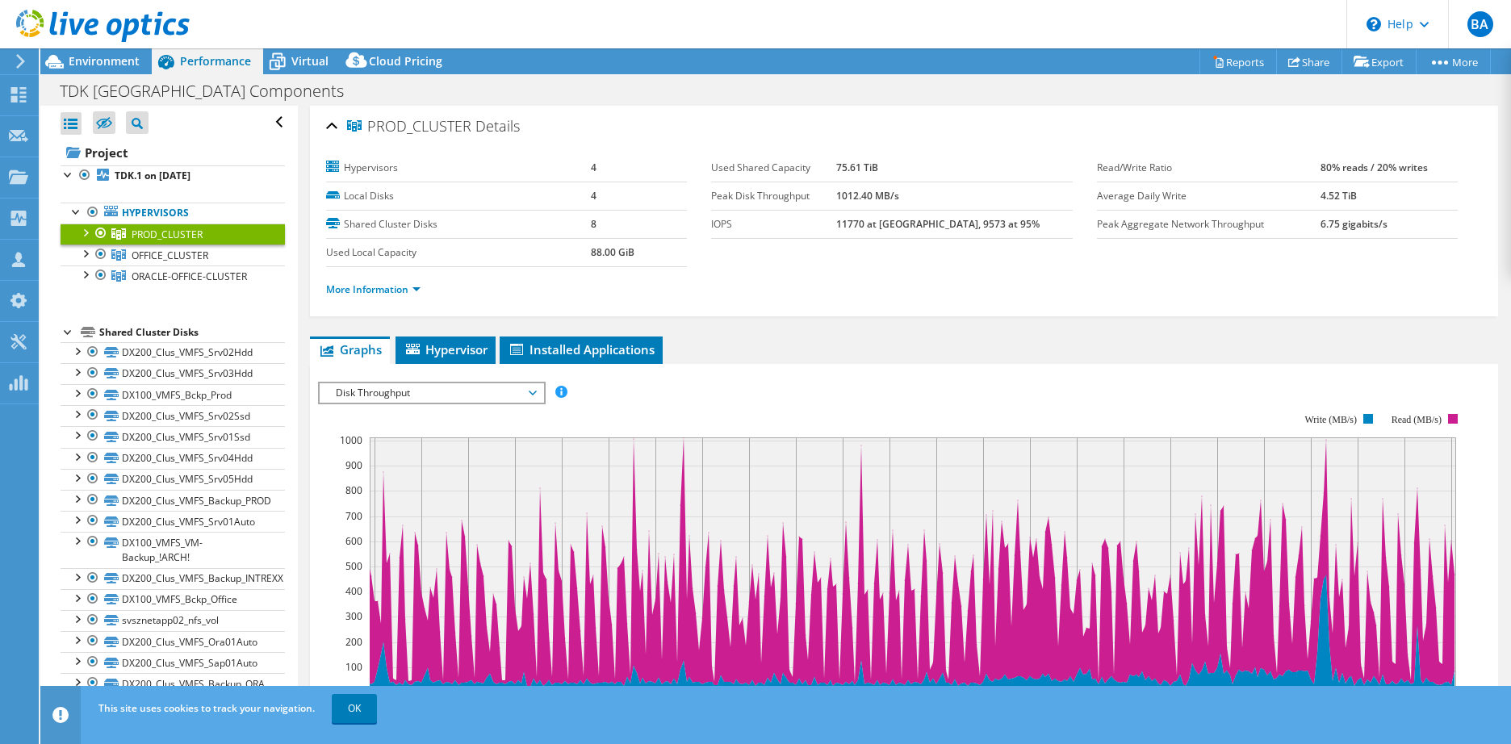
click at [450, 394] on span "Disk Throughput" at bounding box center [431, 392] width 207 height 19
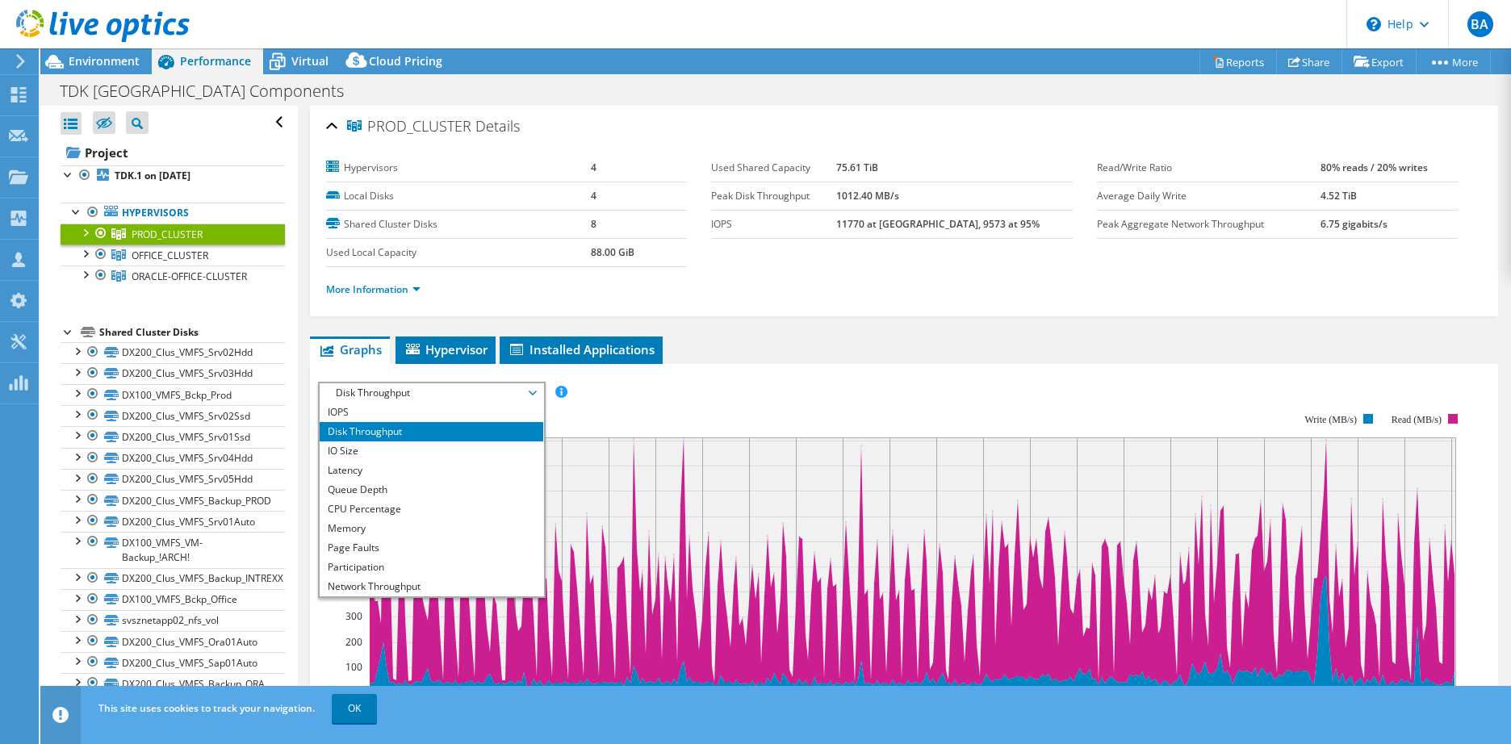
scroll to position [58, 0]
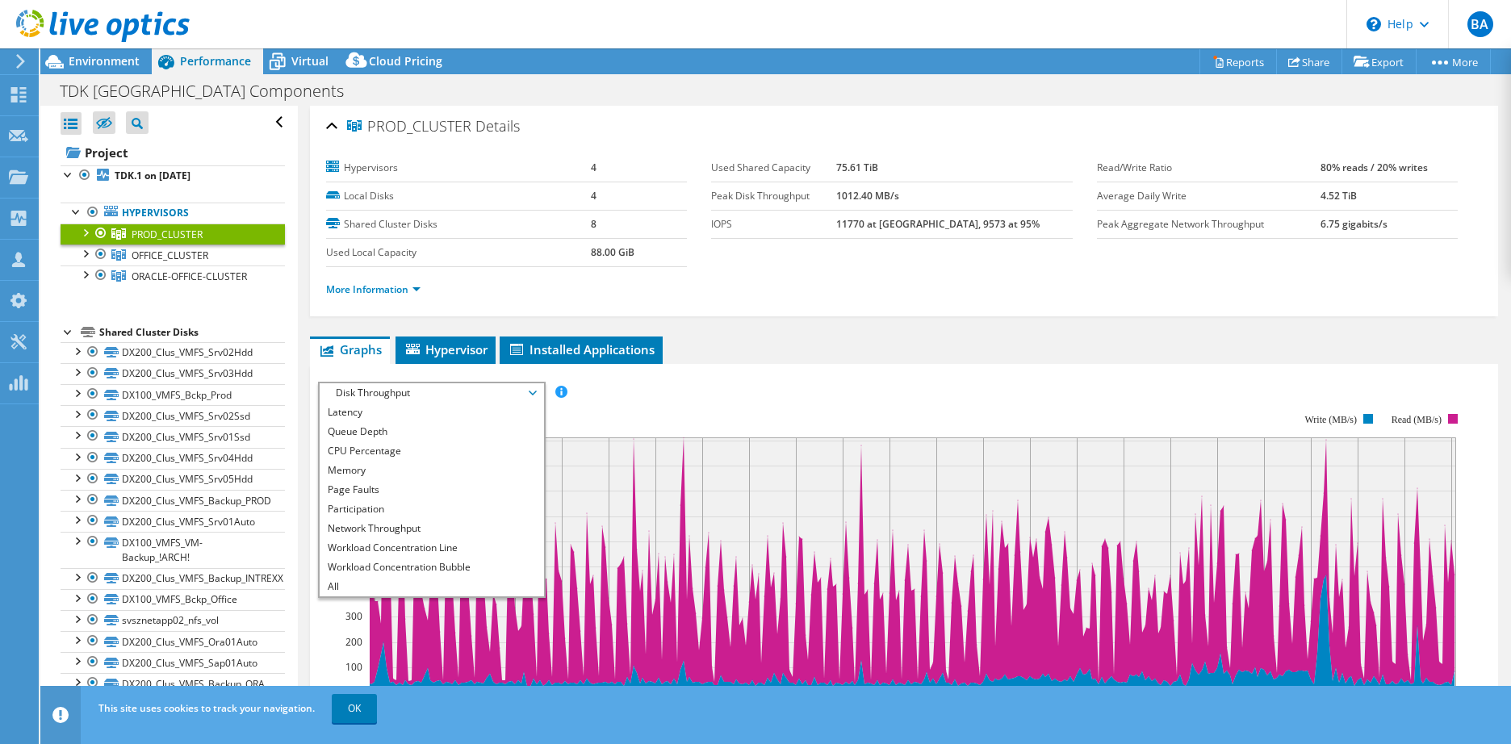
click at [880, 379] on div "IOPS Disk Throughput IO Size Latency Queue Depth CPU Percentage Memory Page Fau…" at bounding box center [904, 653] width 1172 height 559
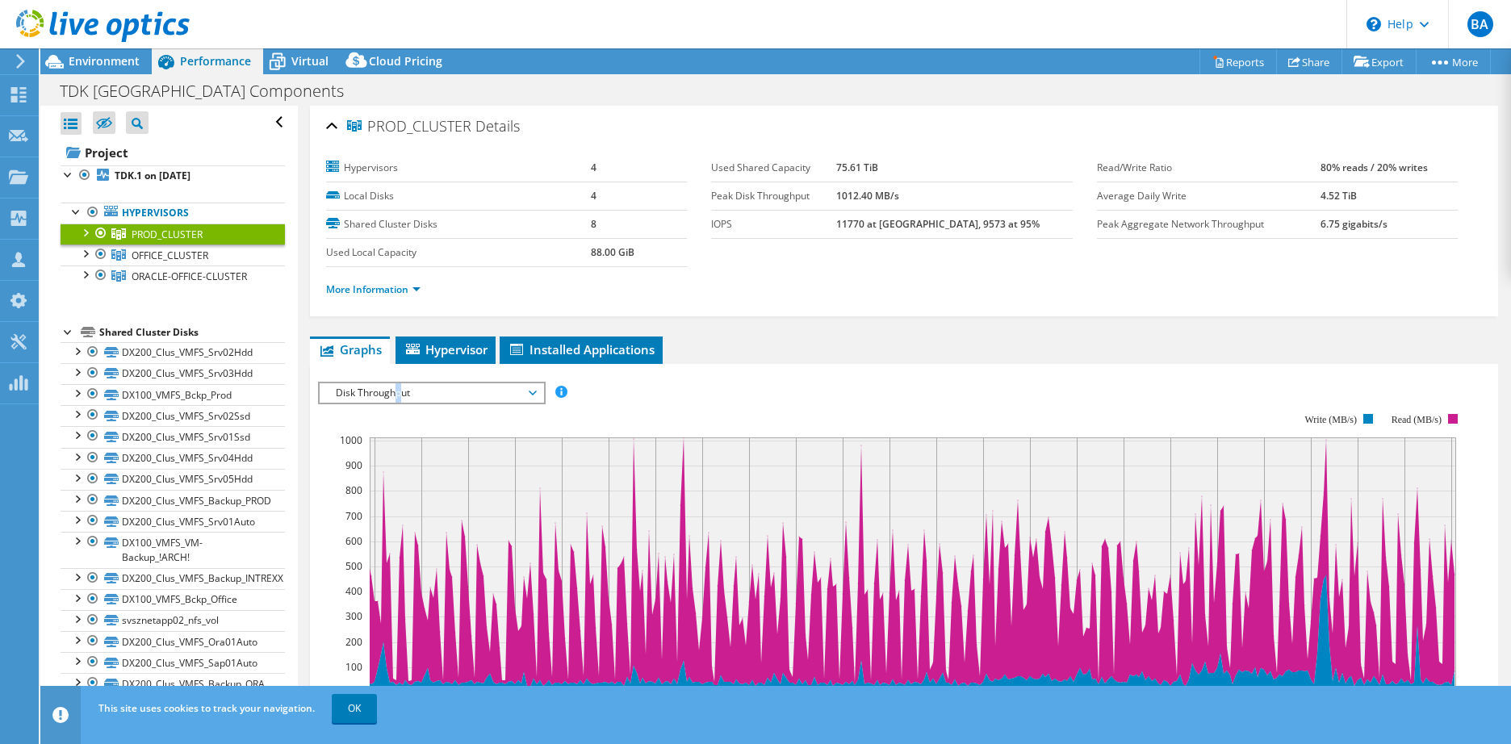
click at [402, 401] on span "Disk Throughput" at bounding box center [431, 392] width 207 height 19
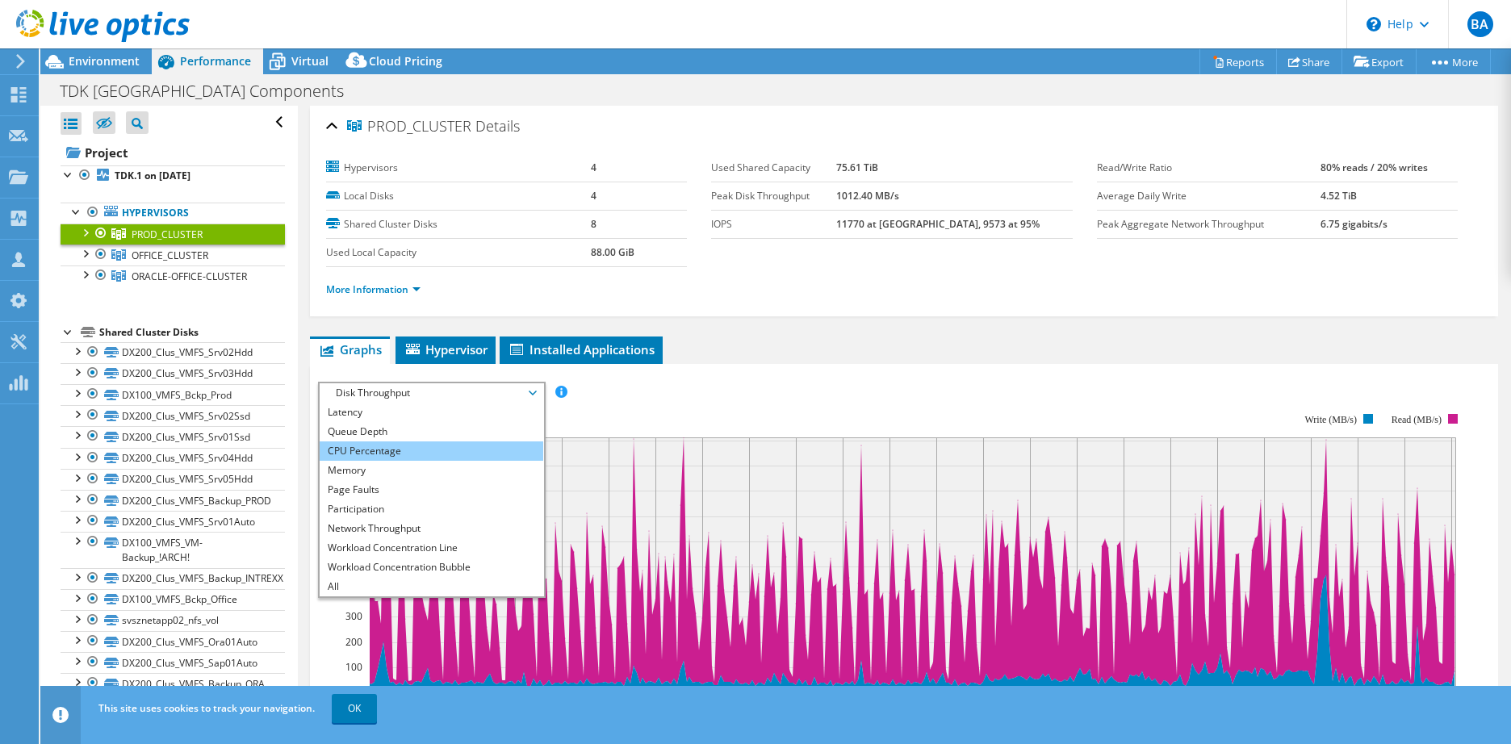
drag, startPoint x: 402, startPoint y: 401, endPoint x: 360, endPoint y: 450, distance: 64.1
click at [360, 451] on li "CPU Percentage" at bounding box center [432, 451] width 224 height 19
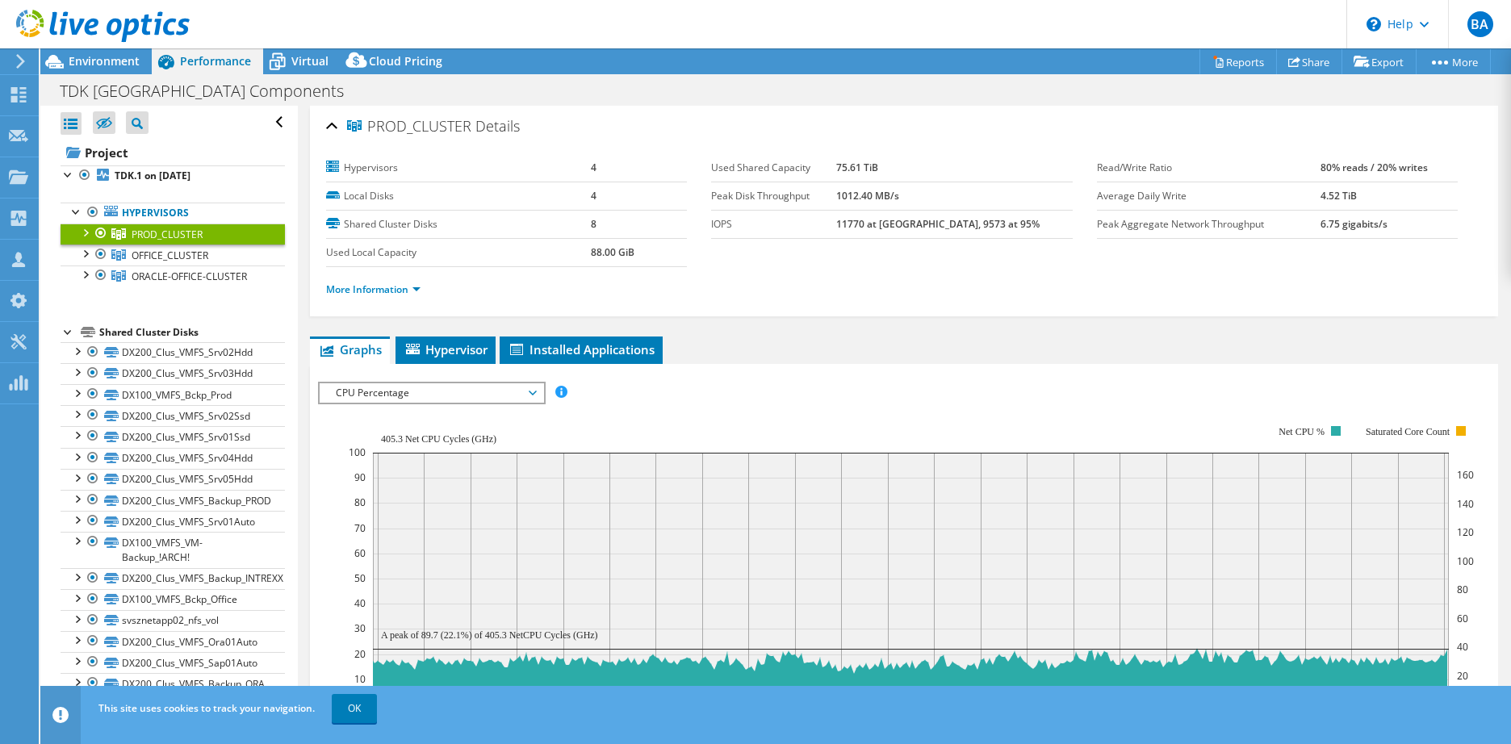
scroll to position [81, 0]
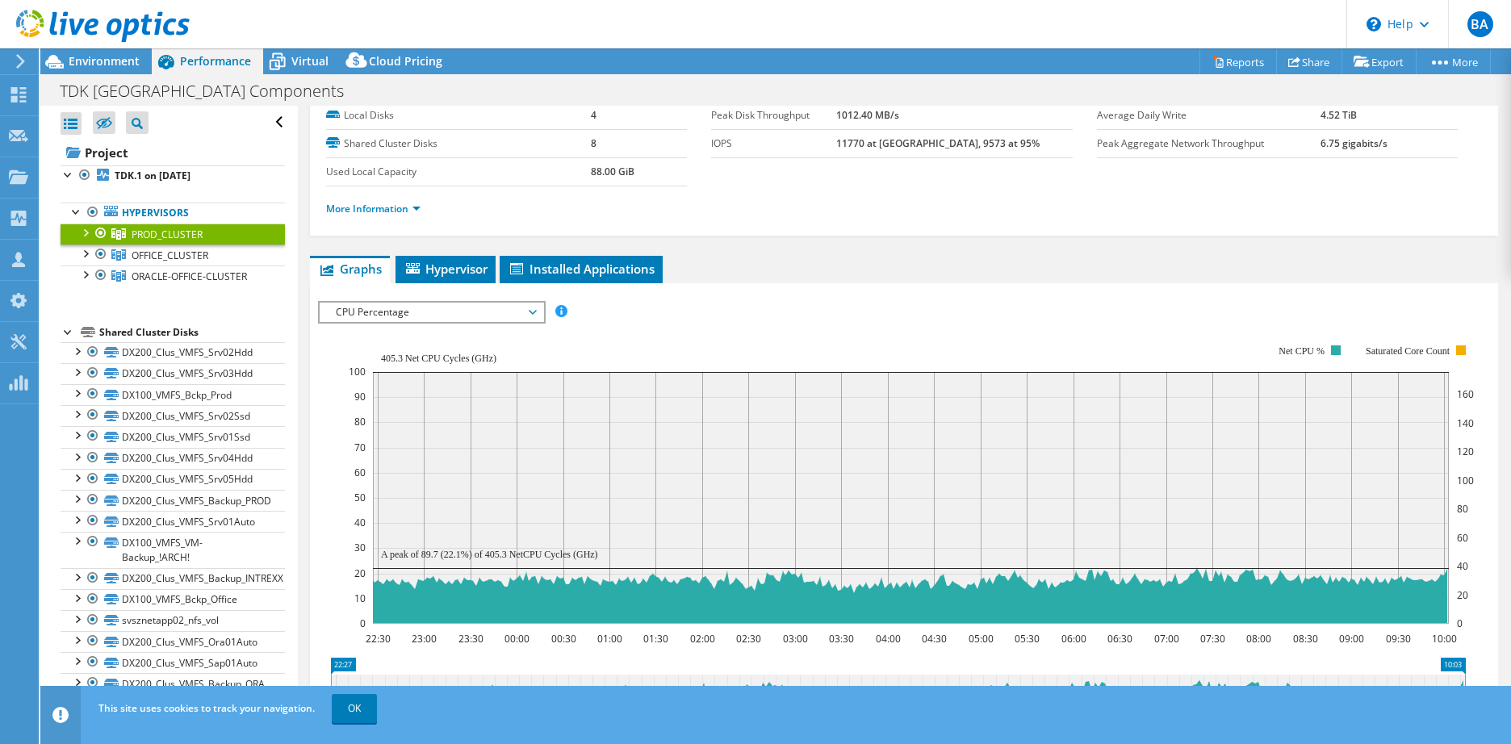
click at [90, 232] on div at bounding box center [85, 232] width 16 height 16
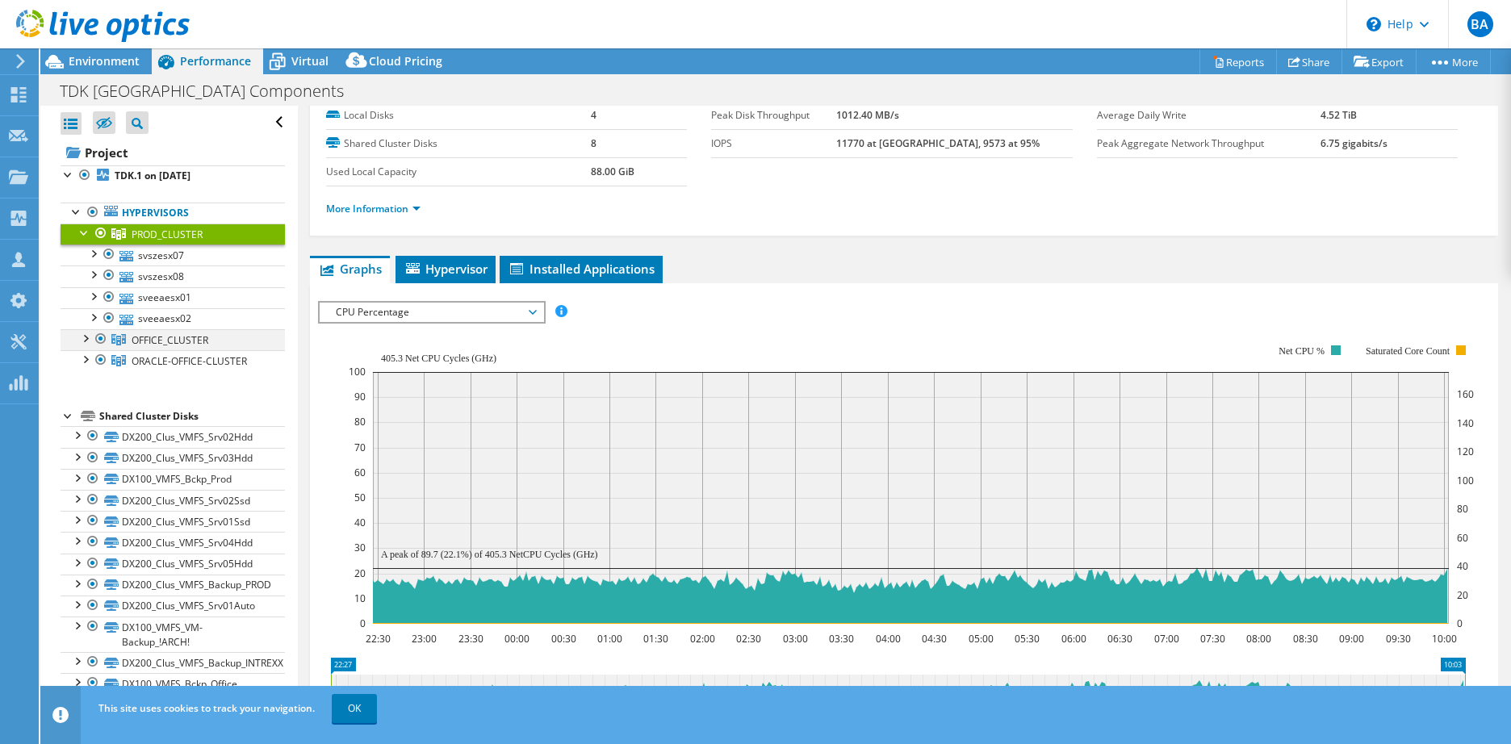
click at [84, 339] on div at bounding box center [85, 337] width 16 height 16
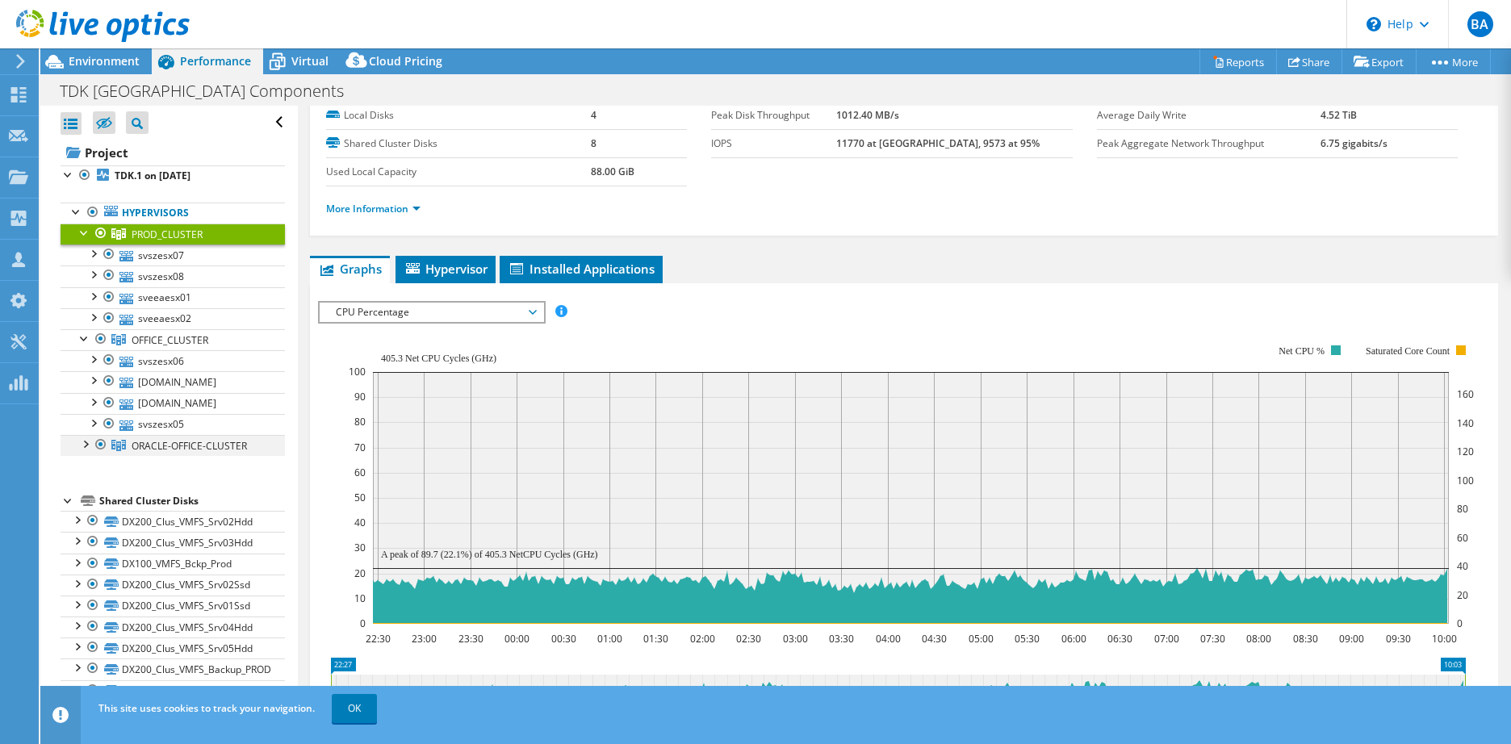
click at [90, 442] on div at bounding box center [85, 443] width 16 height 16
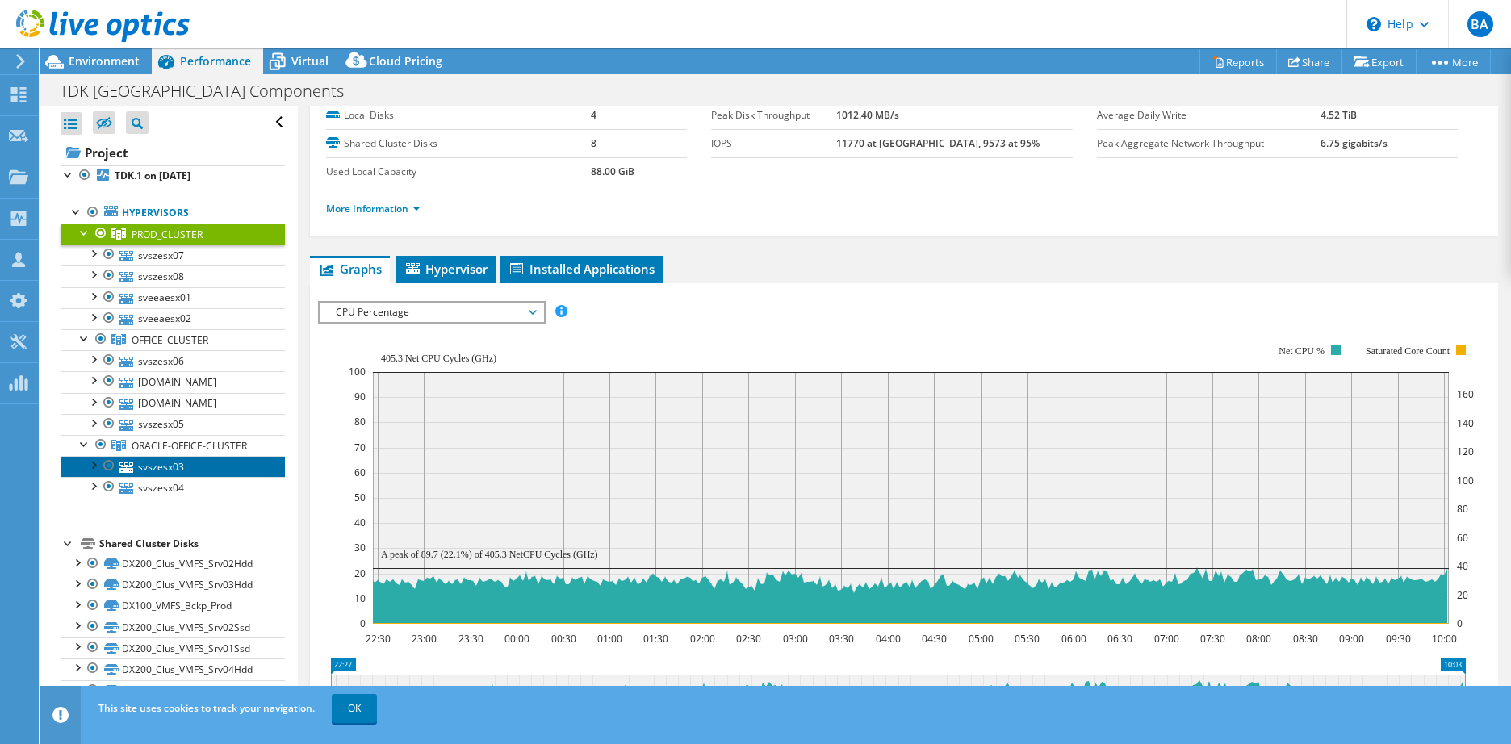
click at [151, 471] on link "svszesx03" at bounding box center [173, 466] width 224 height 21
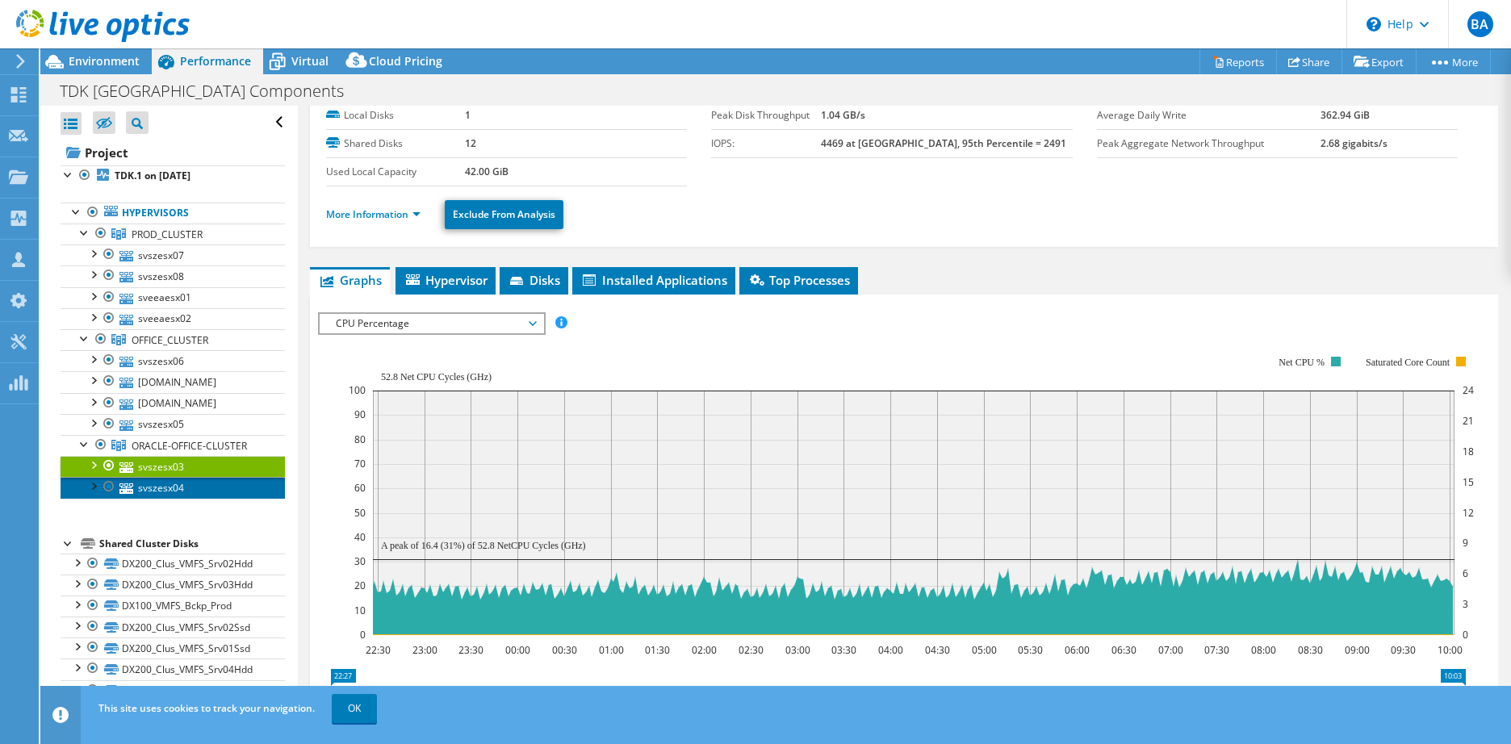
click at [158, 485] on link "svszesx04" at bounding box center [173, 487] width 224 height 21
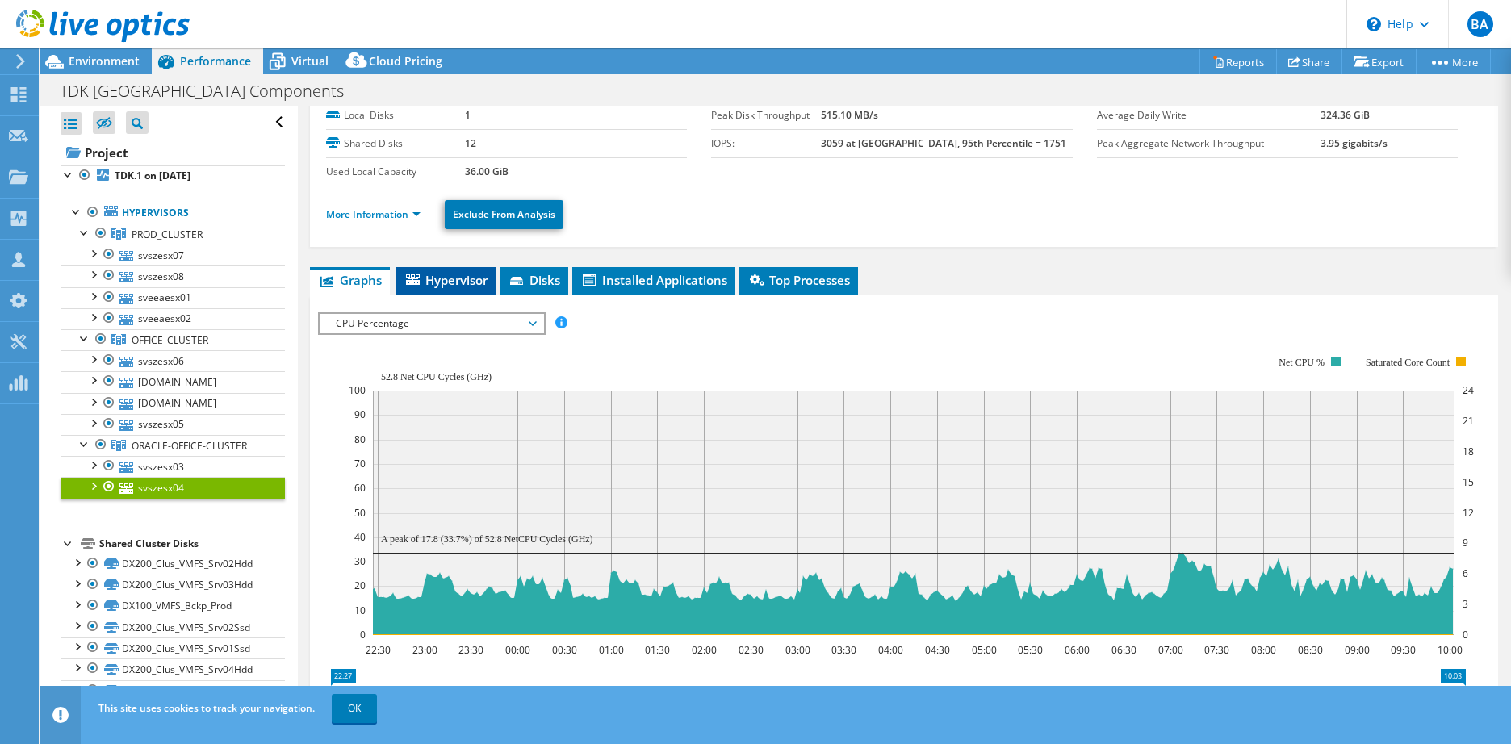
click at [461, 280] on span "Hypervisor" at bounding box center [446, 280] width 84 height 16
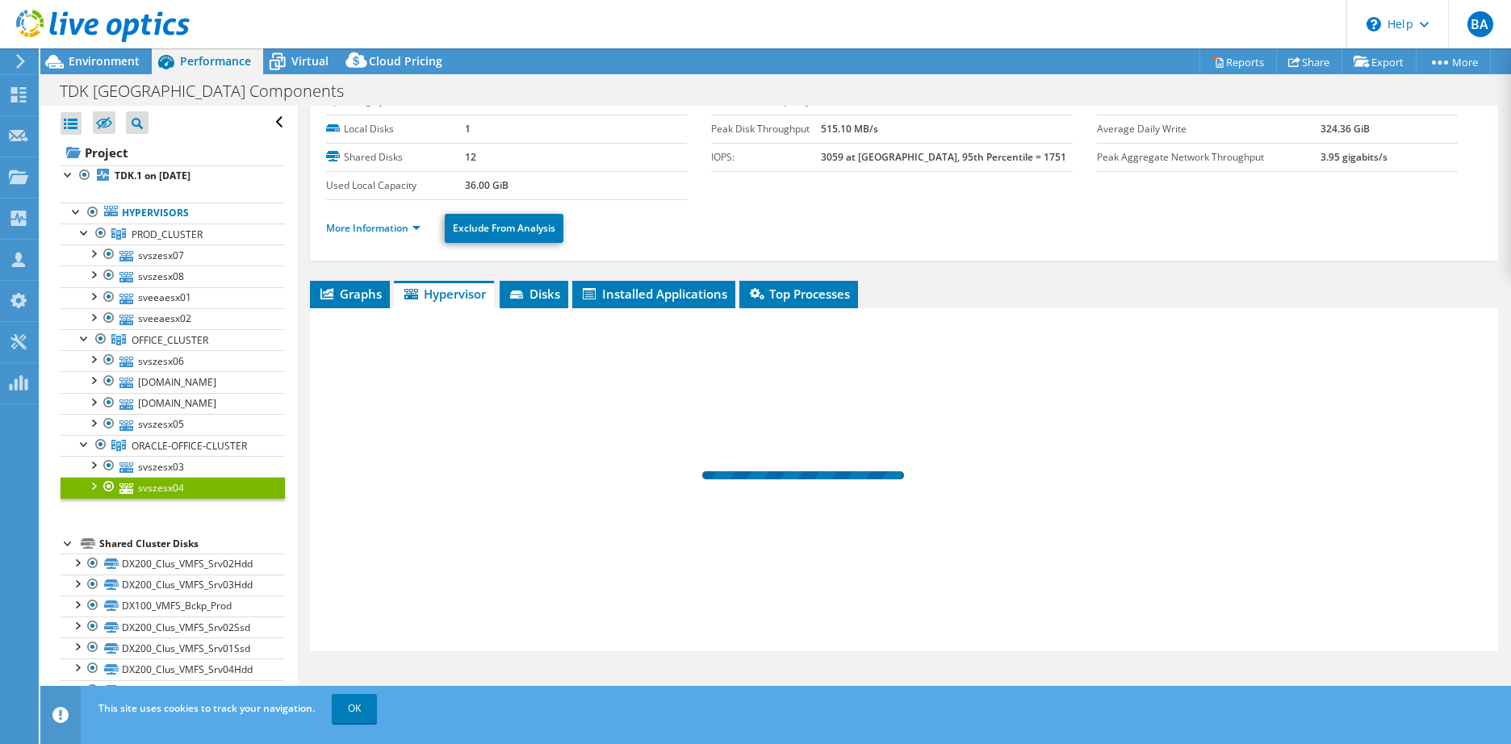
scroll to position [67, 0]
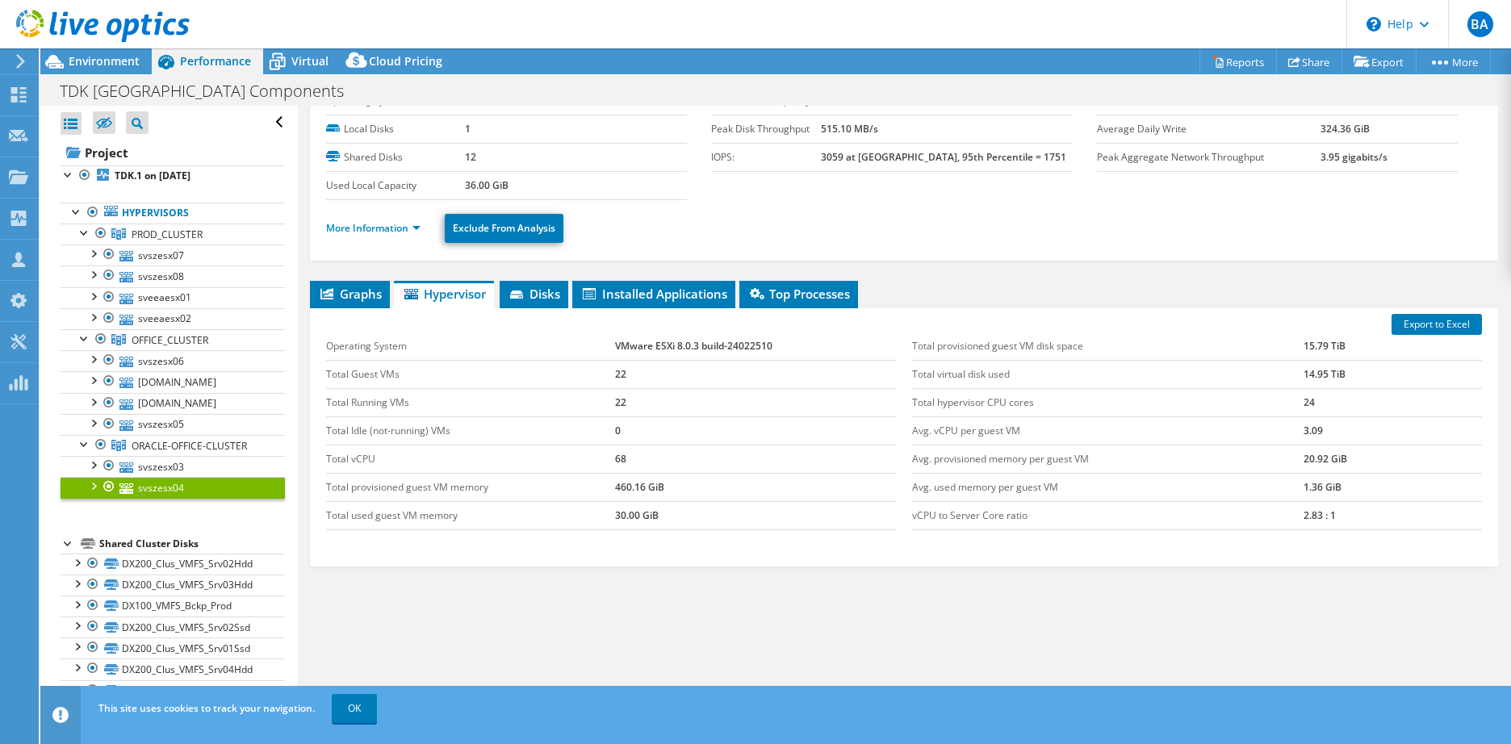
click at [920, 188] on section "Operating System VMware ESXi 8.0.3 build-24022510 Local Disks 1 Shared Disks 12…" at bounding box center [711, 143] width 771 height 113
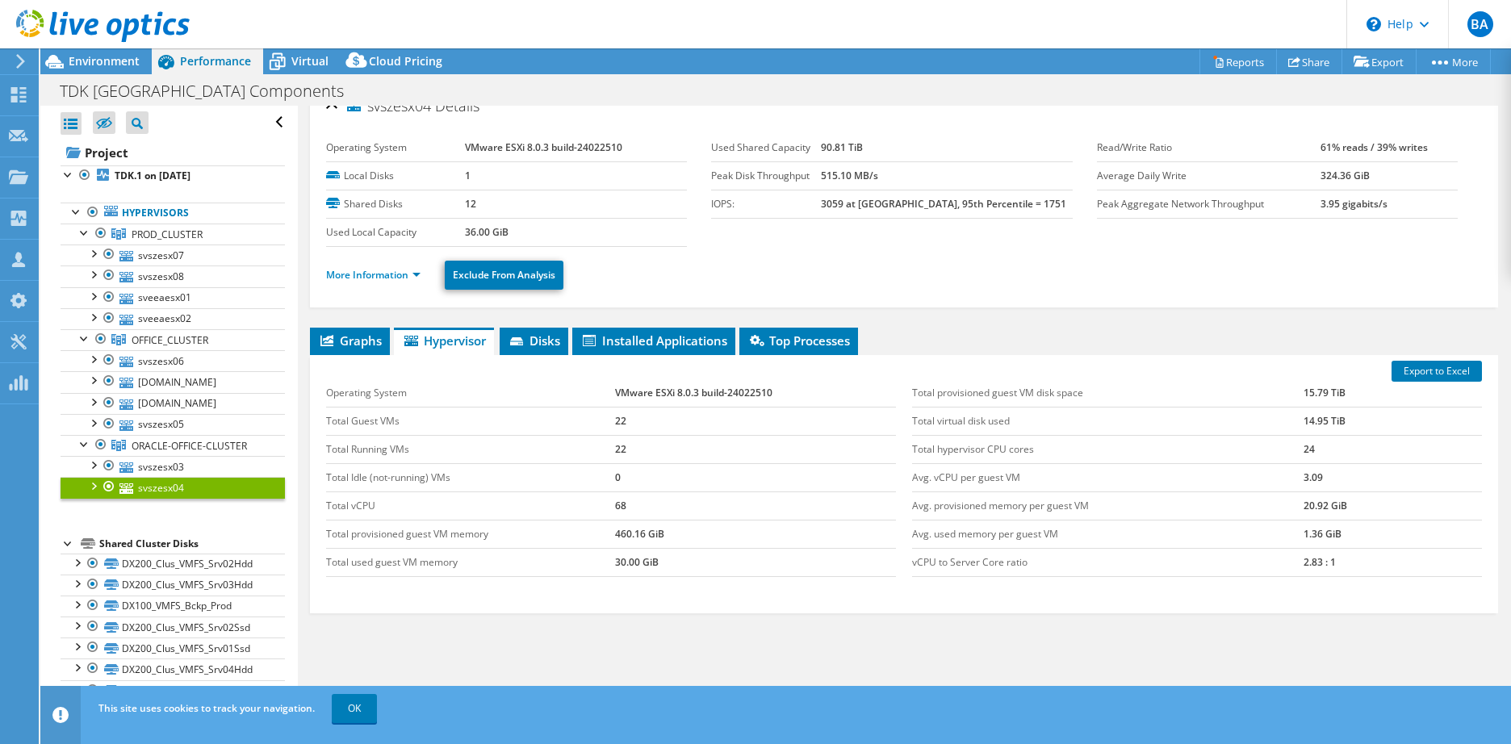
scroll to position [0, 0]
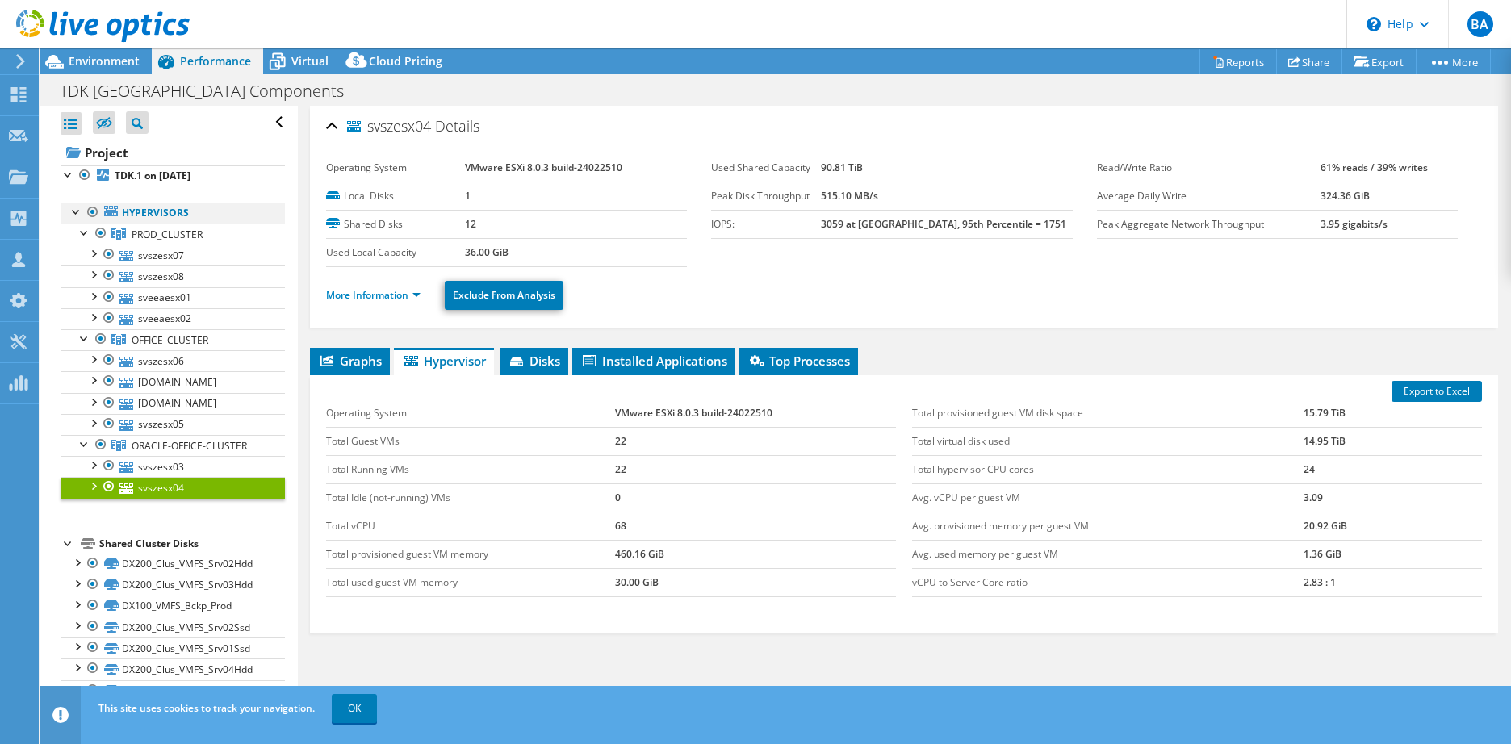
click at [77, 212] on div at bounding box center [77, 211] width 16 height 16
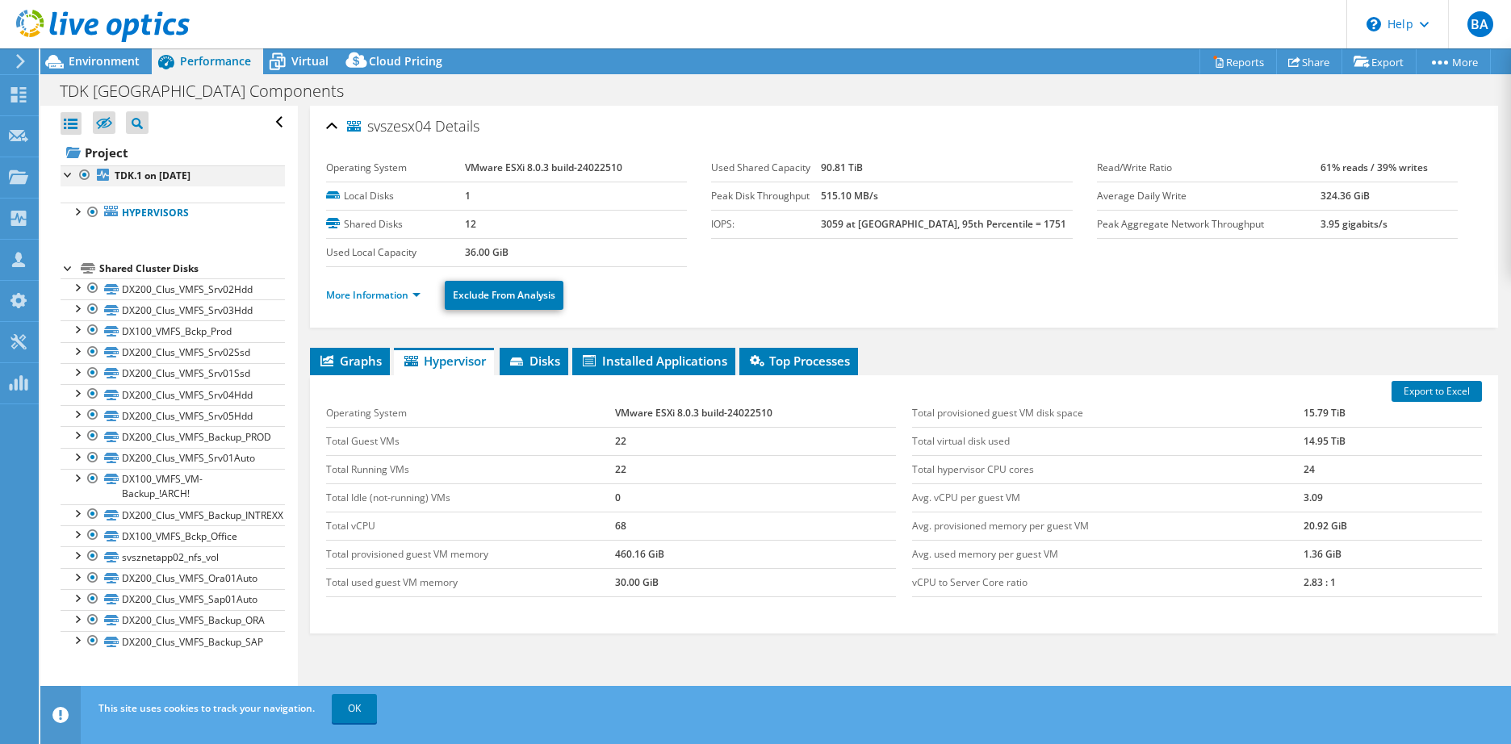
click at [70, 174] on div at bounding box center [69, 173] width 16 height 16
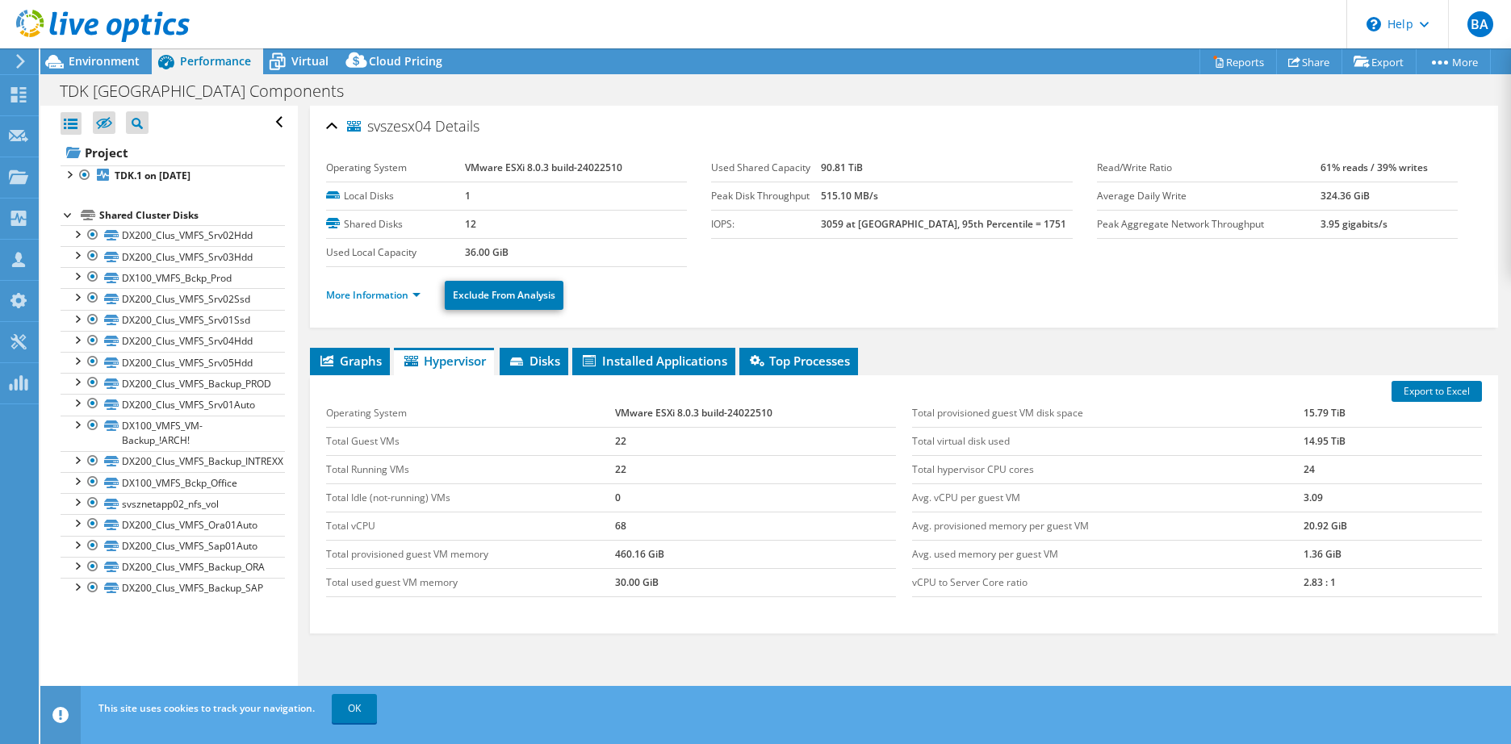
click at [67, 216] on div at bounding box center [69, 214] width 16 height 16
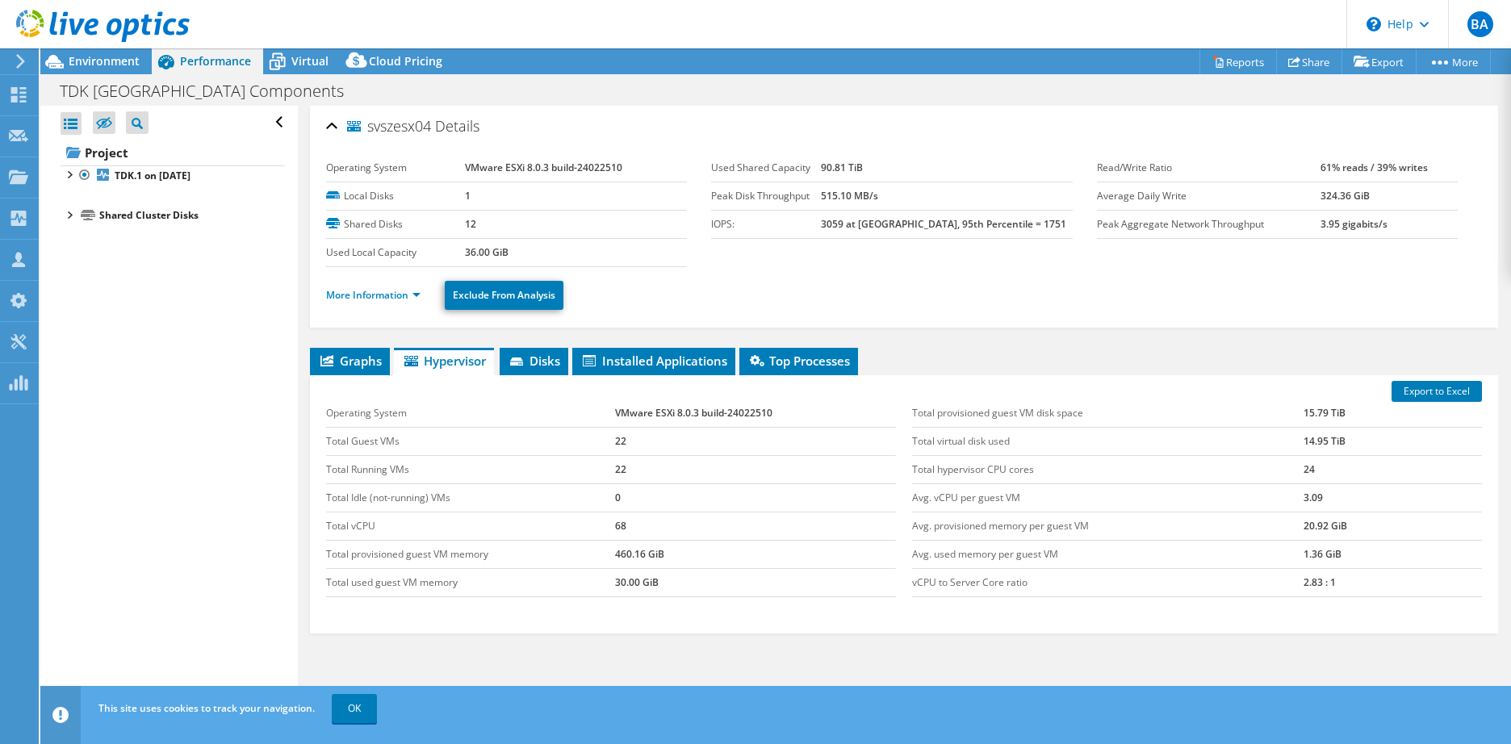
click at [67, 216] on div at bounding box center [69, 214] width 16 height 16
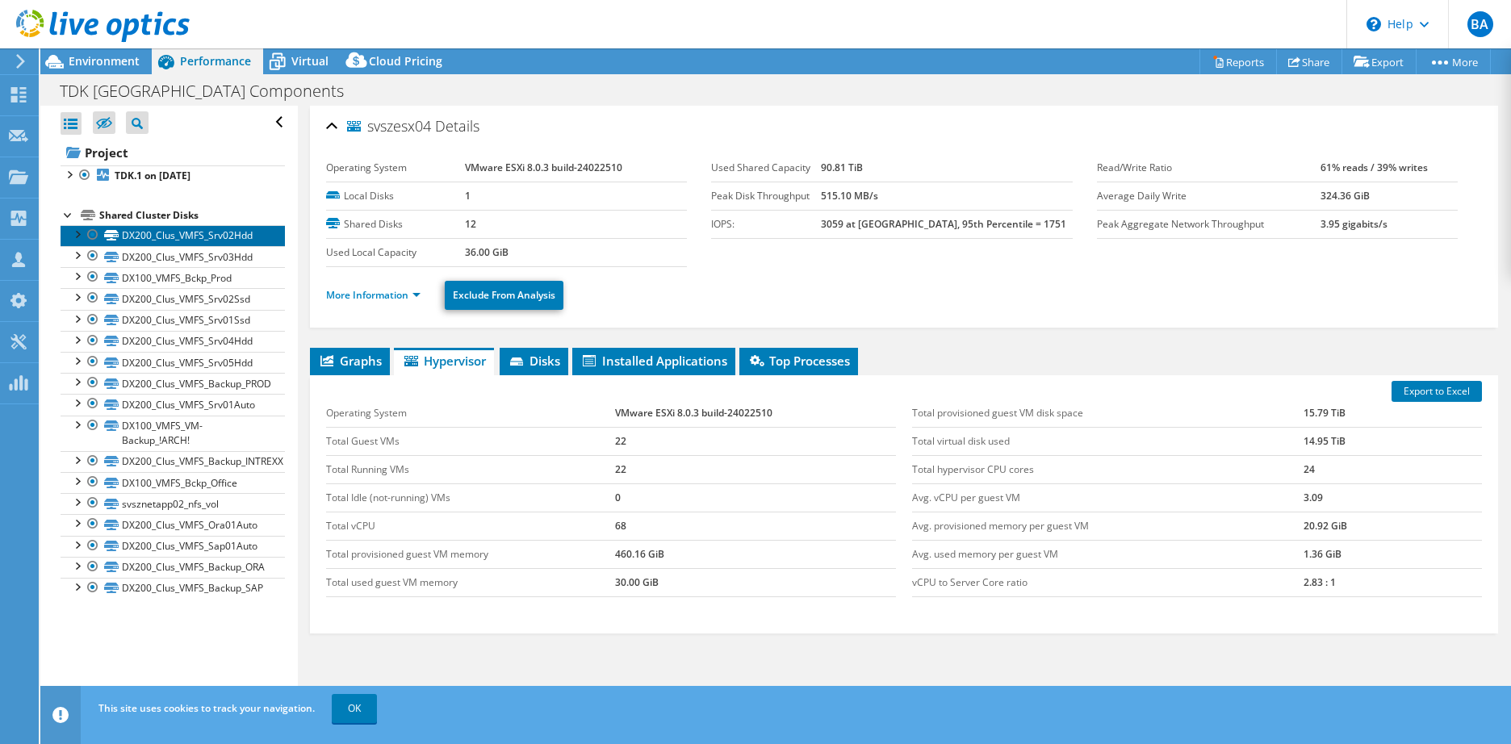
click at [153, 244] on link "DX200_Clus_VMFS_Srv02Hdd" at bounding box center [173, 235] width 224 height 21
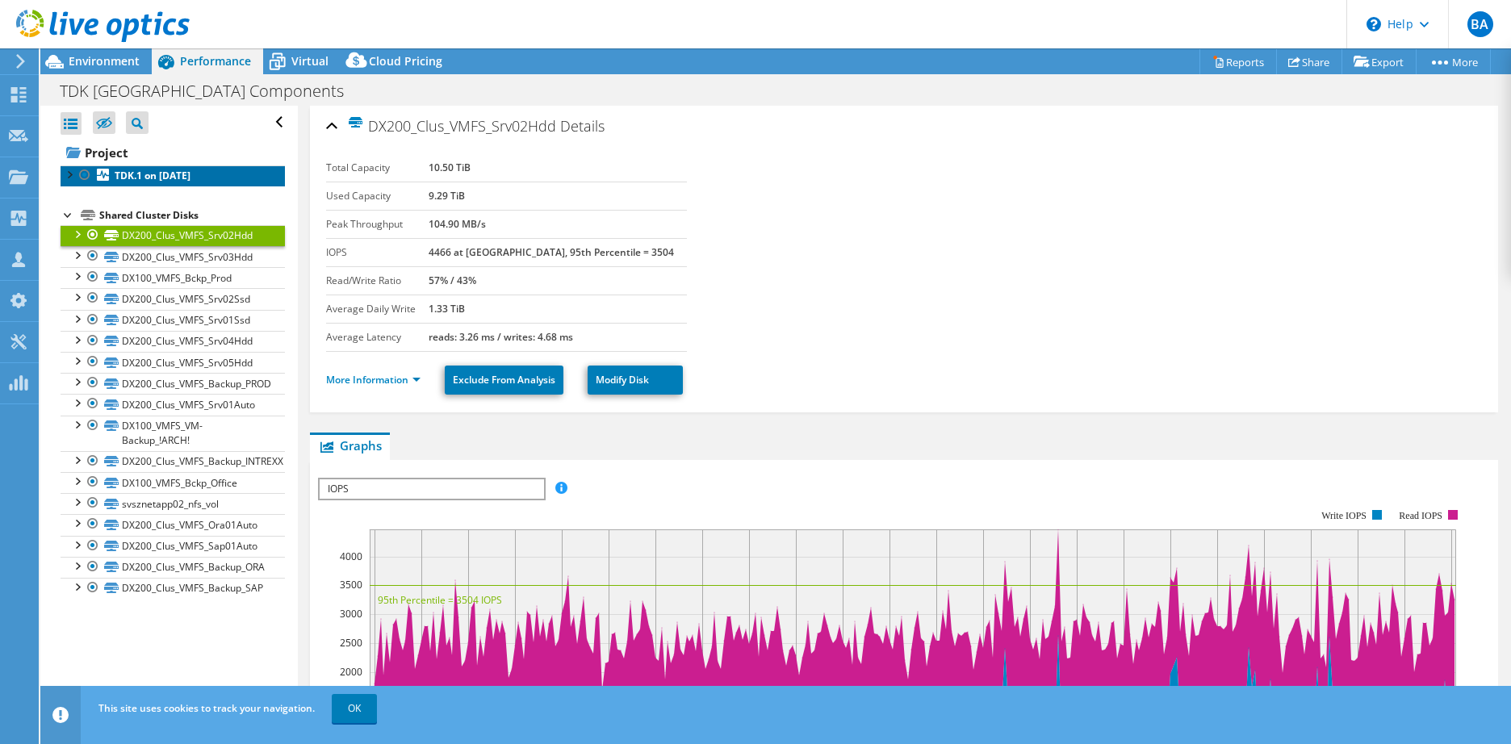
click at [125, 174] on b "TDK.1 on [DATE]" at bounding box center [153, 176] width 76 height 14
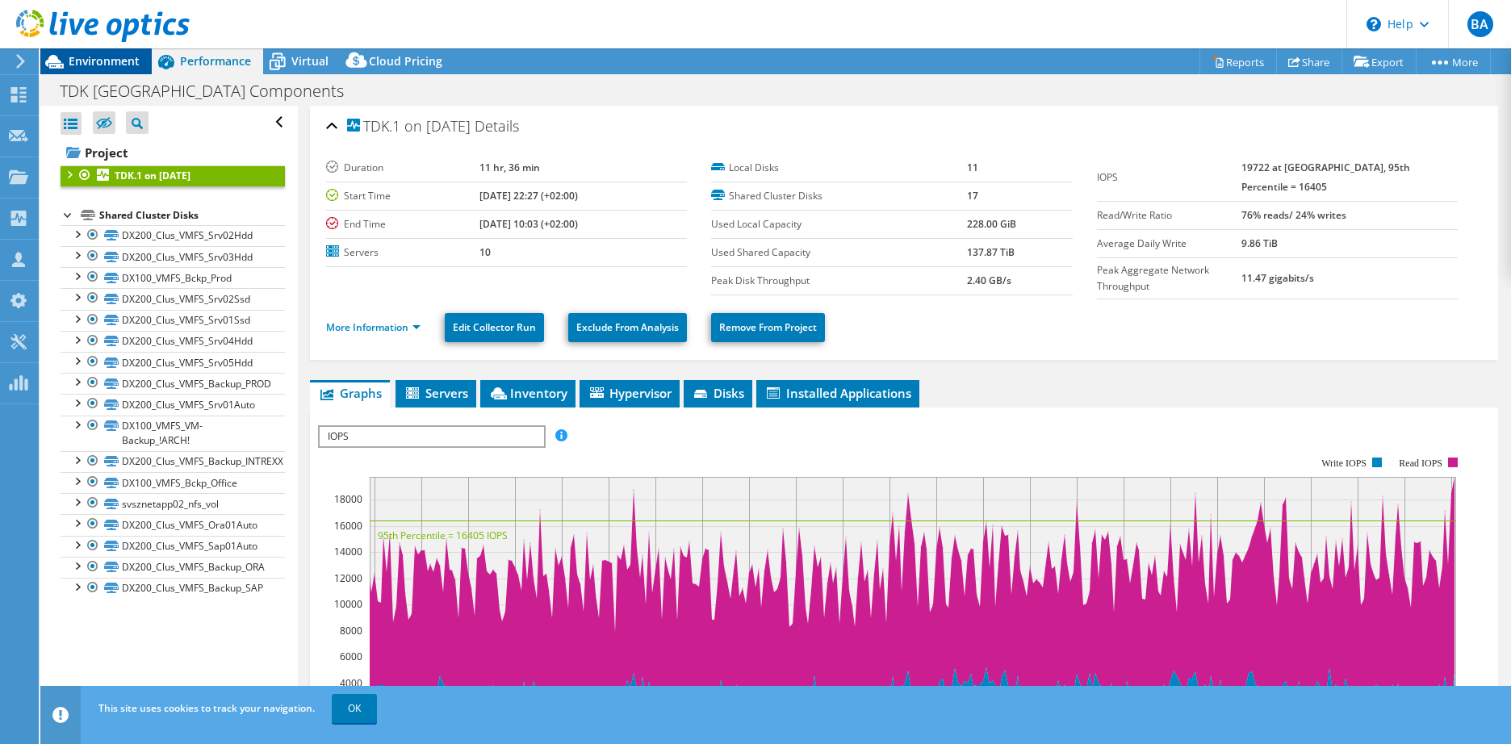
click at [124, 58] on span "Environment" at bounding box center [104, 60] width 71 height 15
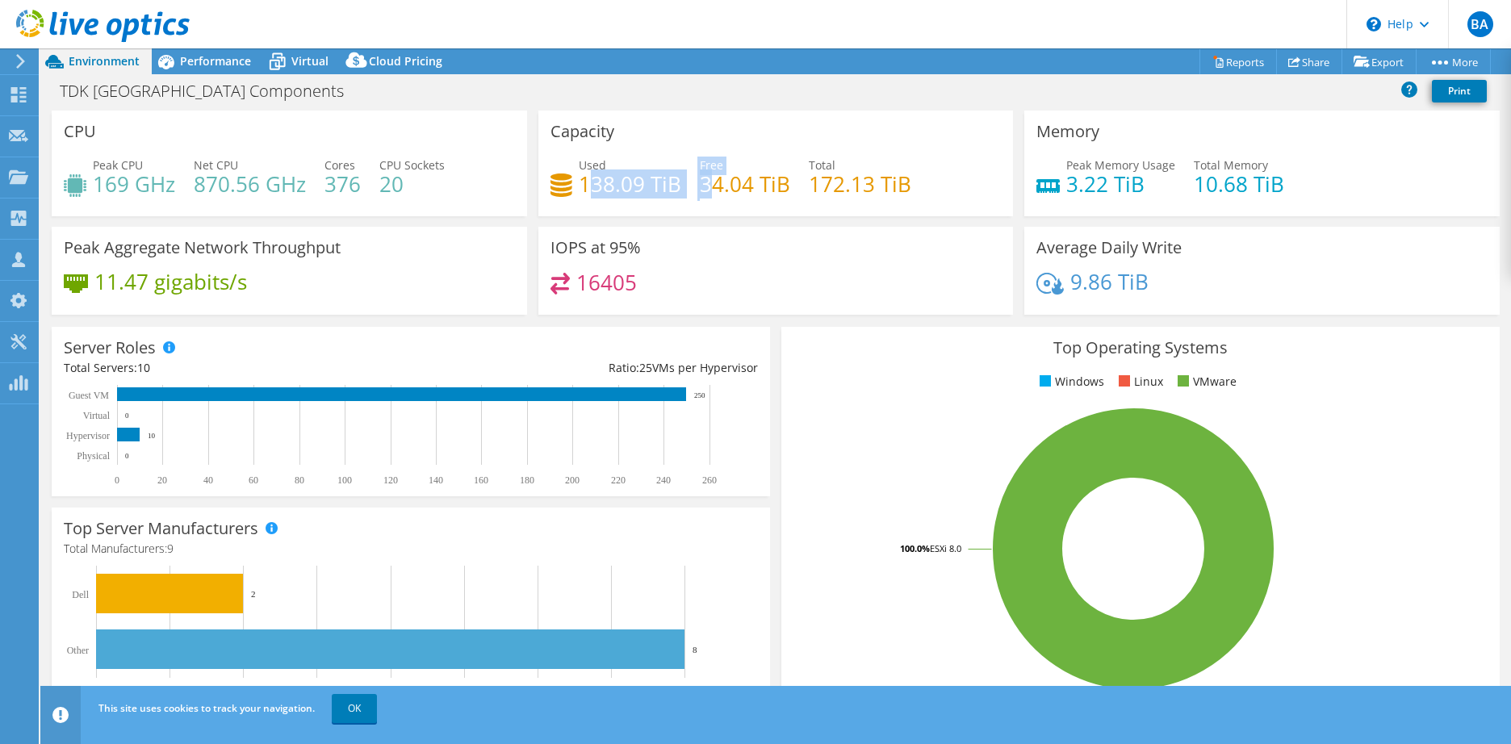
drag, startPoint x: 584, startPoint y: 182, endPoint x: 702, endPoint y: 178, distance: 118.7
click at [702, 178] on div "Used 138.09 TiB Free 34.04 TiB Total 172.13 TiB" at bounding box center [776, 183] width 451 height 52
drag, startPoint x: 702, startPoint y: 178, endPoint x: 616, endPoint y: 182, distance: 86.5
click at [624, 181] on h4 "138.09 TiB" at bounding box center [630, 184] width 103 height 18
drag, startPoint x: 576, startPoint y: 180, endPoint x: 676, endPoint y: 178, distance: 100.9
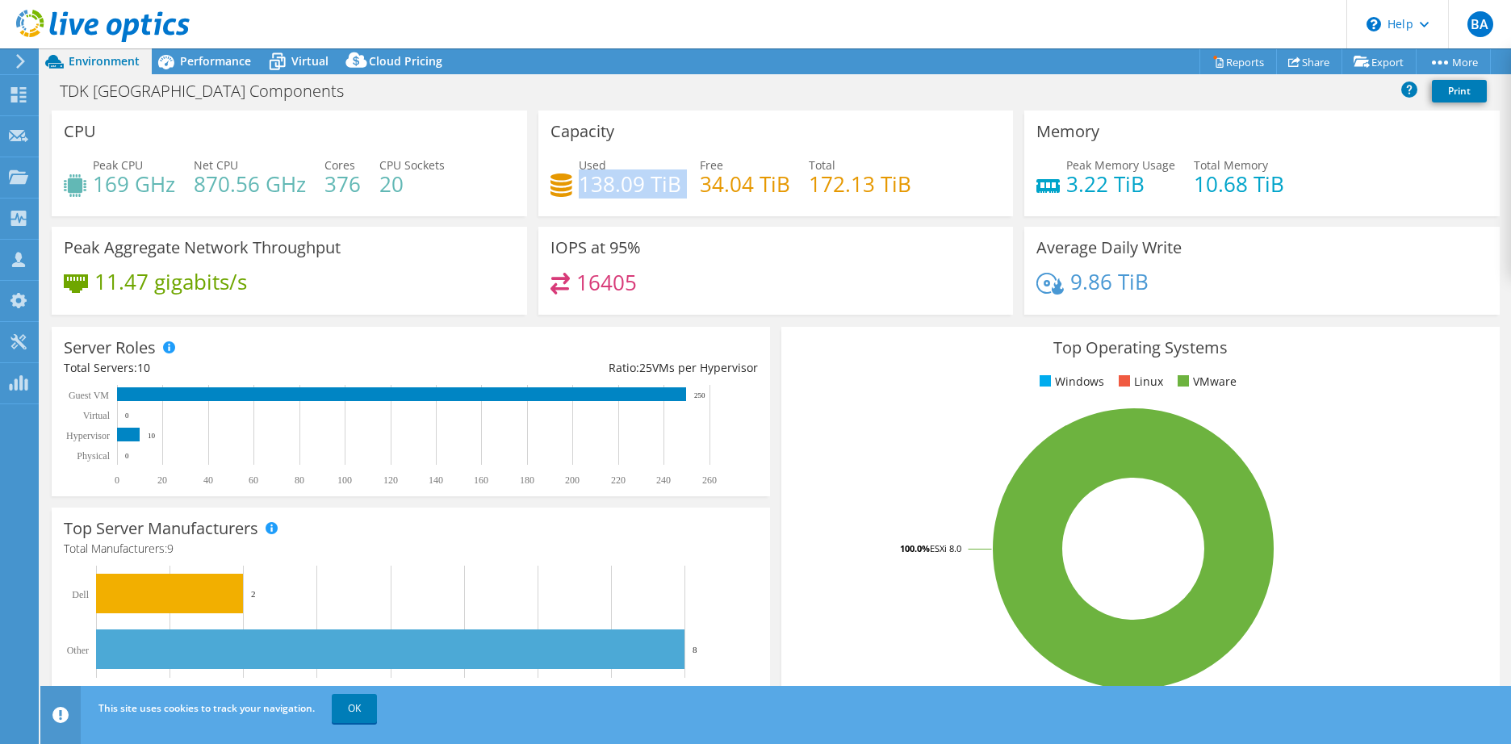
click at [676, 178] on div "Used 138.09 TiB Free 34.04 TiB Total 172.13 TiB" at bounding box center [776, 183] width 451 height 52
drag, startPoint x: 676, startPoint y: 178, endPoint x: 680, endPoint y: 195, distance: 18.1
click at [679, 195] on div "Used 138.09 TiB Free 34.04 TiB Total 172.13 TiB" at bounding box center [776, 183] width 451 height 52
click at [684, 185] on div "Used 138.09 TiB Free 34.04 TiB Total 172.13 TiB" at bounding box center [776, 183] width 451 height 52
click at [669, 185] on h4 "138.09 TiB" at bounding box center [630, 184] width 103 height 18
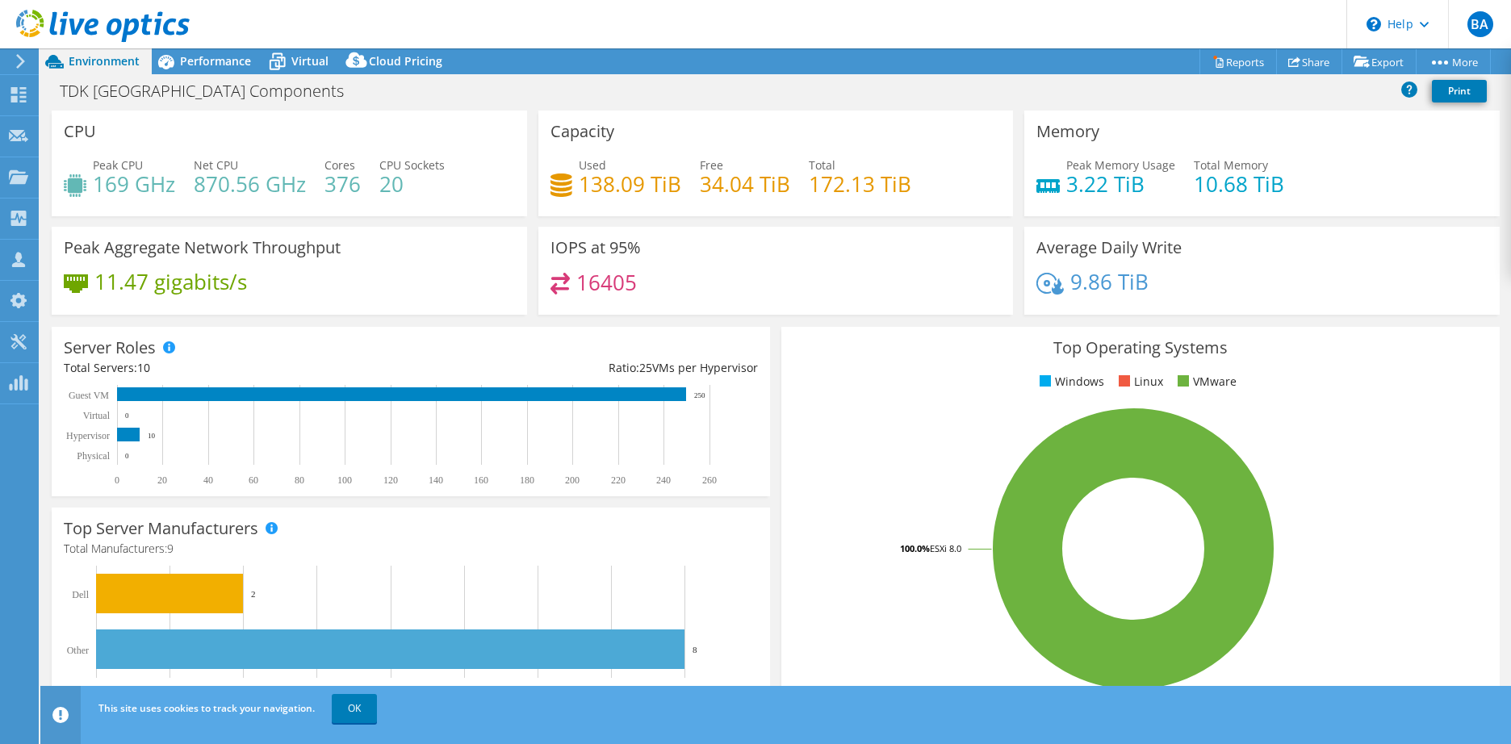
click at [651, 186] on h4 "138.09 TiB" at bounding box center [630, 184] width 103 height 18
drag, startPoint x: 651, startPoint y: 186, endPoint x: 677, endPoint y: 182, distance: 26.9
click at [677, 182] on div "Used 138.09 TiB Free 34.04 TiB Total 172.13 TiB" at bounding box center [776, 183] width 451 height 52
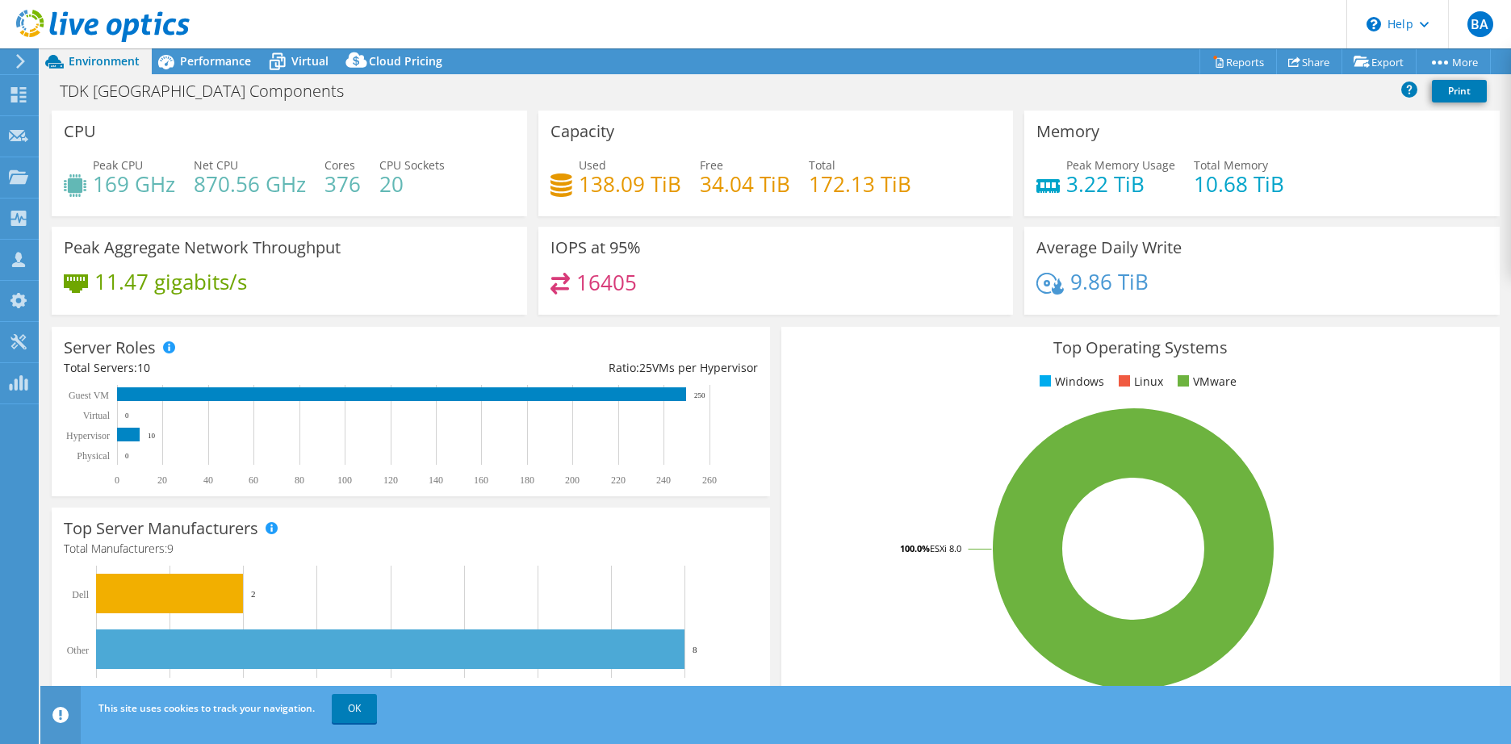
click at [677, 184] on div "Used 138.09 TiB Free 34.04 TiB Total 172.13 TiB" at bounding box center [776, 183] width 451 height 52
drag, startPoint x: 677, startPoint y: 184, endPoint x: 572, endPoint y: 184, distance: 105.7
click at [572, 184] on div "Used 138.09 TiB Free 34.04 TiB Total 172.13 TiB" at bounding box center [776, 183] width 451 height 52
drag, startPoint x: 572, startPoint y: 184, endPoint x: 614, endPoint y: 184, distance: 42.8
click at [614, 184] on h4 "138.09 TiB" at bounding box center [630, 184] width 103 height 18
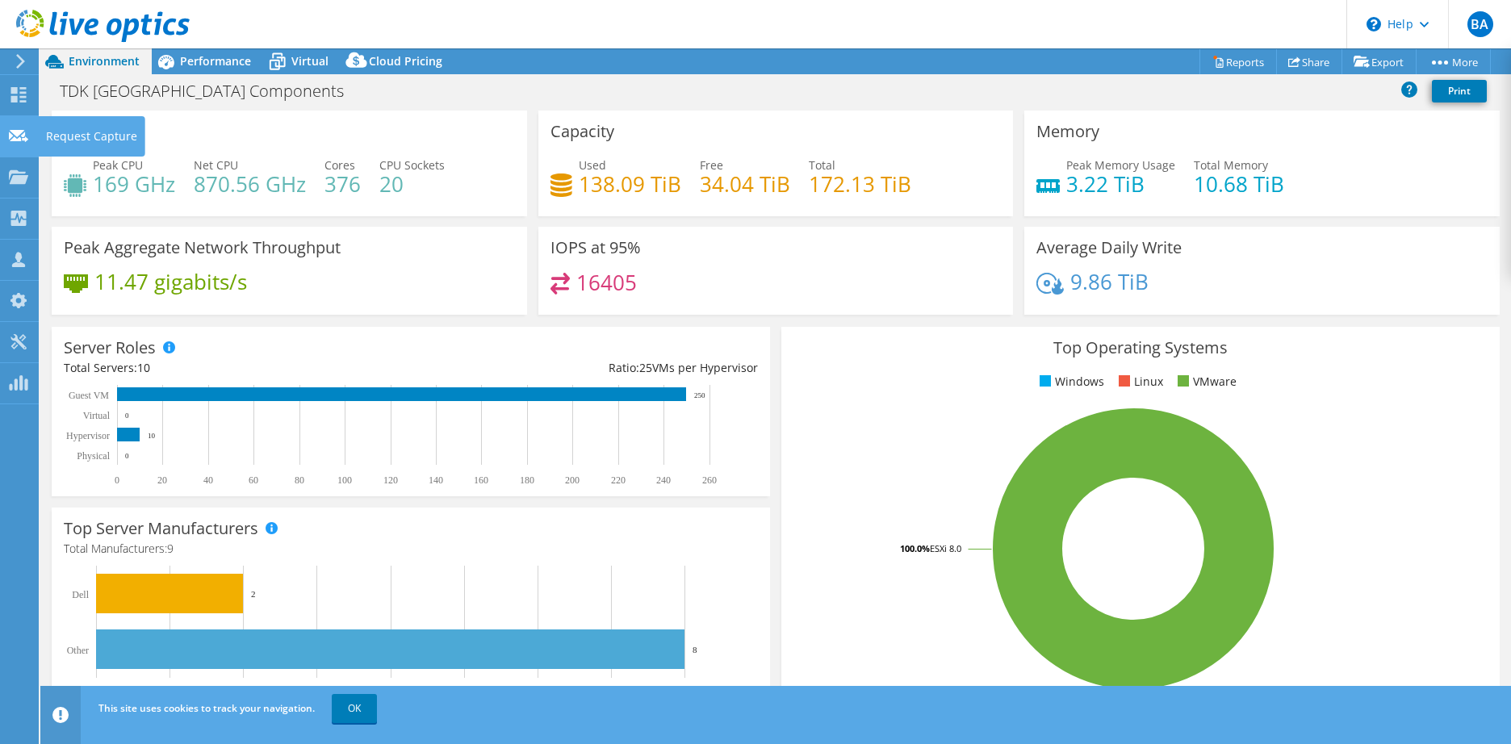
click at [20, 136] on icon at bounding box center [18, 135] width 19 height 15
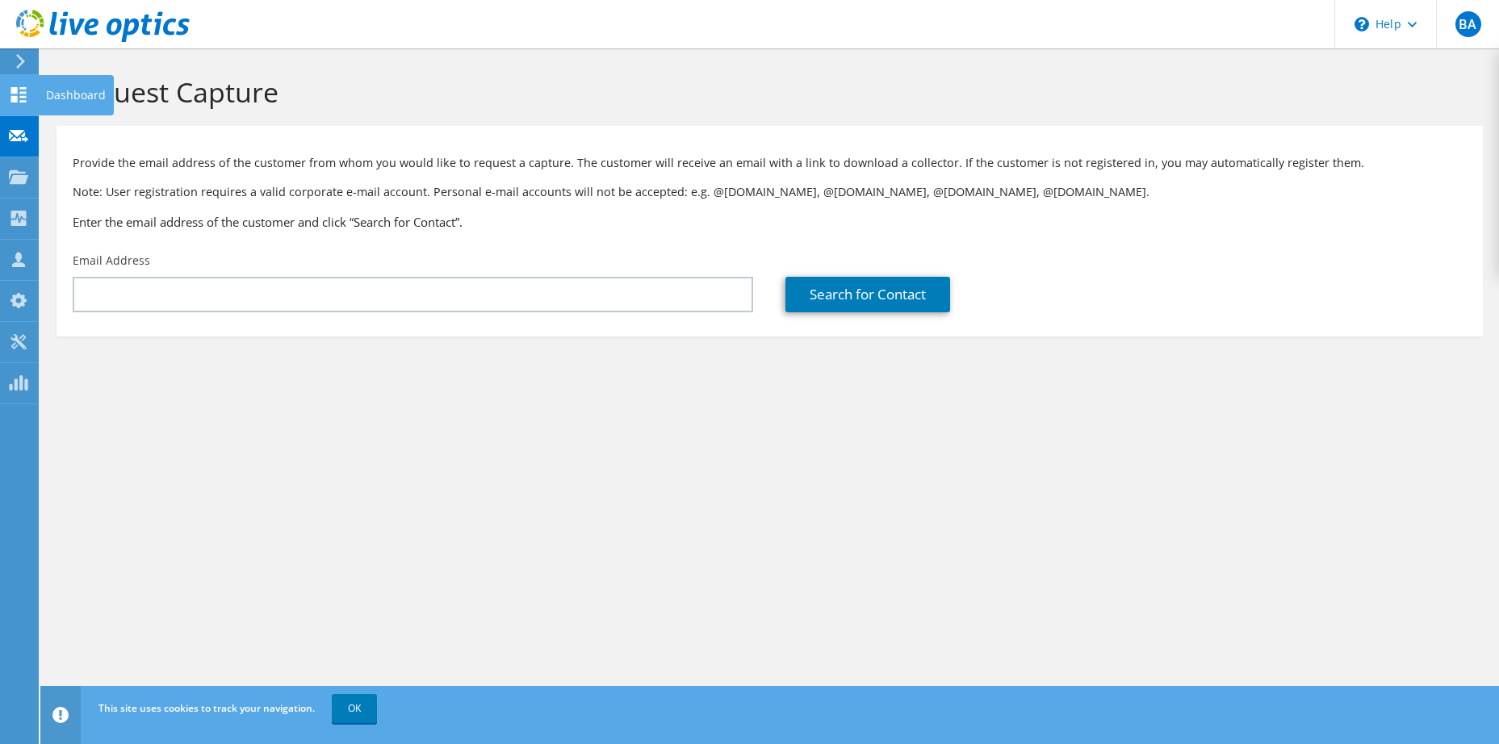
click at [23, 97] on use at bounding box center [18, 94] width 15 height 15
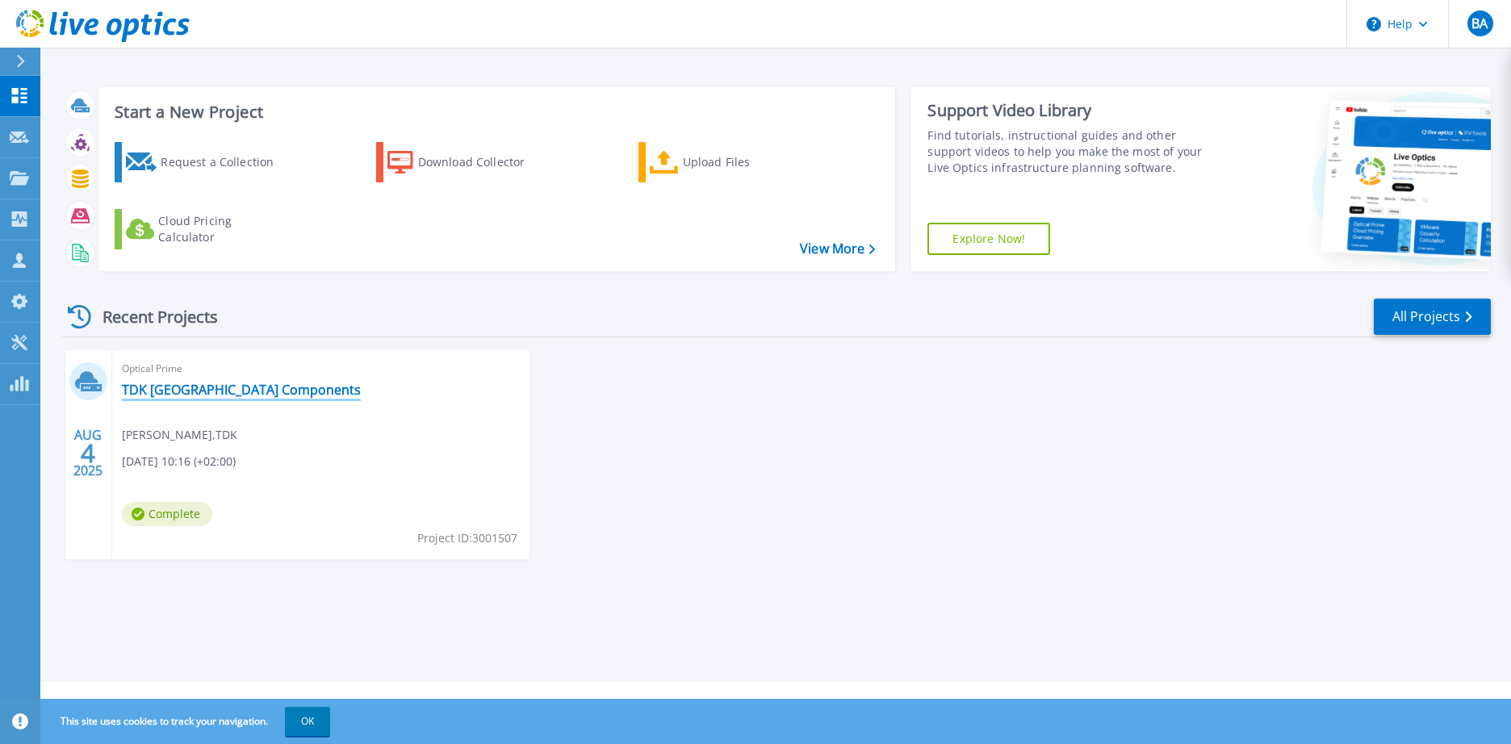
click at [171, 383] on link "TDK [GEOGRAPHIC_DATA] Components" at bounding box center [241, 390] width 239 height 16
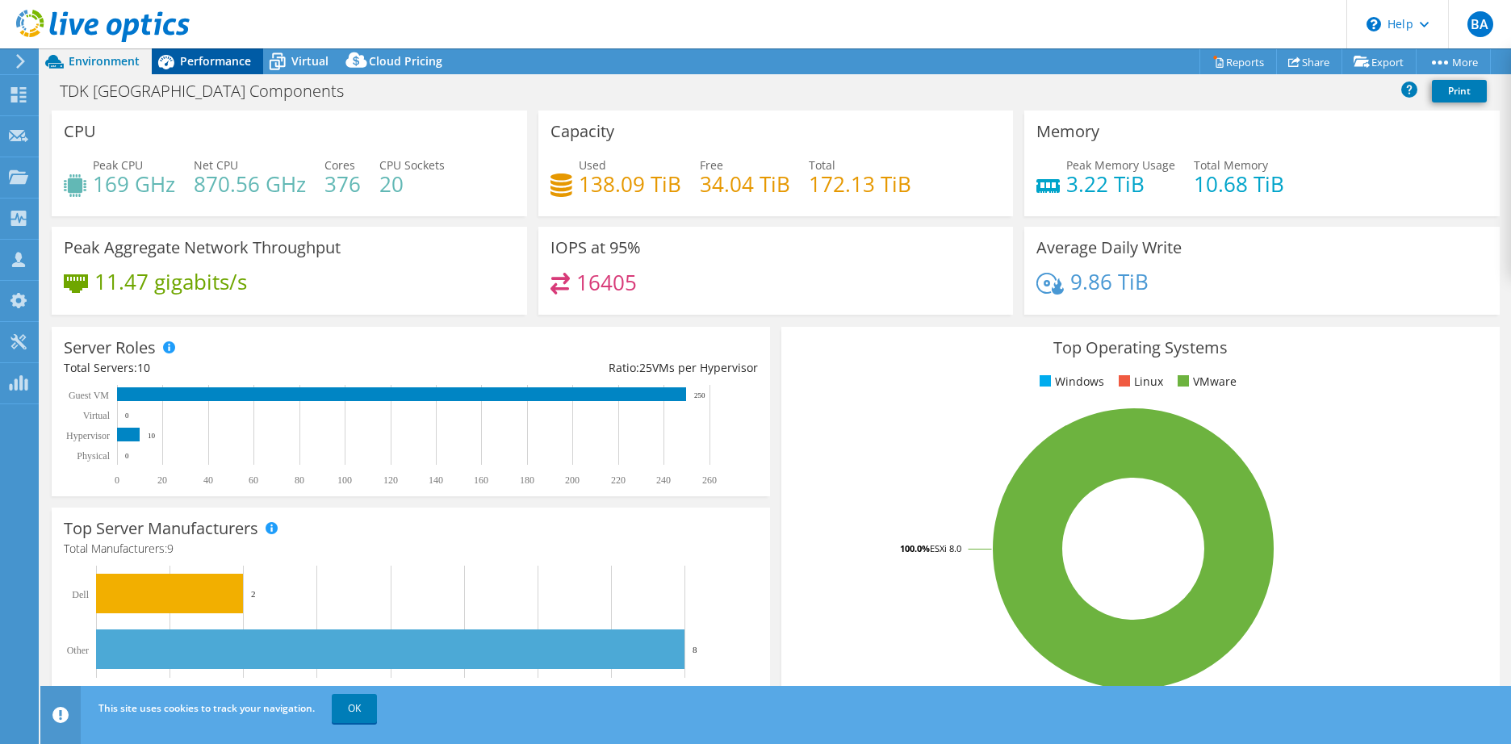
click at [214, 58] on span "Performance" at bounding box center [215, 60] width 71 height 15
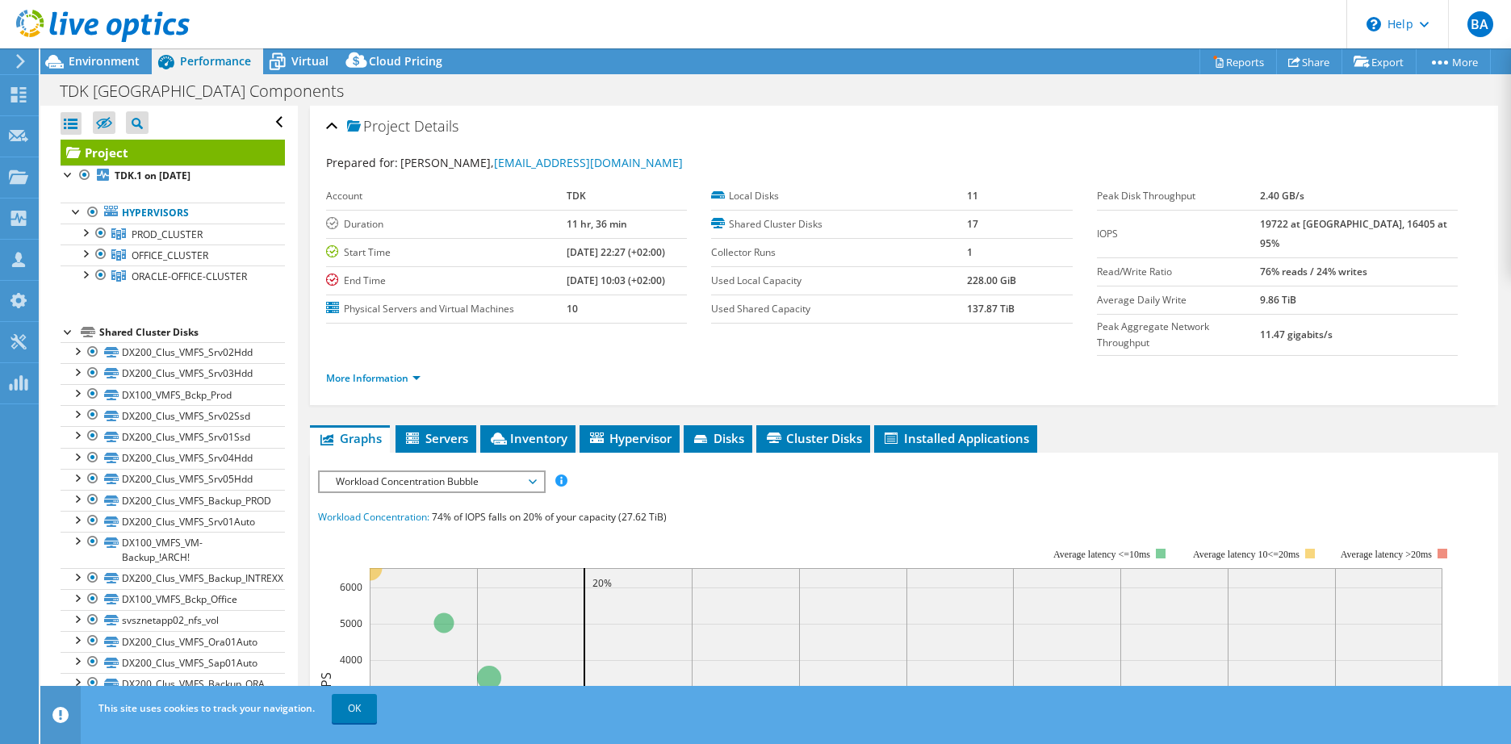
click at [118, 331] on div "Shared Cluster Disks" at bounding box center [192, 332] width 186 height 19
click at [107, 355] on icon at bounding box center [111, 352] width 15 height 10
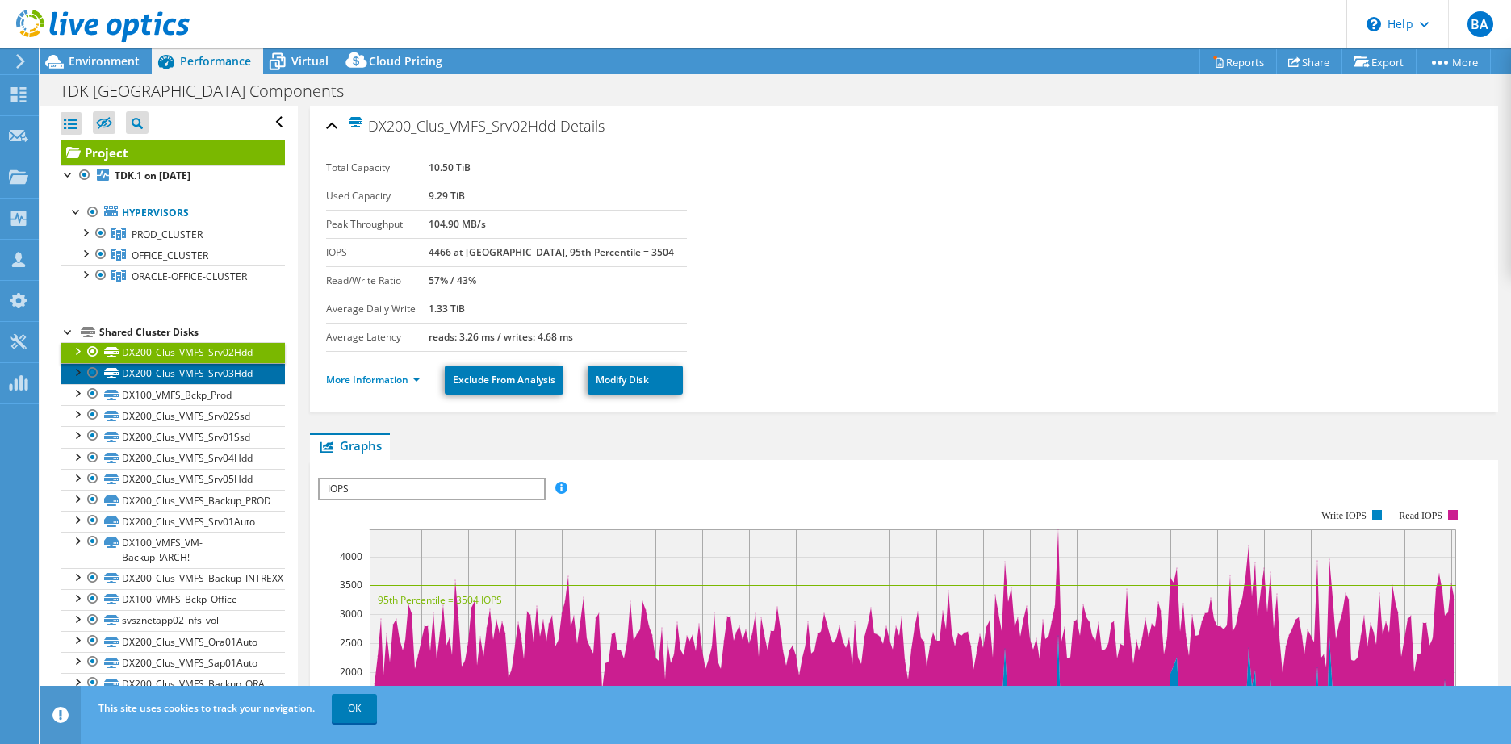
click at [163, 369] on link "DX200_Clus_VMFS_Srv03Hdd" at bounding box center [173, 373] width 224 height 21
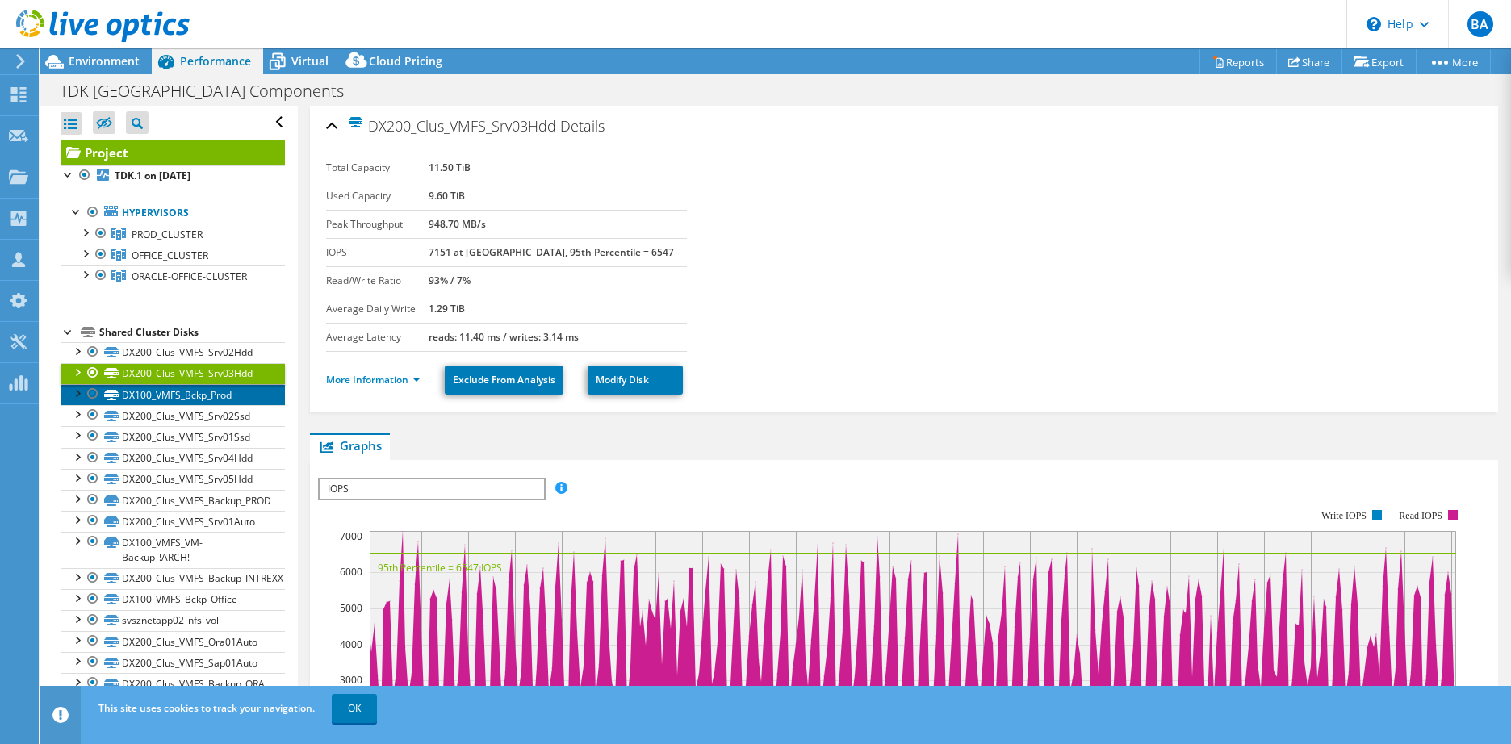
click at [168, 396] on link "DX100_VMFS_Bckp_Prod" at bounding box center [173, 394] width 224 height 21
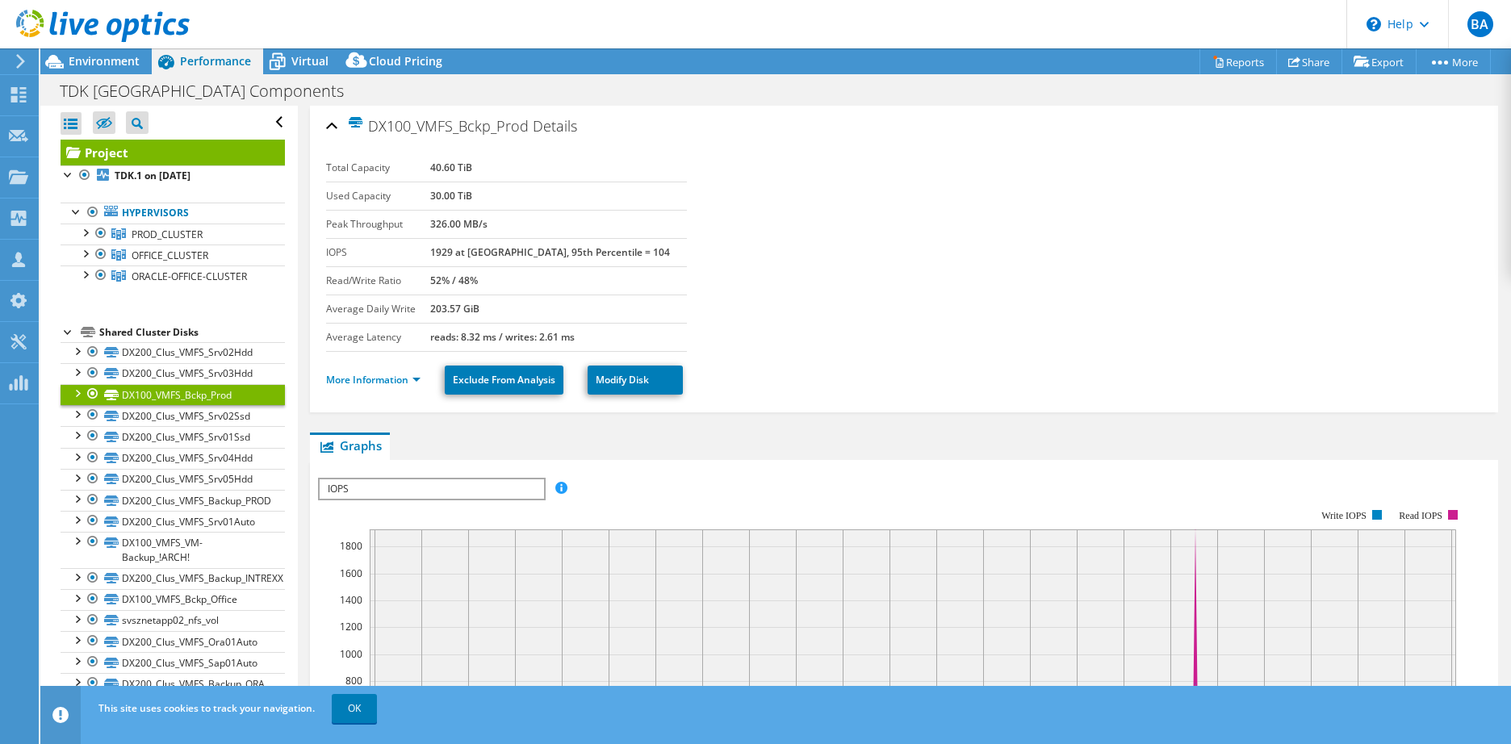
click at [506, 166] on td "40.60 TiB" at bounding box center [558, 168] width 257 height 28
drag, startPoint x: 506, startPoint y: 166, endPoint x: 430, endPoint y: 164, distance: 75.9
click at [430, 164] on tr "Total Capacity 40.60 TiB" at bounding box center [506, 168] width 361 height 28
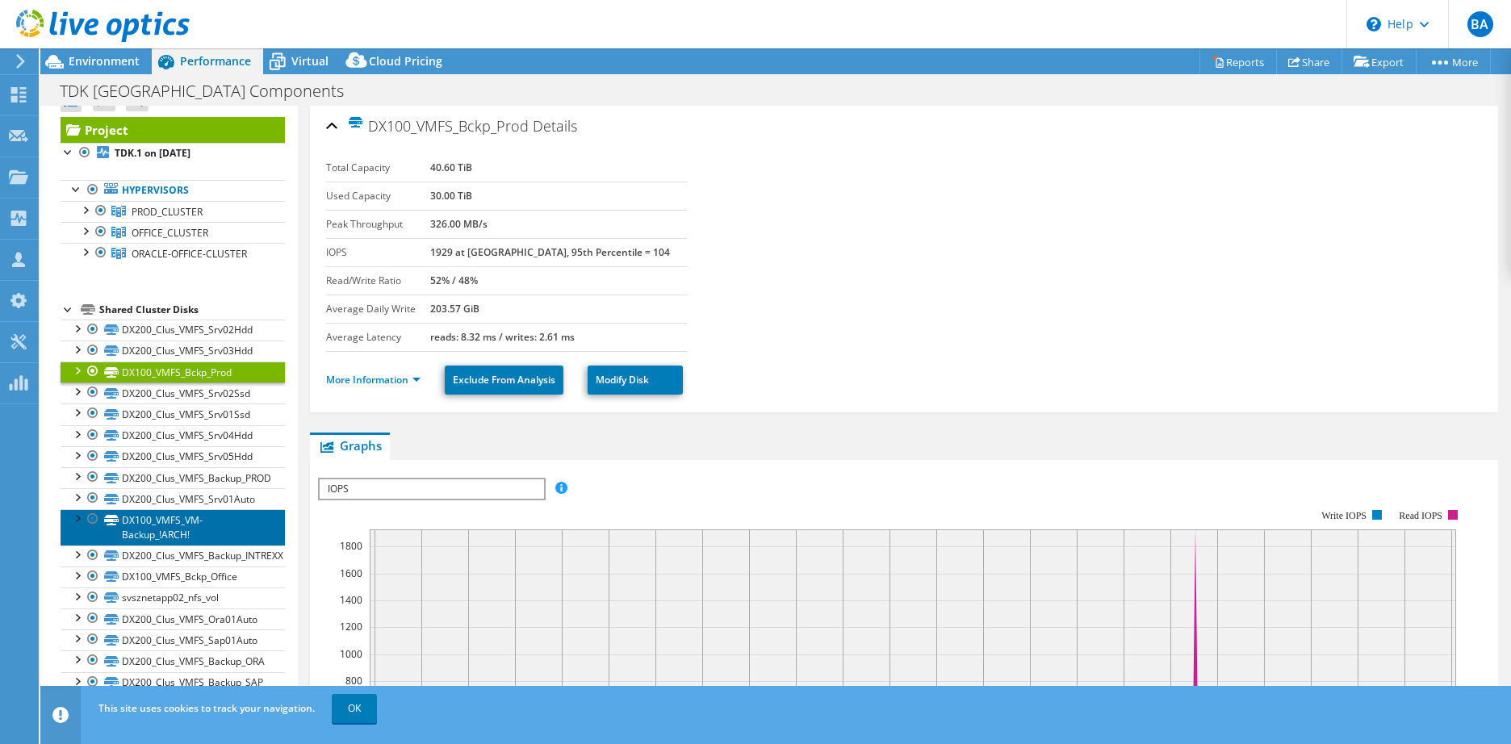
click at [155, 527] on link "DX100_VMFS_VM-Backup_!ARCH!" at bounding box center [173, 527] width 224 height 36
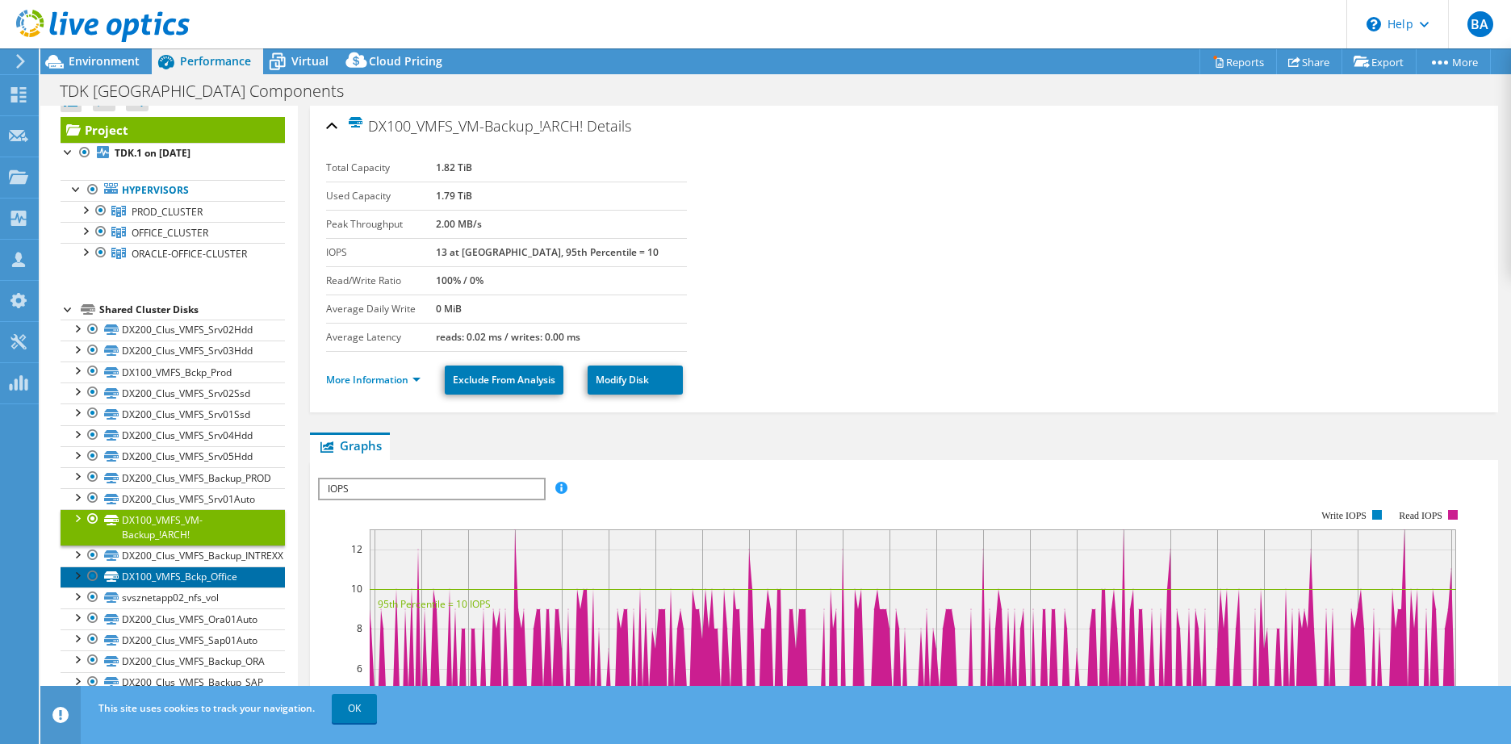
click at [165, 572] on link "DX100_VMFS_Bckp_Office" at bounding box center [173, 577] width 224 height 21
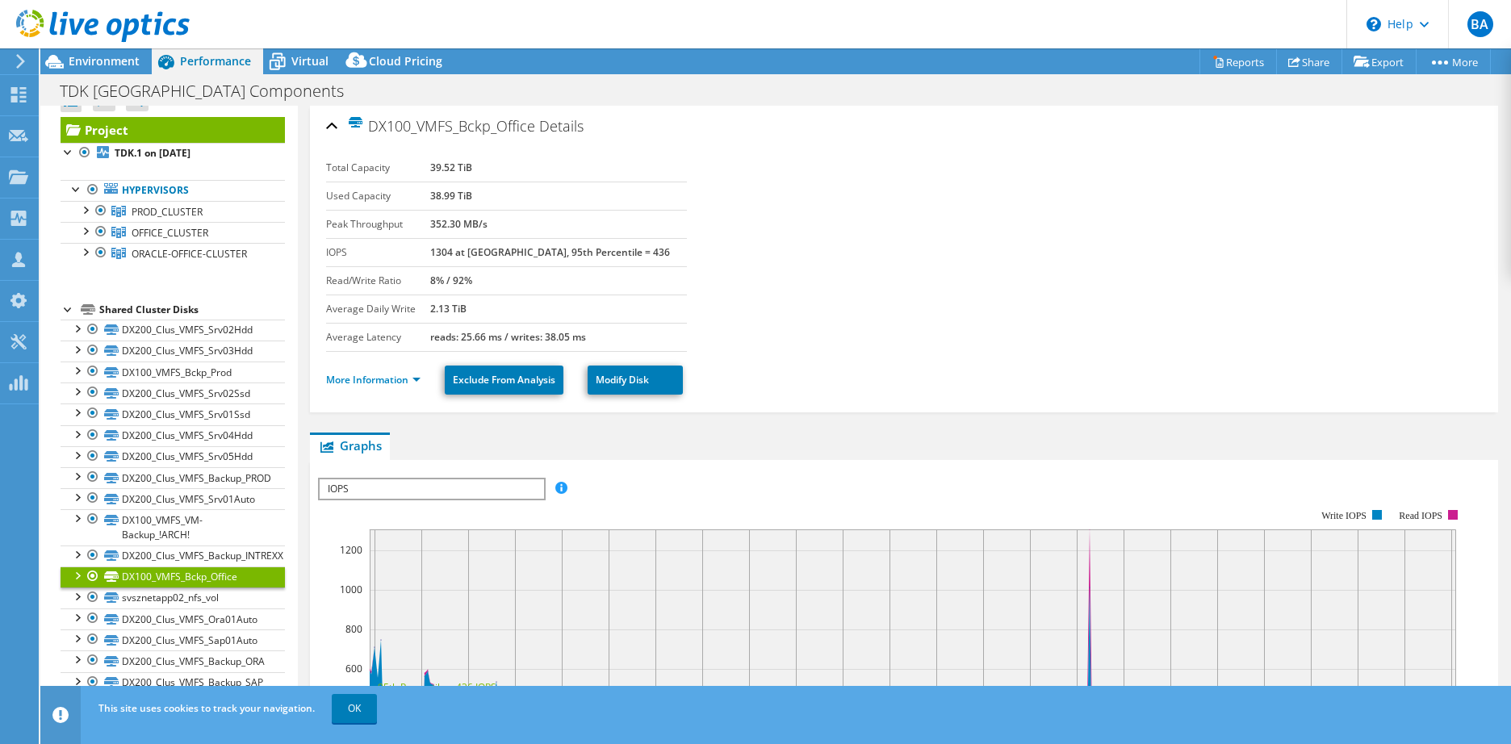
drag, startPoint x: 524, startPoint y: 166, endPoint x: 443, endPoint y: 164, distance: 80.8
click at [443, 164] on tr "Total Capacity 39.52 TiB" at bounding box center [506, 168] width 361 height 28
